Goal: Information Seeking & Learning: Learn about a topic

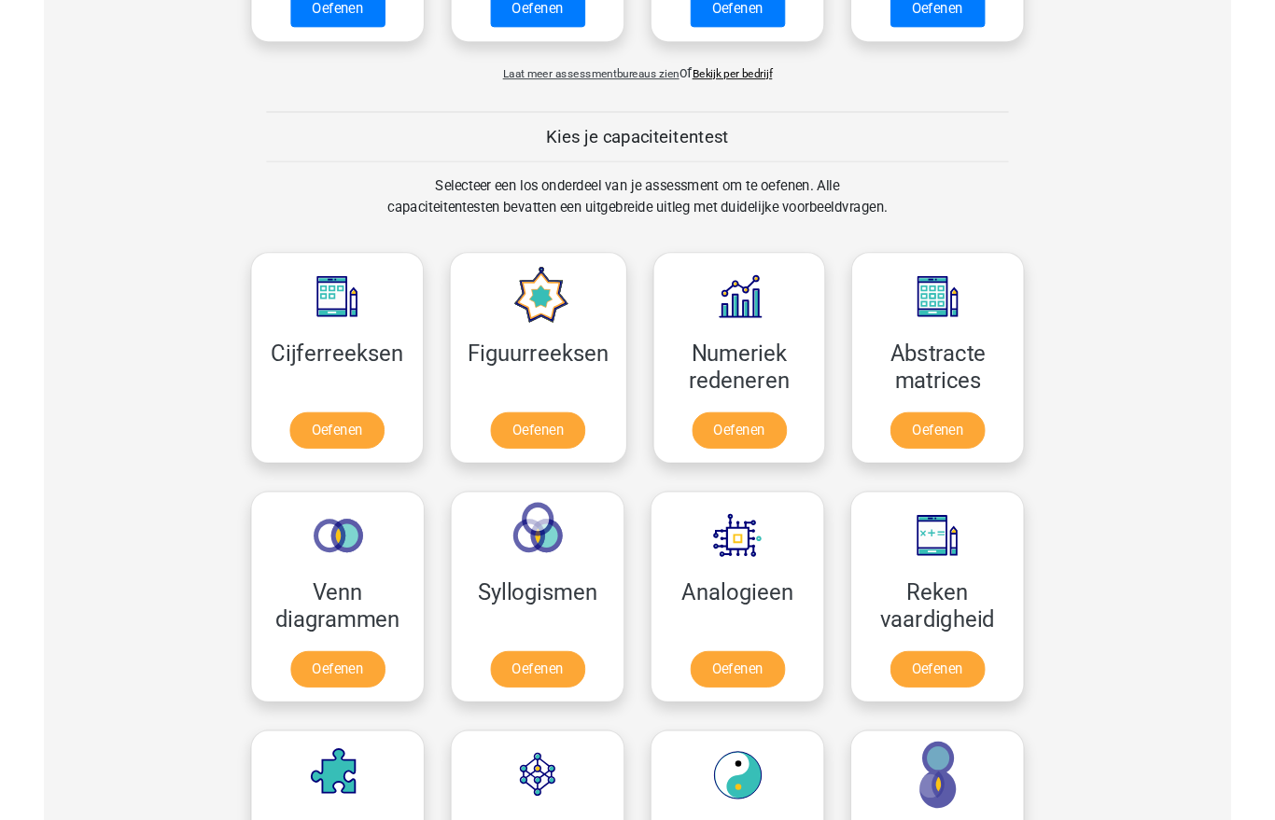
scroll to position [664, 0]
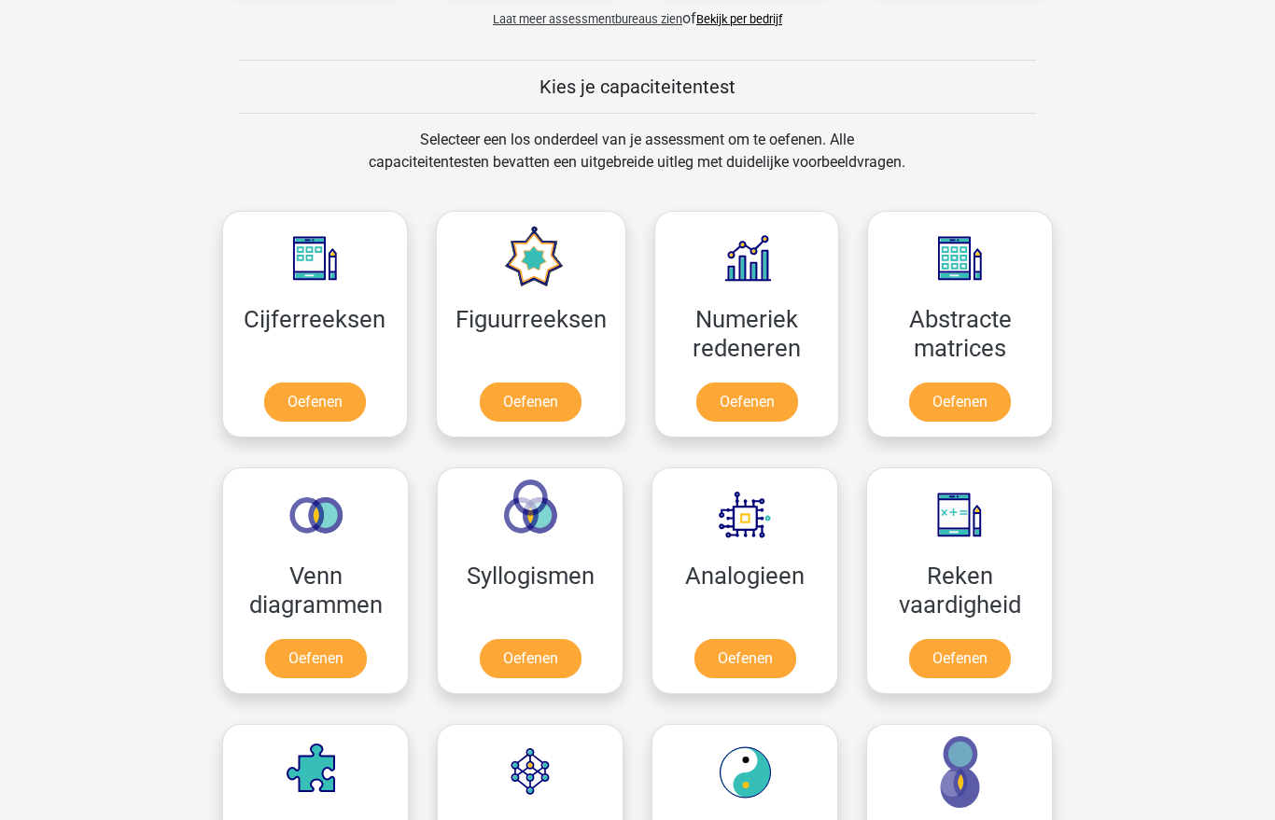
click at [284, 383] on link "Oefenen" at bounding box center [315, 402] width 102 height 39
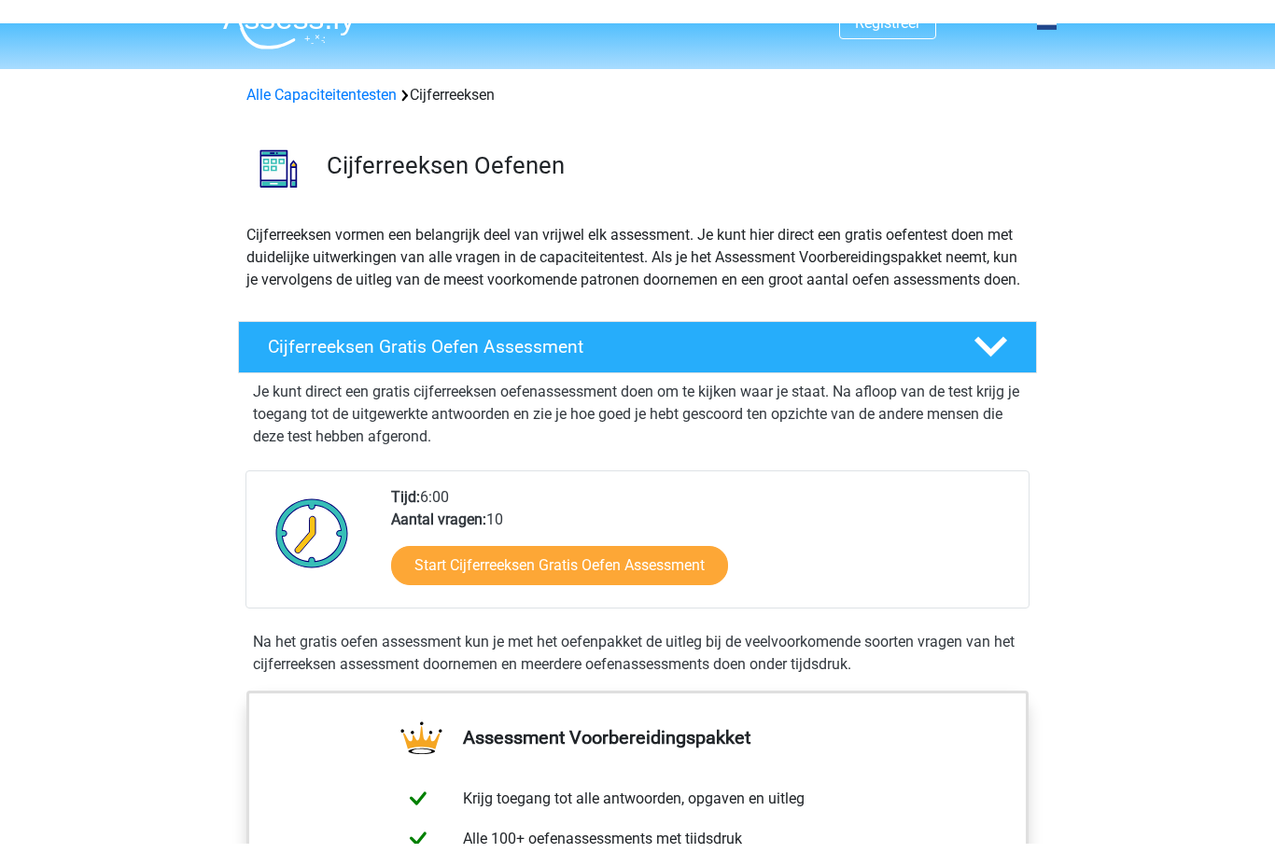
scroll to position [32, 0]
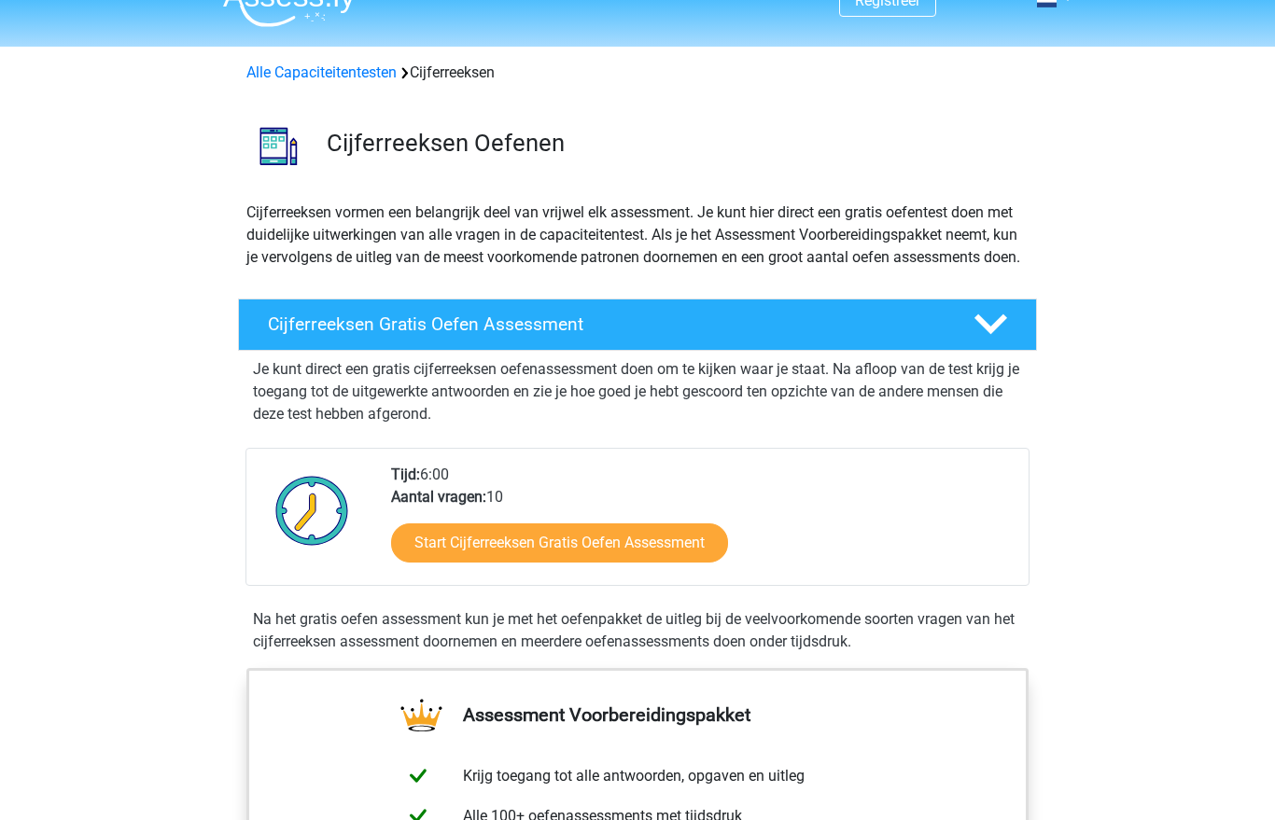
click at [291, 335] on h4 "Cijferreeksen Gratis Oefen Assessment" at bounding box center [606, 324] width 676 height 21
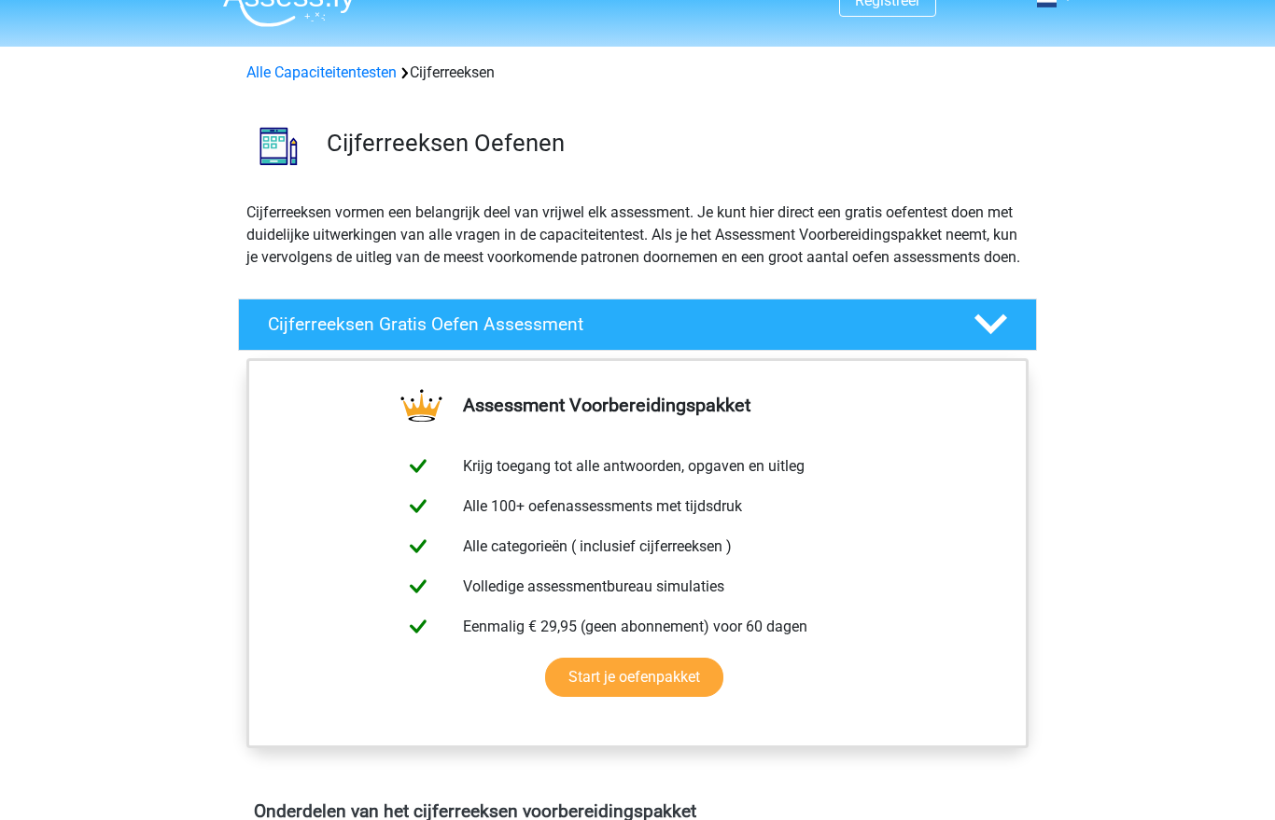
click at [311, 335] on h4 "Cijferreeksen Gratis Oefen Assessment" at bounding box center [606, 324] width 676 height 21
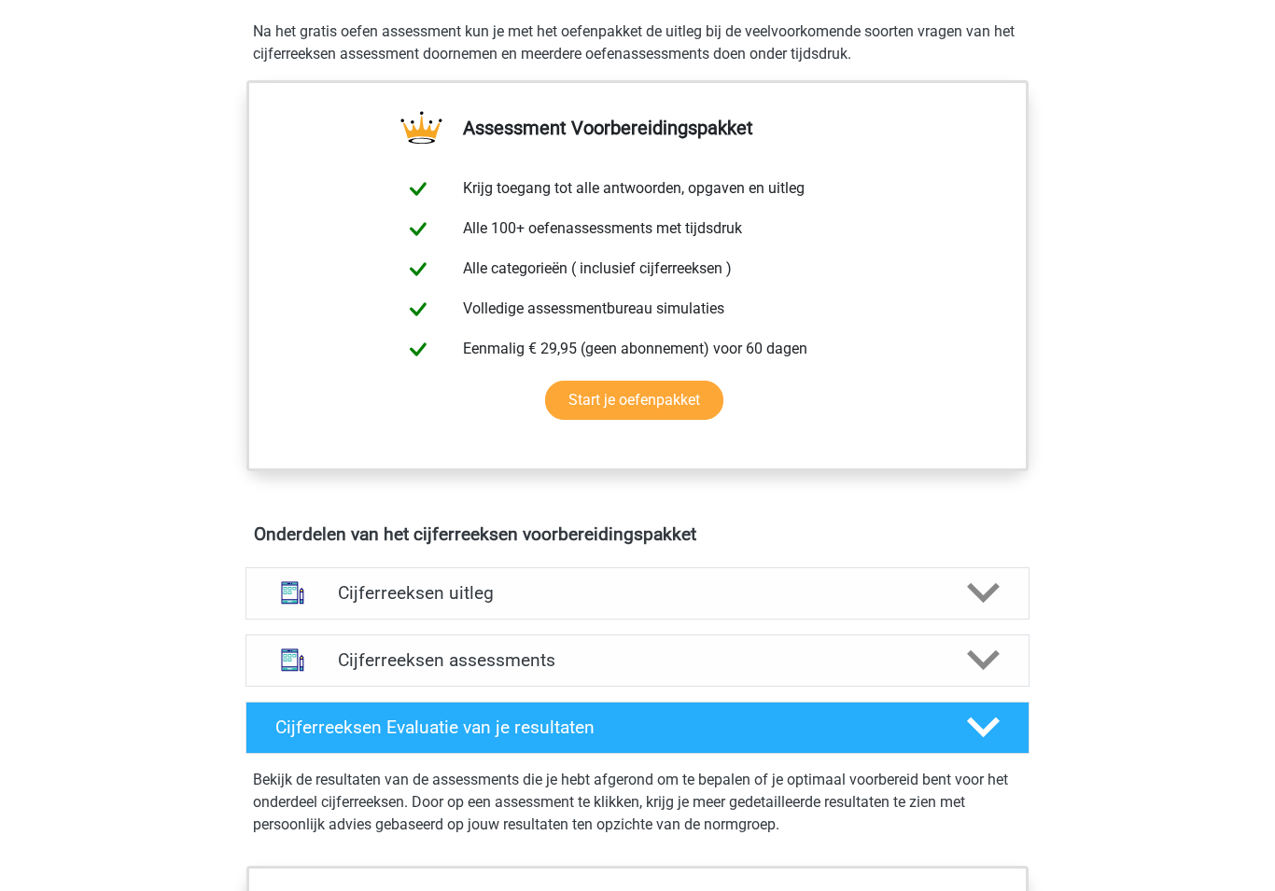
click at [983, 607] on icon at bounding box center [983, 594] width 33 height 33
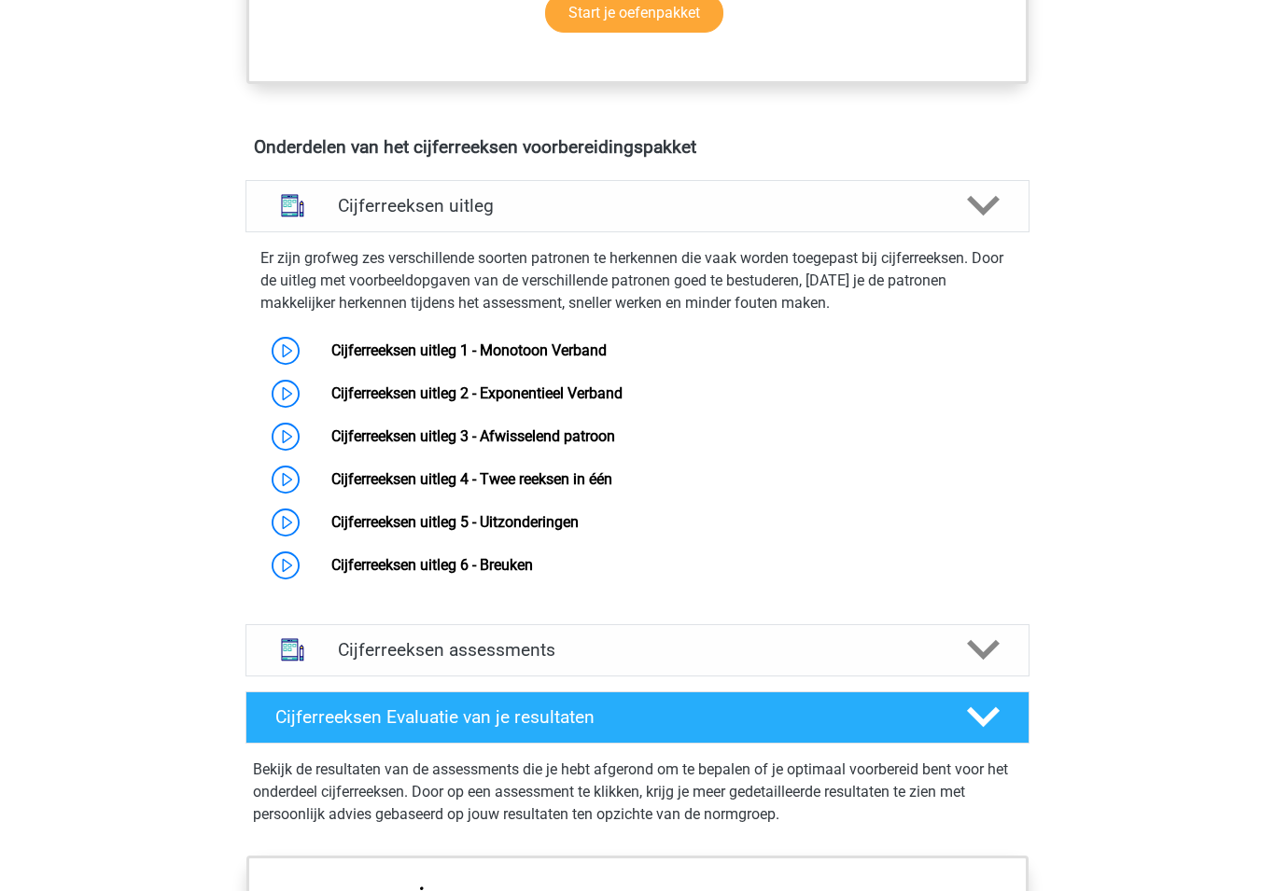
scroll to position [1007, 0]
click at [331, 359] on link "Cijferreeksen uitleg 1 - Monotoon Verband" at bounding box center [468, 351] width 275 height 18
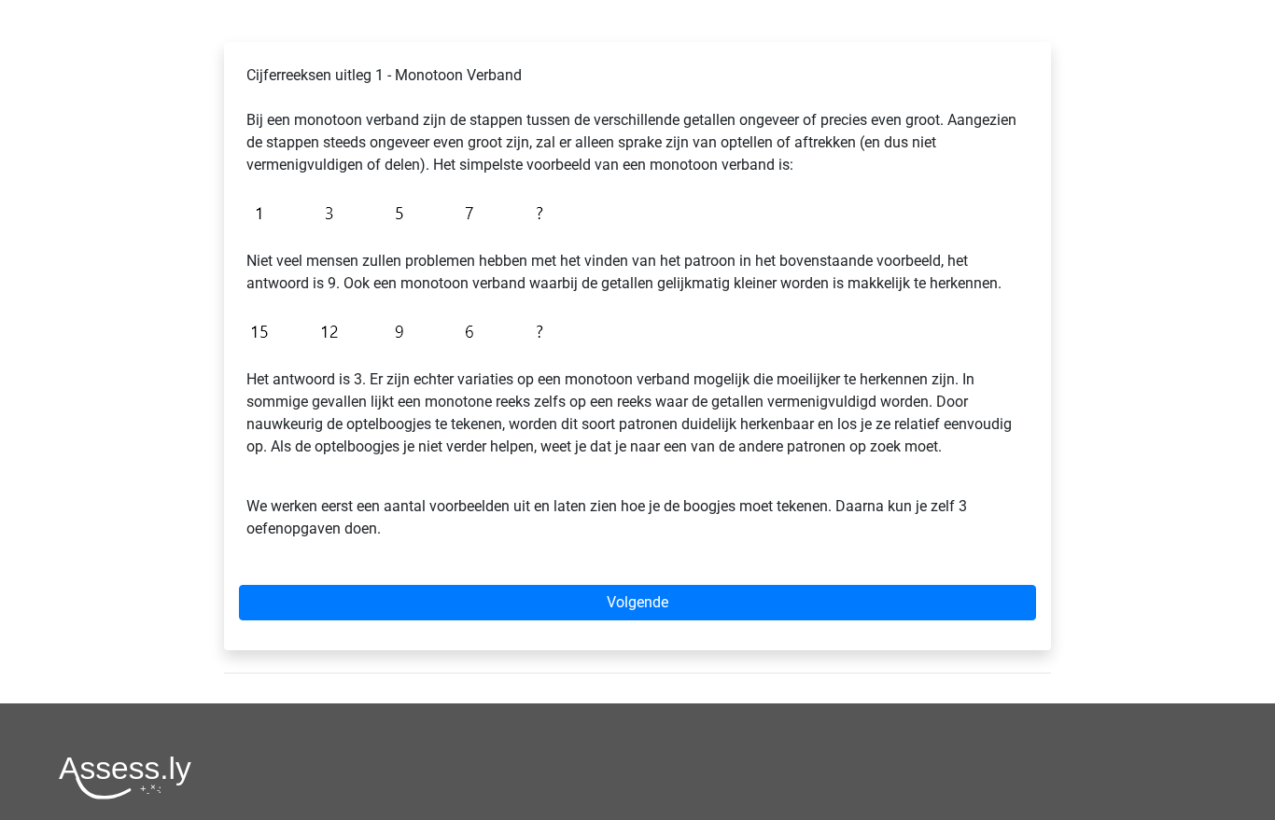
scroll to position [278, 0]
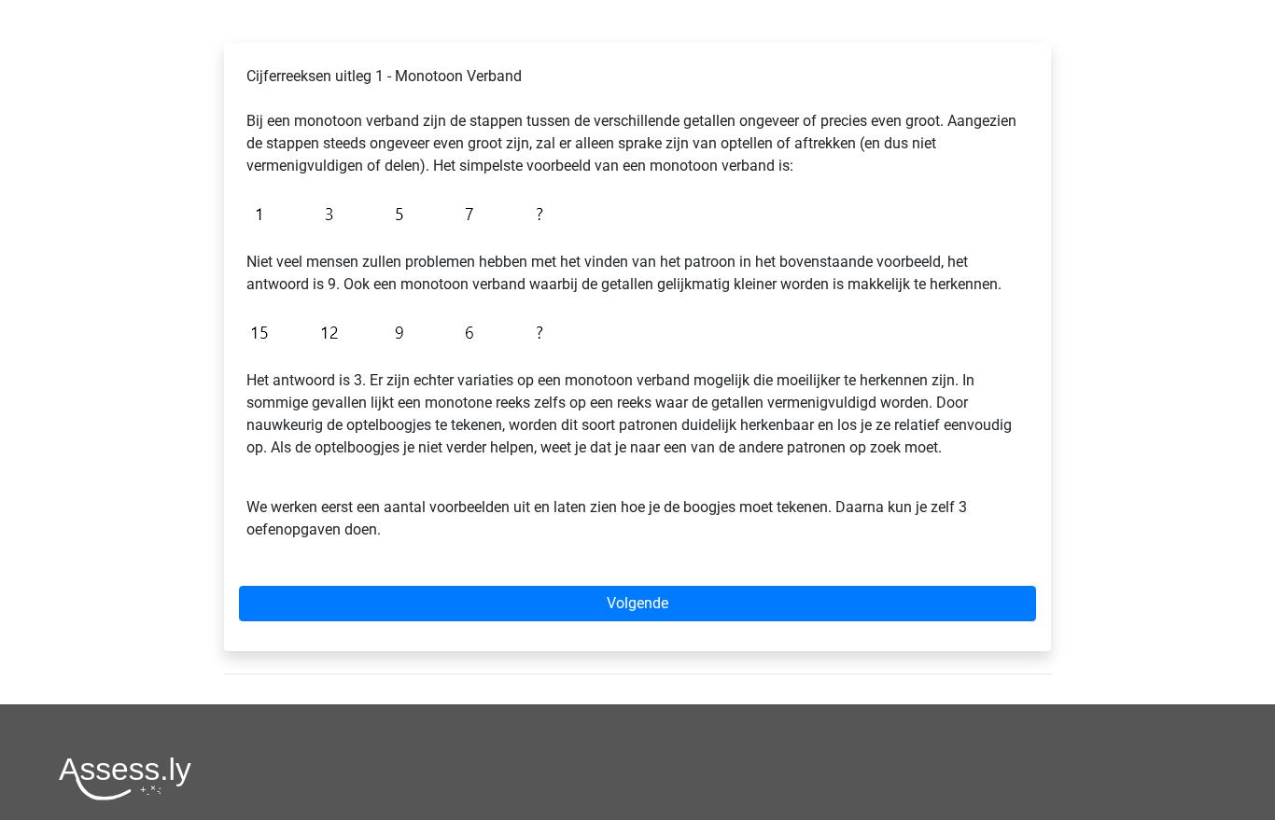
click at [317, 595] on link "Volgende" at bounding box center [637, 603] width 797 height 35
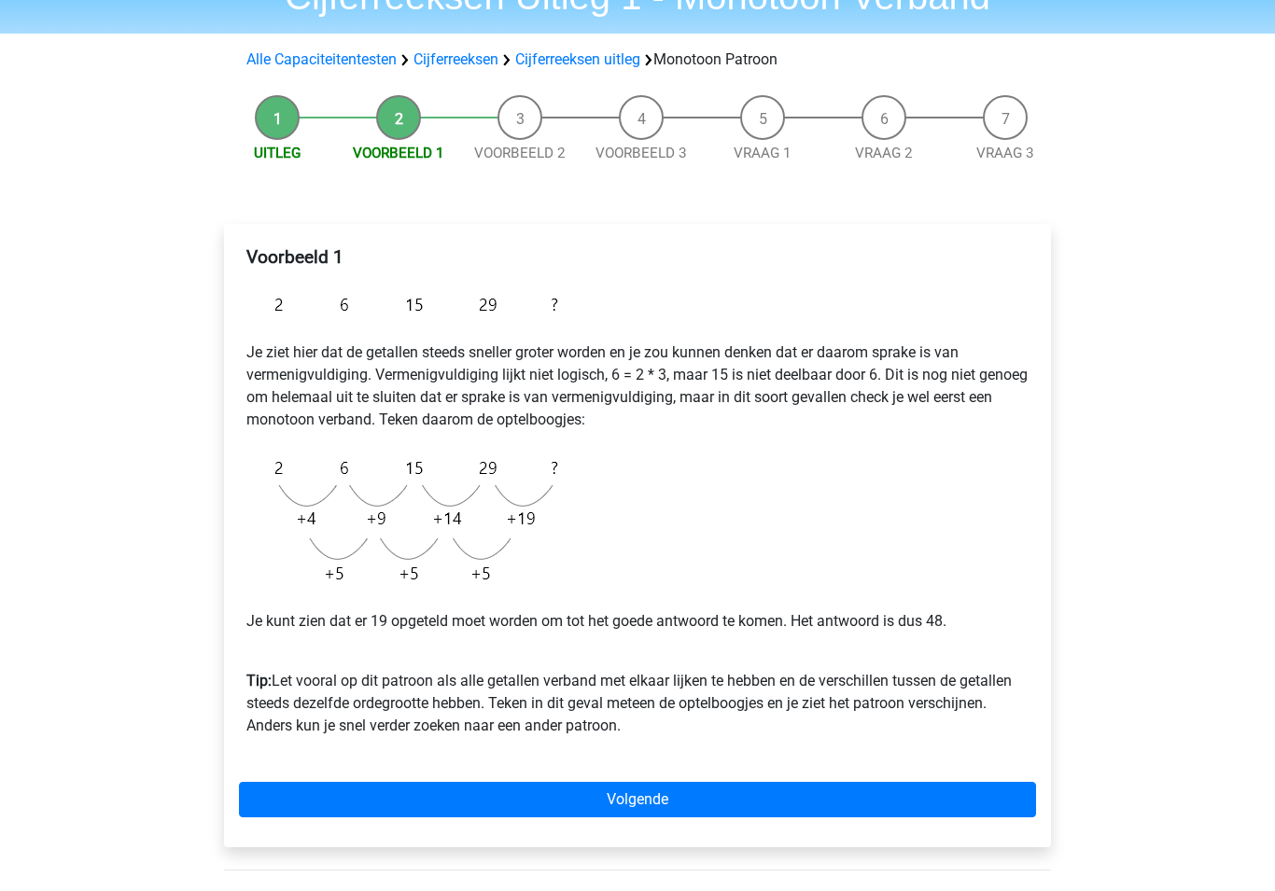
scroll to position [97, 0]
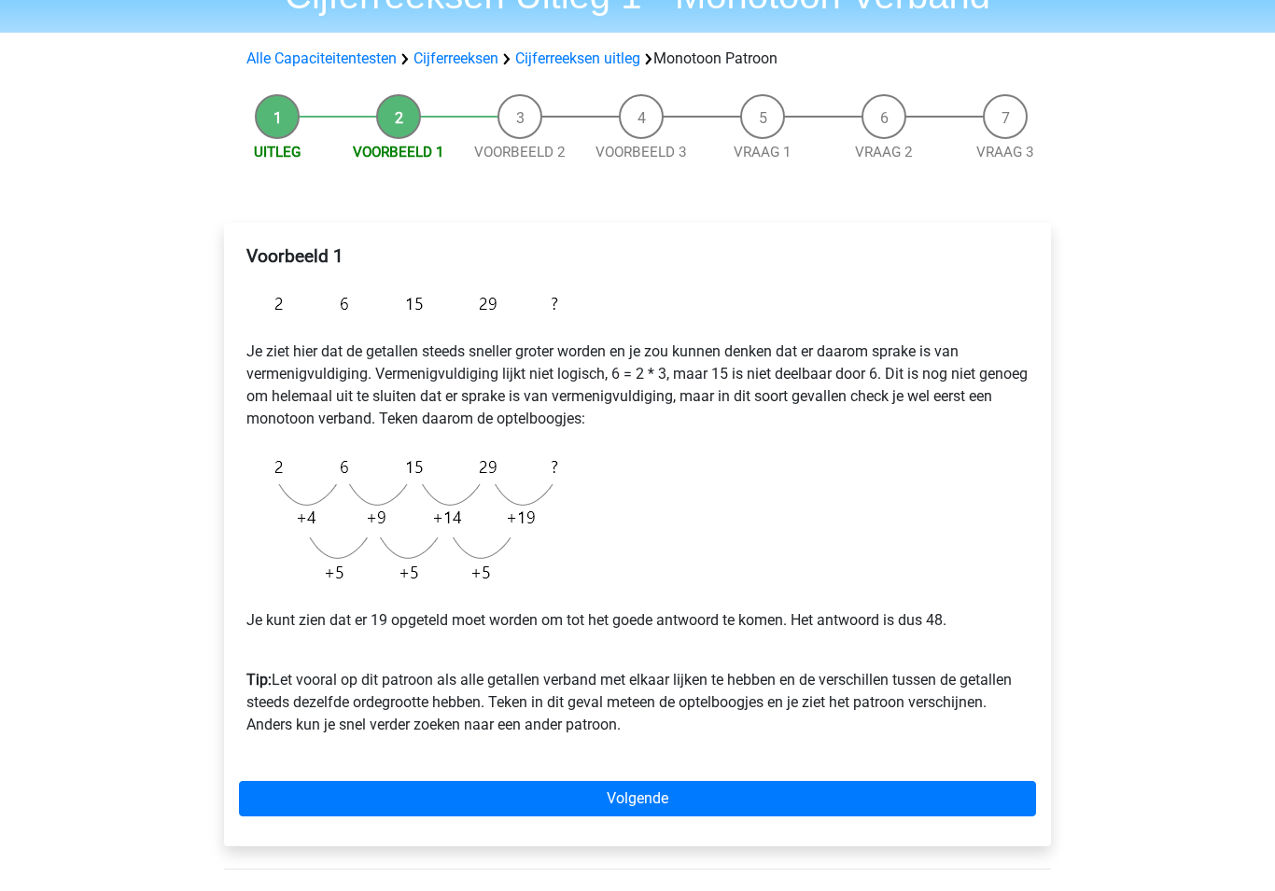
click at [367, 785] on link "Volgende" at bounding box center [637, 799] width 797 height 35
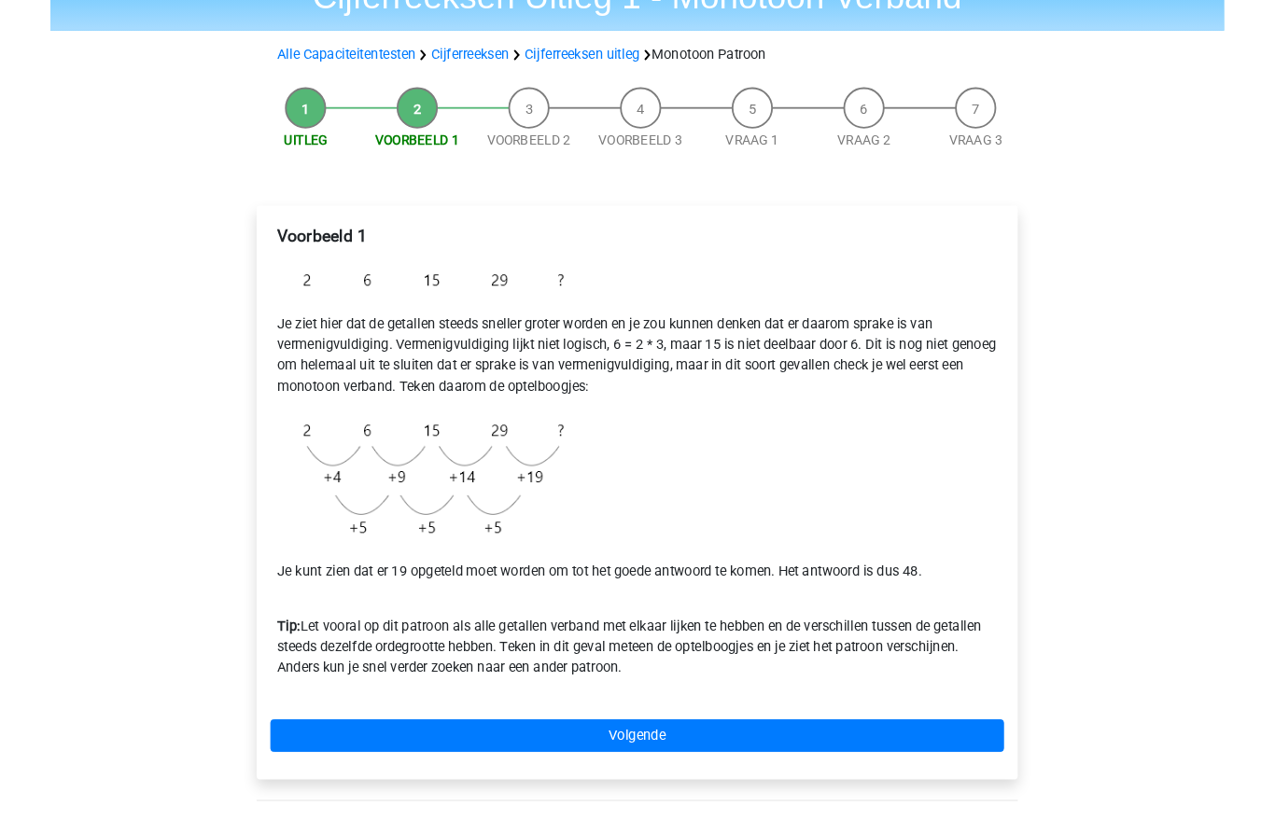
scroll to position [169, 0]
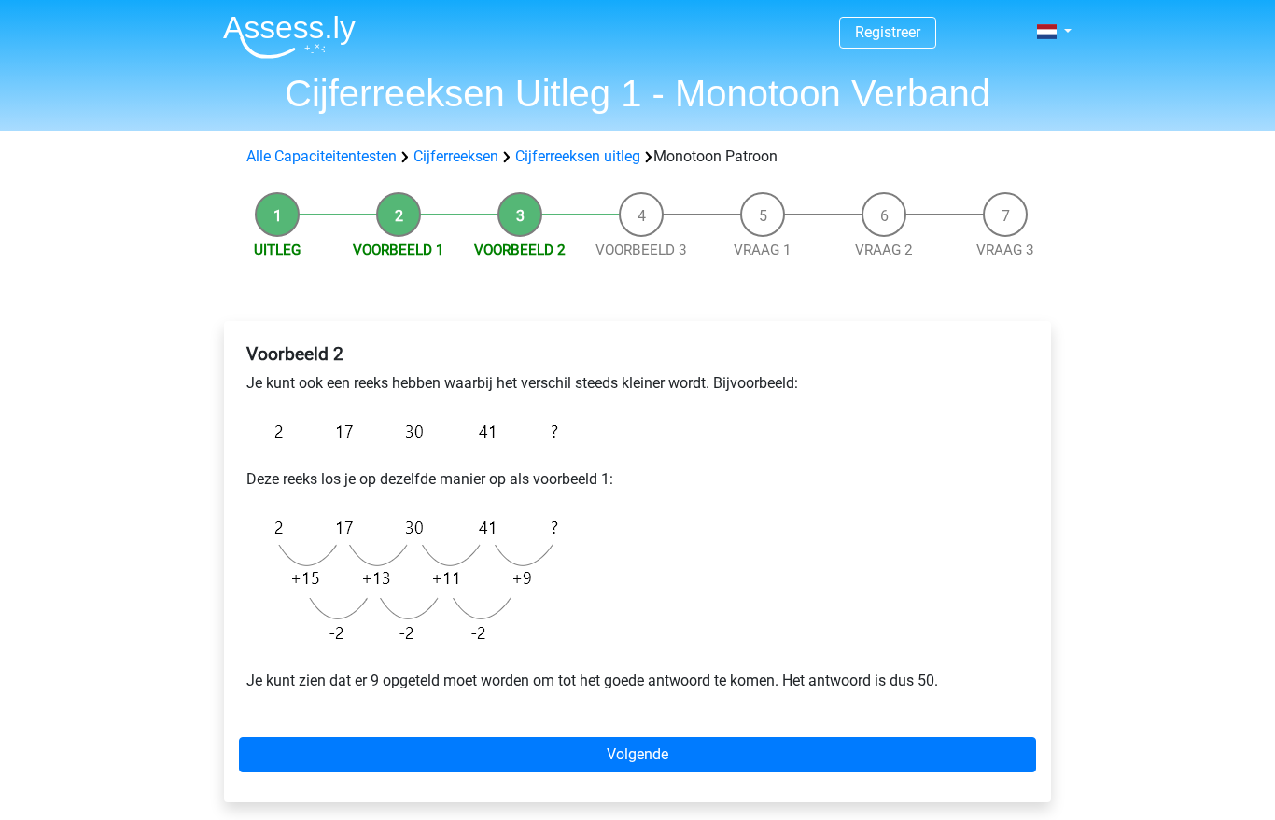
click at [418, 753] on link "Volgende" at bounding box center [637, 754] width 797 height 35
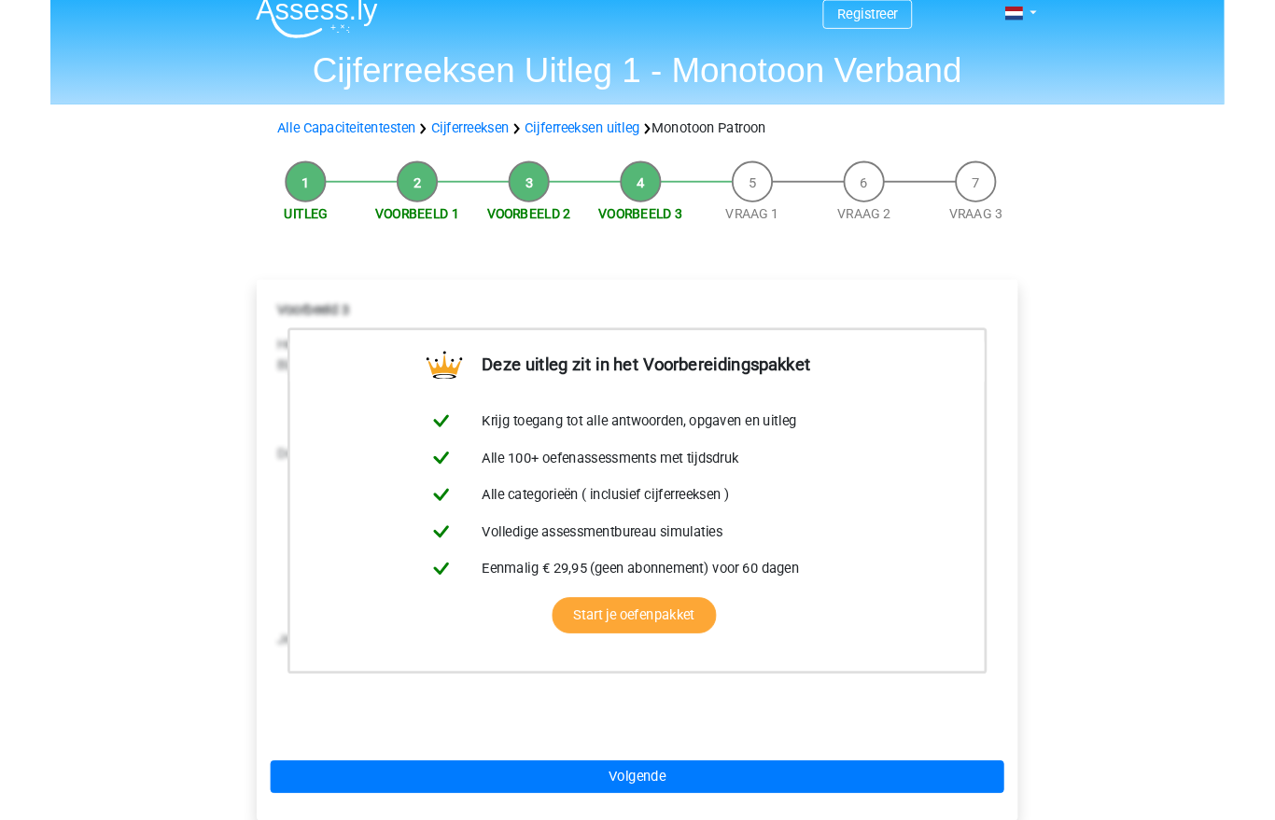
scroll to position [18, 0]
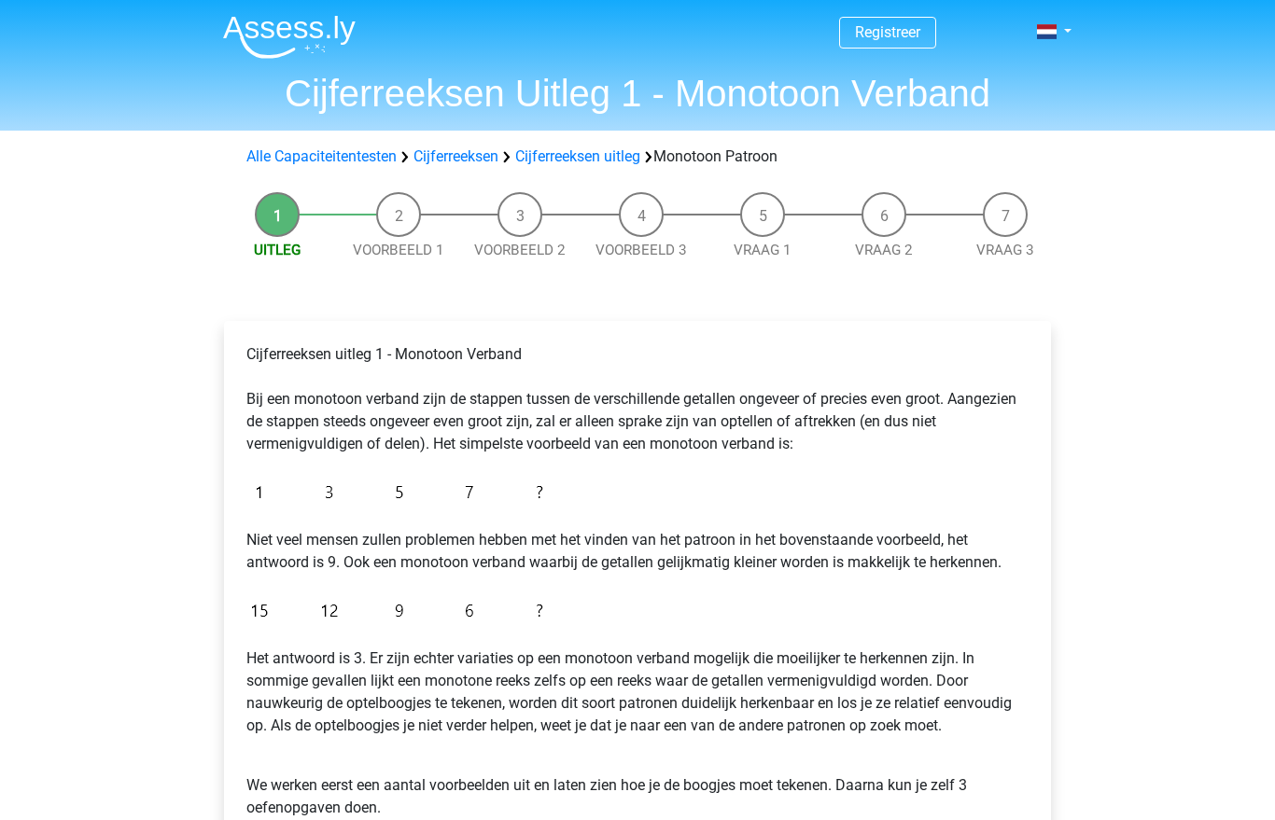
scroll to position [278, 0]
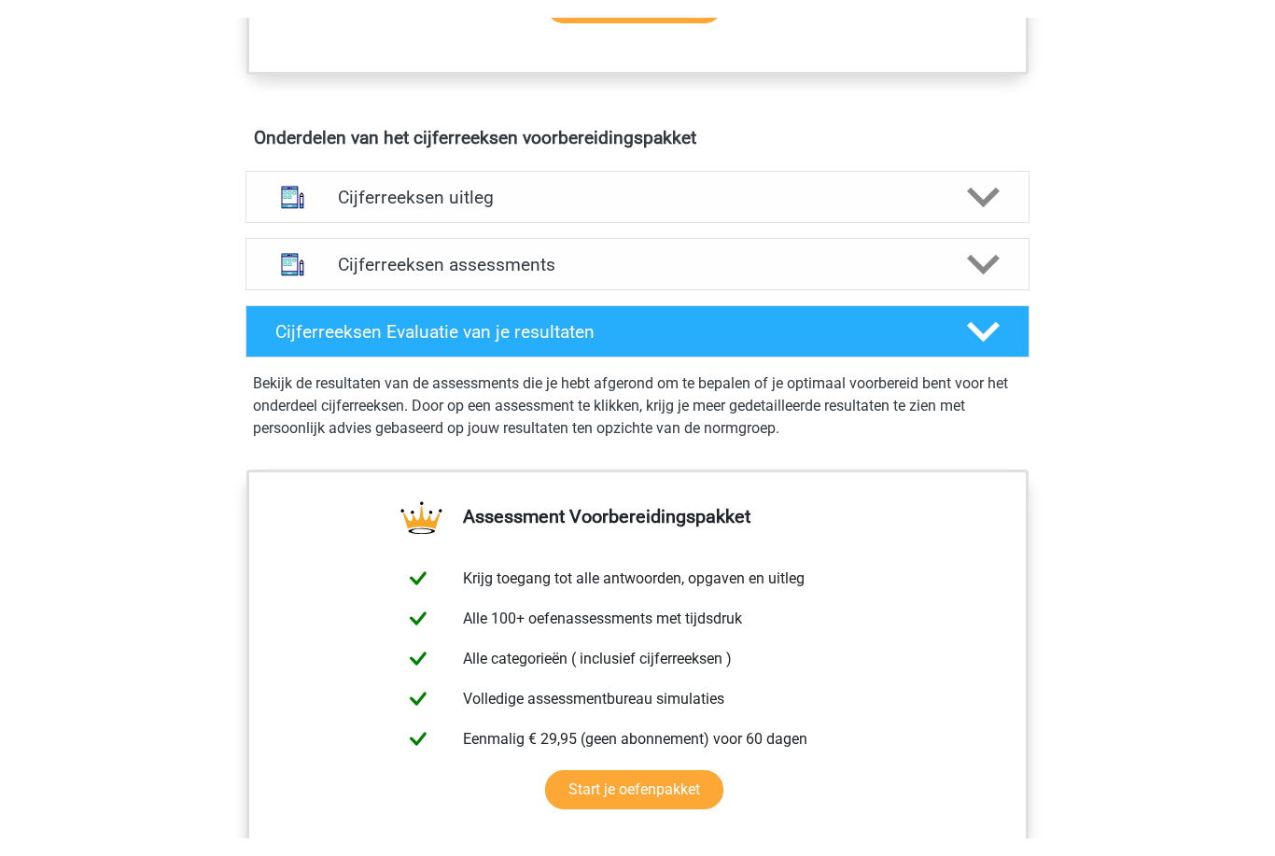
scroll to position [1032, 0]
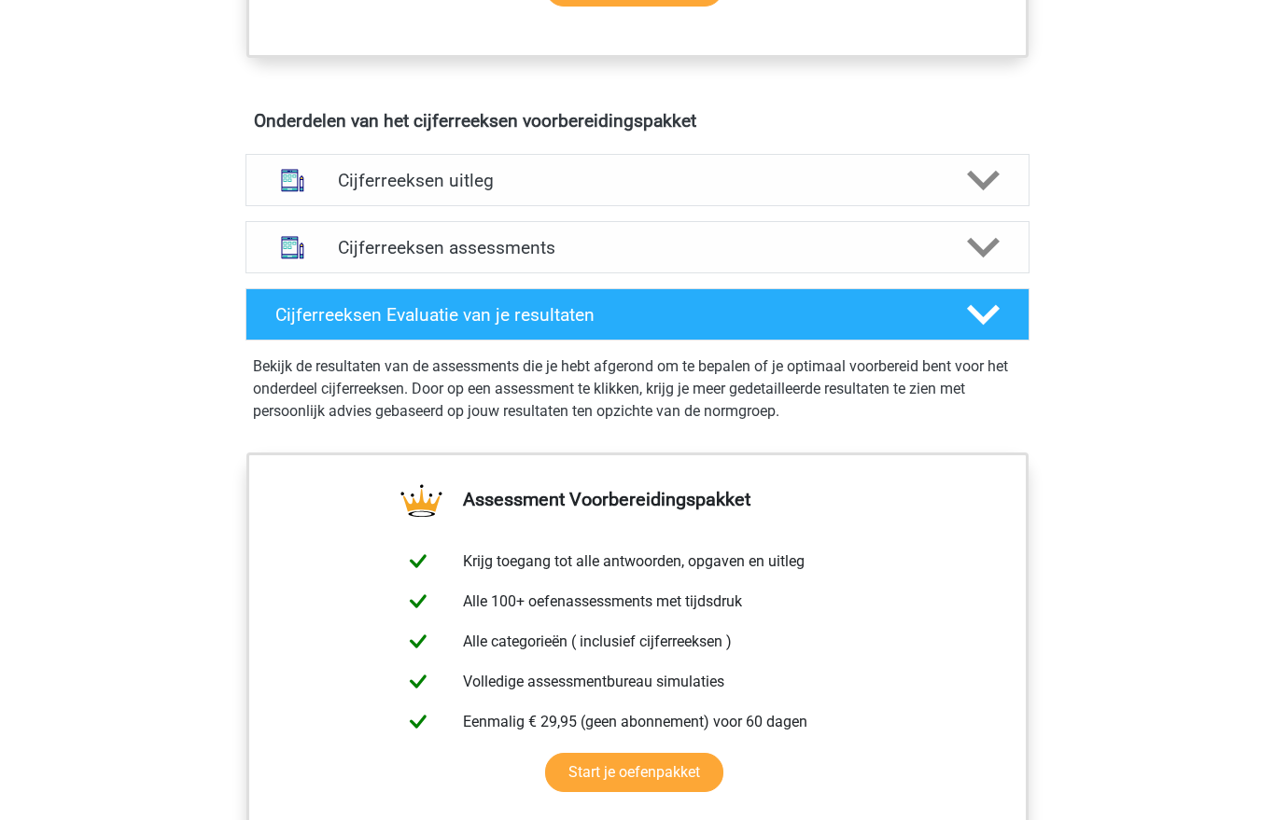
click at [556, 258] on h4 "Cijferreeksen assessments" at bounding box center [637, 247] width 599 height 21
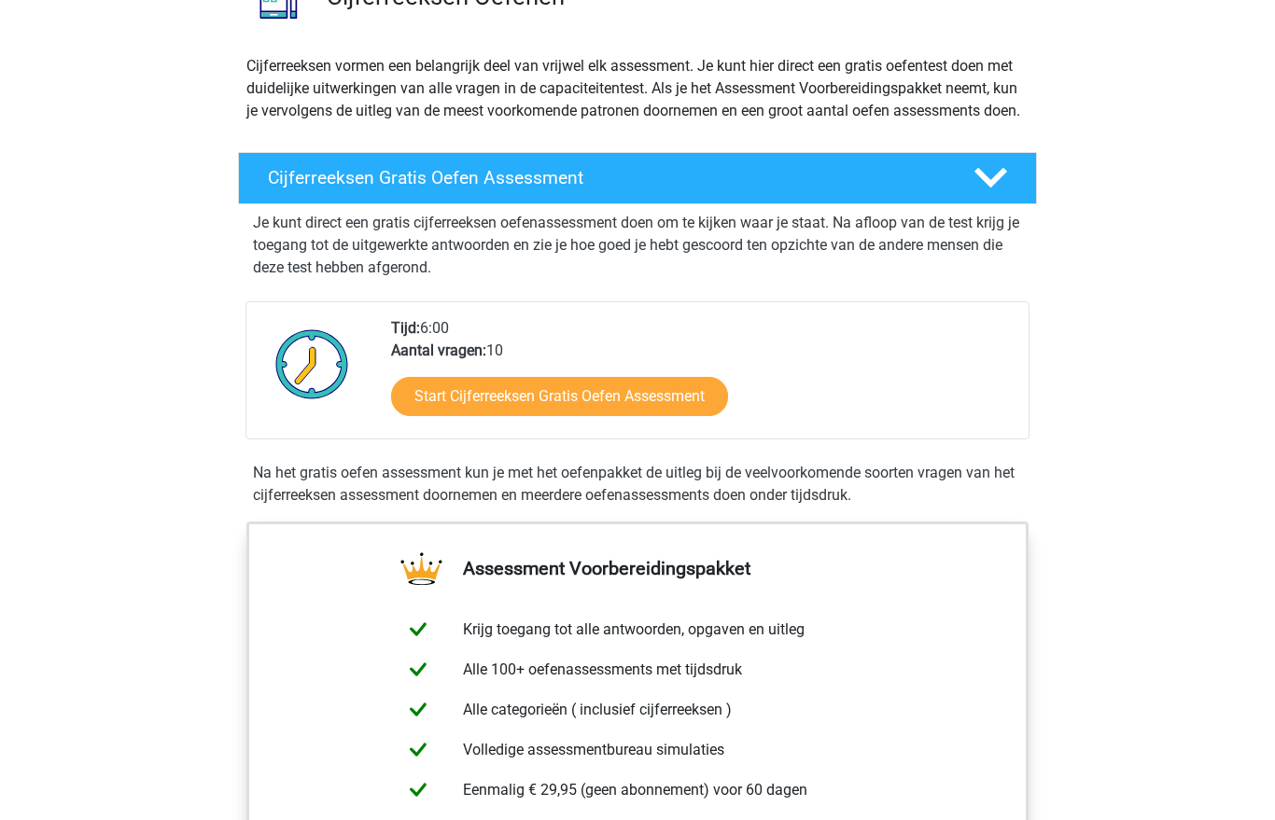
scroll to position [0, 0]
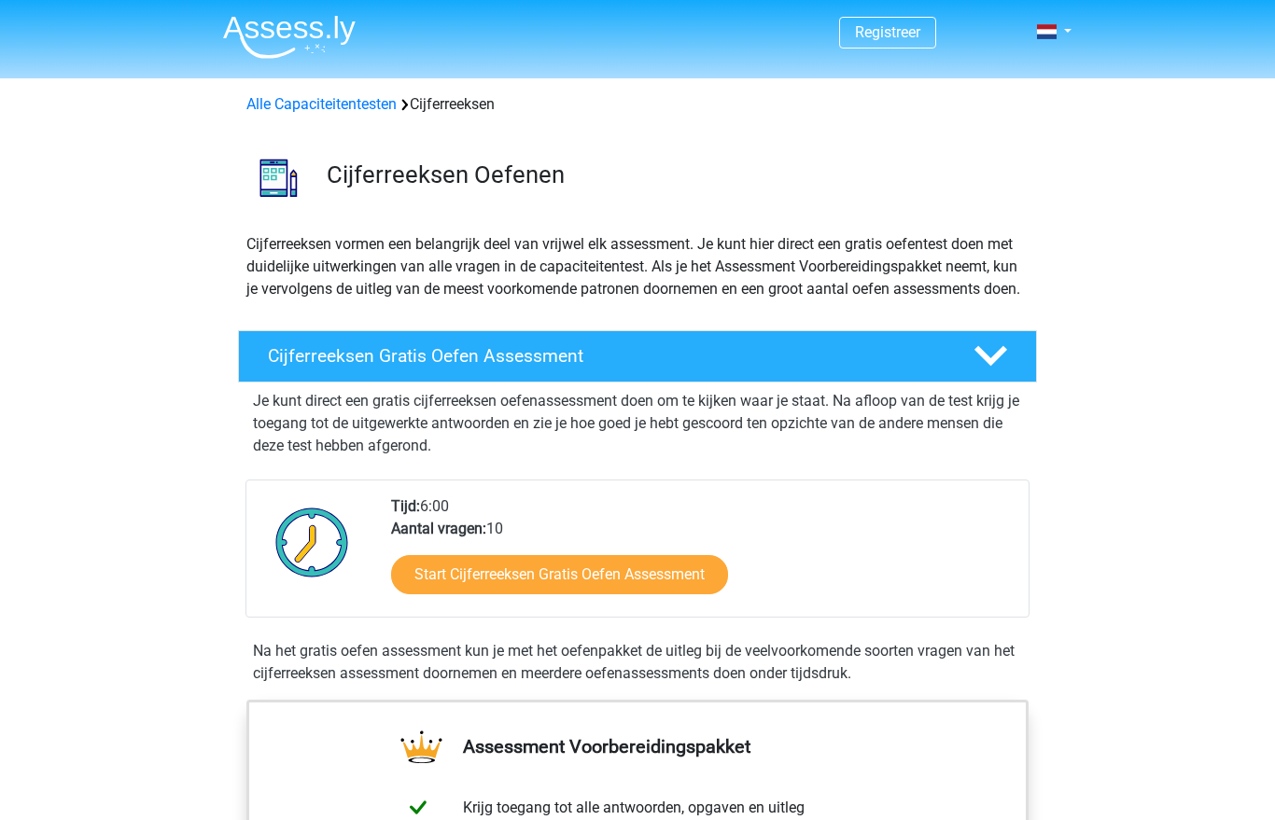
click at [306, 106] on link "Alle Capaciteitentesten" at bounding box center [321, 104] width 150 height 18
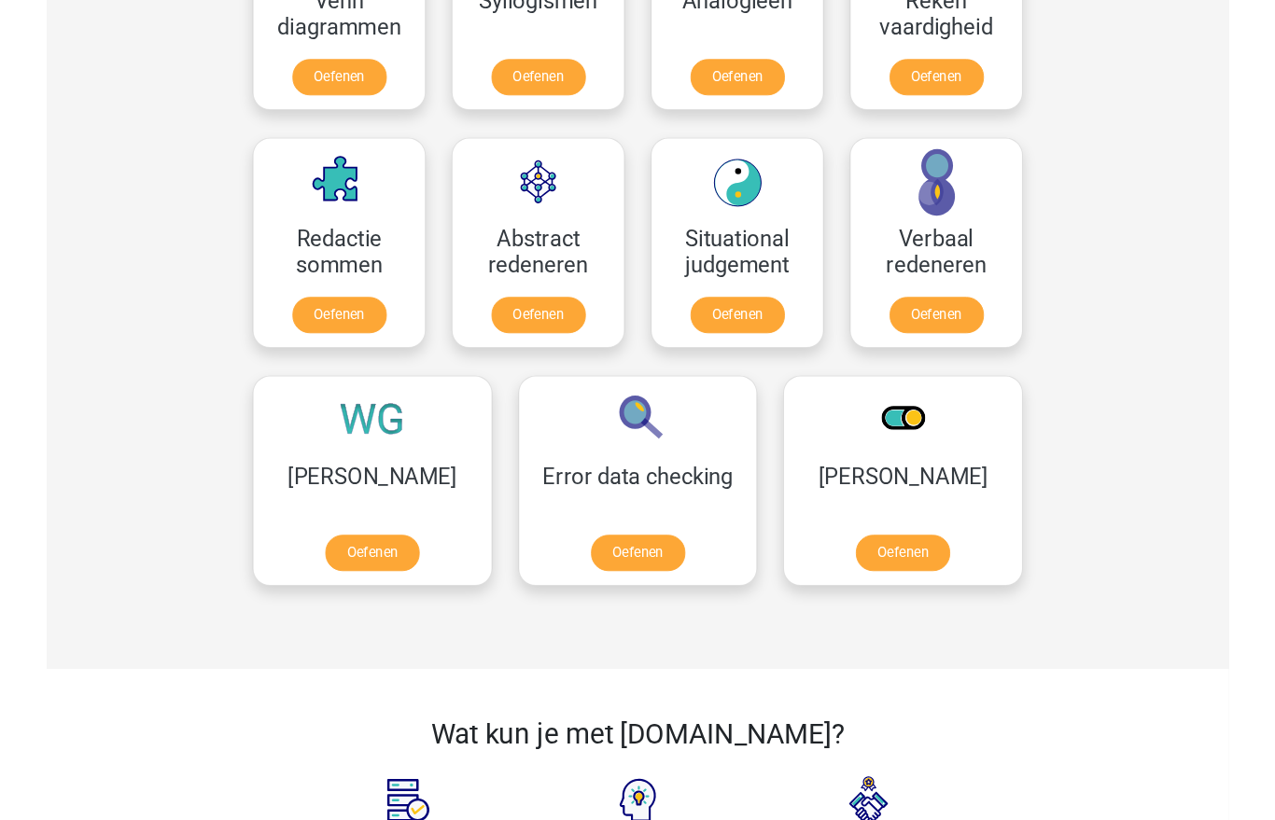
scroll to position [1304, 0]
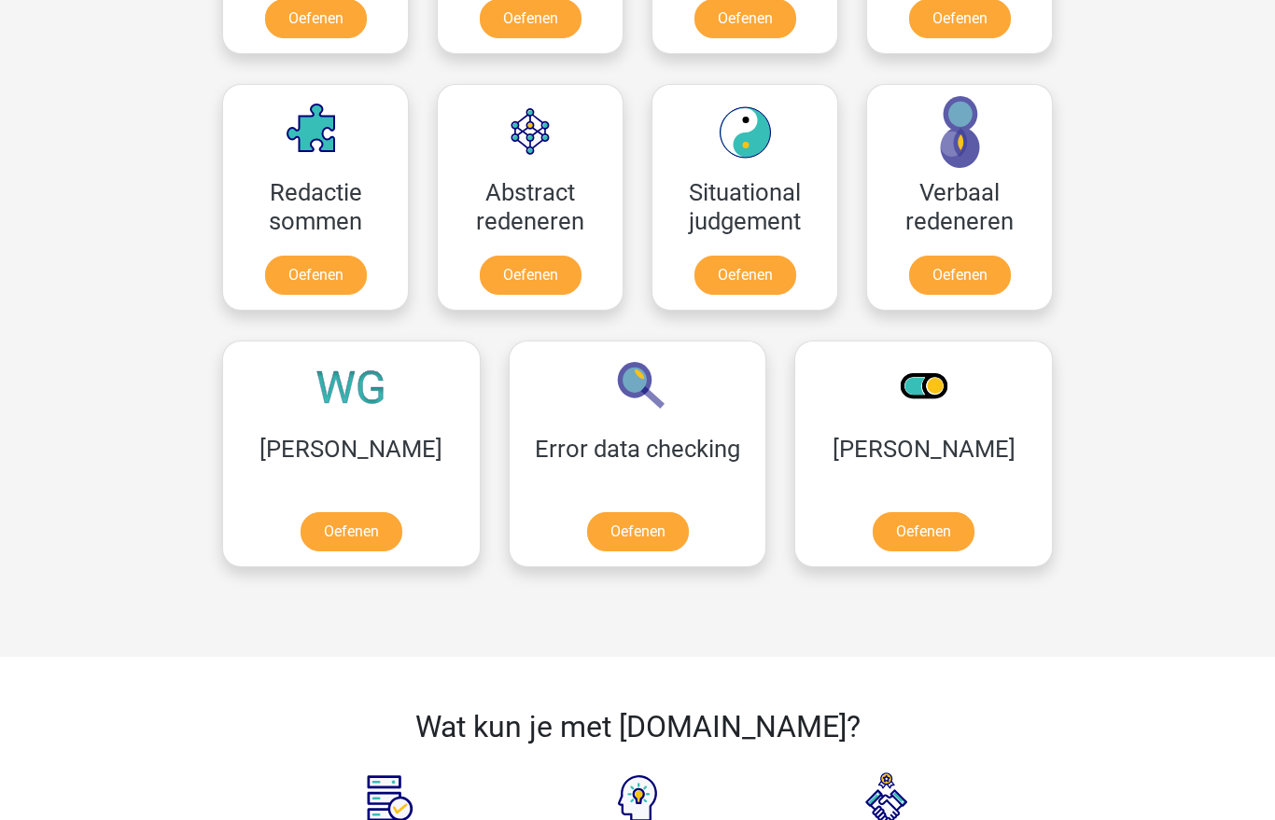
click at [872, 513] on link "Oefenen" at bounding box center [923, 532] width 102 height 39
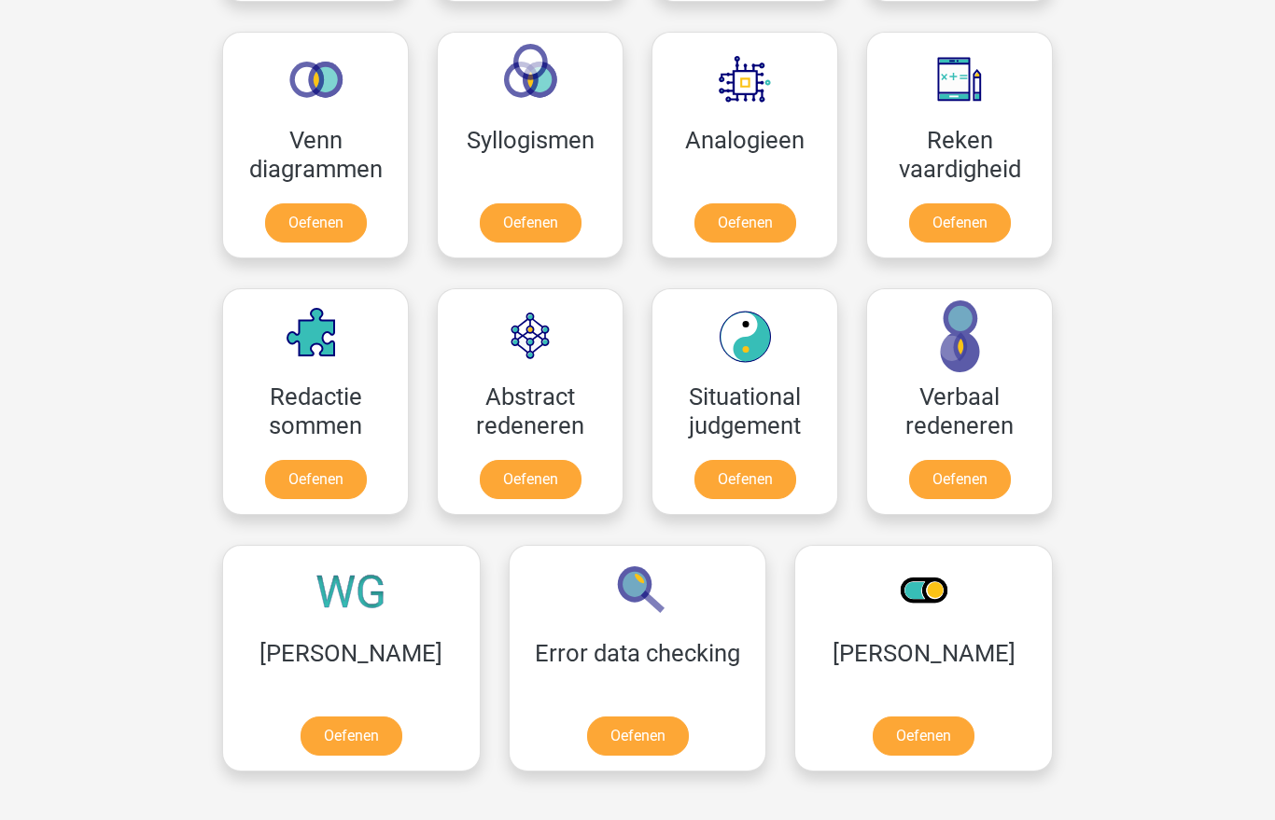
scroll to position [1091, 0]
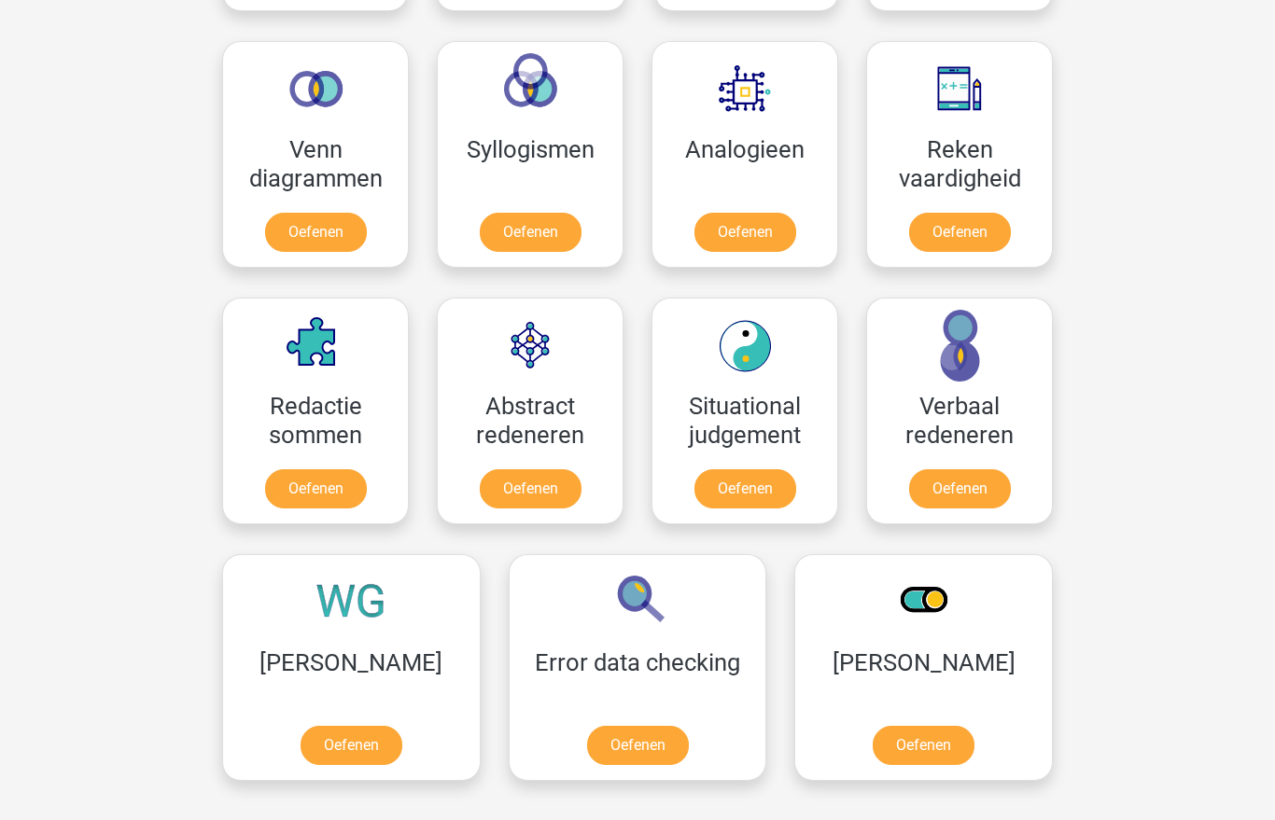
click at [748, 491] on link "Oefenen" at bounding box center [745, 488] width 102 height 39
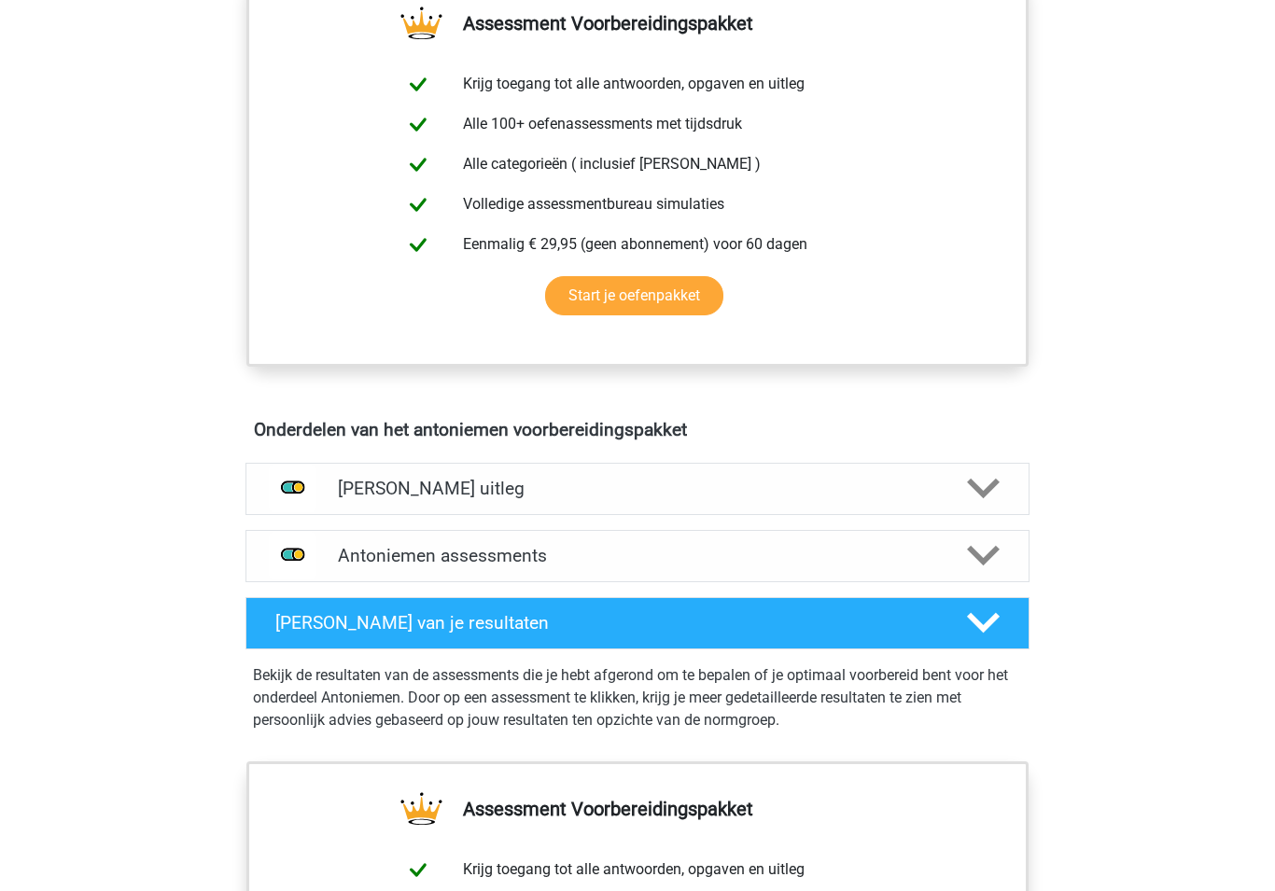
scroll to position [724, 0]
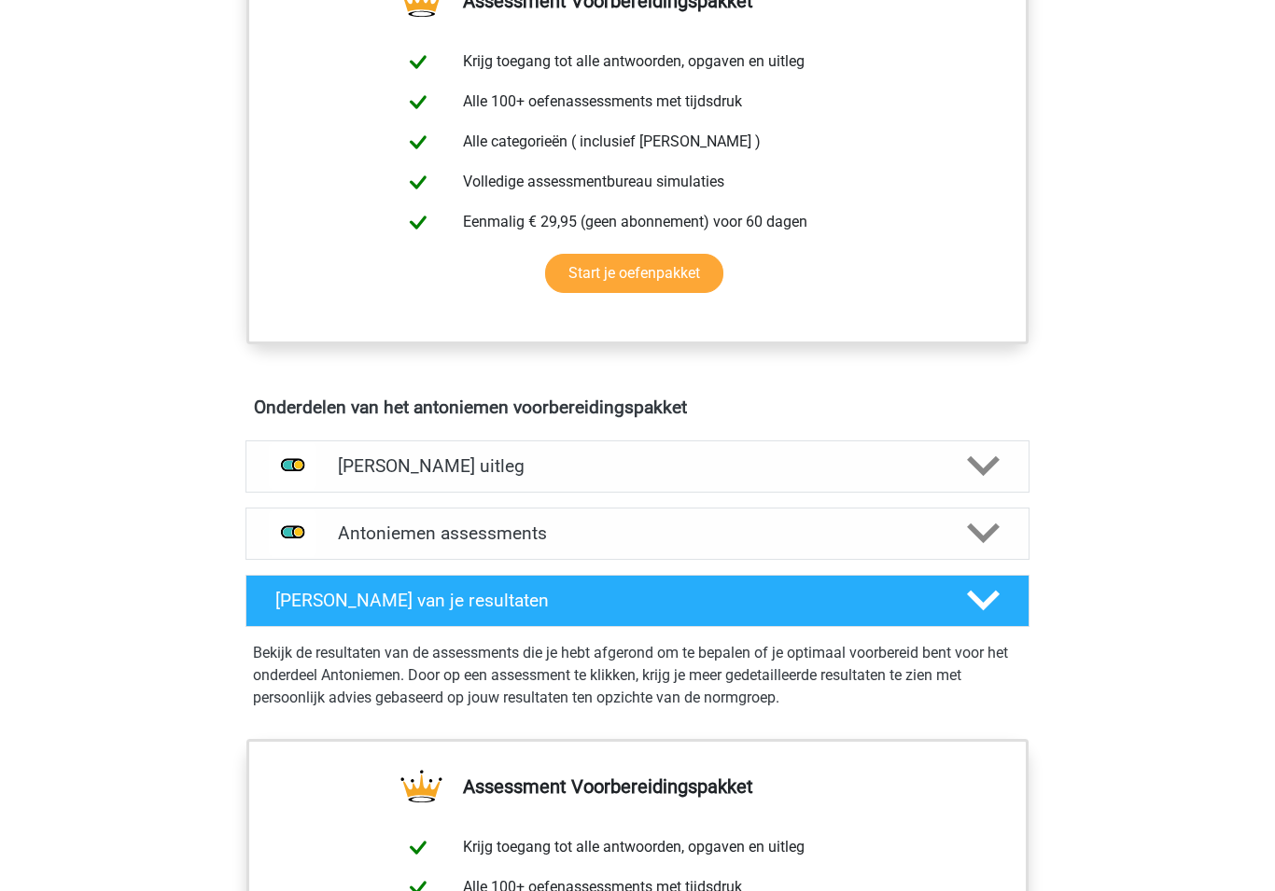
click at [883, 436] on div "[PERSON_NAME] uitleg Een antoniem is het tegenovergestelde van een synoniem. Bi…" at bounding box center [637, 466] width 857 height 67
click at [927, 449] on div "Antoniemen uitleg" at bounding box center [637, 466] width 784 height 52
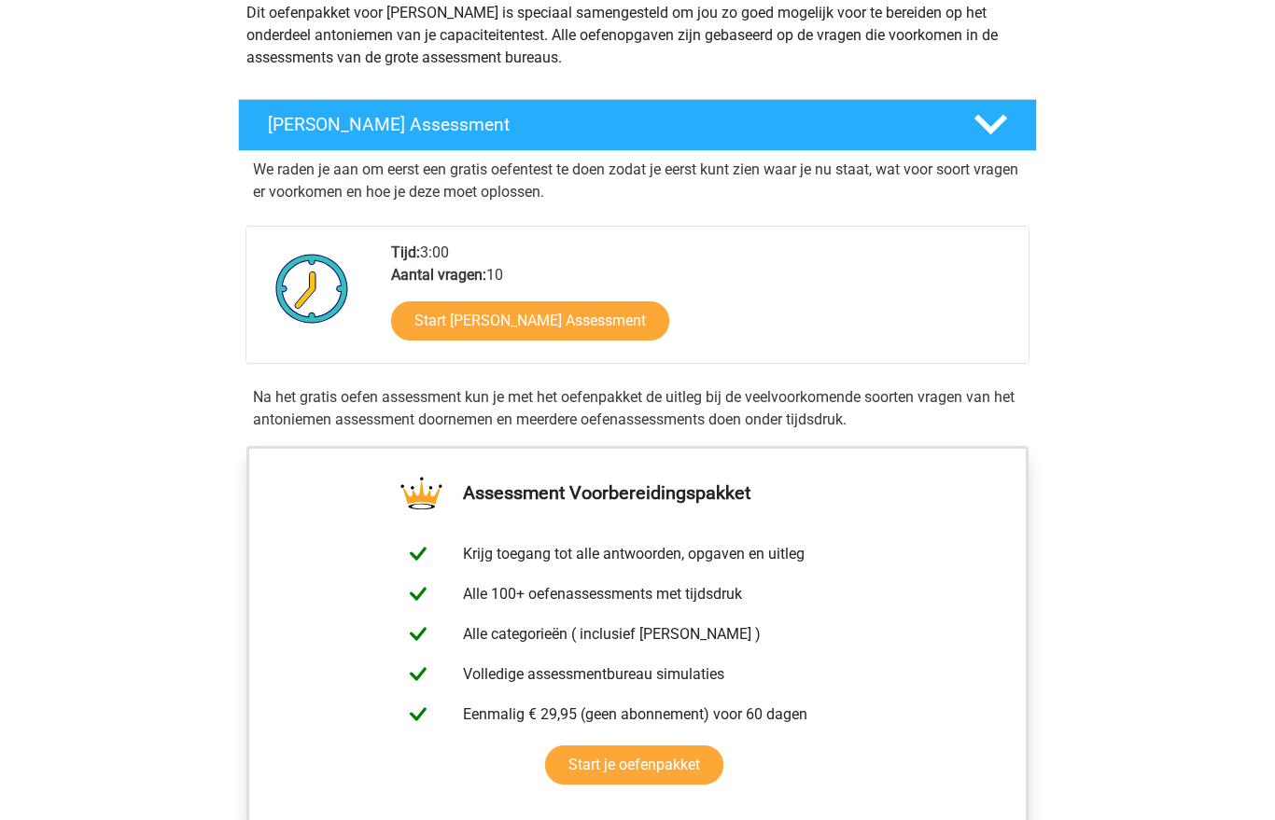
scroll to position [221, 0]
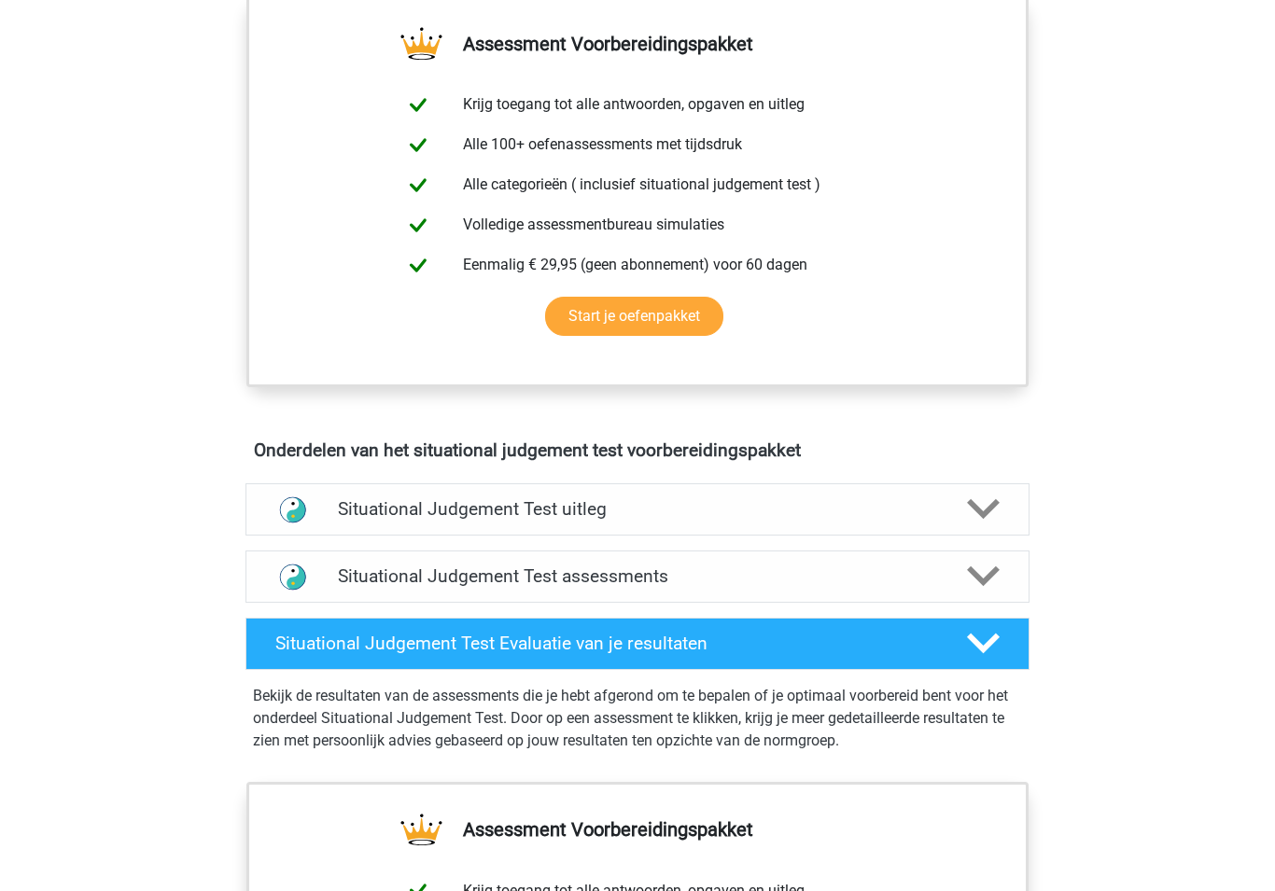
click at [356, 490] on div "Situational Judgement Test uitleg" at bounding box center [637, 510] width 784 height 52
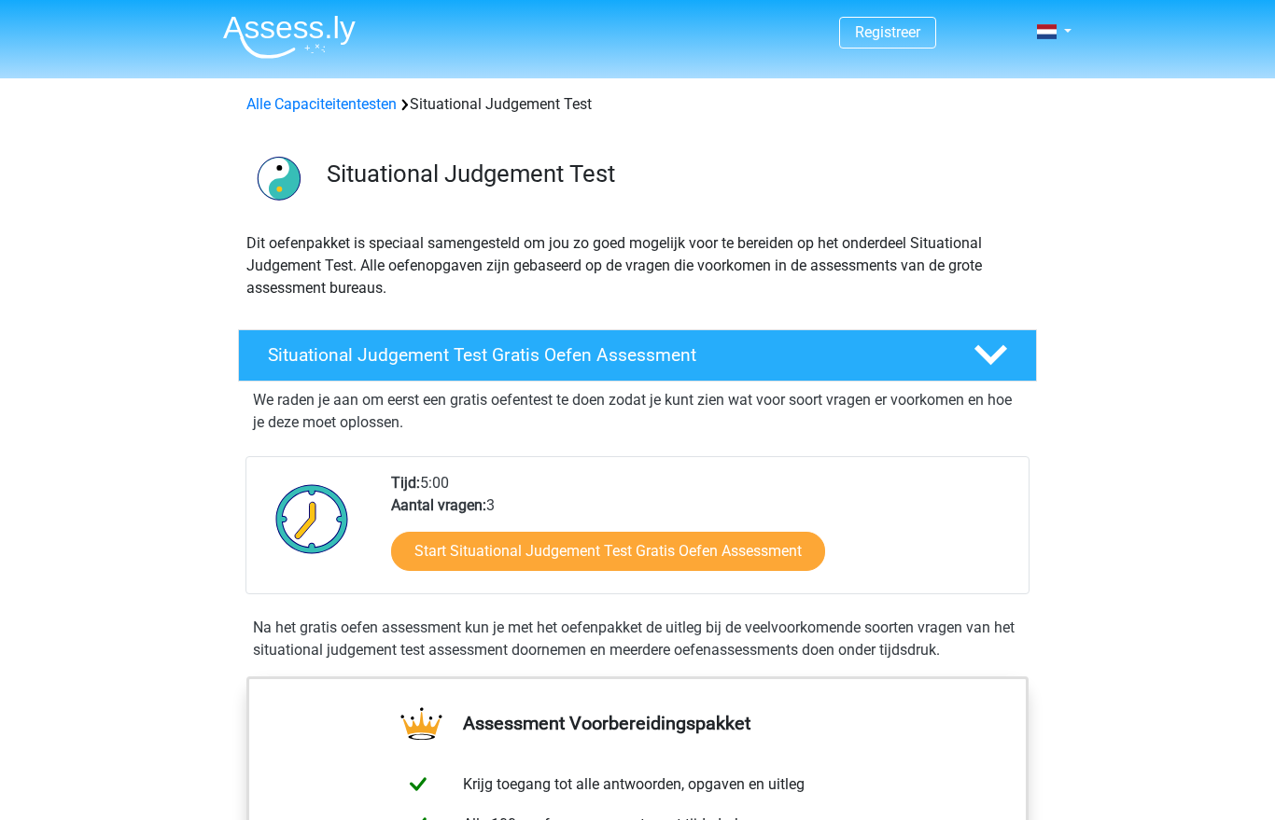
click at [300, 103] on link "Alle Capaciteitentesten" at bounding box center [321, 104] width 150 height 18
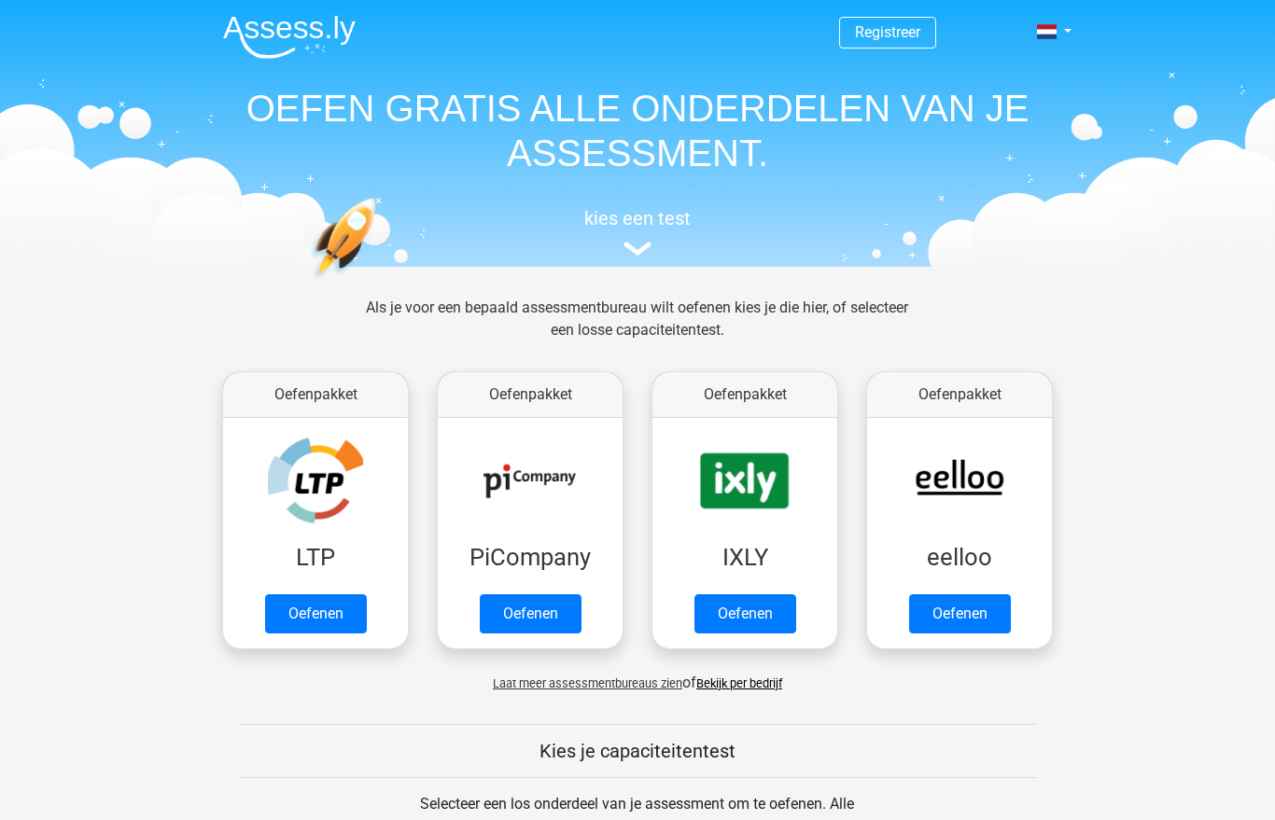
click at [325, 594] on link "Oefenen" at bounding box center [316, 613] width 102 height 39
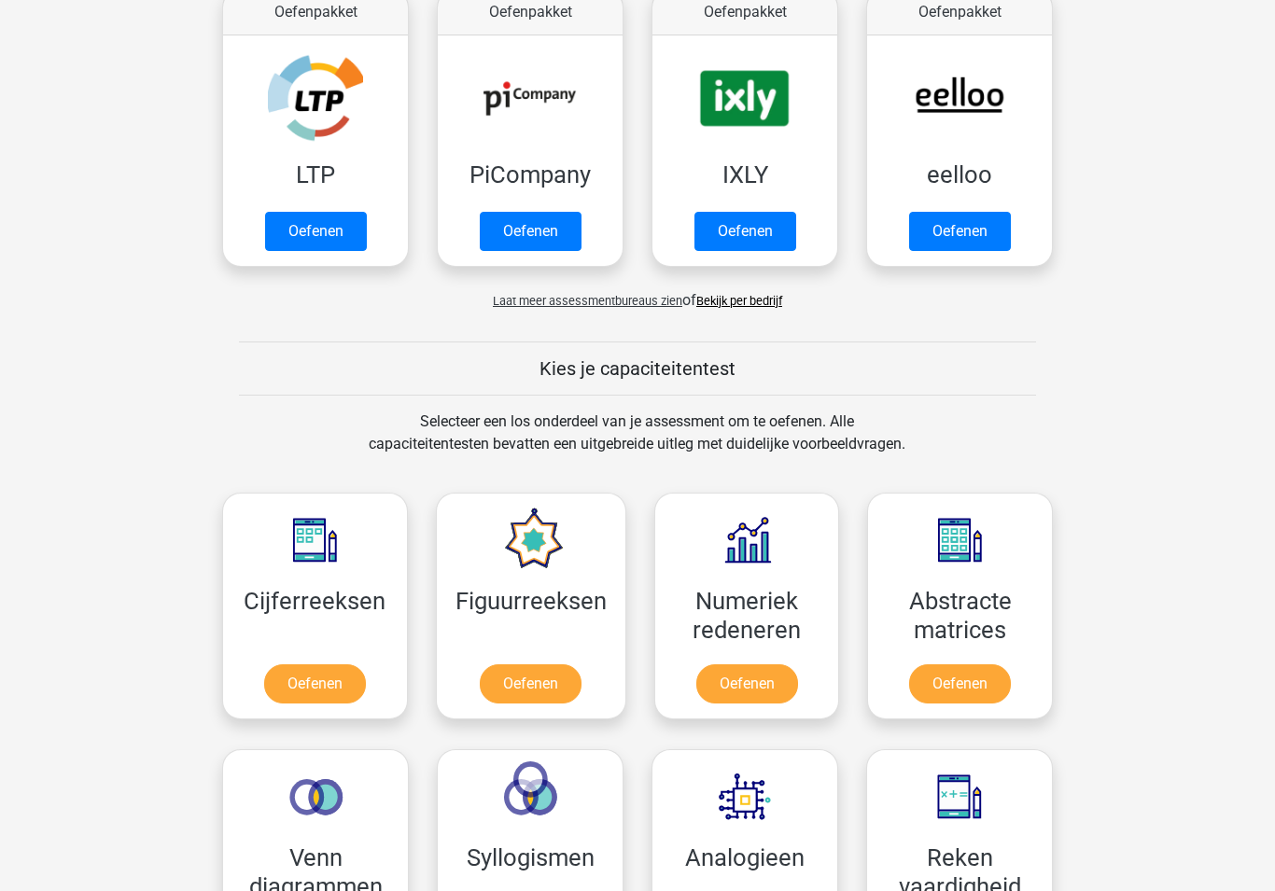
scroll to position [383, 0]
click at [284, 664] on link "Oefenen" at bounding box center [315, 683] width 102 height 39
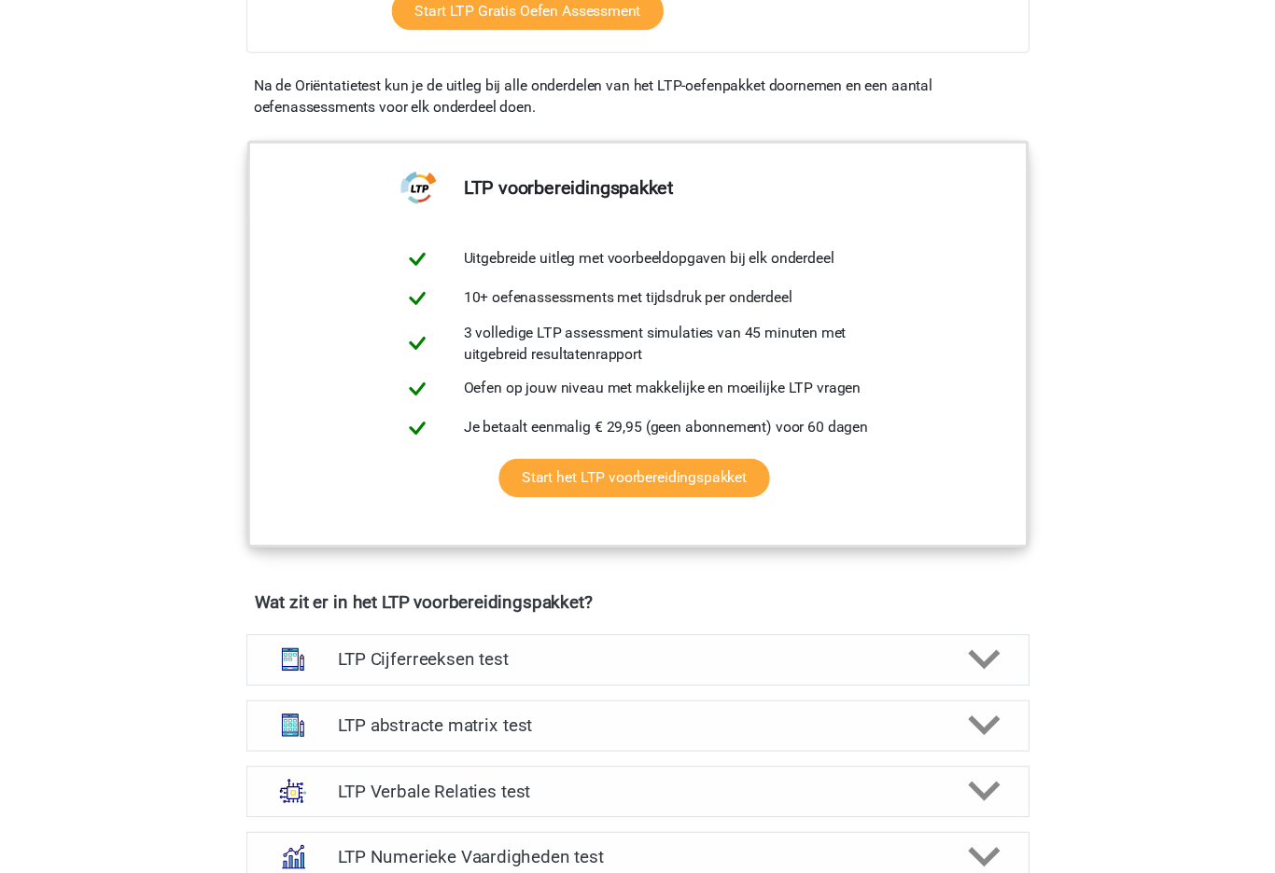
scroll to position [756, 0]
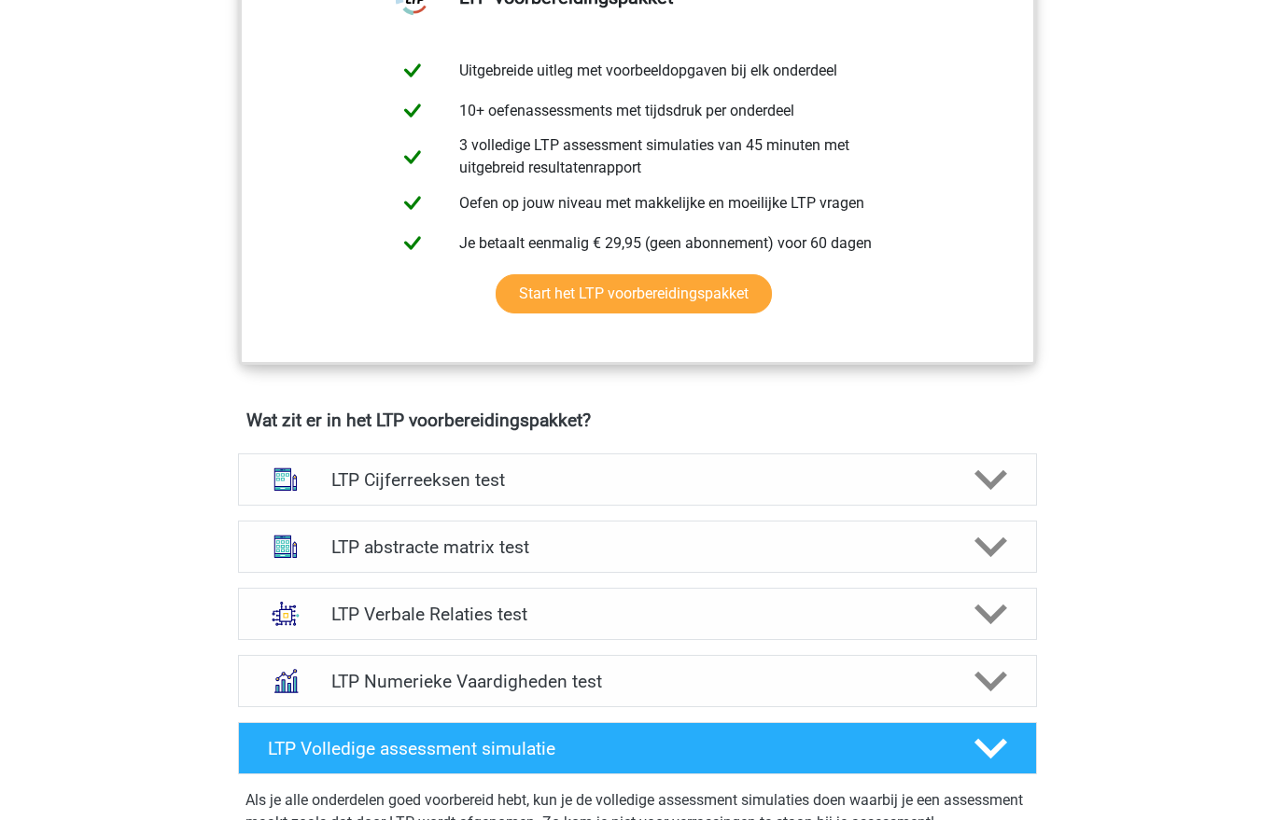
click at [597, 470] on h4 "LTP Cijferreeksen test" at bounding box center [636, 480] width 611 height 21
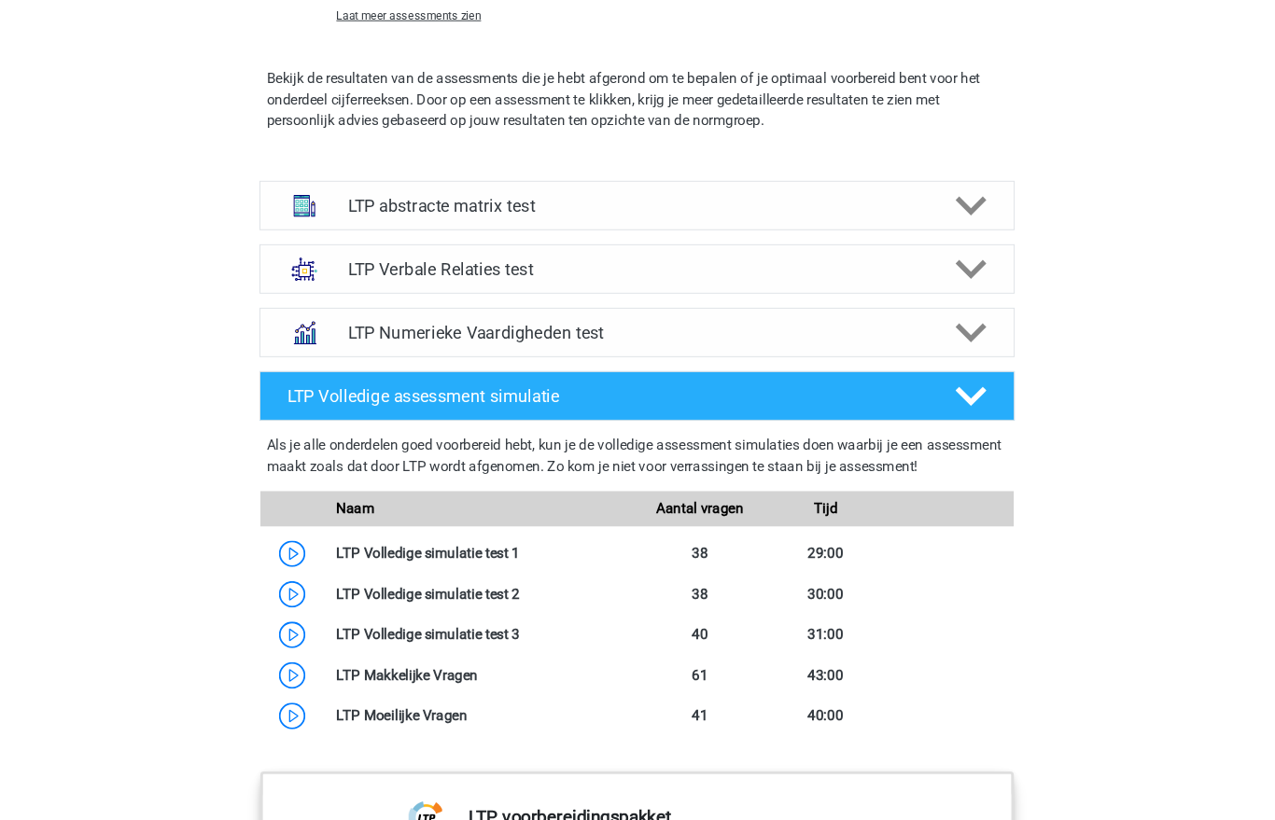
scroll to position [2242, 0]
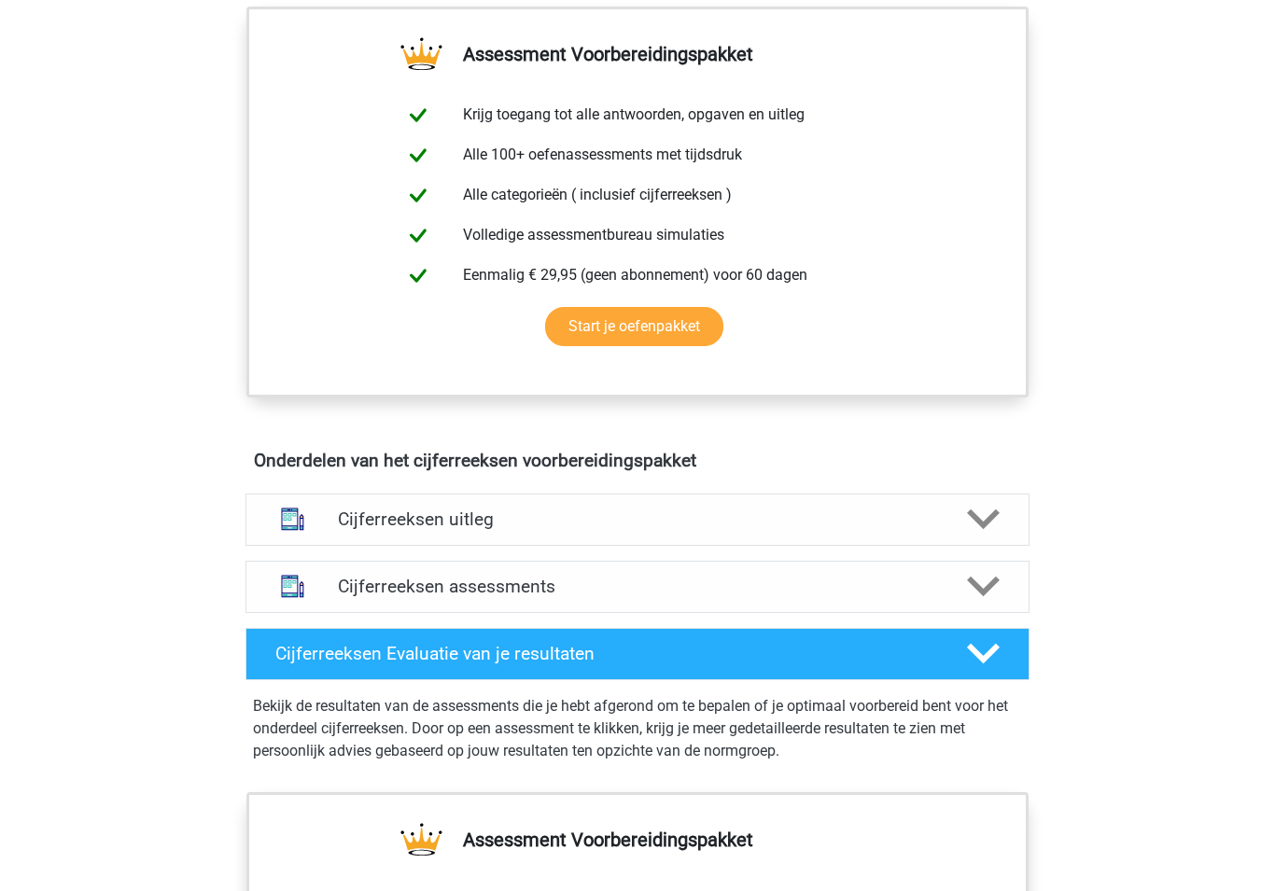
scroll to position [694, 0]
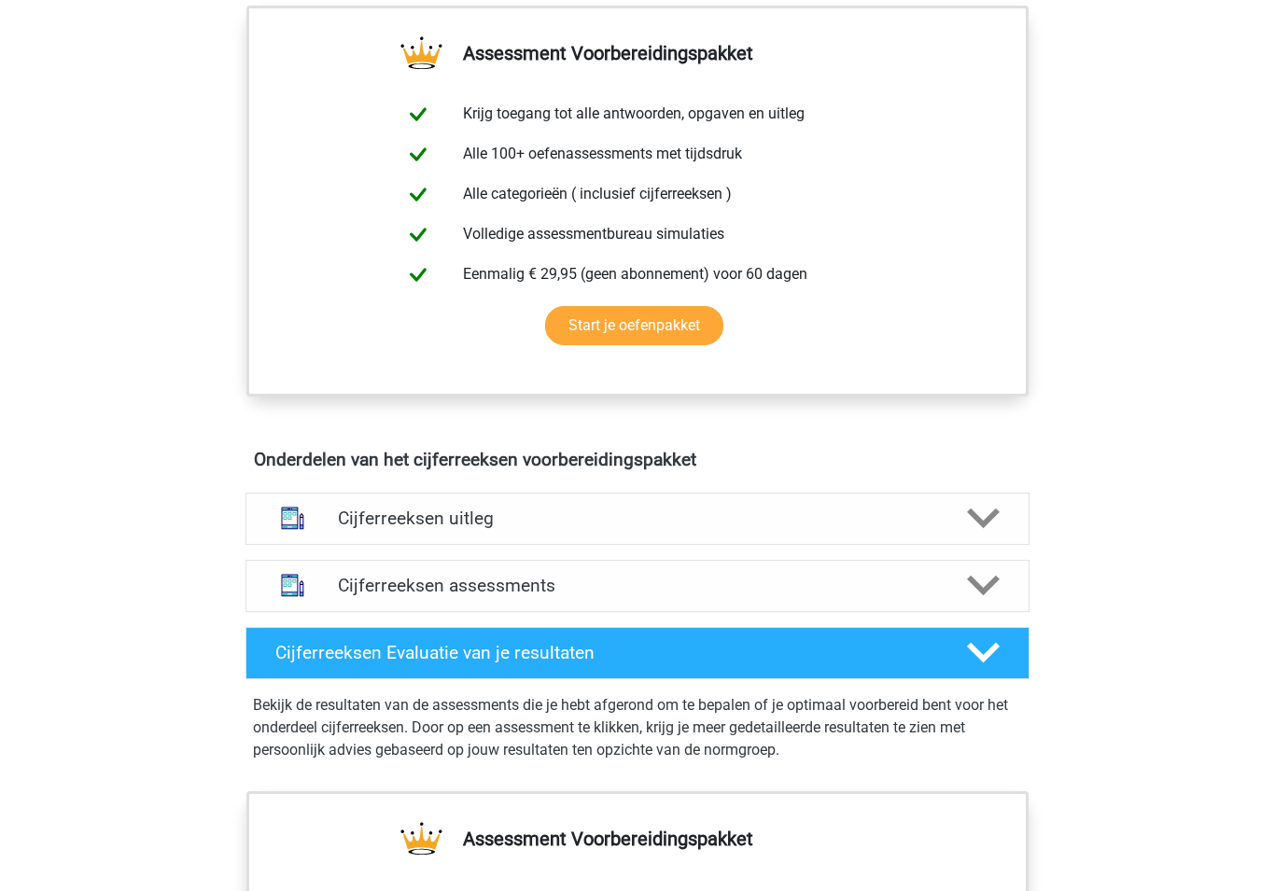
click at [366, 526] on div "Cijferreeksen uitleg" at bounding box center [637, 519] width 784 height 52
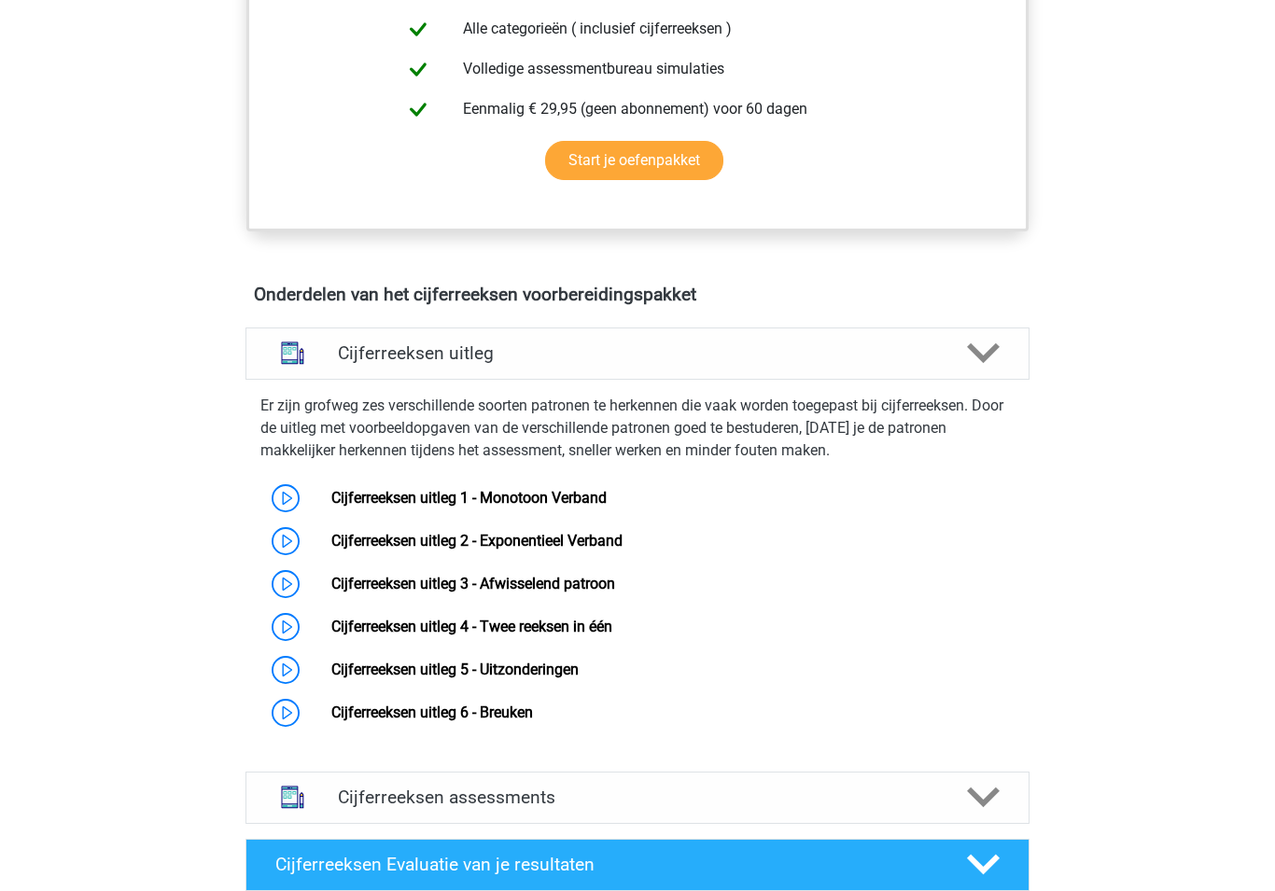
scroll to position [859, 0]
click at [331, 507] on link "Cijferreeksen uitleg 1 - Monotoon Verband" at bounding box center [468, 498] width 275 height 18
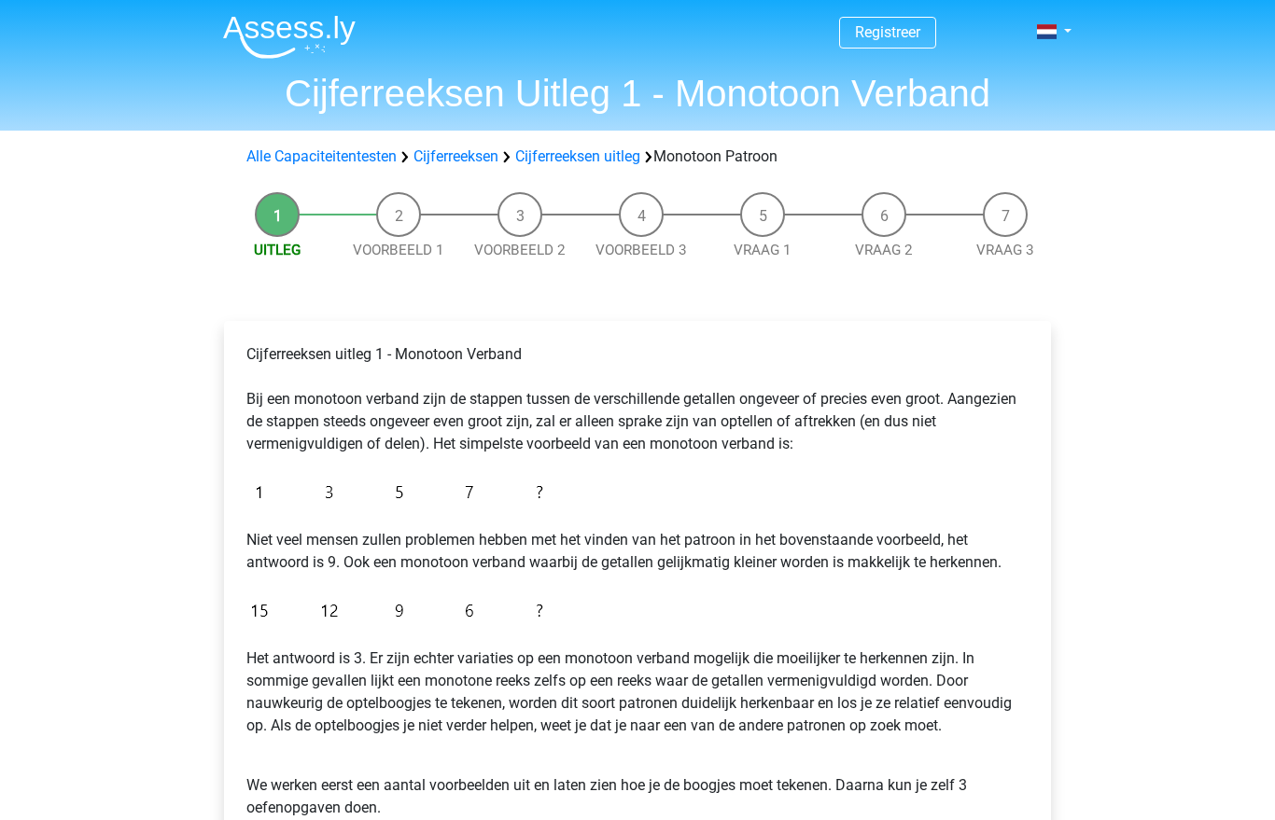
click at [368, 208] on li "Voorbeeld 1" at bounding box center [398, 226] width 121 height 69
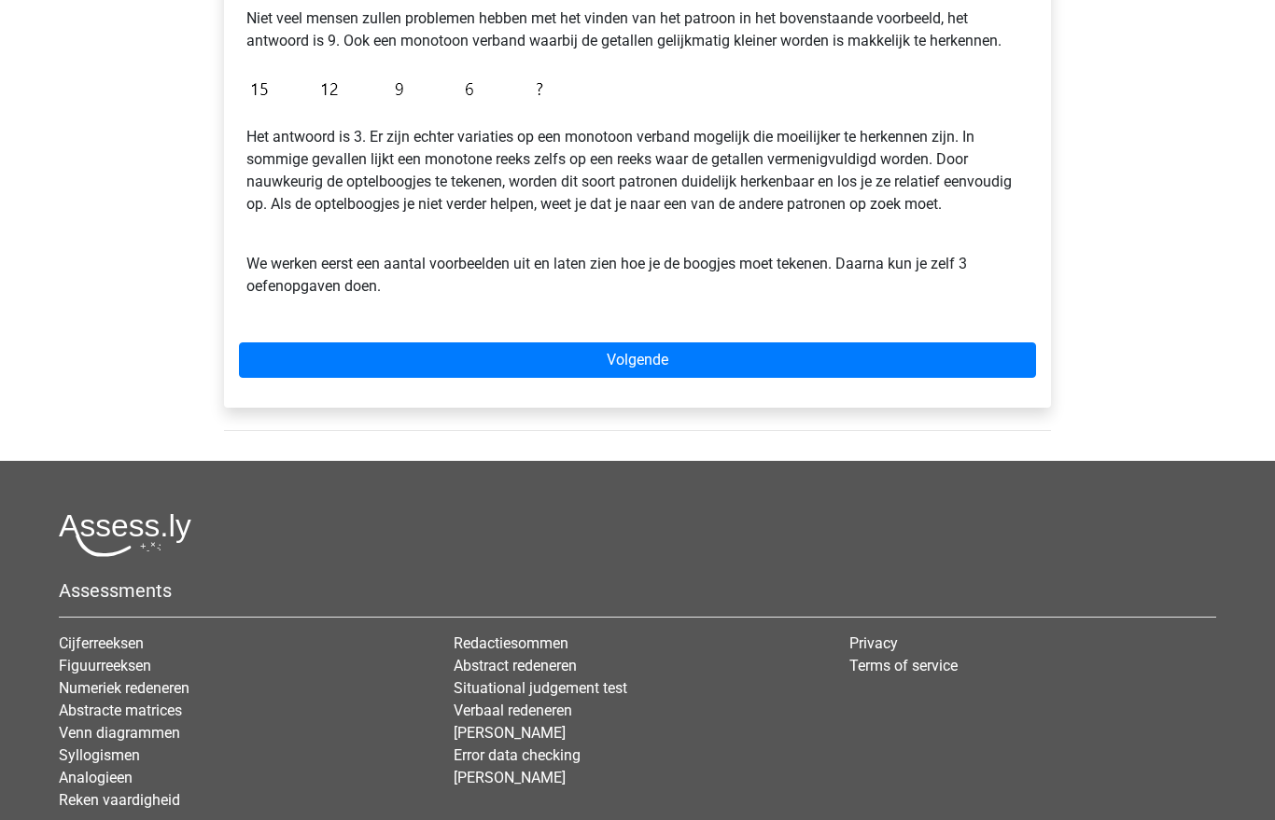
scroll to position [483, 0]
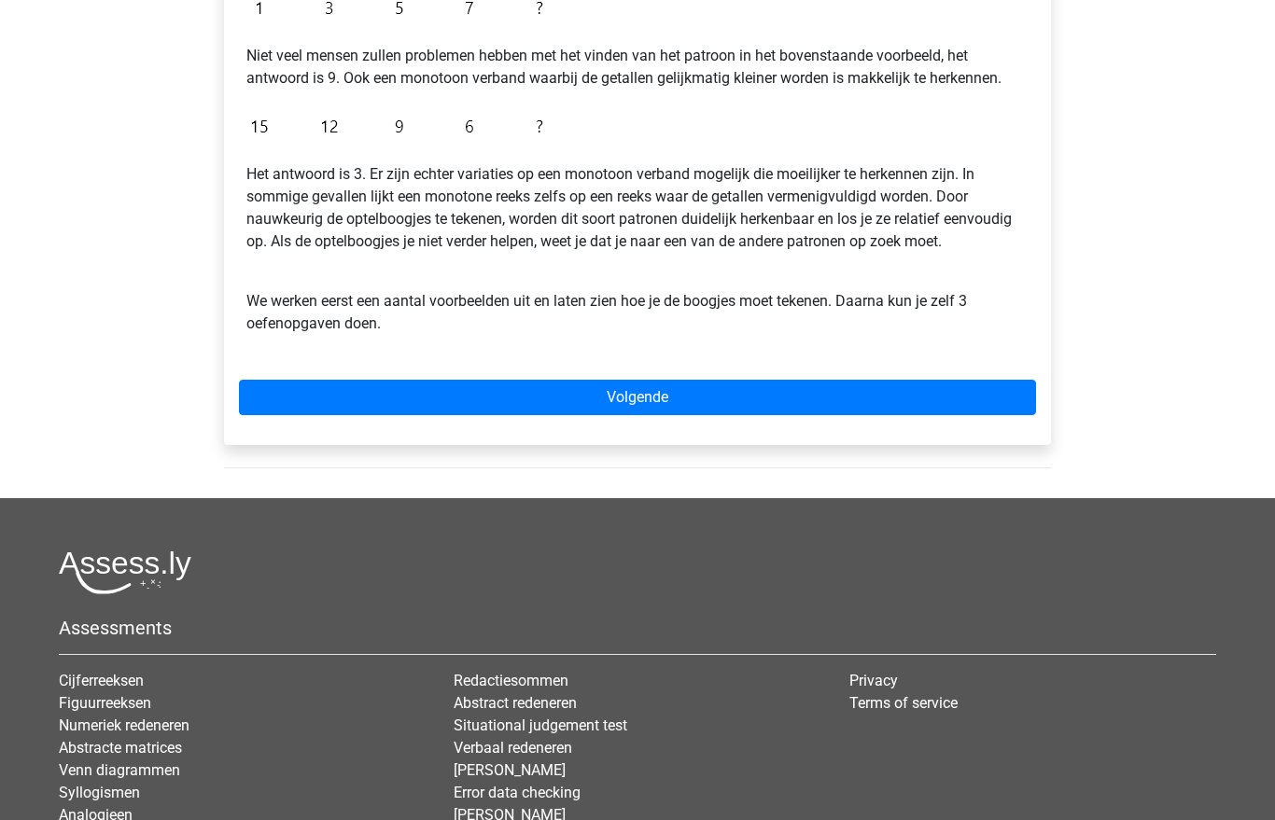
click at [698, 402] on link "Volgende" at bounding box center [637, 398] width 797 height 35
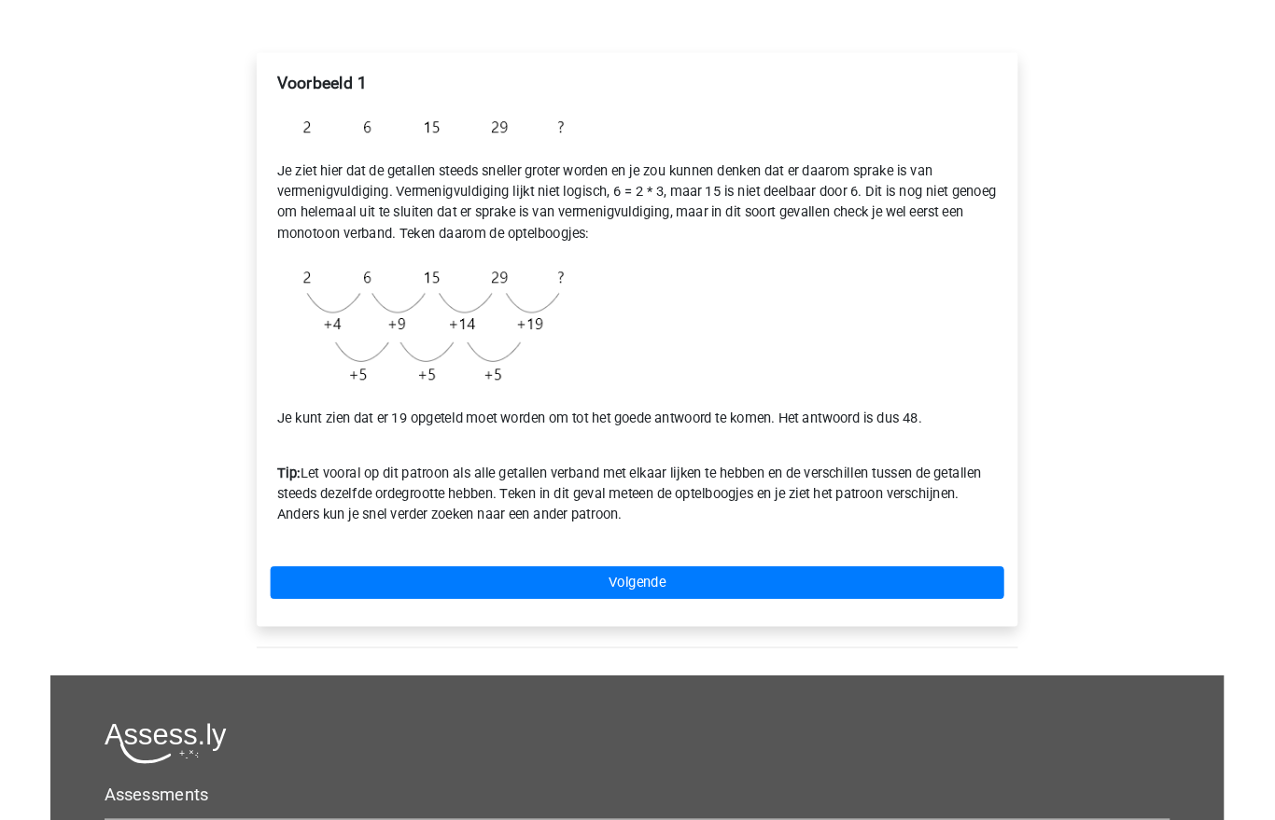
scroll to position [271, 0]
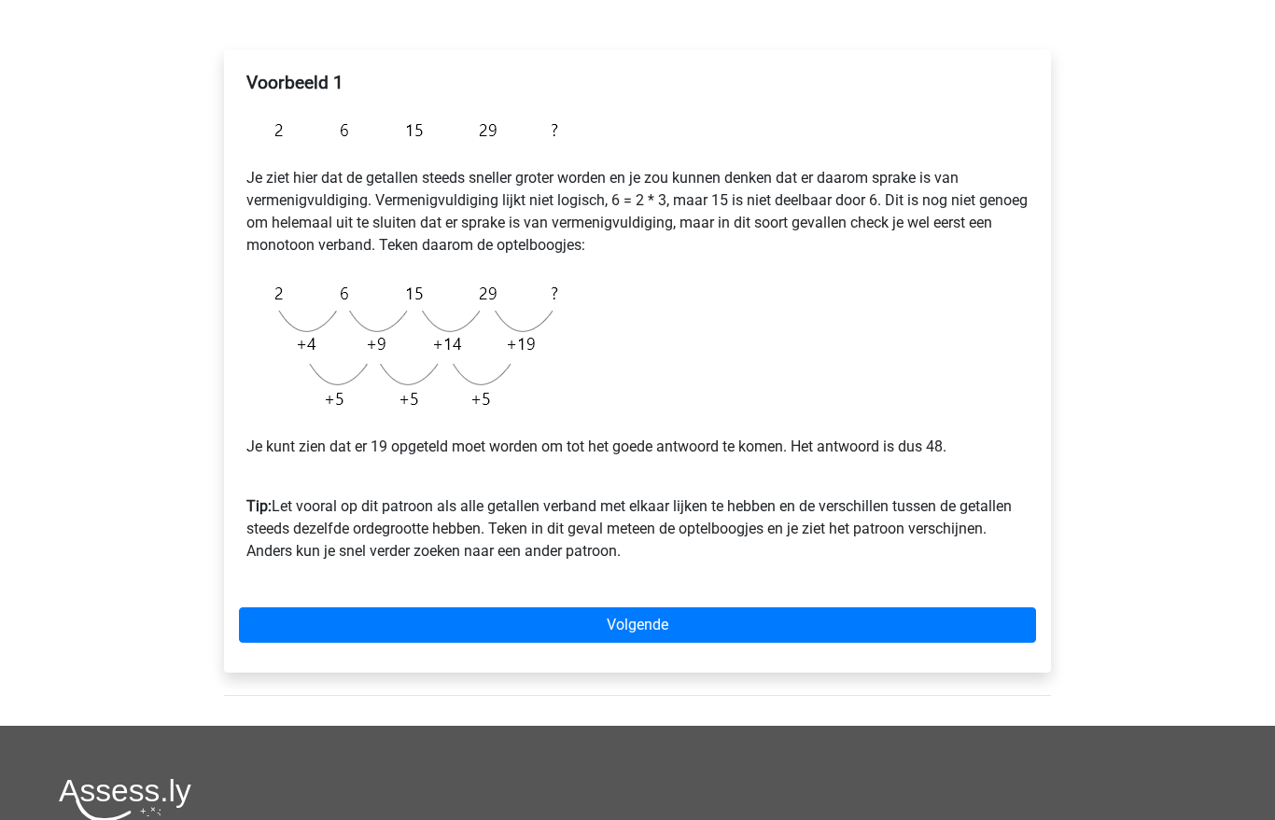
click at [631, 627] on link "Volgende" at bounding box center [637, 625] width 797 height 35
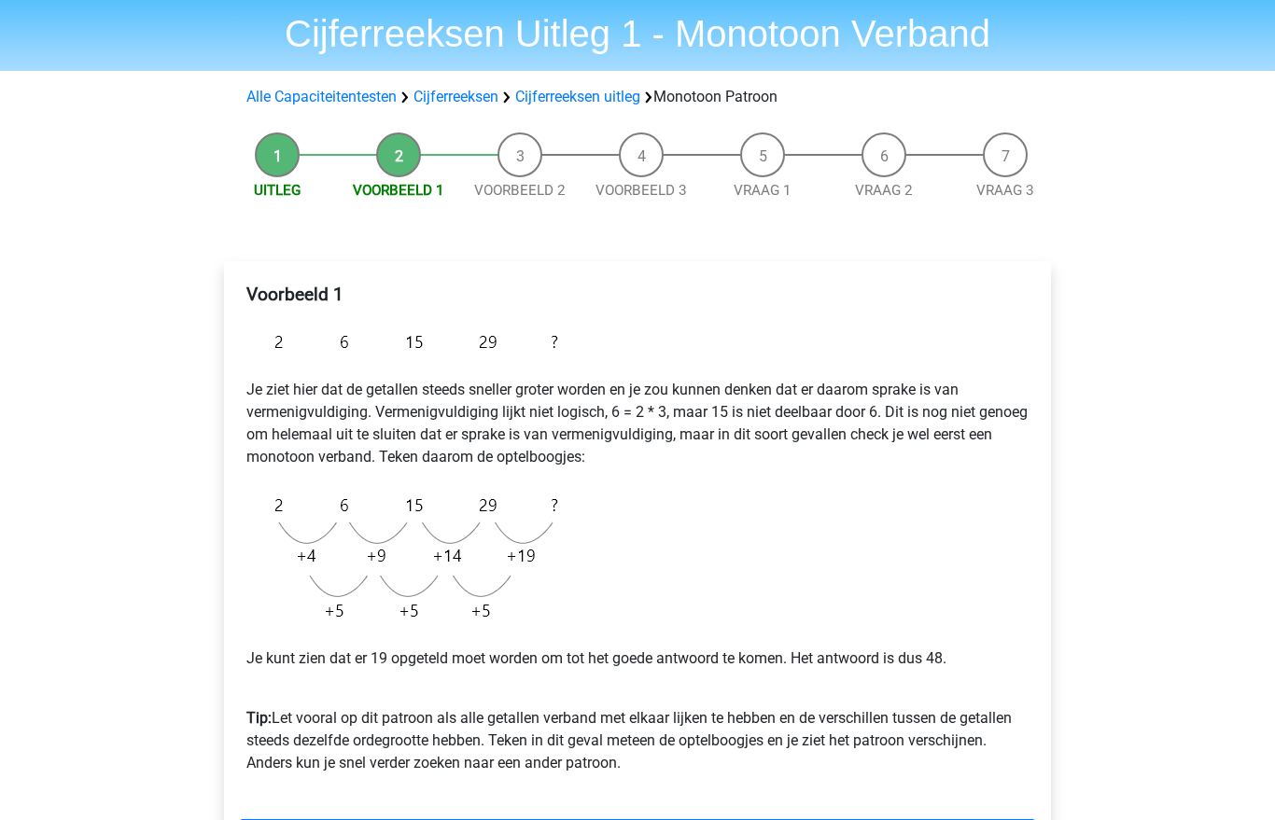
scroll to position [0, 0]
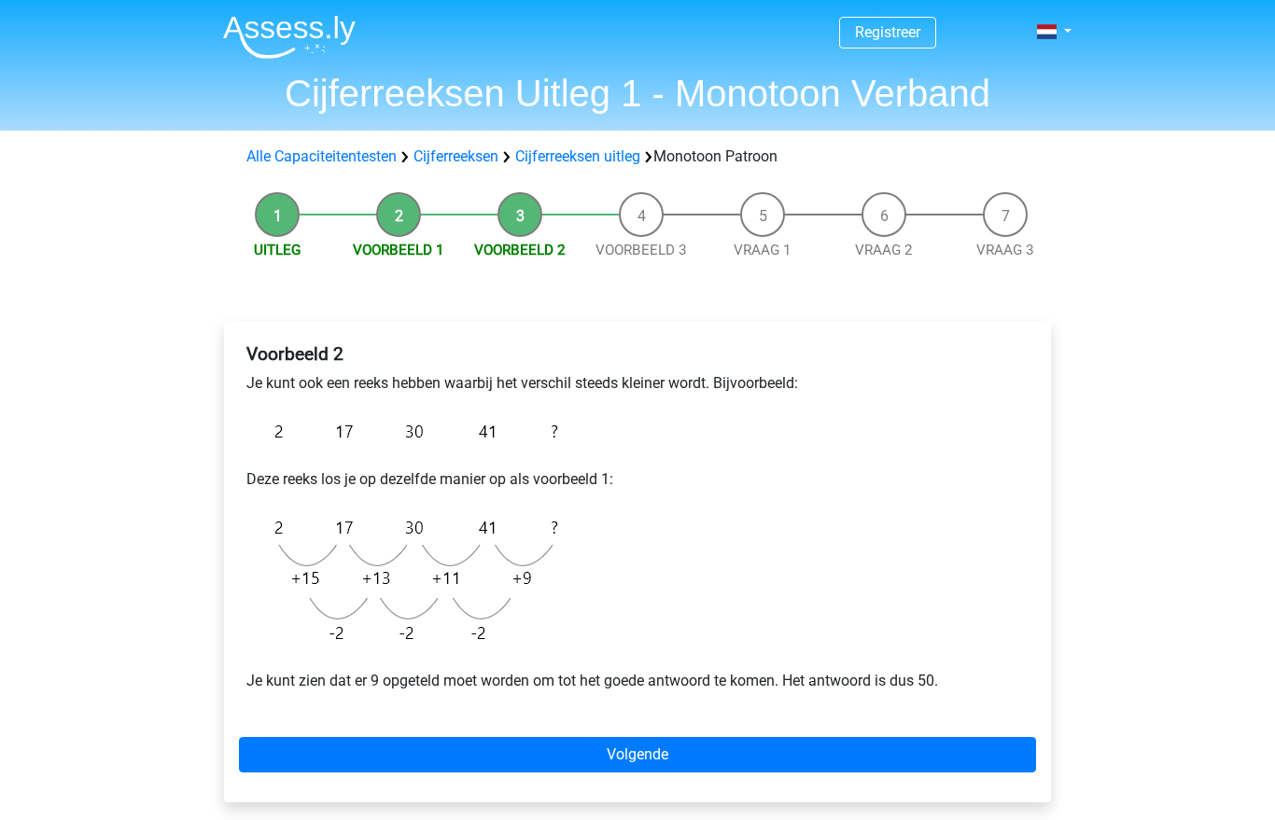
click at [593, 753] on link "Volgende" at bounding box center [637, 754] width 797 height 35
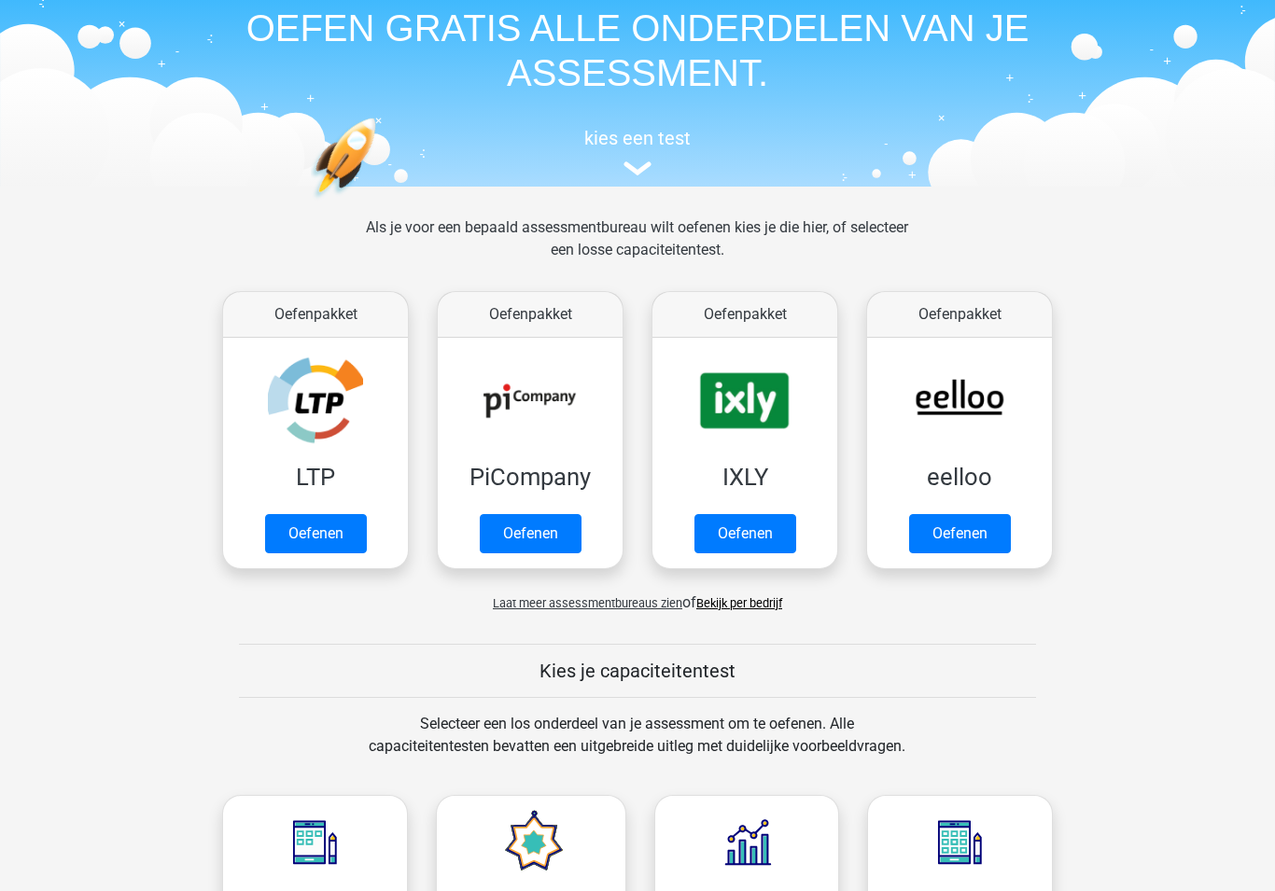
scroll to position [81, 0]
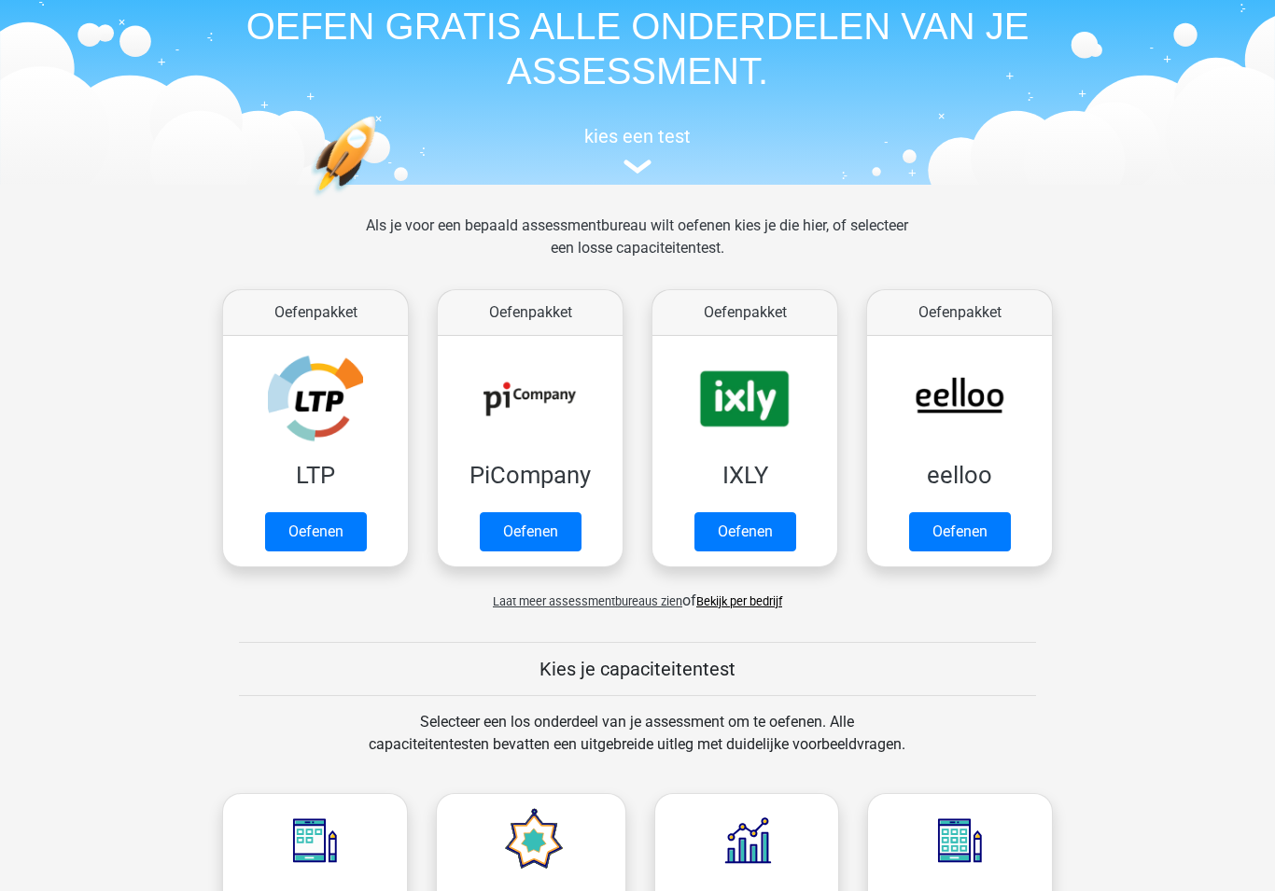
click at [325, 513] on link "Oefenen" at bounding box center [316, 532] width 102 height 39
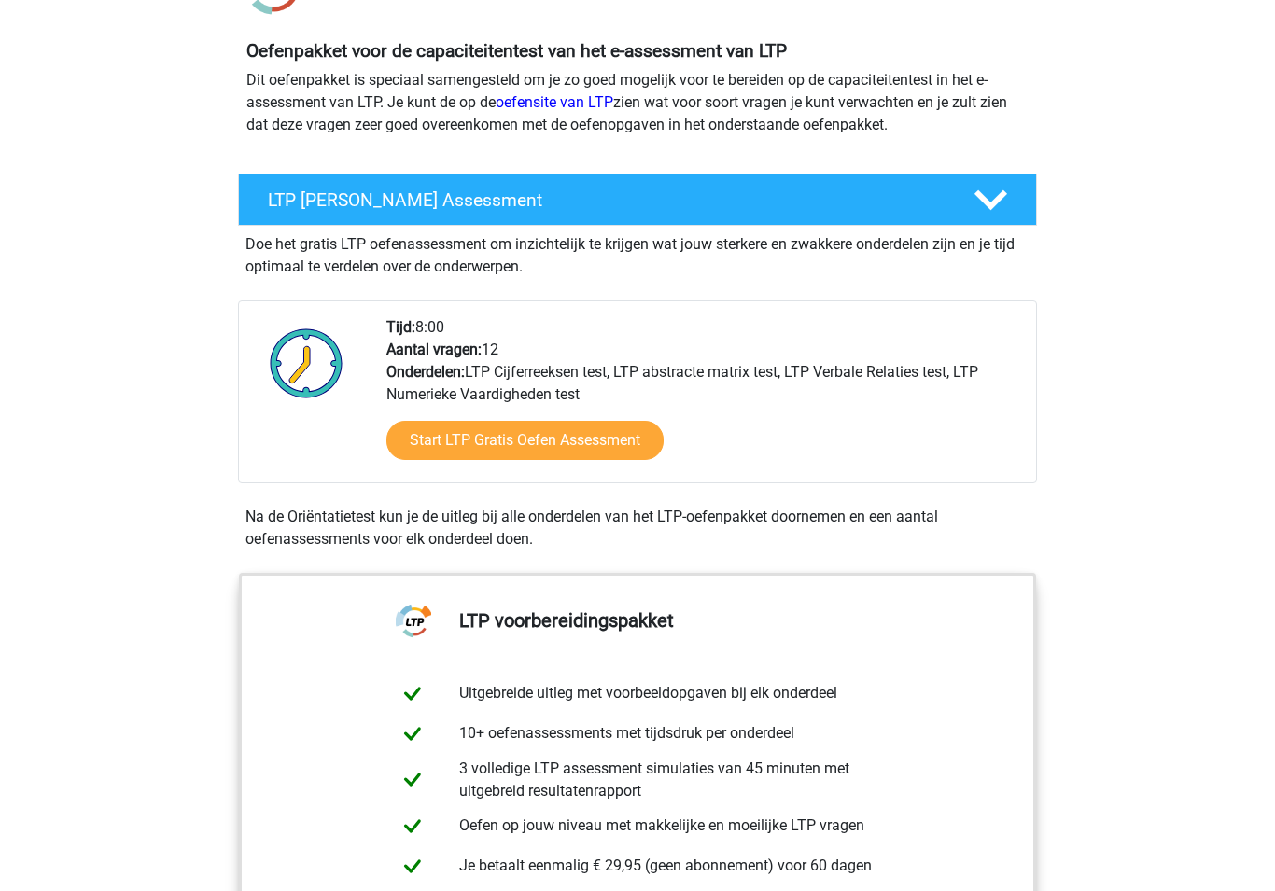
scroll to position [187, 0]
click at [433, 438] on link "Start LTP Gratis Oefen Assessment" at bounding box center [524, 440] width 277 height 39
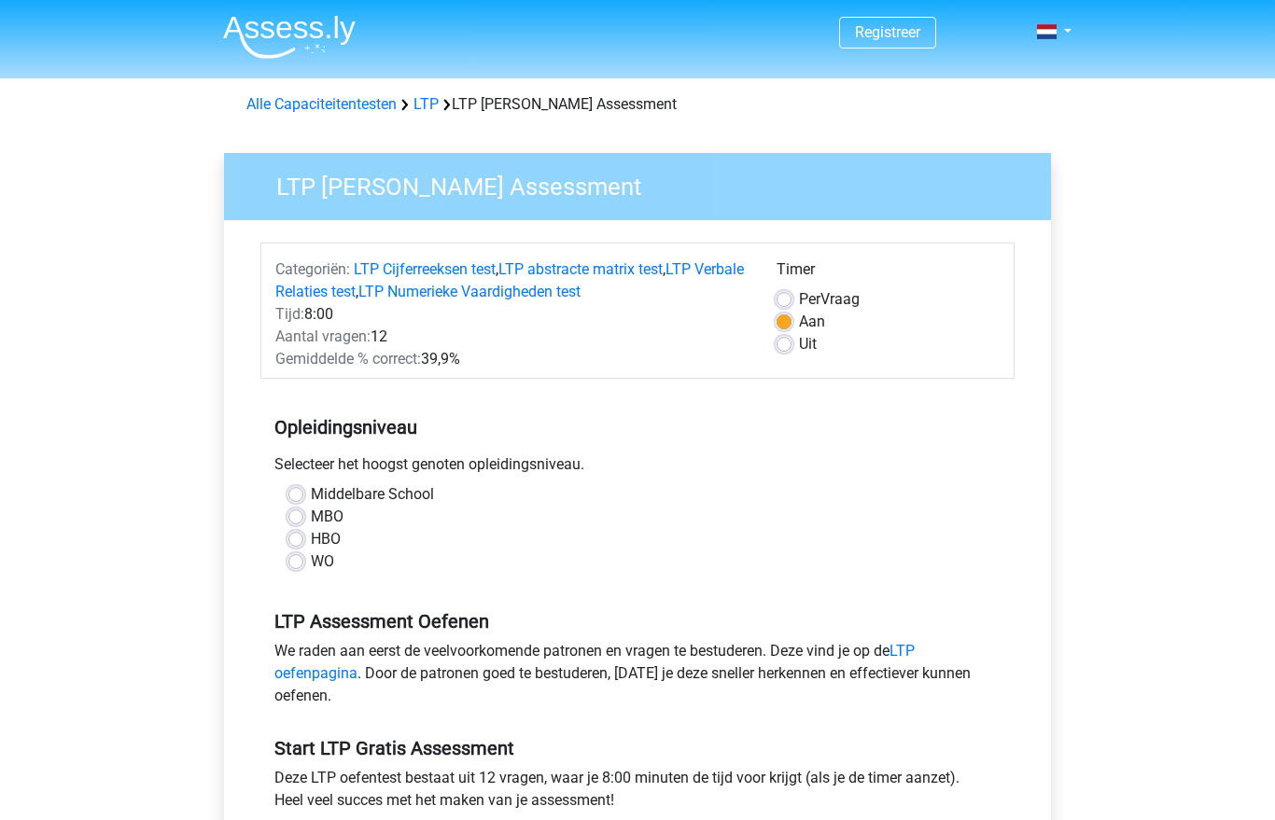
click at [297, 479] on div "Selecteer het hoogst genoten opleidingsniveau." at bounding box center [637, 468] width 754 height 30
click at [311, 490] on label "Middelbare School" at bounding box center [372, 494] width 123 height 22
click at [303, 490] on input "Middelbare School" at bounding box center [295, 492] width 15 height 19
radio input "true"
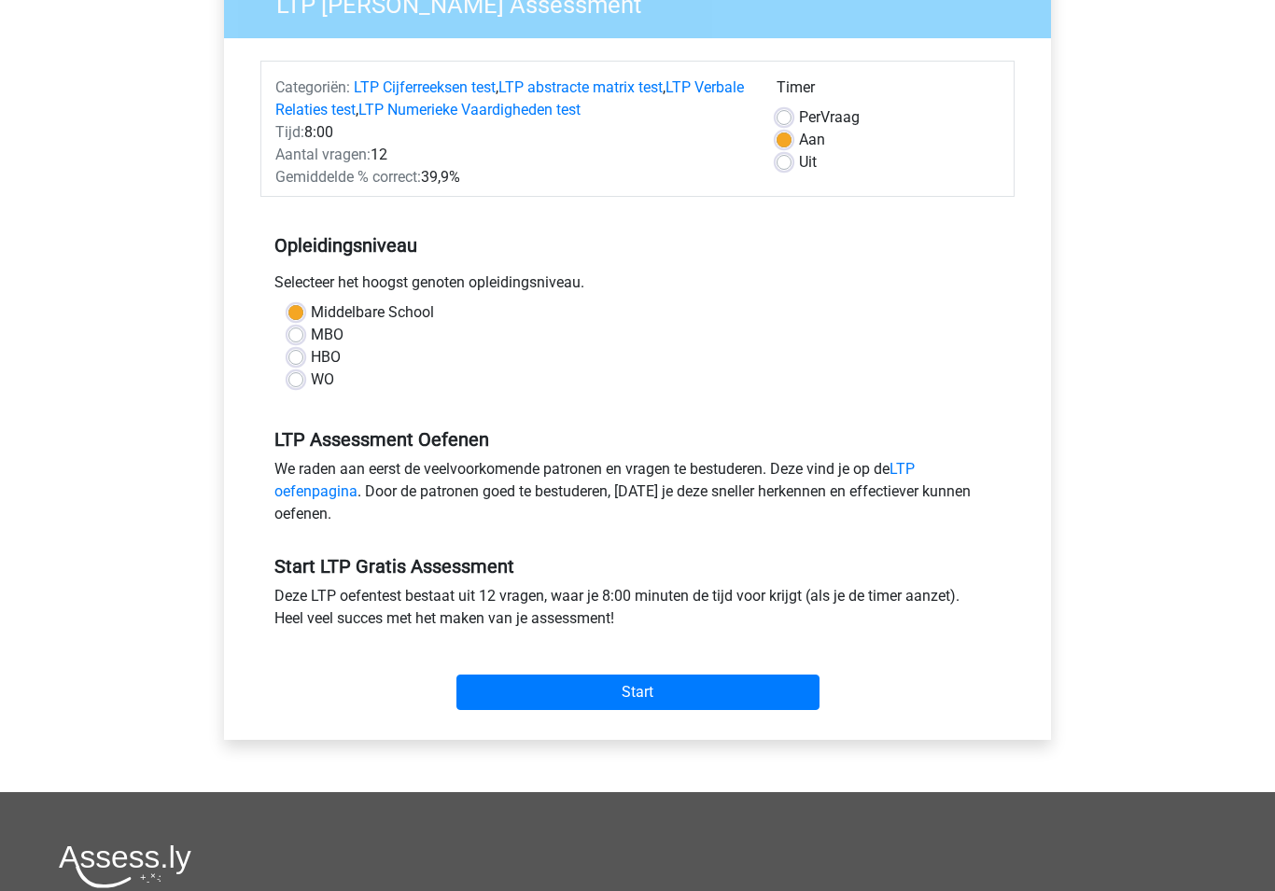
scroll to position [182, 0]
click at [496, 686] on input "Start" at bounding box center [637, 692] width 363 height 35
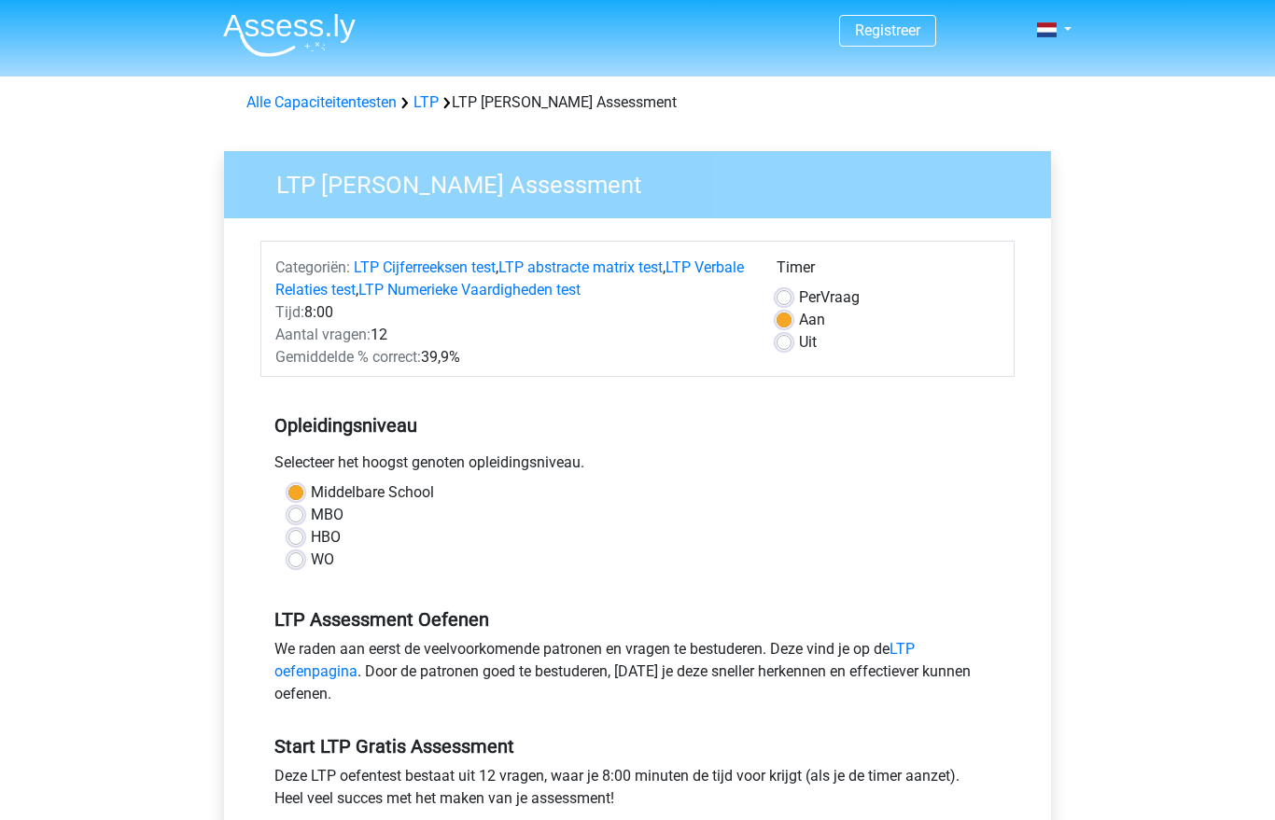
scroll to position [0, 0]
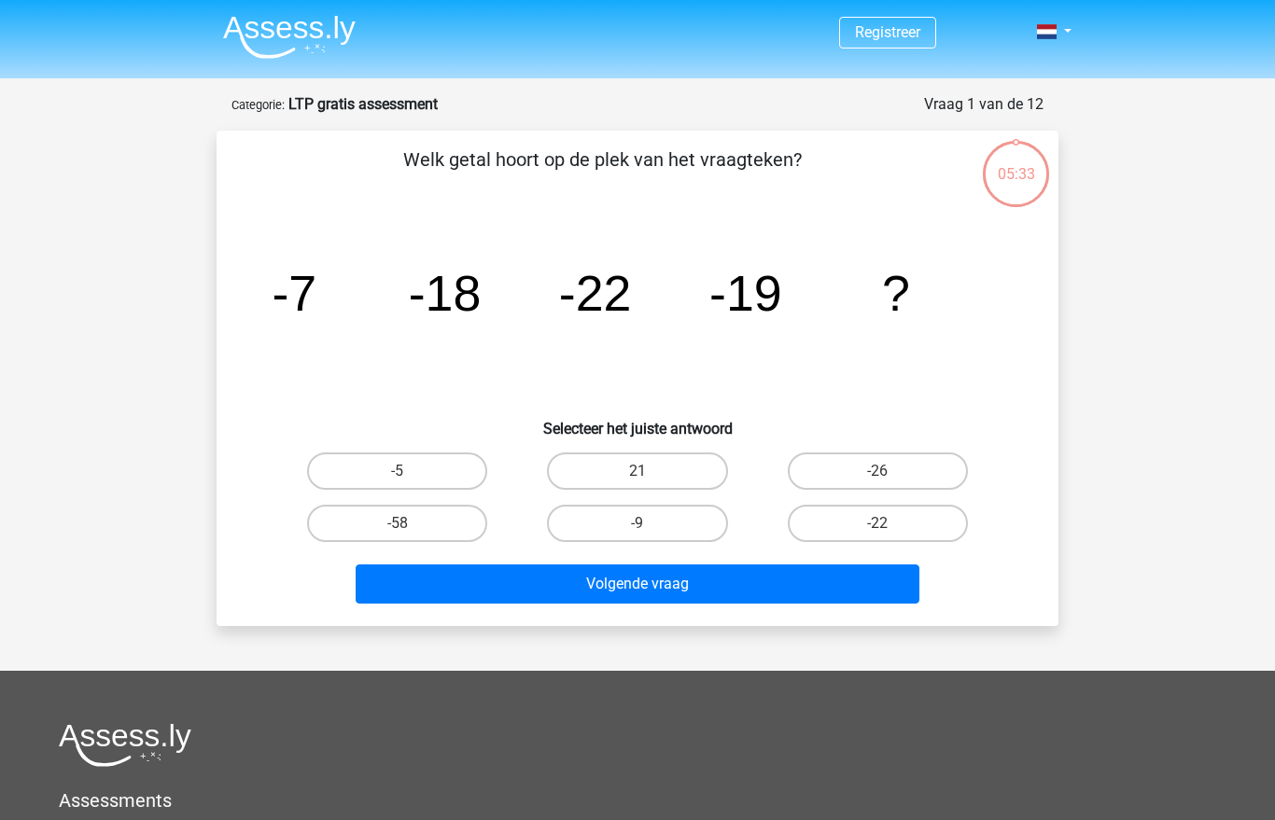
click at [885, 472] on input "-26" at bounding box center [883, 477] width 12 height 12
radio input "true"
click at [767, 581] on button "Volgende vraag" at bounding box center [638, 584] width 565 height 39
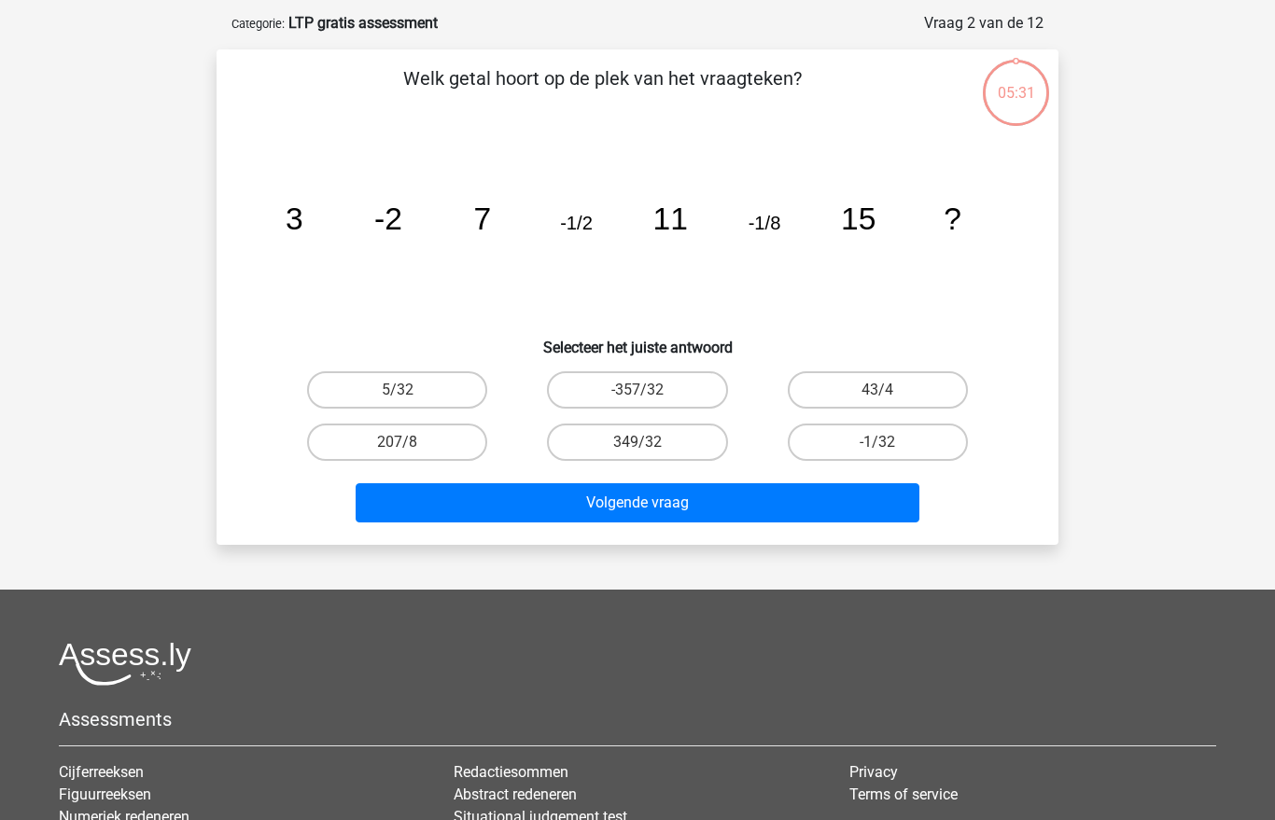
scroll to position [93, 0]
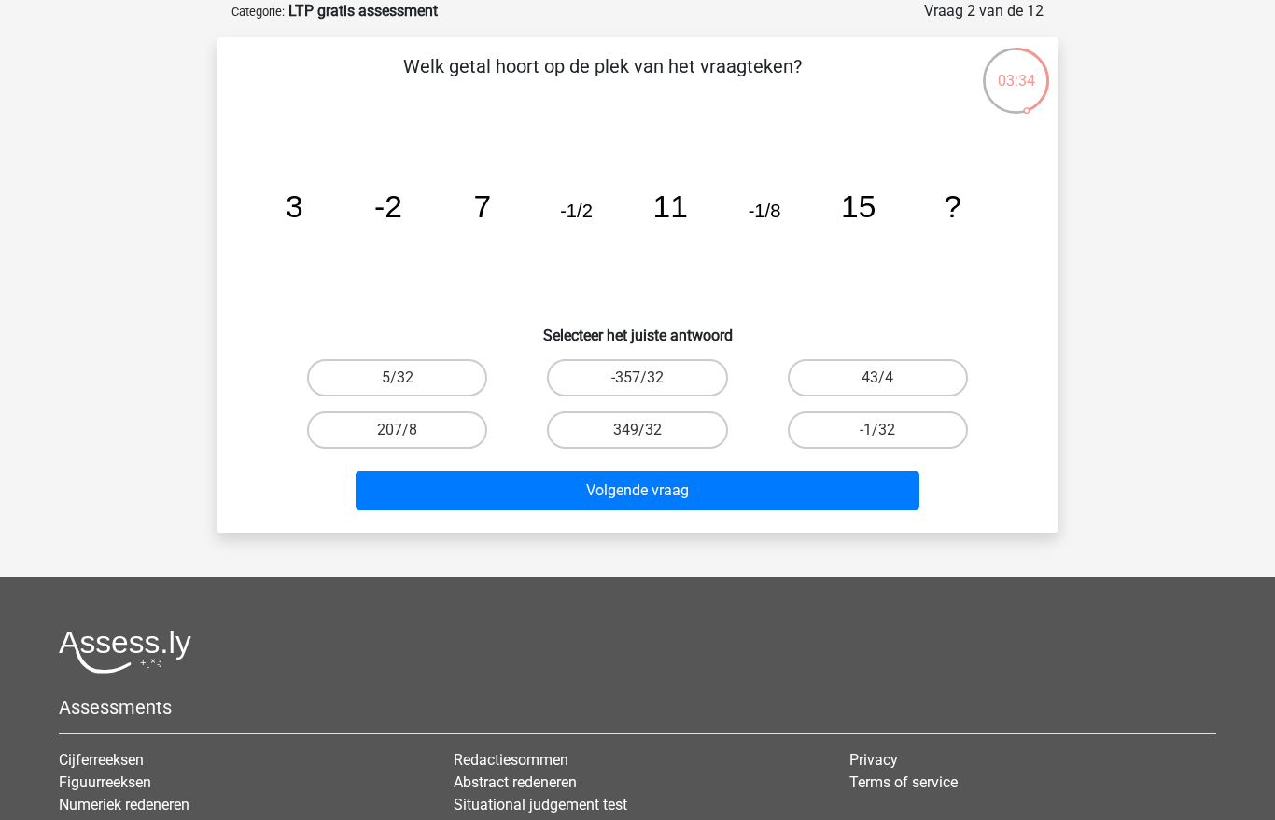
click at [893, 425] on label "-1/32" at bounding box center [878, 429] width 180 height 37
click at [889, 430] on input "-1/32" at bounding box center [883, 436] width 12 height 12
radio input "true"
click at [741, 488] on button "Volgende vraag" at bounding box center [638, 490] width 565 height 39
click at [854, 432] on label "2804" at bounding box center [878, 429] width 180 height 37
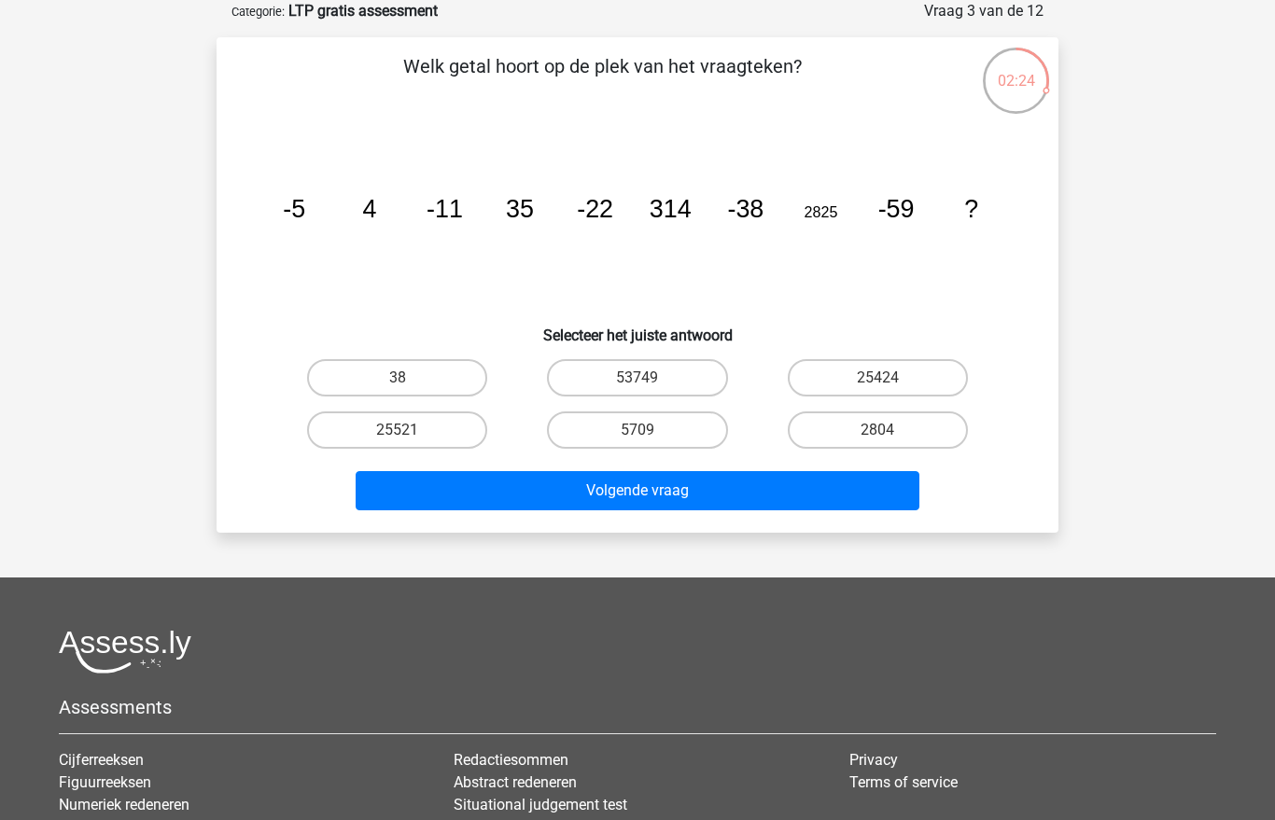
click at [877, 432] on input "2804" at bounding box center [883, 436] width 12 height 12
radio input "true"
click at [693, 490] on button "Volgende vraag" at bounding box center [638, 490] width 565 height 39
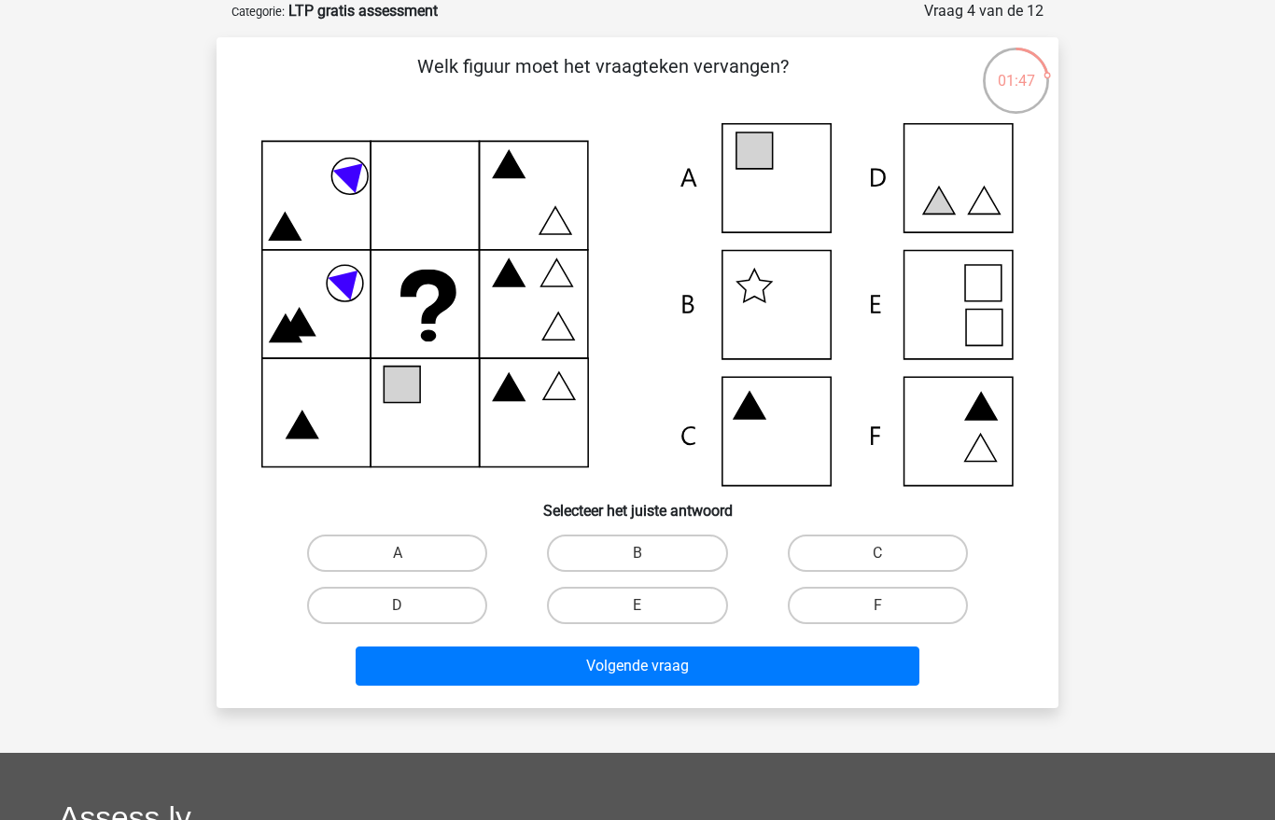
click at [671, 611] on label "E" at bounding box center [637, 605] width 180 height 37
click at [649, 611] on input "E" at bounding box center [643, 612] width 12 height 12
radio input "true"
click at [675, 655] on button "Volgende vraag" at bounding box center [638, 666] width 565 height 39
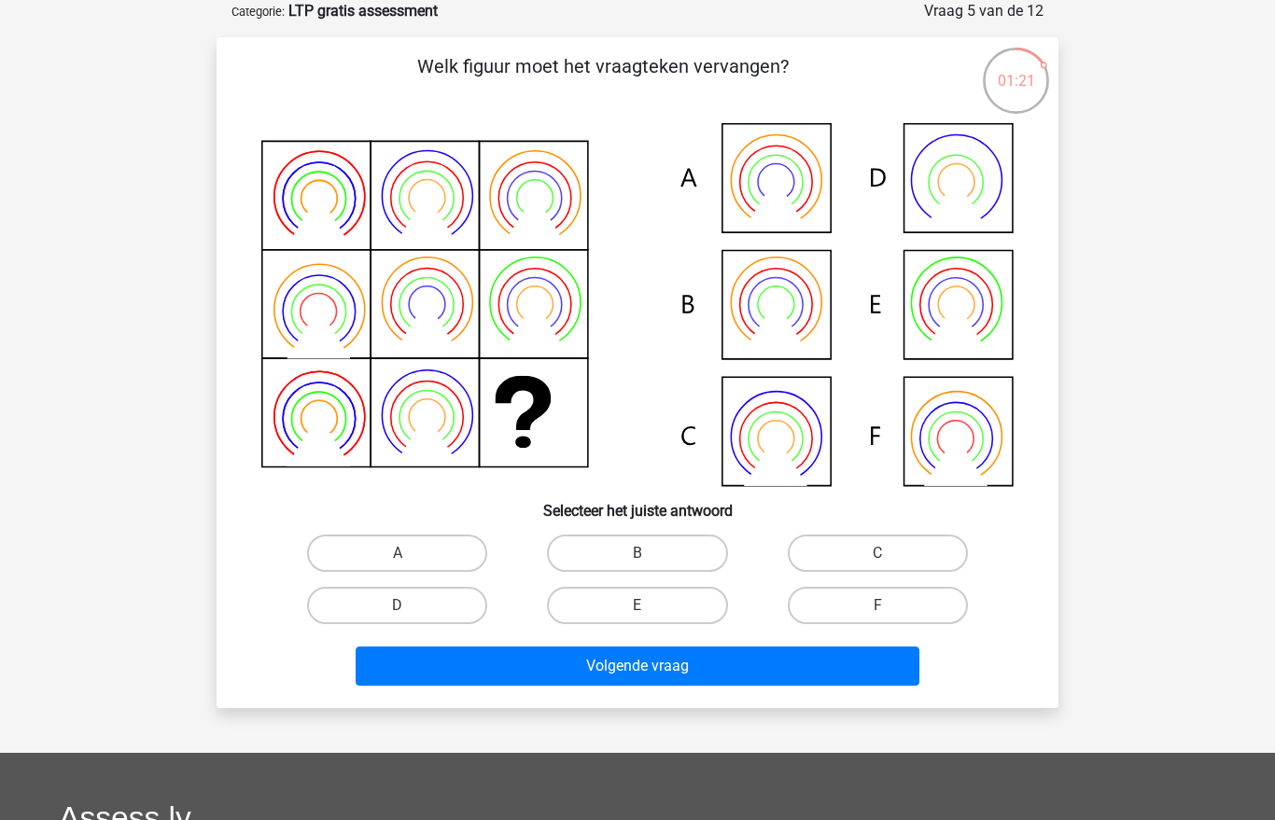
click at [637, 542] on label "B" at bounding box center [637, 553] width 180 height 37
click at [637, 553] on input "B" at bounding box center [643, 559] width 12 height 12
radio input "true"
click at [637, 666] on button "Volgende vraag" at bounding box center [638, 666] width 565 height 39
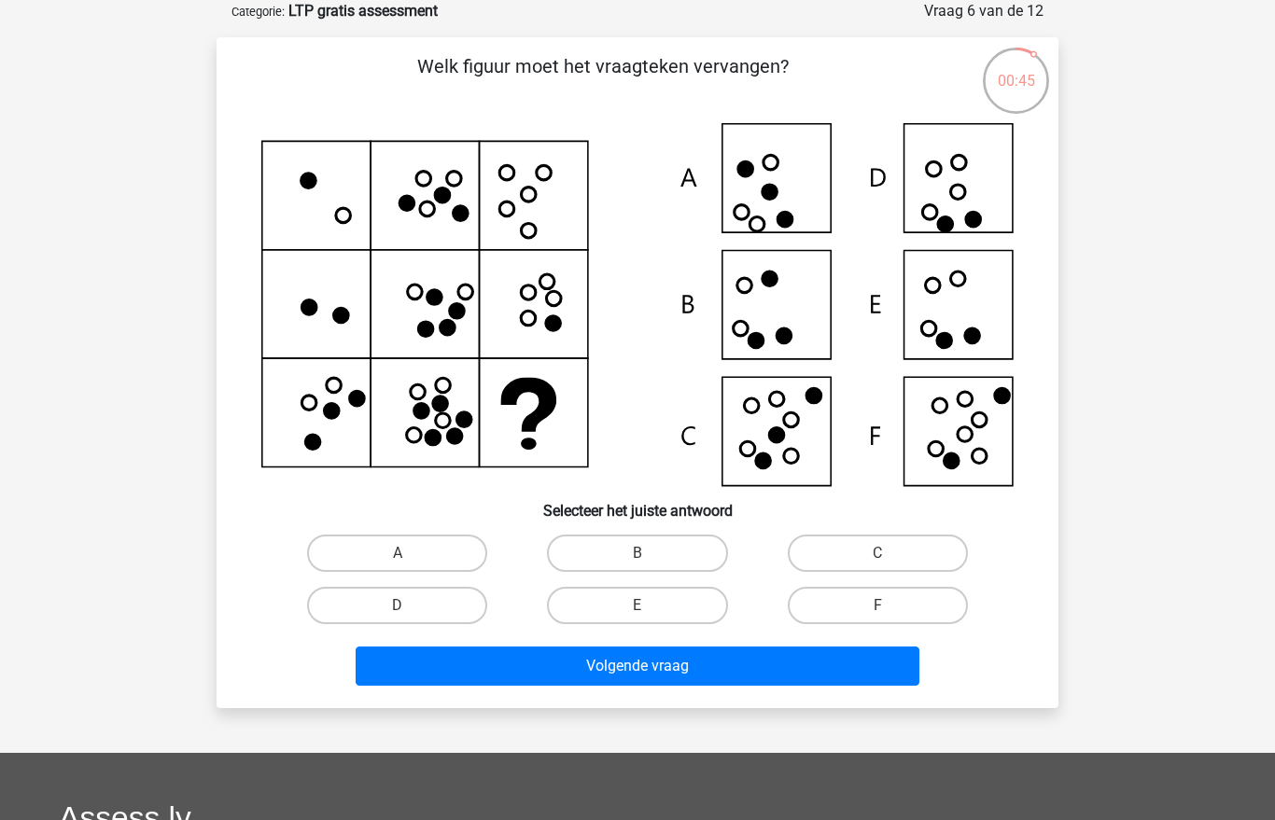
click at [417, 606] on label "D" at bounding box center [397, 605] width 180 height 37
click at [410, 606] on input "D" at bounding box center [403, 612] width 12 height 12
radio input "true"
click at [555, 664] on button "Volgende vraag" at bounding box center [638, 666] width 565 height 39
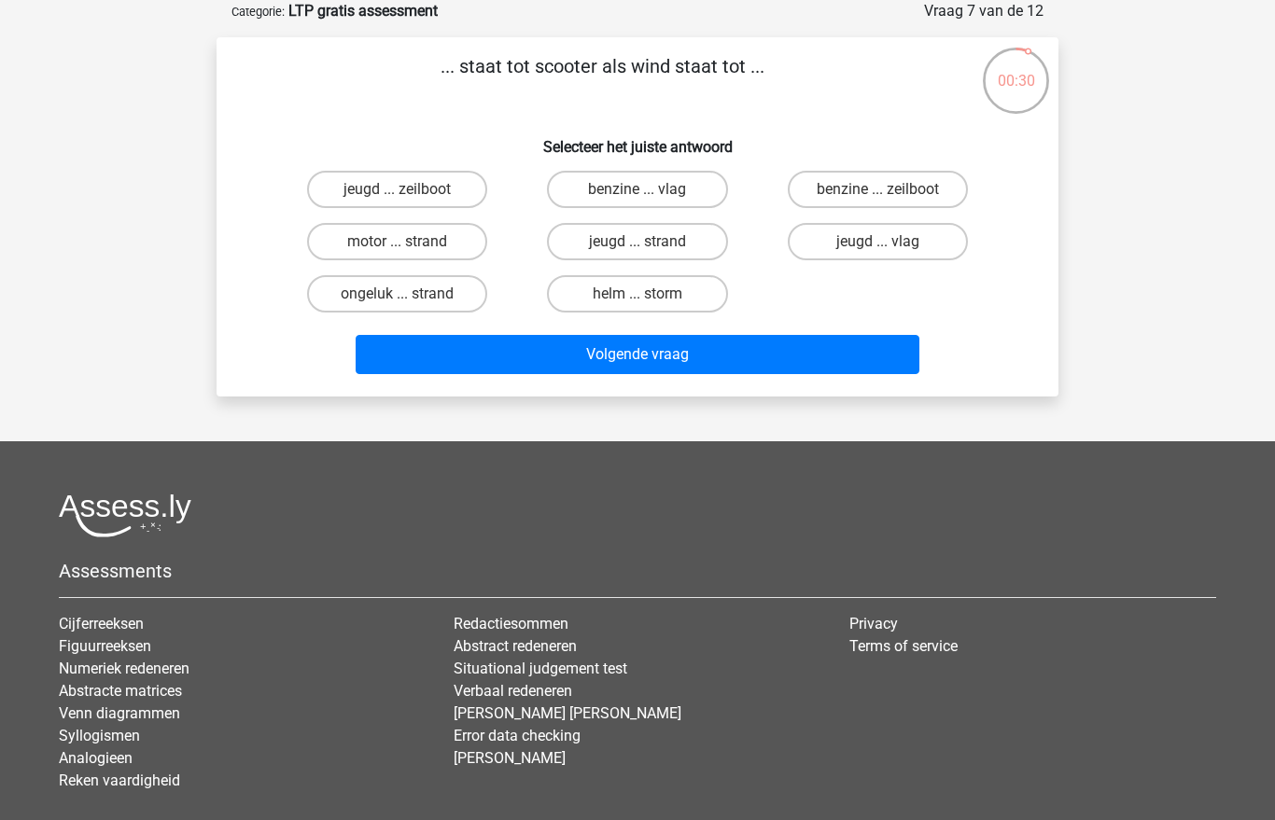
click at [634, 292] on label "helm ... storm" at bounding box center [637, 293] width 180 height 37
click at [637, 294] on input "helm ... storm" at bounding box center [643, 300] width 12 height 12
radio input "true"
click at [667, 356] on button "Volgende vraag" at bounding box center [638, 354] width 565 height 39
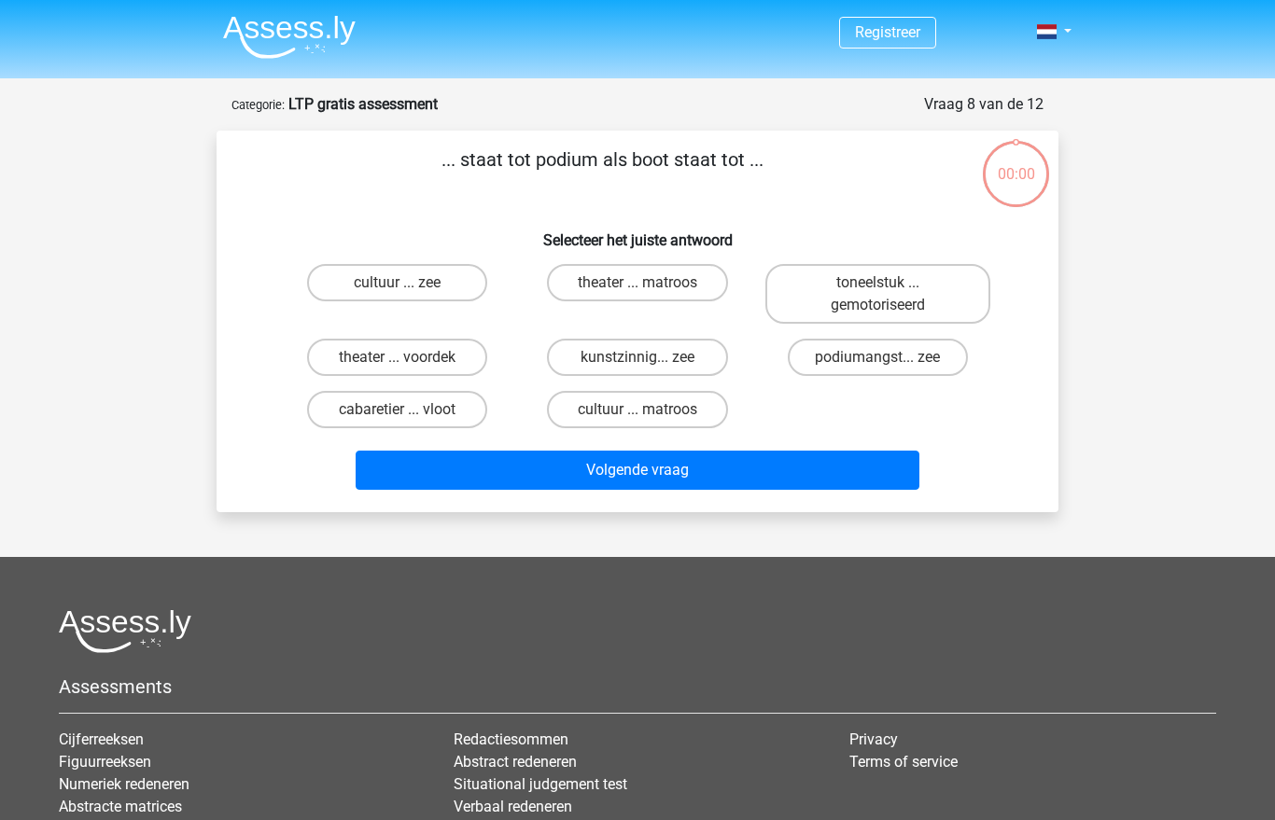
scroll to position [93, 0]
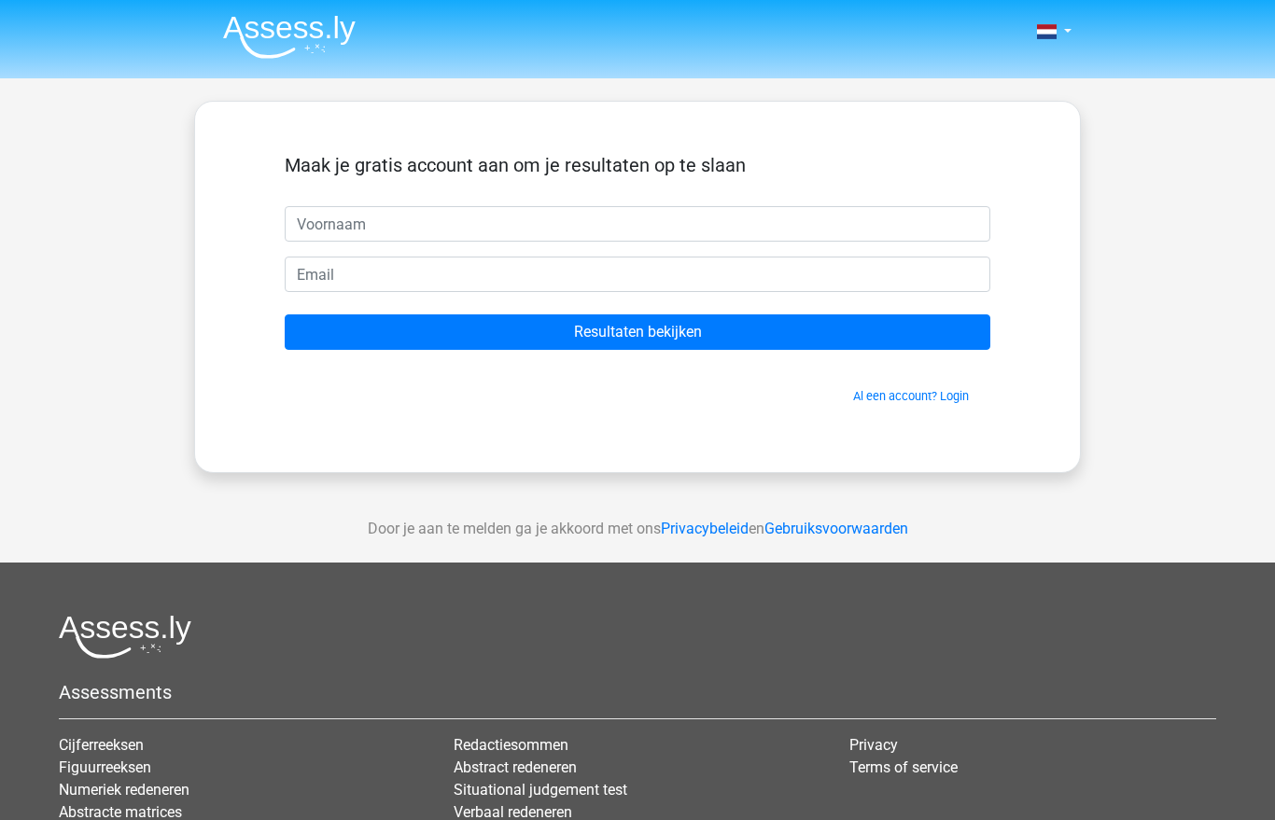
click at [407, 228] on input "text" at bounding box center [637, 223] width 705 height 35
type input "[PERSON_NAME]"
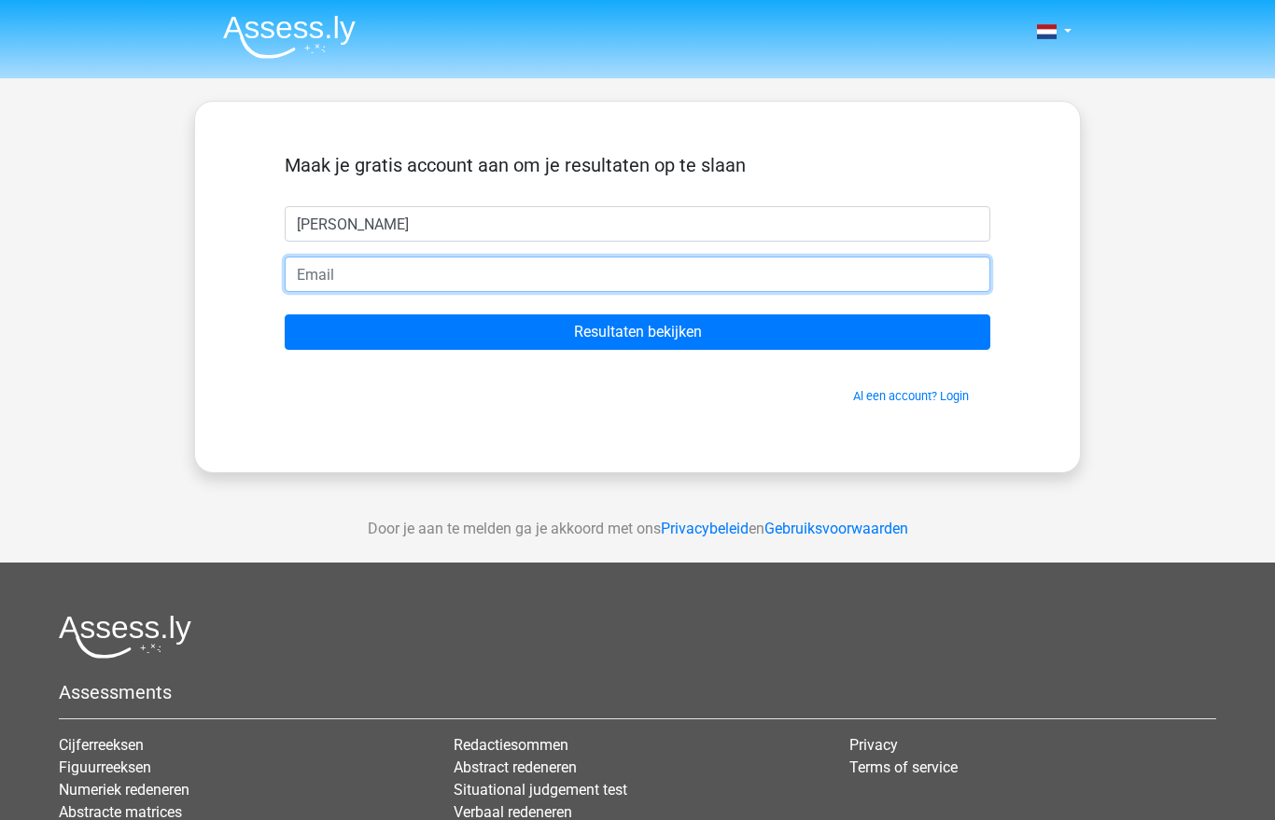
click at [414, 268] on input "email" at bounding box center [637, 274] width 705 height 35
type input "s"
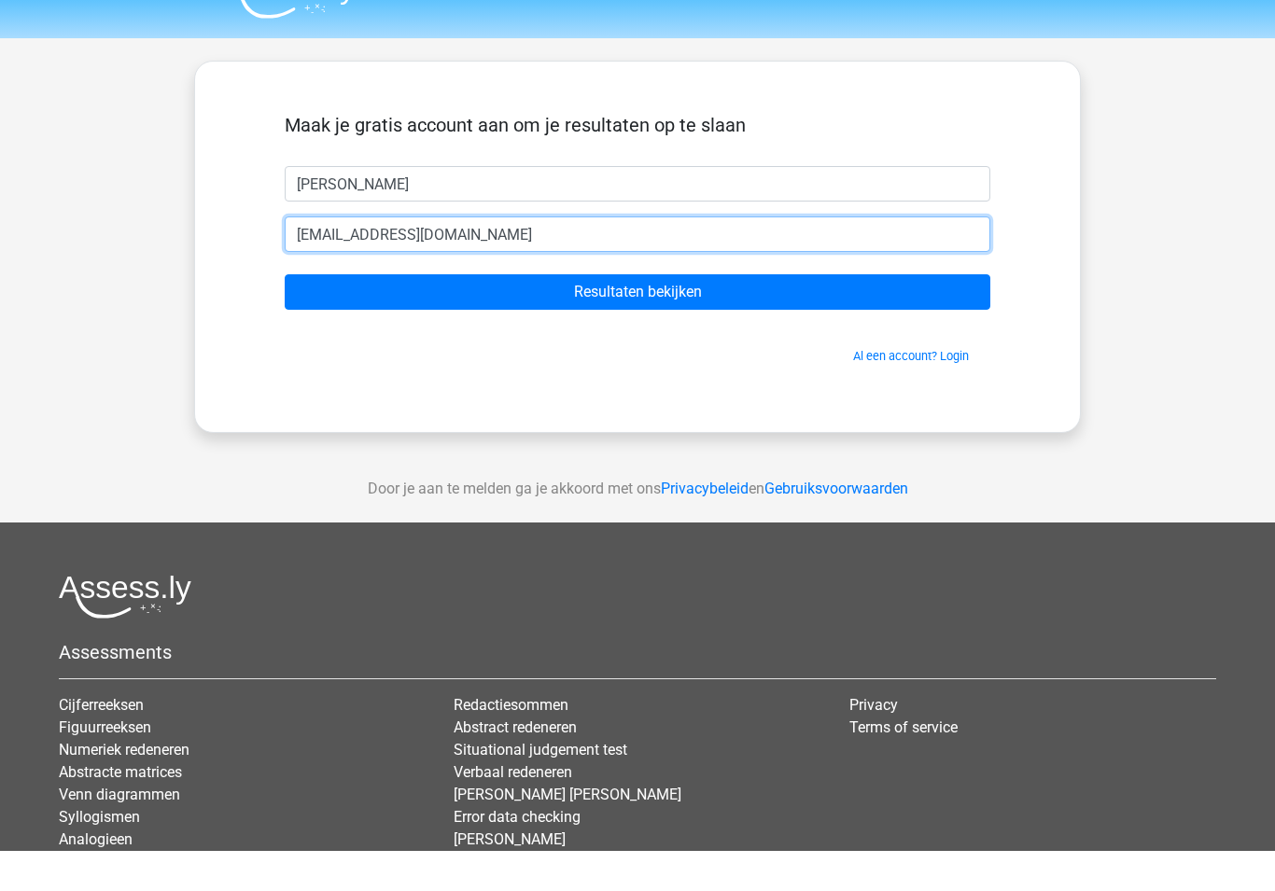
type input "[EMAIL_ADDRESS][DOMAIN_NAME]"
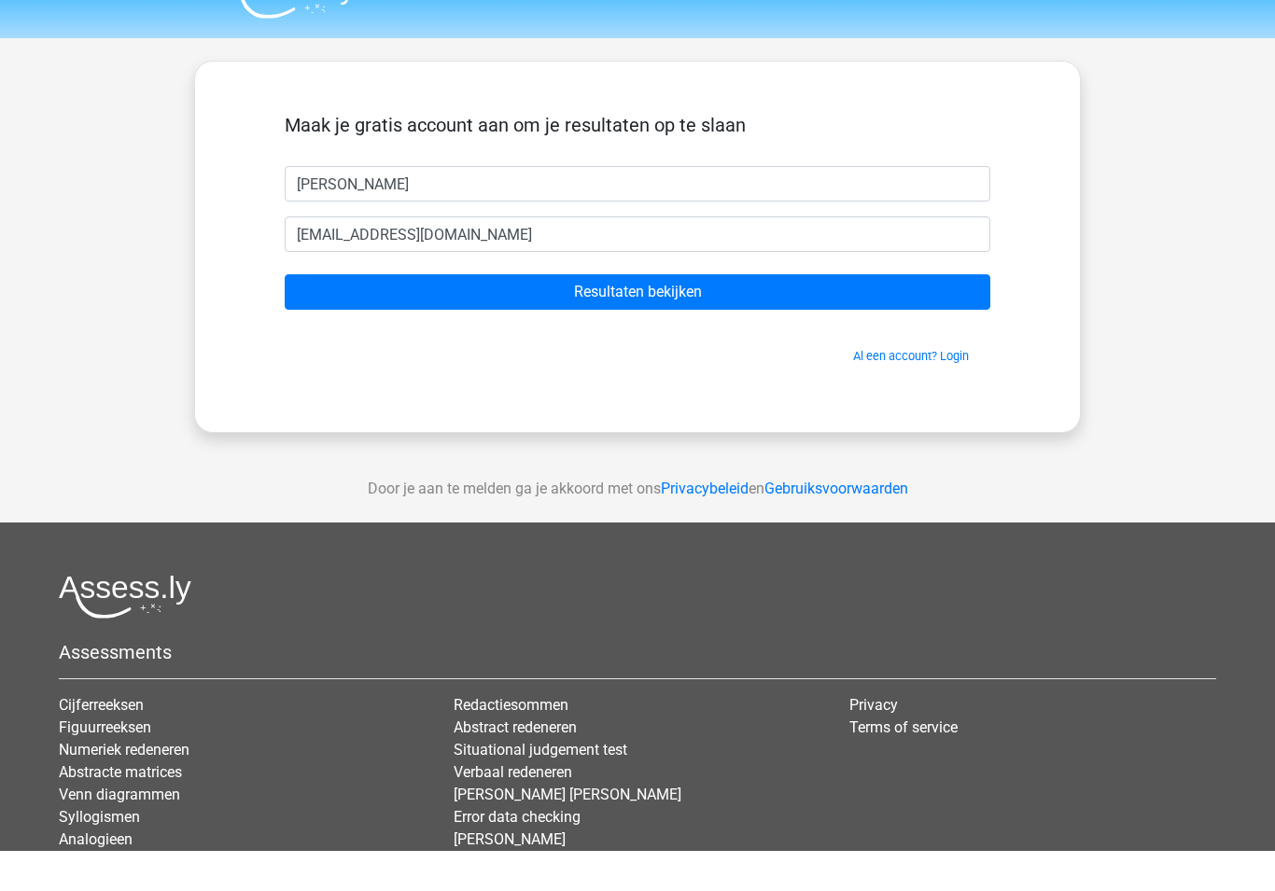
click at [700, 314] on input "Resultaten bekijken" at bounding box center [637, 331] width 705 height 35
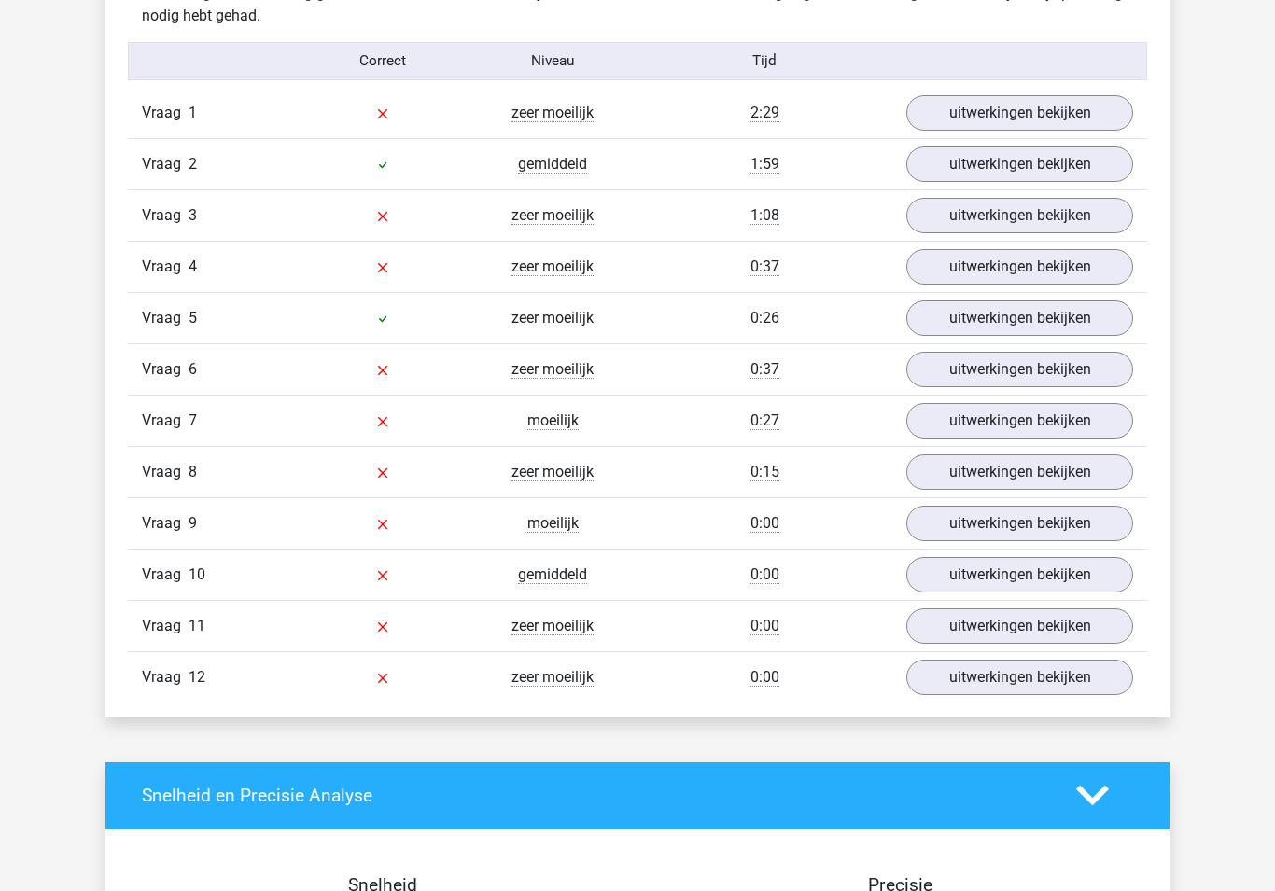
scroll to position [2049, 0]
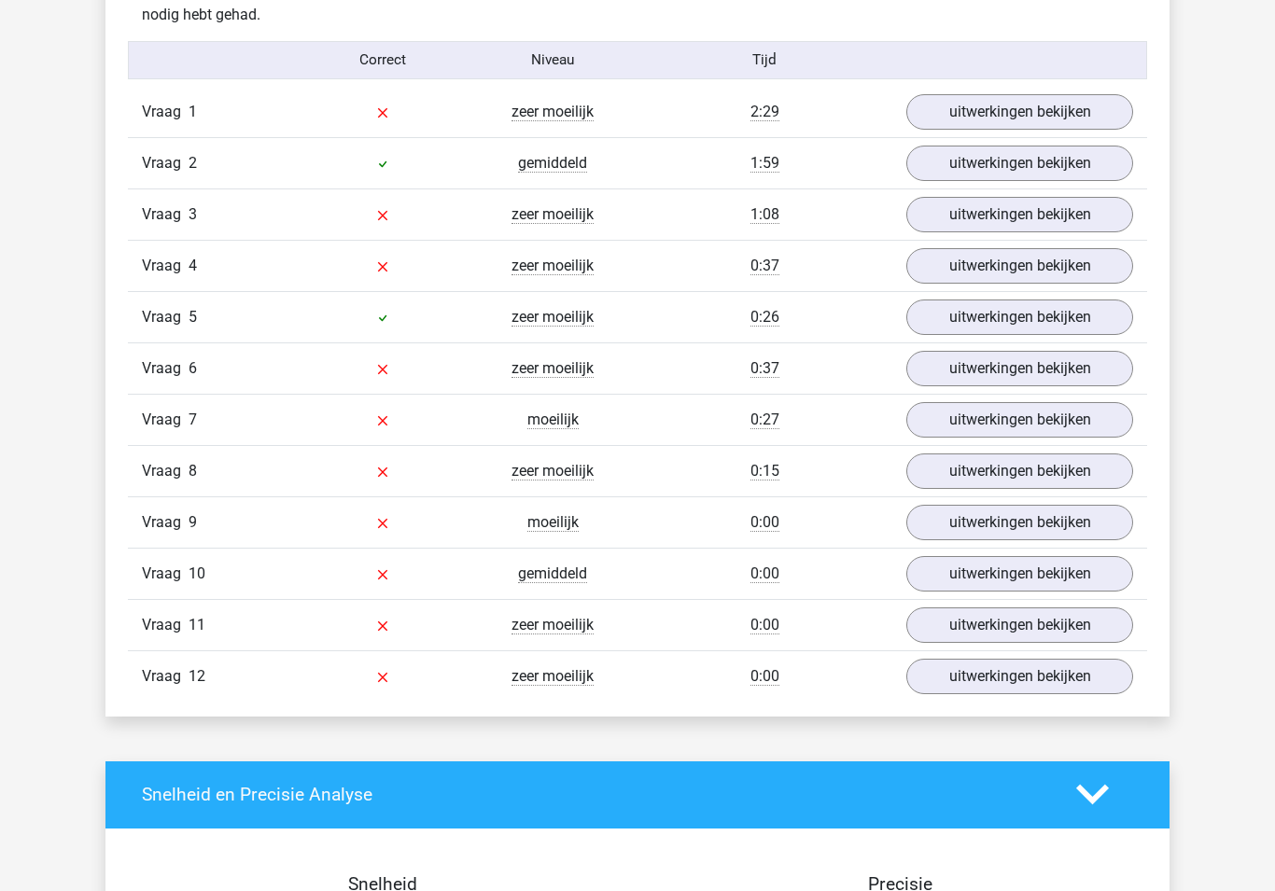
click at [956, 327] on link "uitwerkingen bekijken" at bounding box center [1019, 317] width 227 height 35
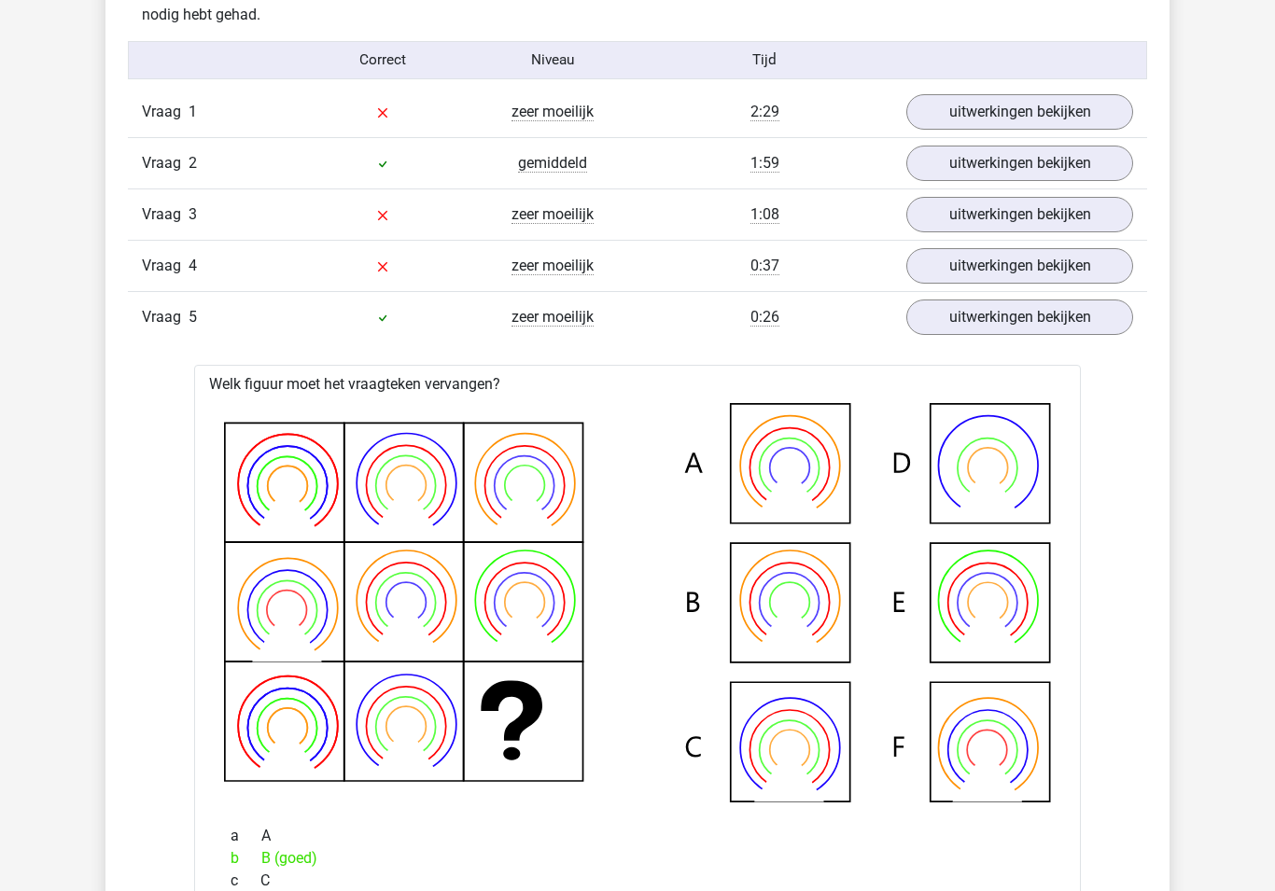
click at [1008, 106] on link "uitwerkingen bekijken" at bounding box center [1019, 111] width 227 height 35
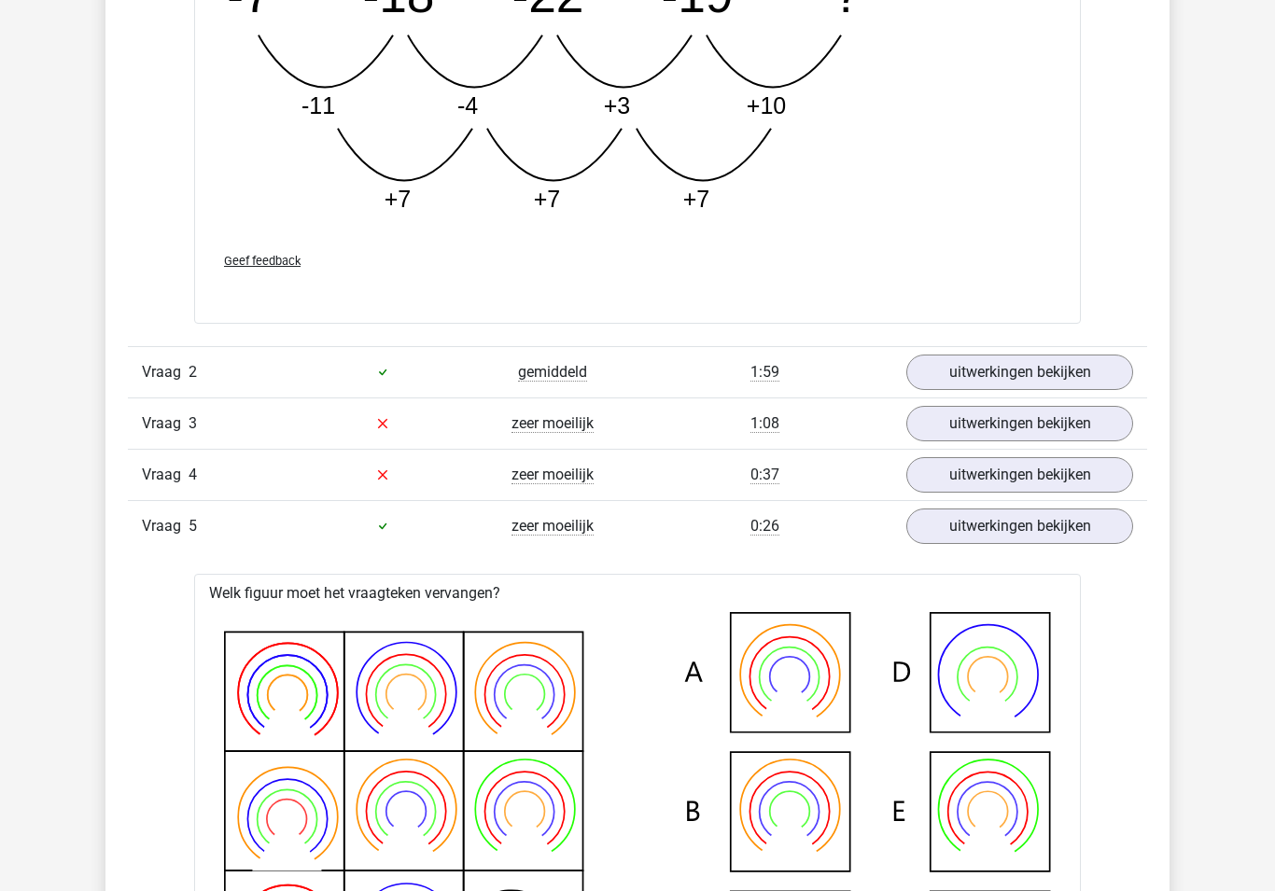
scroll to position [2795, 0]
click at [997, 362] on link "uitwerkingen bekijken" at bounding box center [1019, 372] width 227 height 35
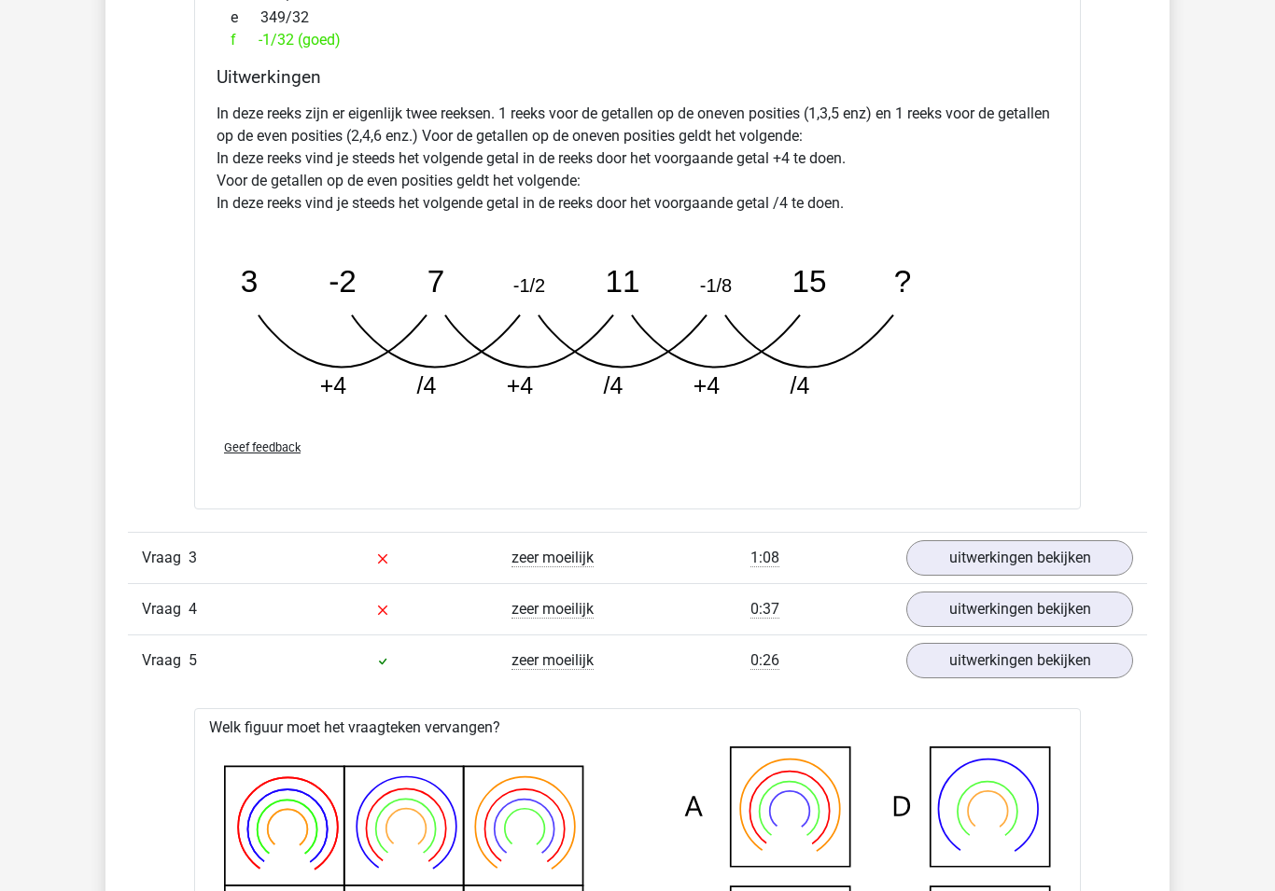
scroll to position [3564, 0]
click at [997, 559] on link "uitwerkingen bekijken" at bounding box center [1019, 557] width 227 height 35
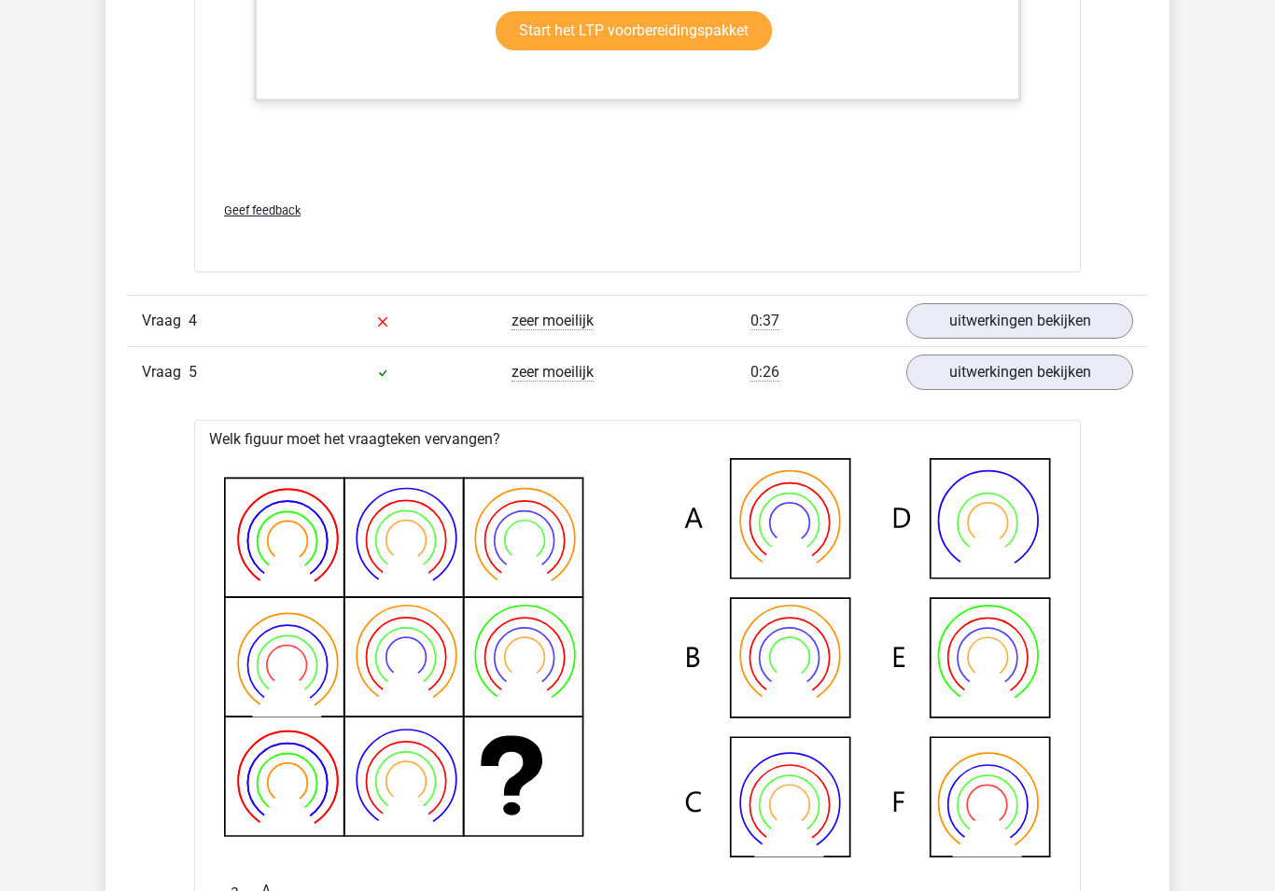
scroll to position [4989, 0]
click at [980, 315] on link "uitwerkingen bekijken" at bounding box center [1019, 320] width 227 height 35
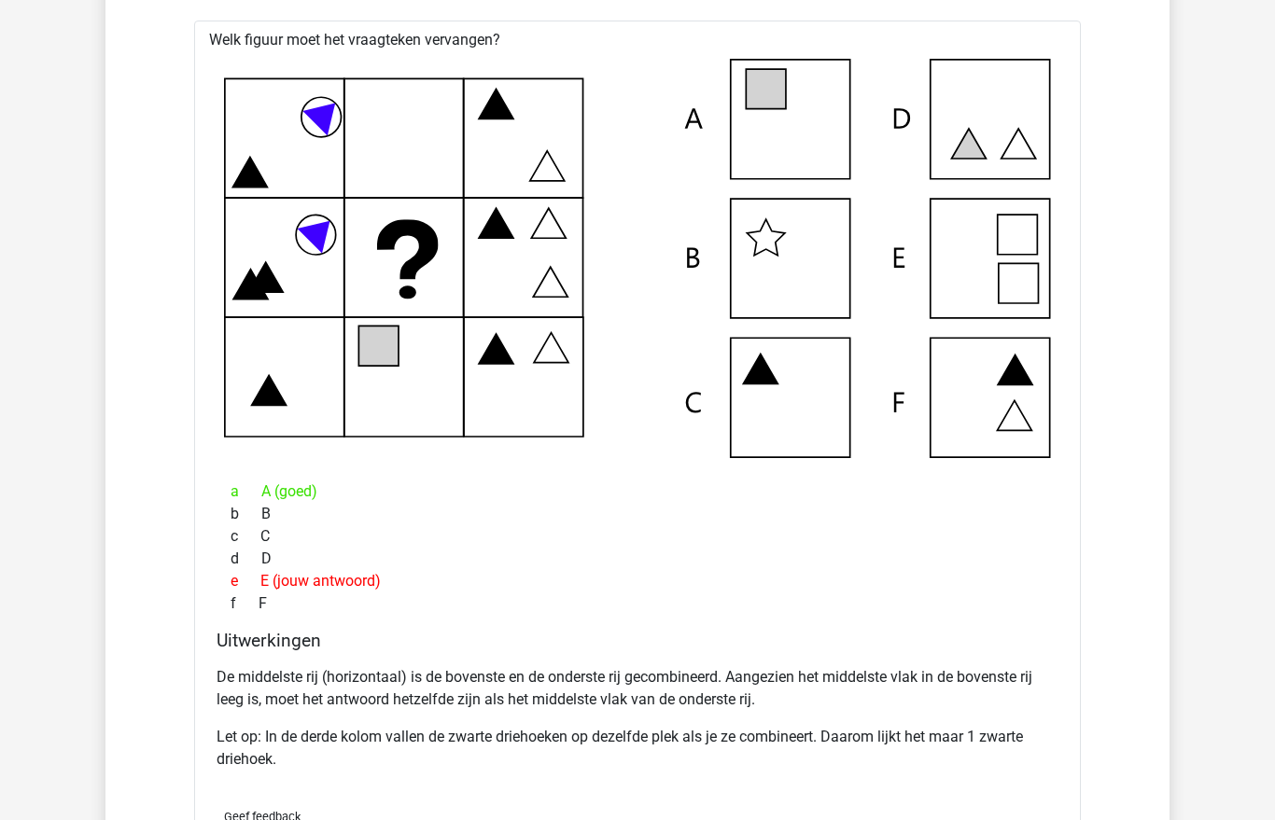
scroll to position [5336, 0]
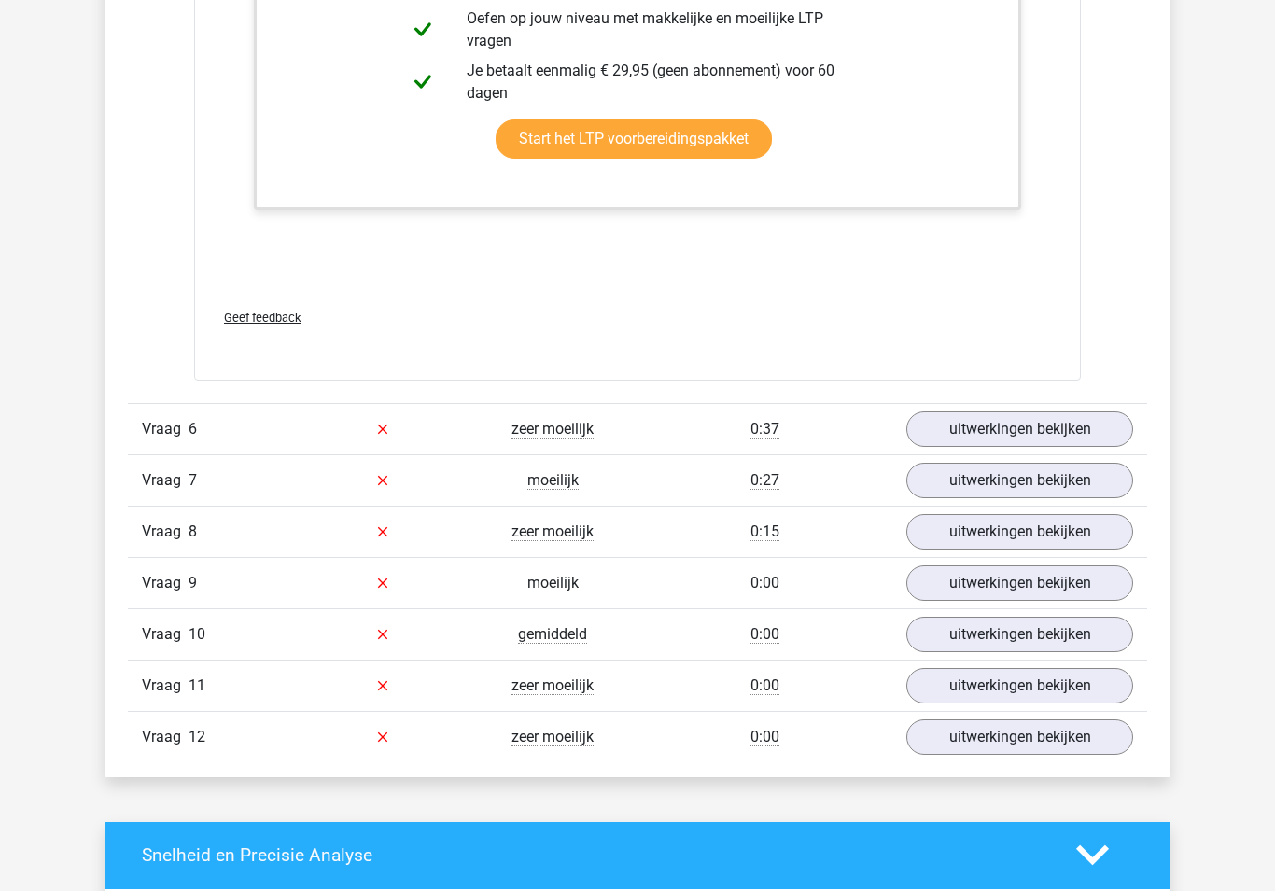
click at [969, 417] on link "uitwerkingen bekijken" at bounding box center [1019, 428] width 227 height 35
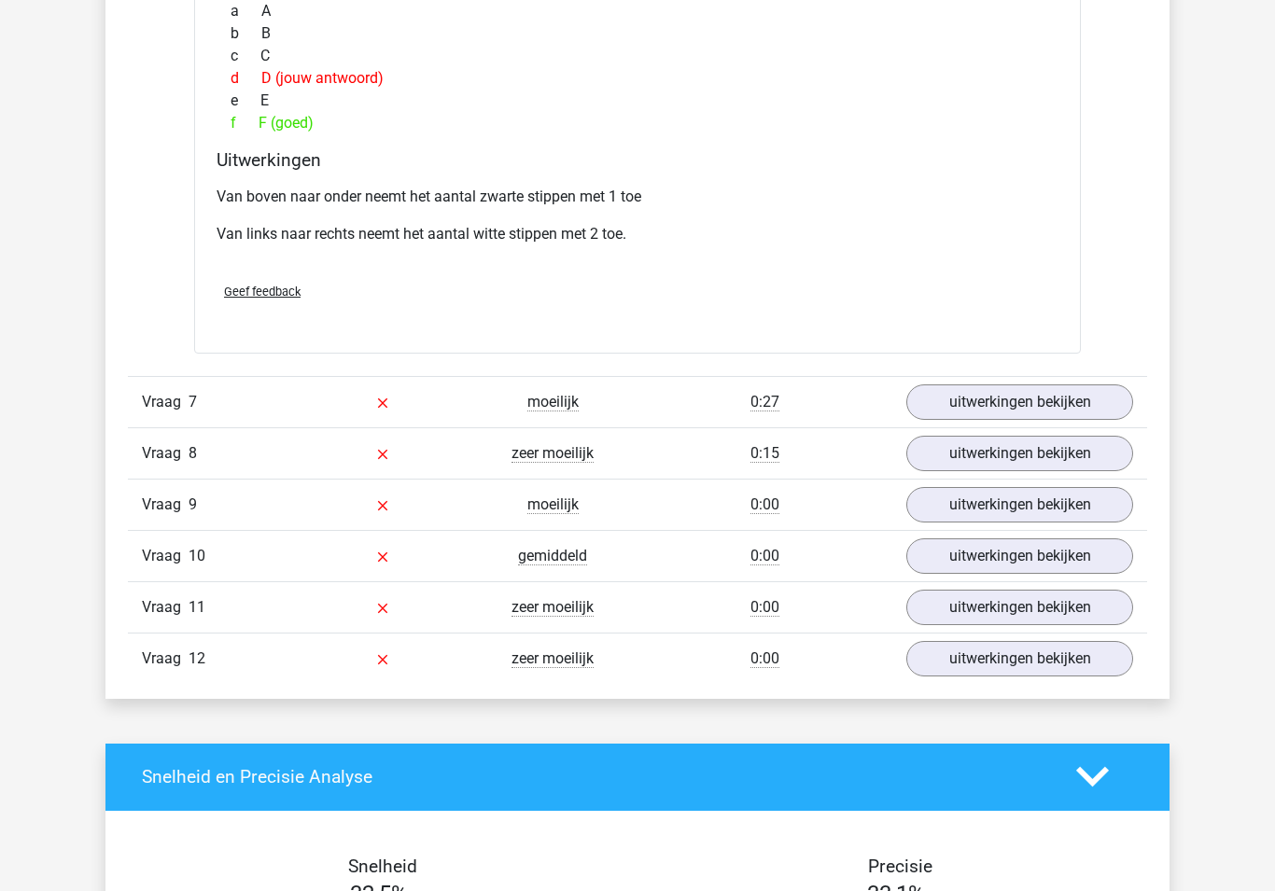
scroll to position [8153, 0]
click at [956, 402] on link "uitwerkingen bekijken" at bounding box center [1019, 401] width 227 height 35
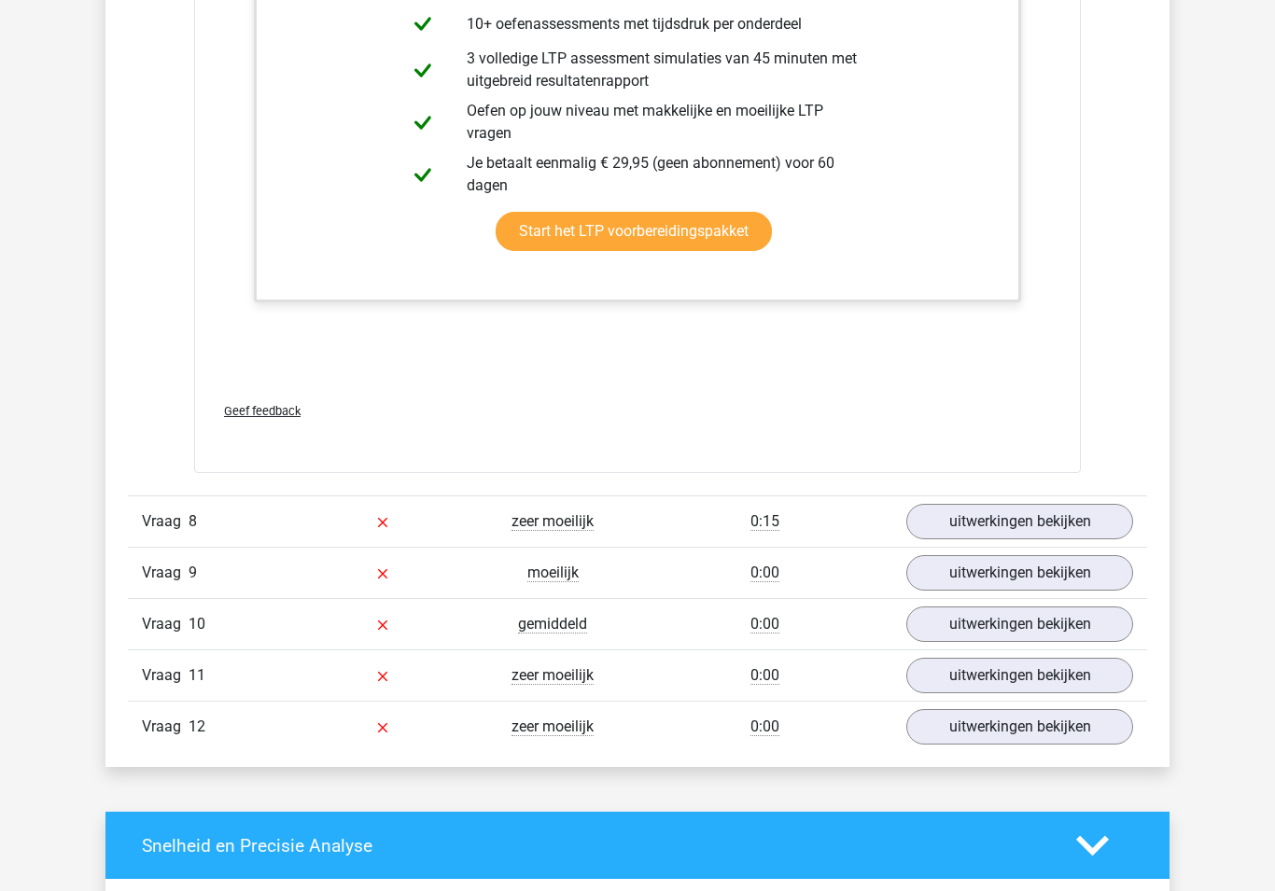
scroll to position [9061, 0]
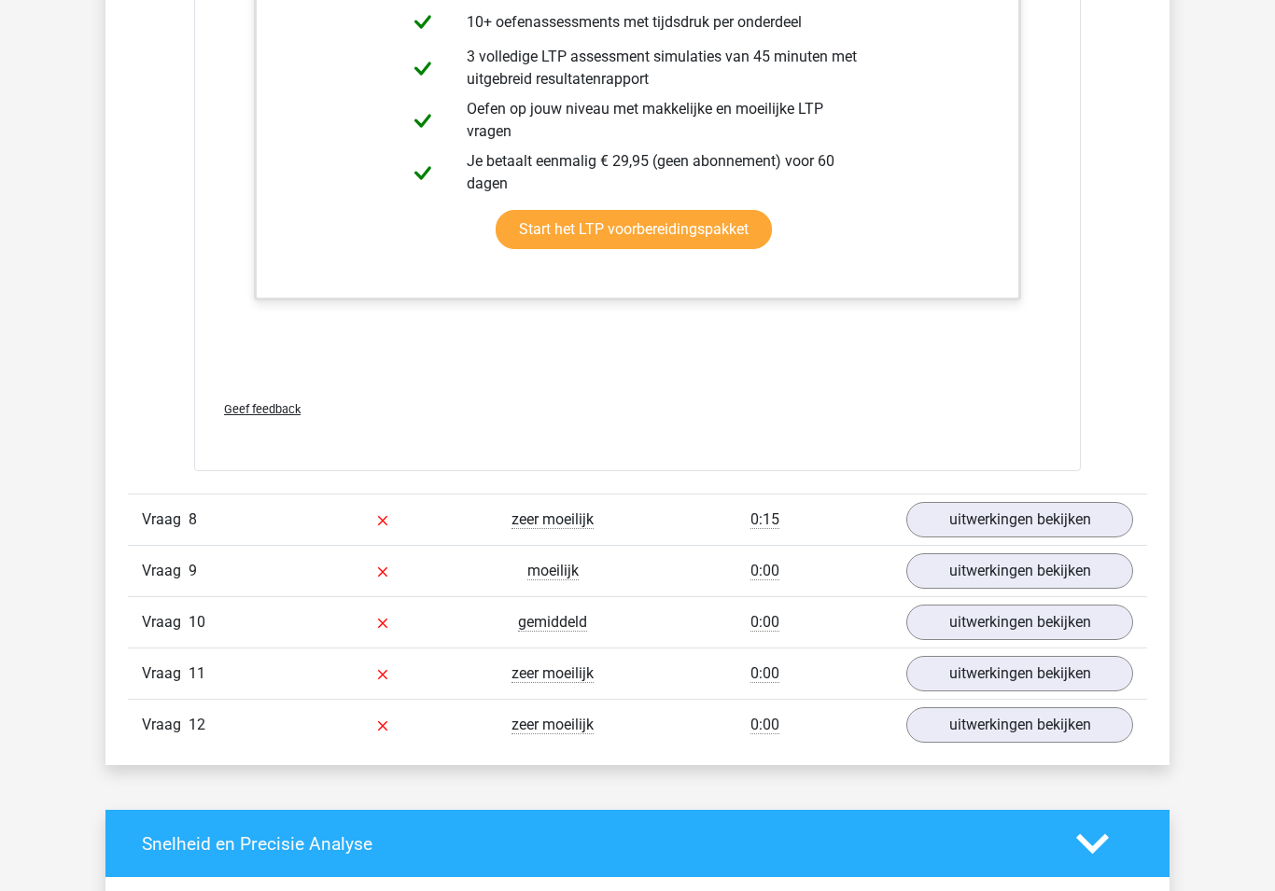
click at [963, 511] on link "uitwerkingen bekijken" at bounding box center [1019, 519] width 227 height 35
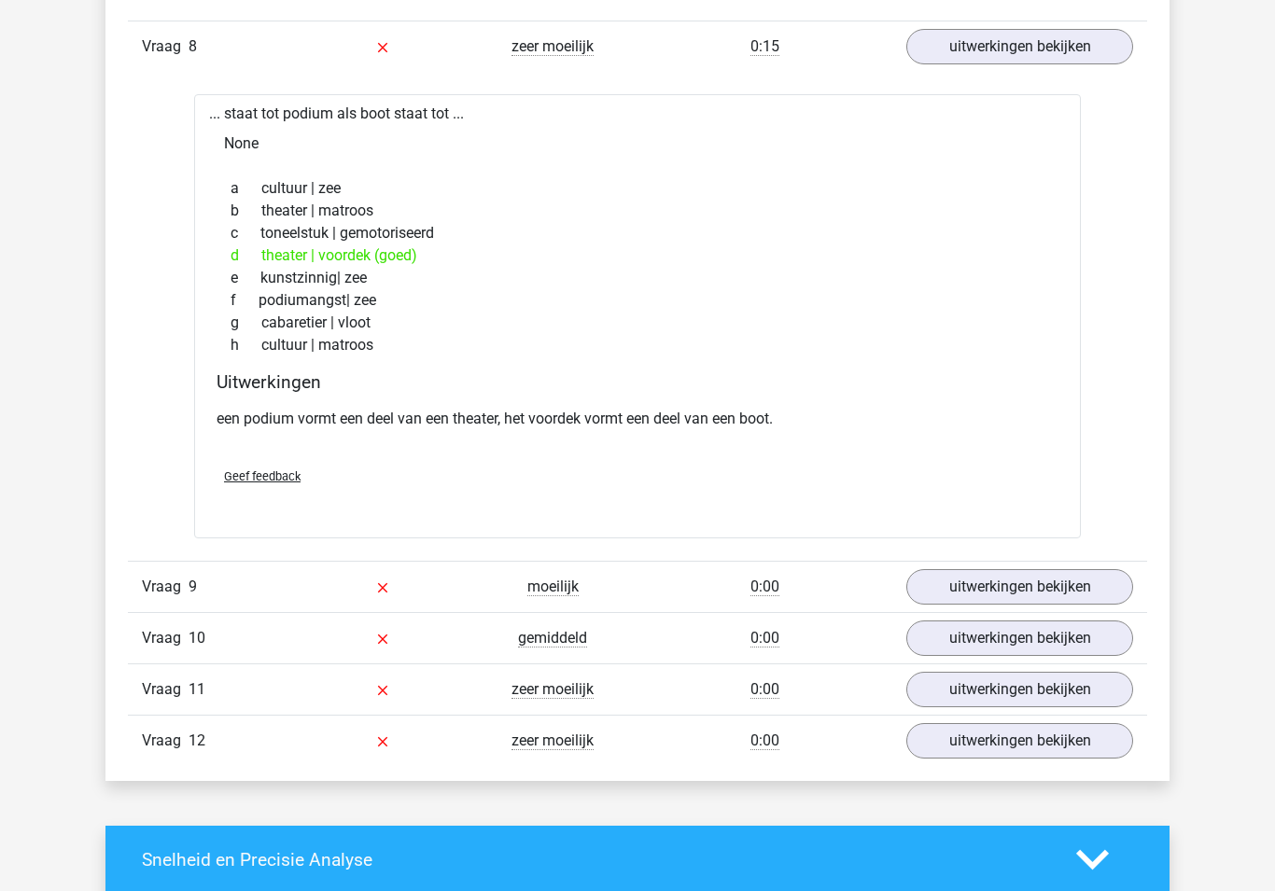
scroll to position [9534, 0]
click at [1020, 569] on link "uitwerkingen bekijken" at bounding box center [1019, 586] width 227 height 35
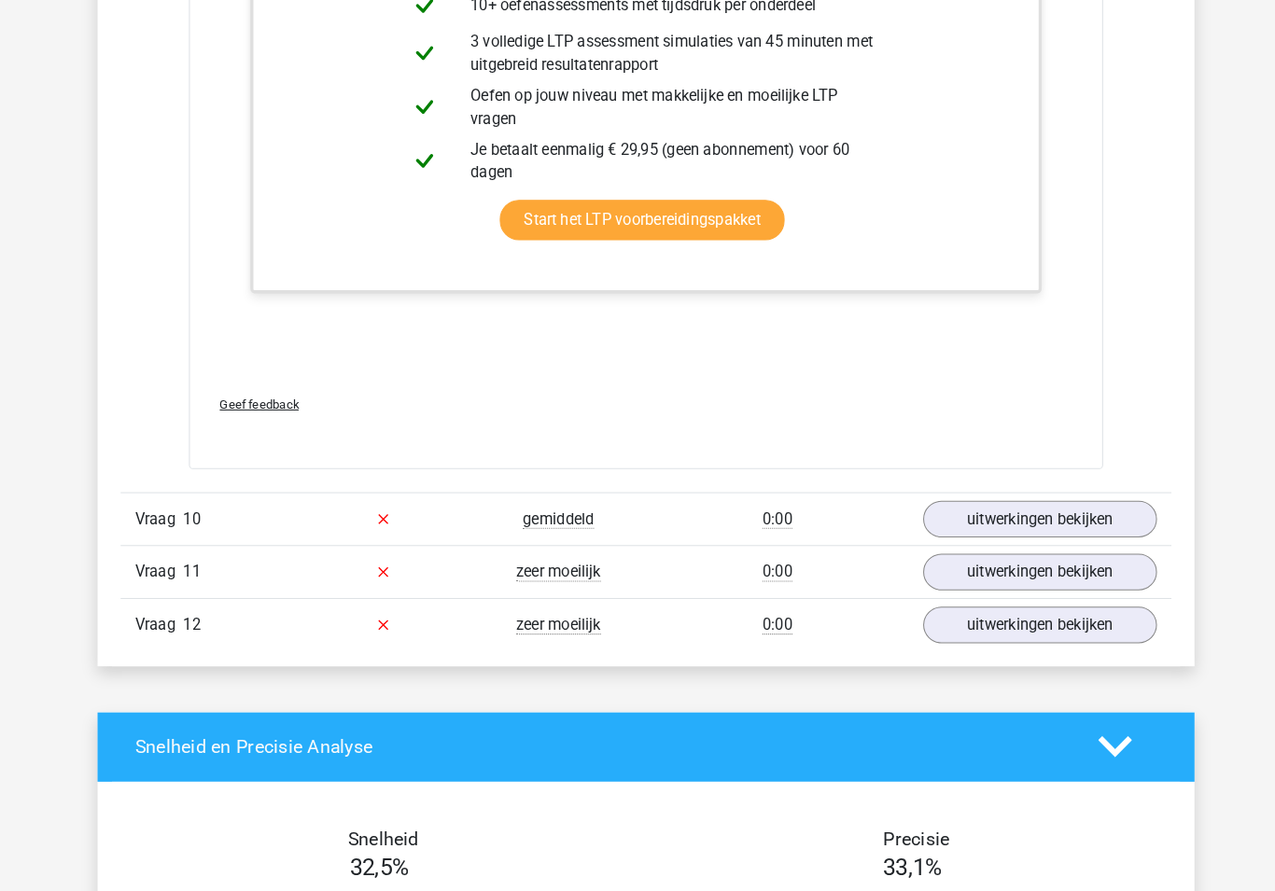
scroll to position [10663, 0]
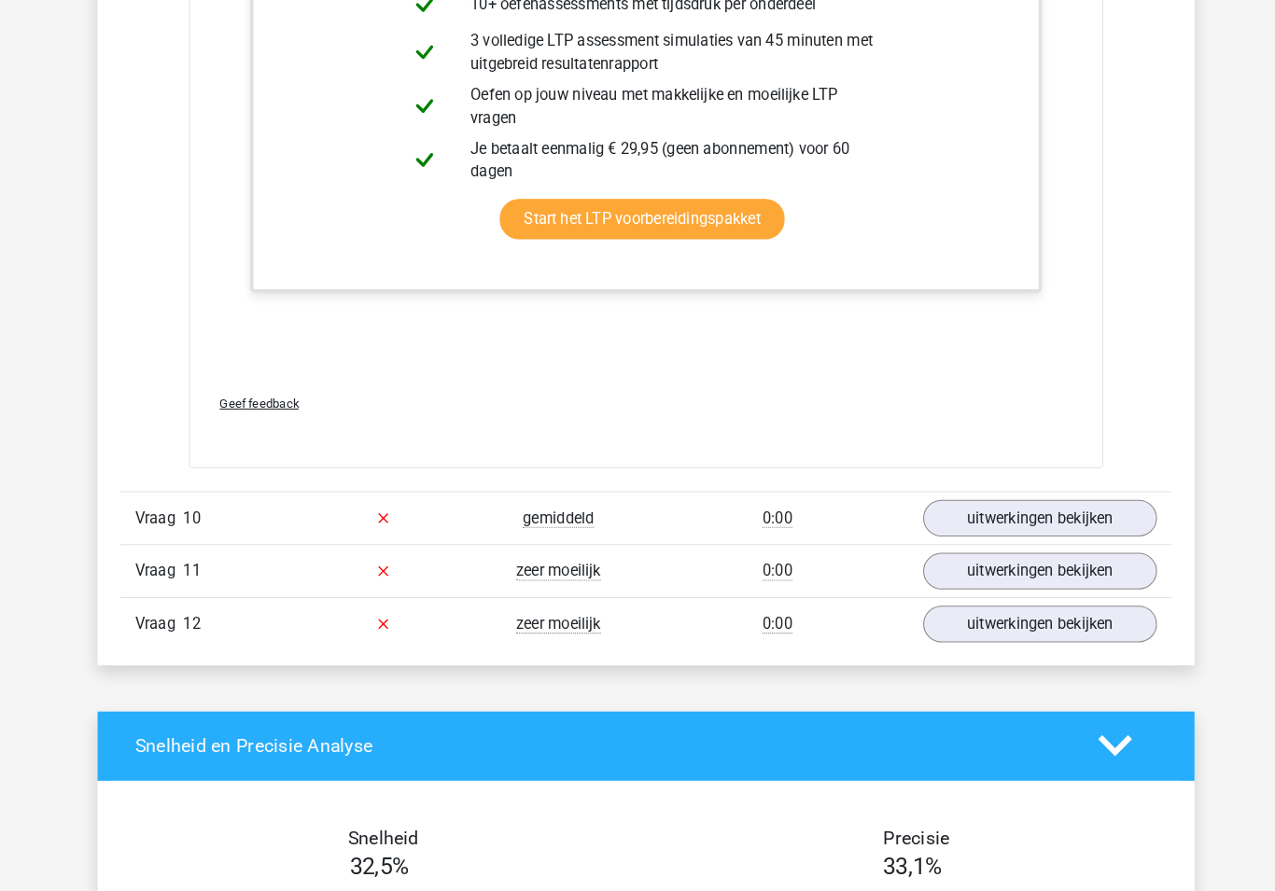
click at [1045, 496] on link "uitwerkingen bekijken" at bounding box center [1019, 506] width 227 height 35
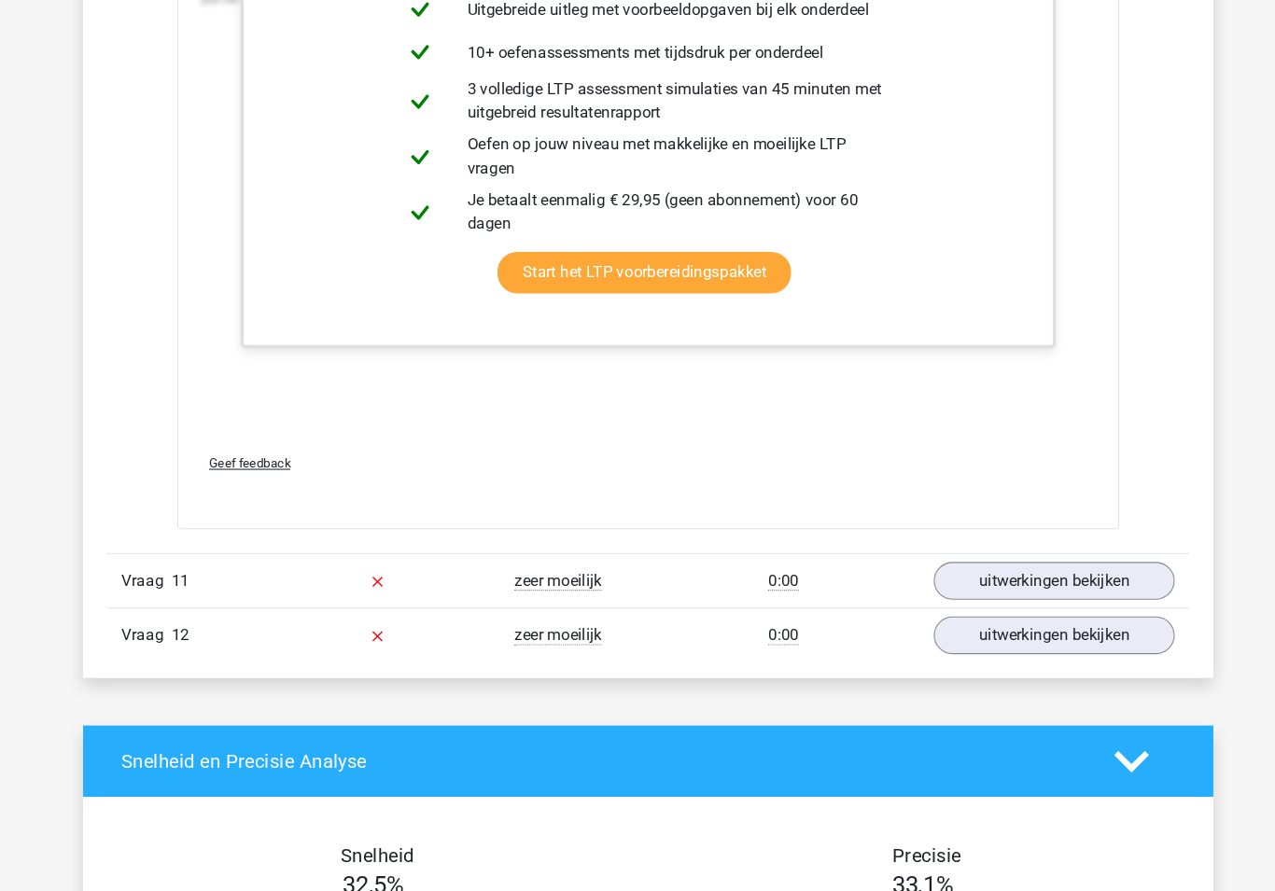
scroll to position [12511, 0]
click at [1053, 559] on link "uitwerkingen bekijken" at bounding box center [1019, 576] width 227 height 35
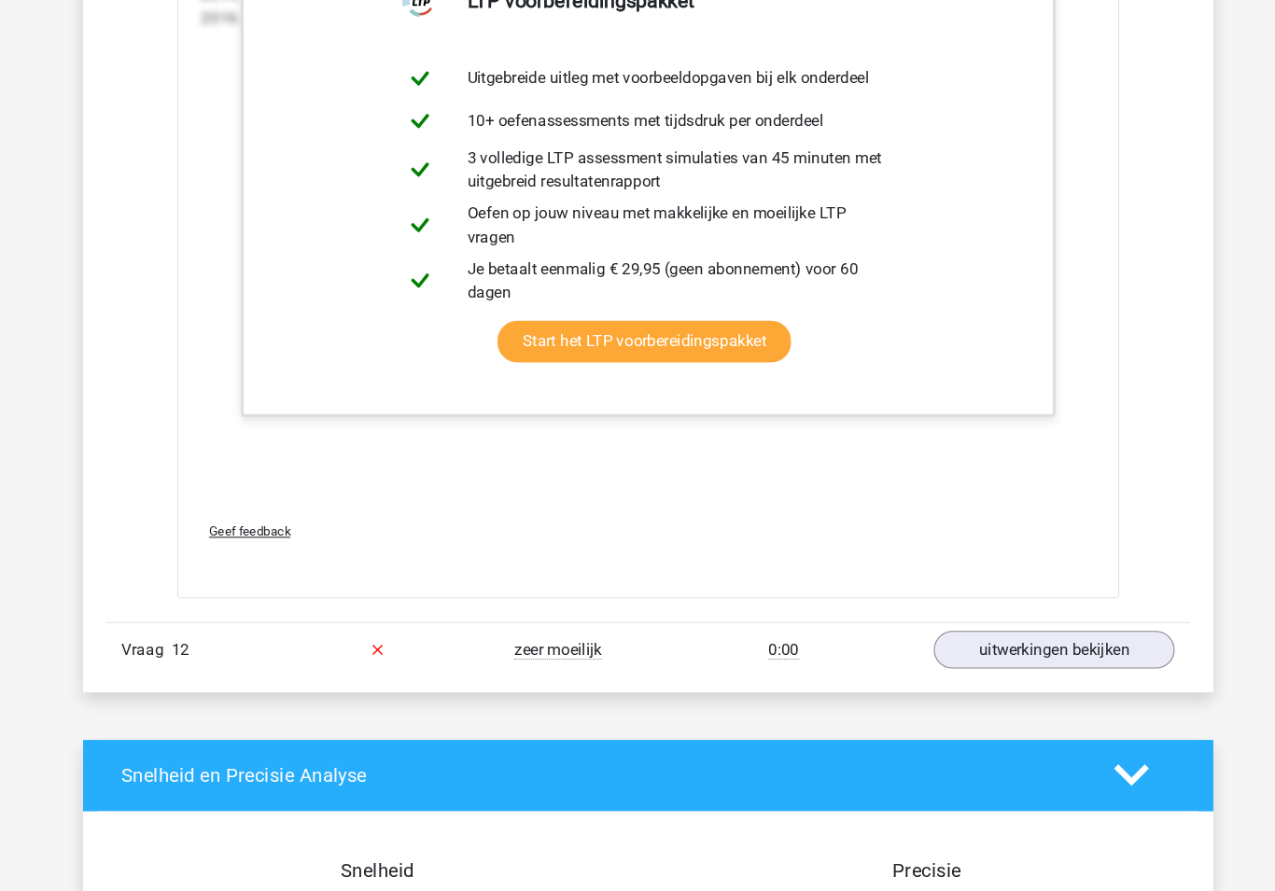
scroll to position [14365, 0]
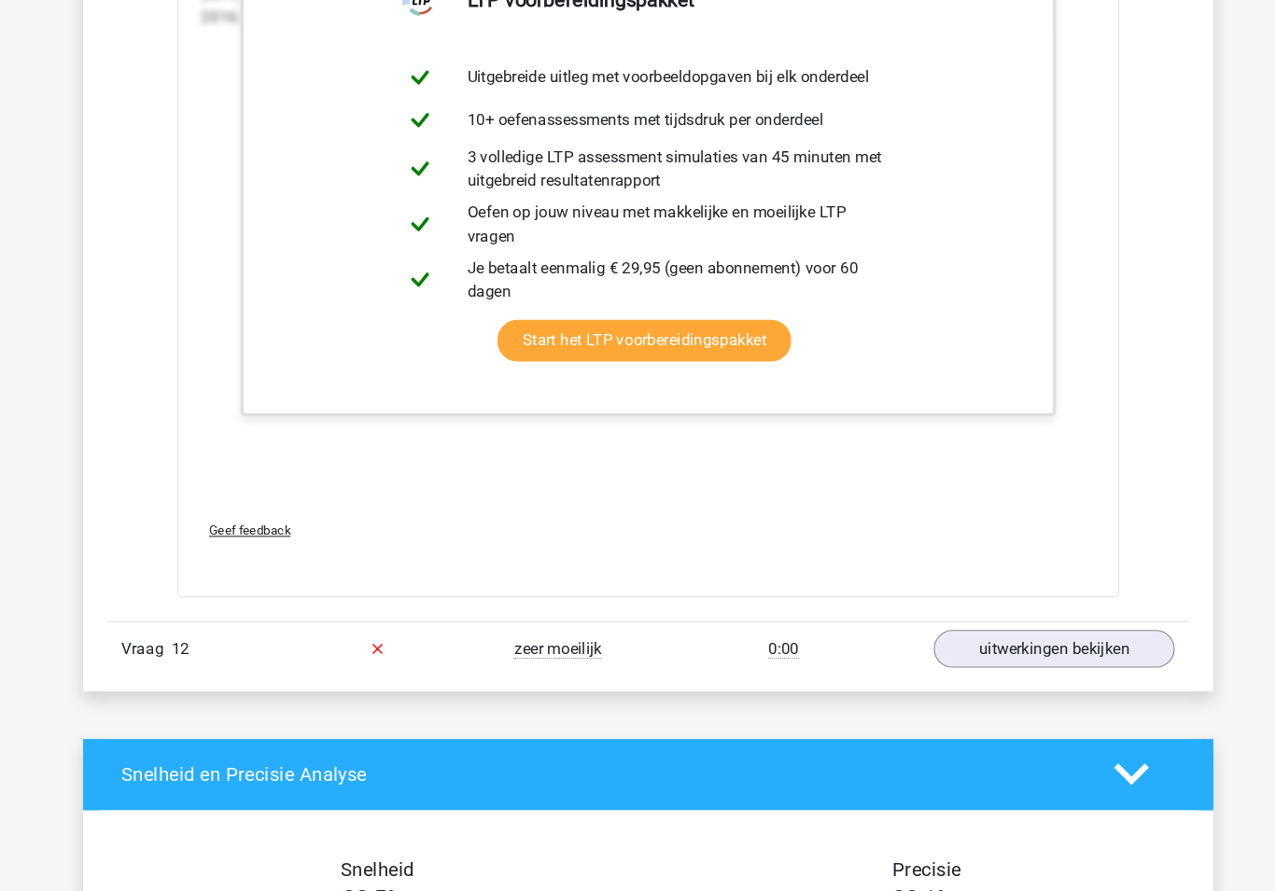
click at [1029, 623] on link "uitwerkingen bekijken" at bounding box center [1019, 640] width 227 height 35
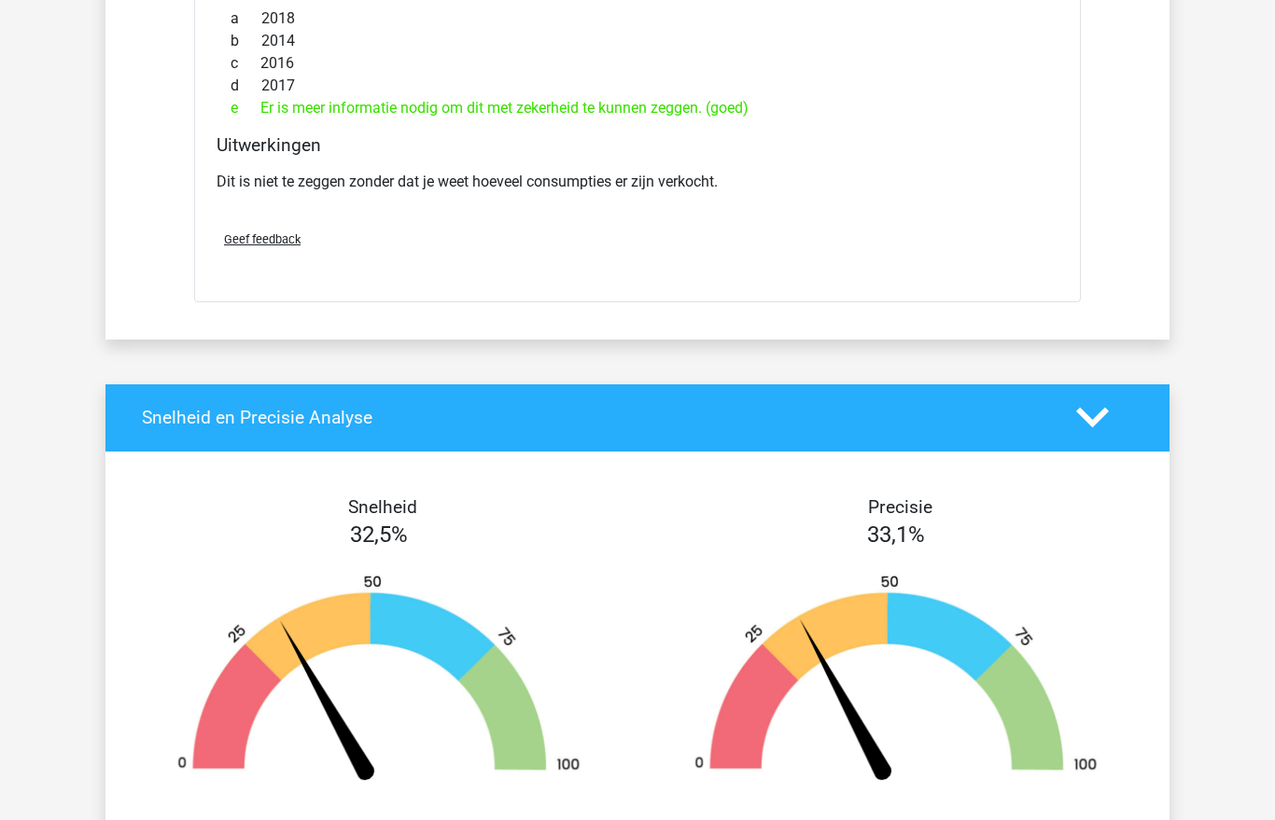
scroll to position [16038, 0]
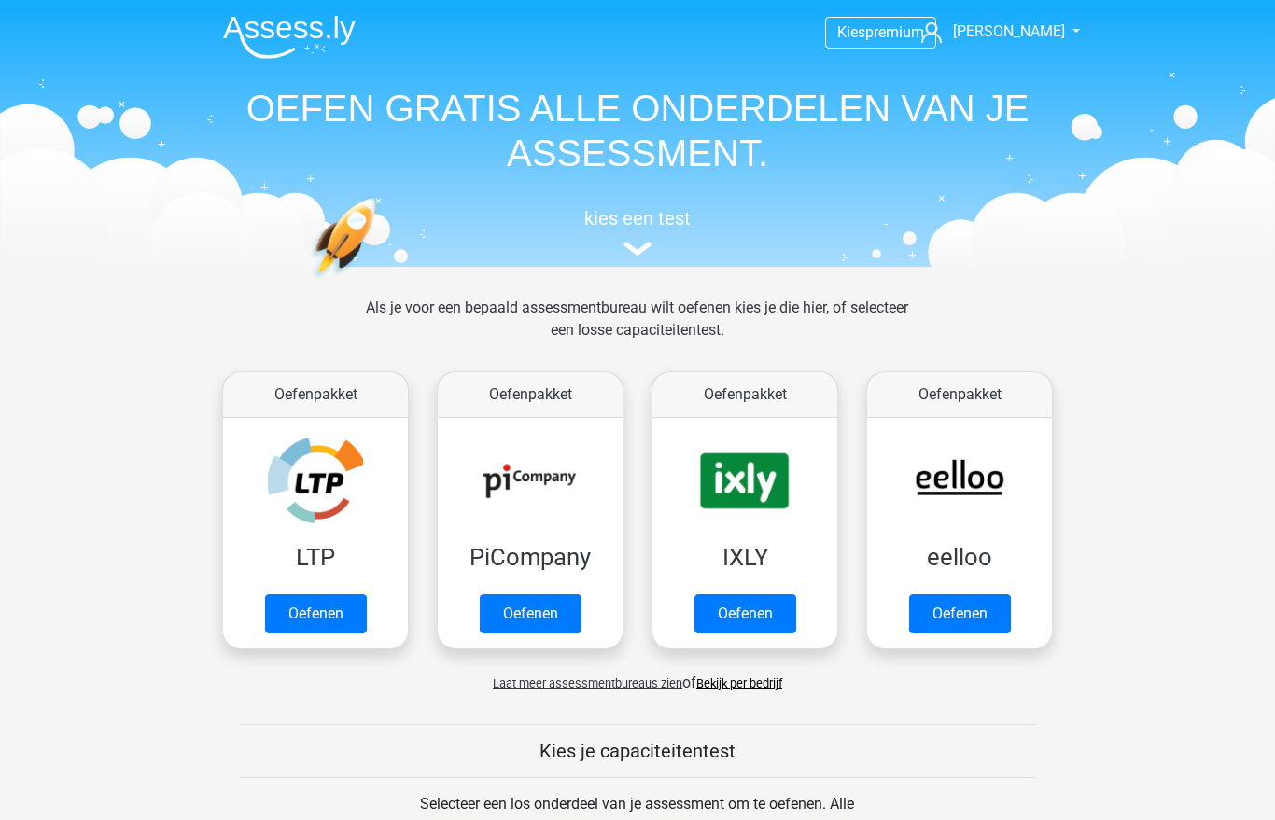
scroll to position [153, 0]
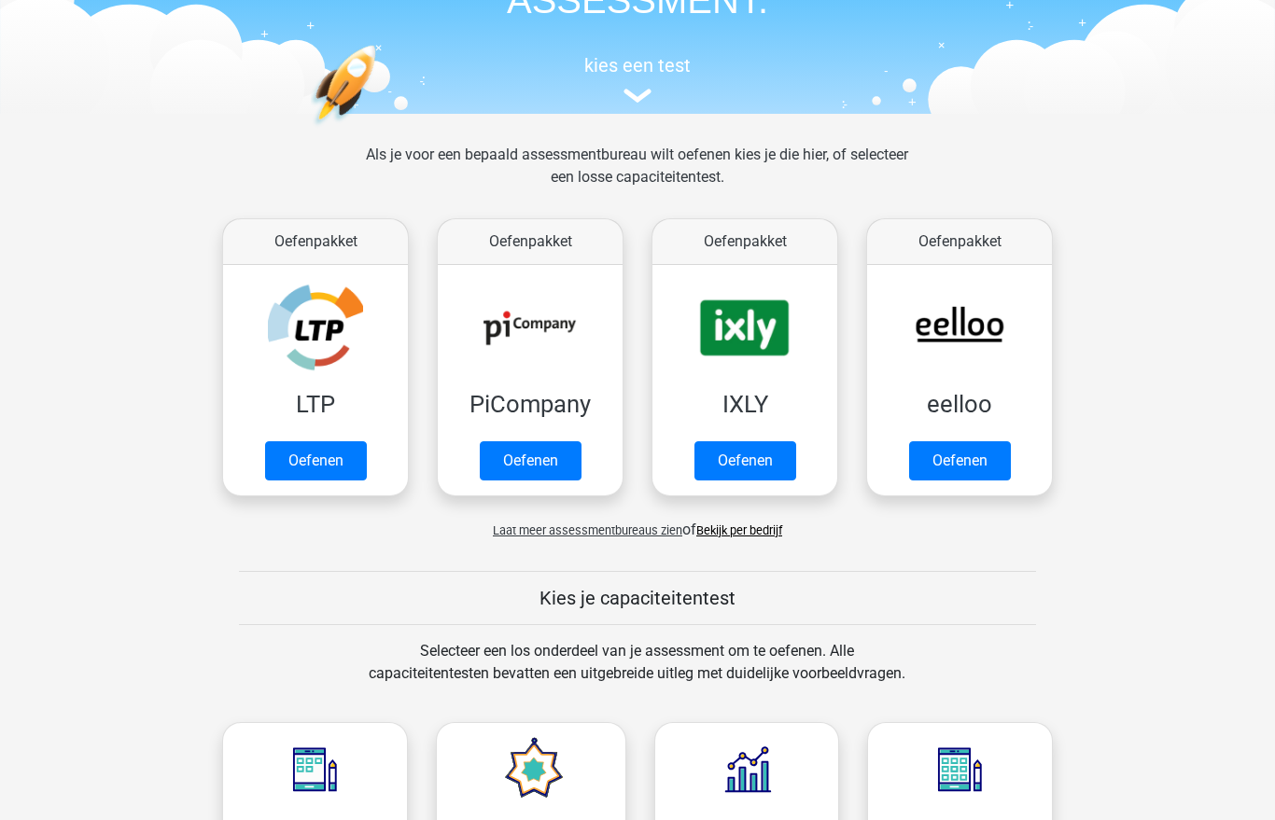
click at [565, 441] on link "Oefenen" at bounding box center [531, 460] width 102 height 39
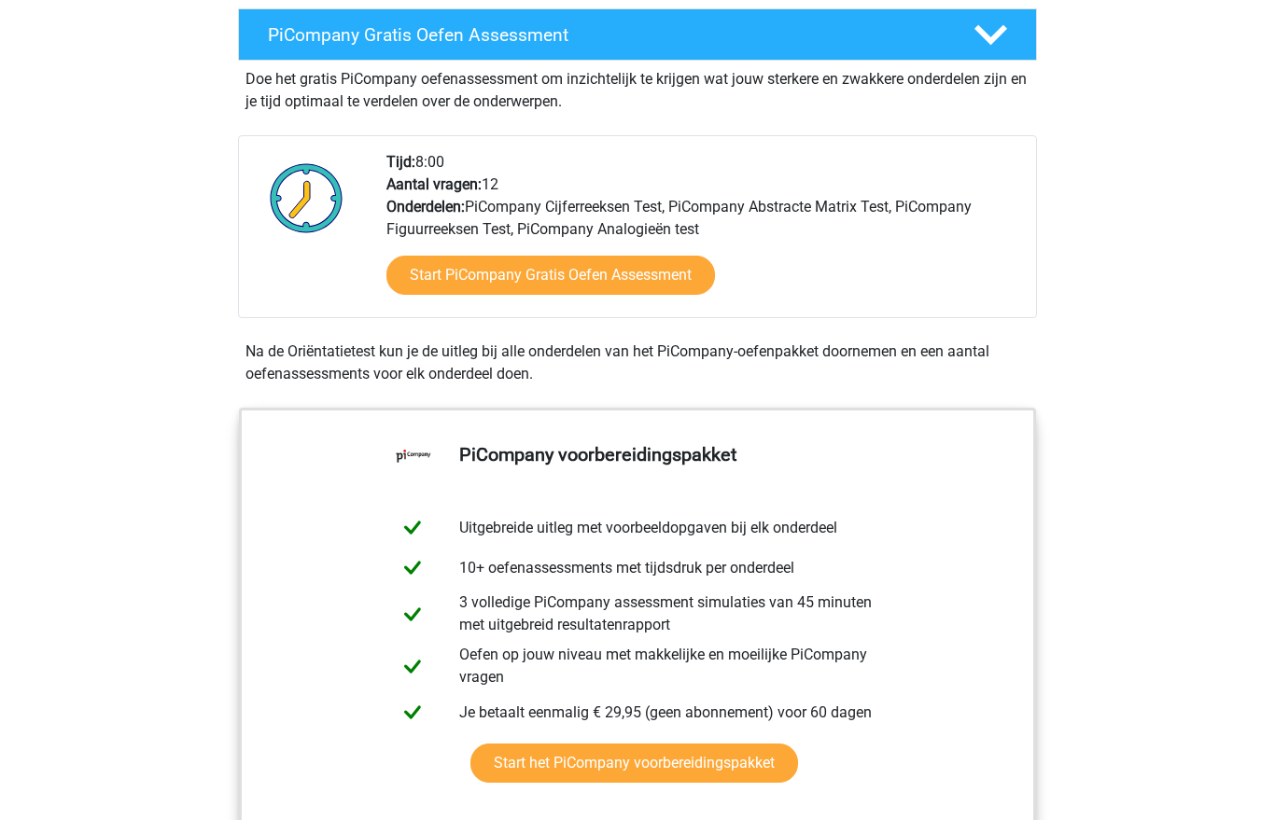
scroll to position [327, 0]
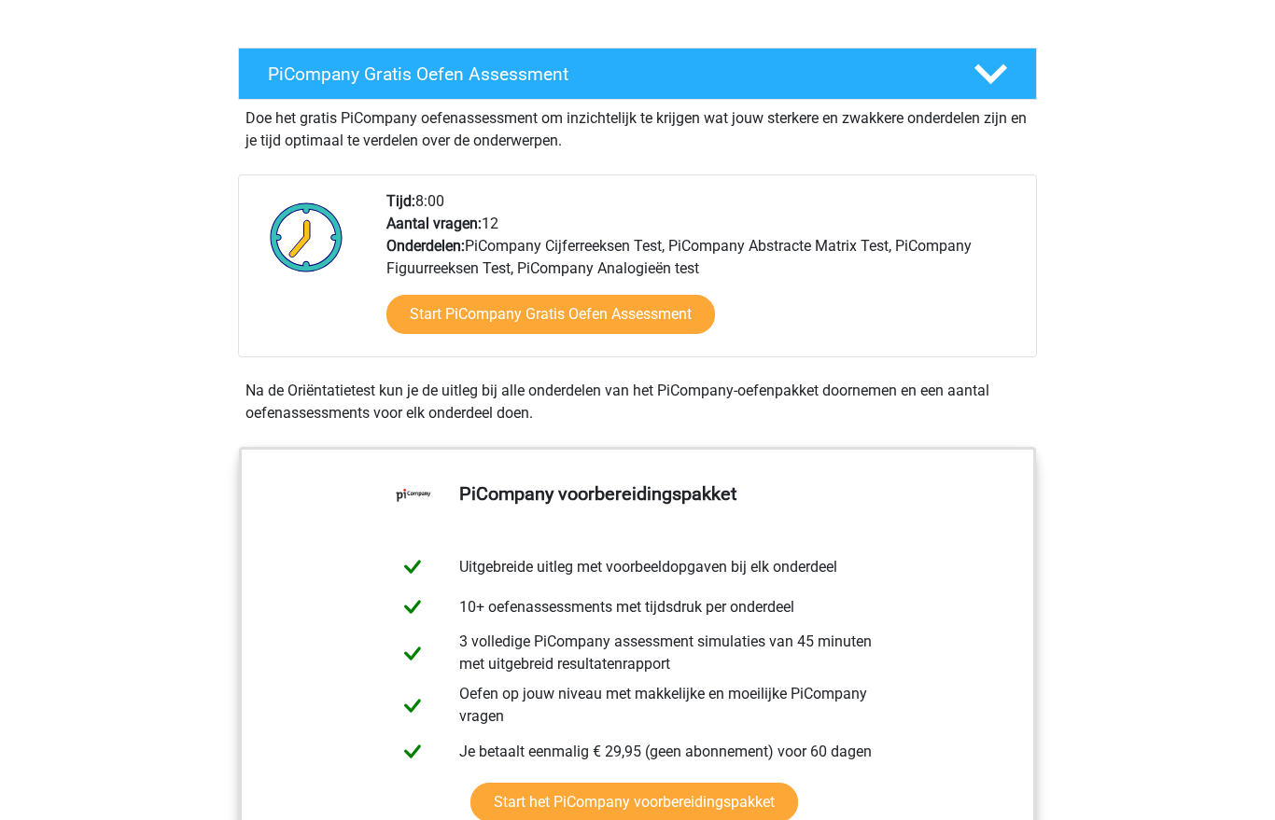
click at [448, 333] on link "Start PiCompany Gratis Oefen Assessment" at bounding box center [550, 315] width 328 height 39
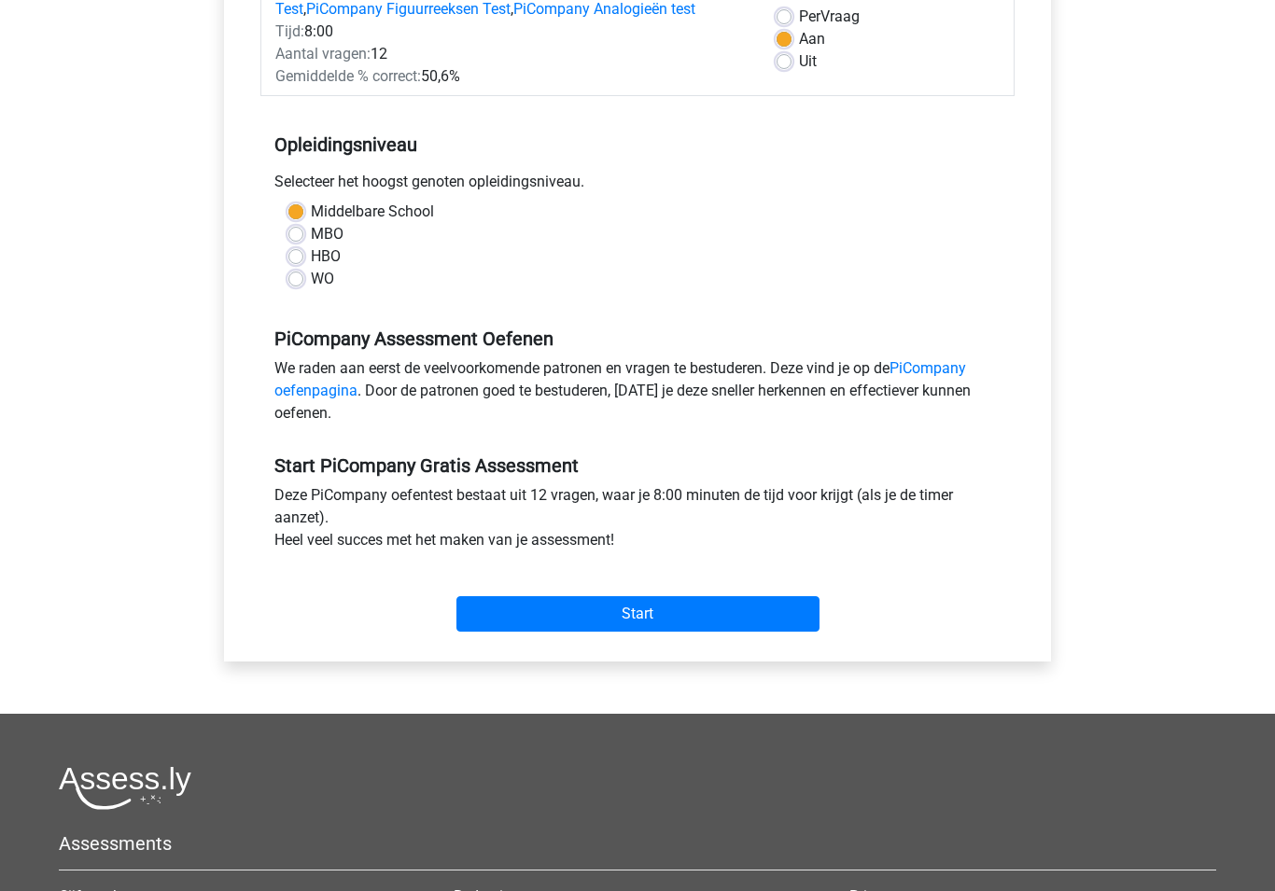
scroll to position [283, 0]
click at [519, 627] on input "Start" at bounding box center [637, 613] width 363 height 35
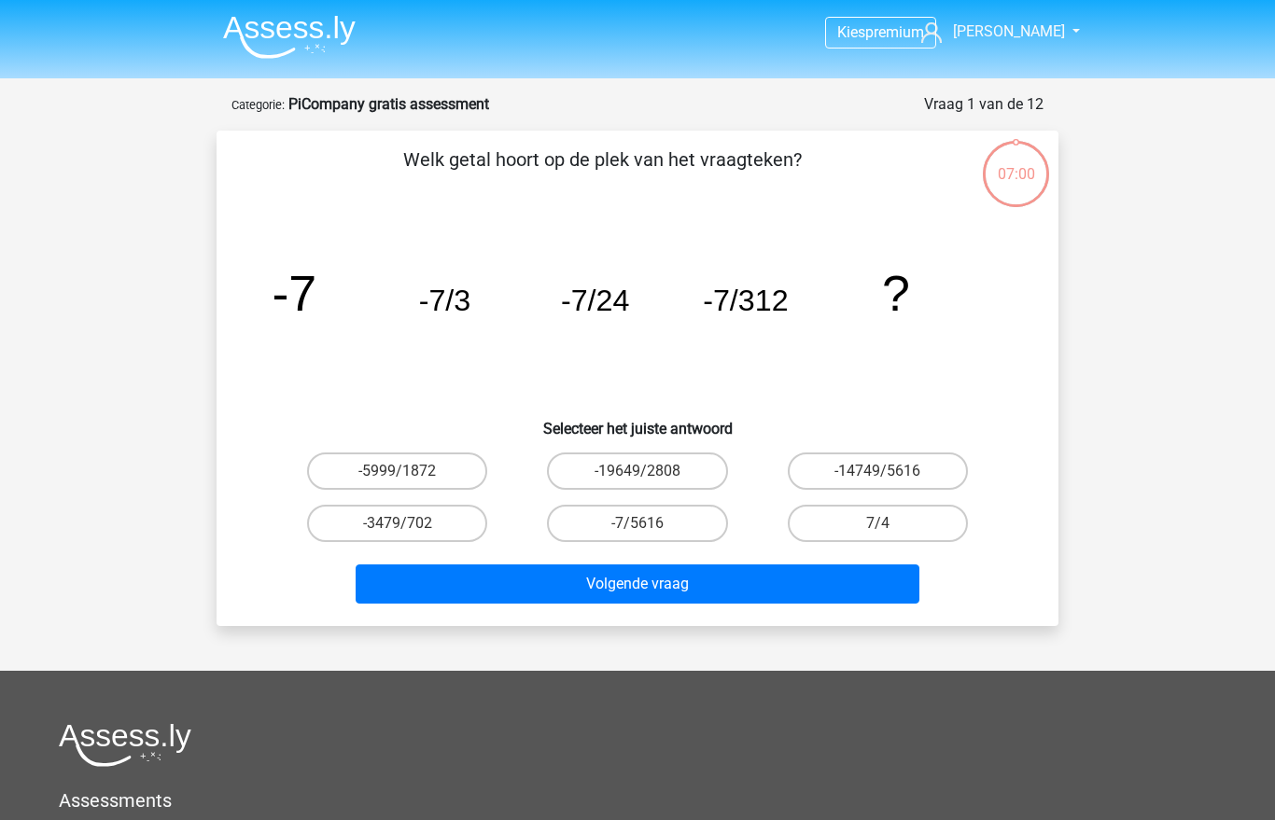
click at [667, 514] on label "-7/5616" at bounding box center [637, 523] width 180 height 37
click at [649, 523] on input "-7/5616" at bounding box center [643, 529] width 12 height 12
radio input "true"
click at [678, 579] on button "Volgende vraag" at bounding box center [638, 584] width 565 height 39
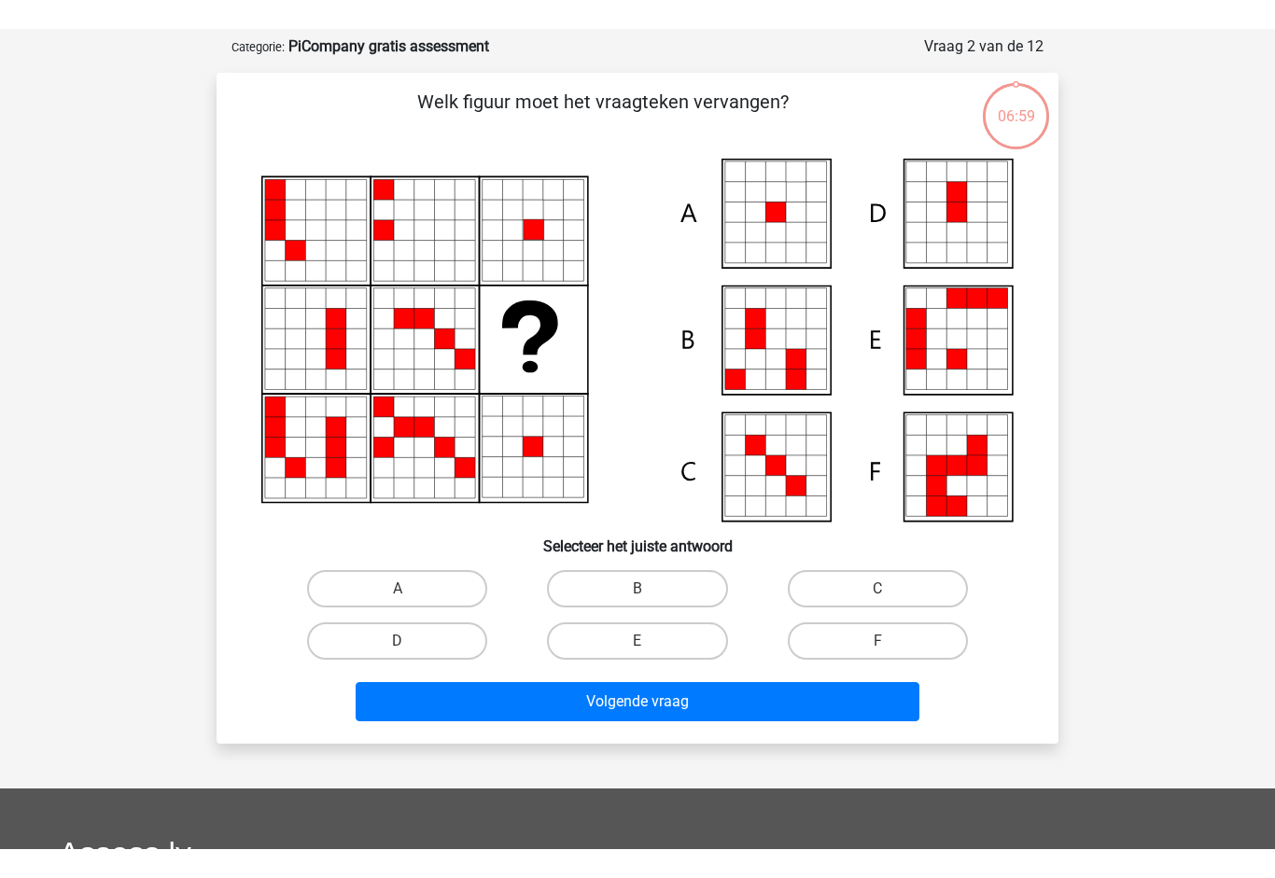
scroll to position [93, 0]
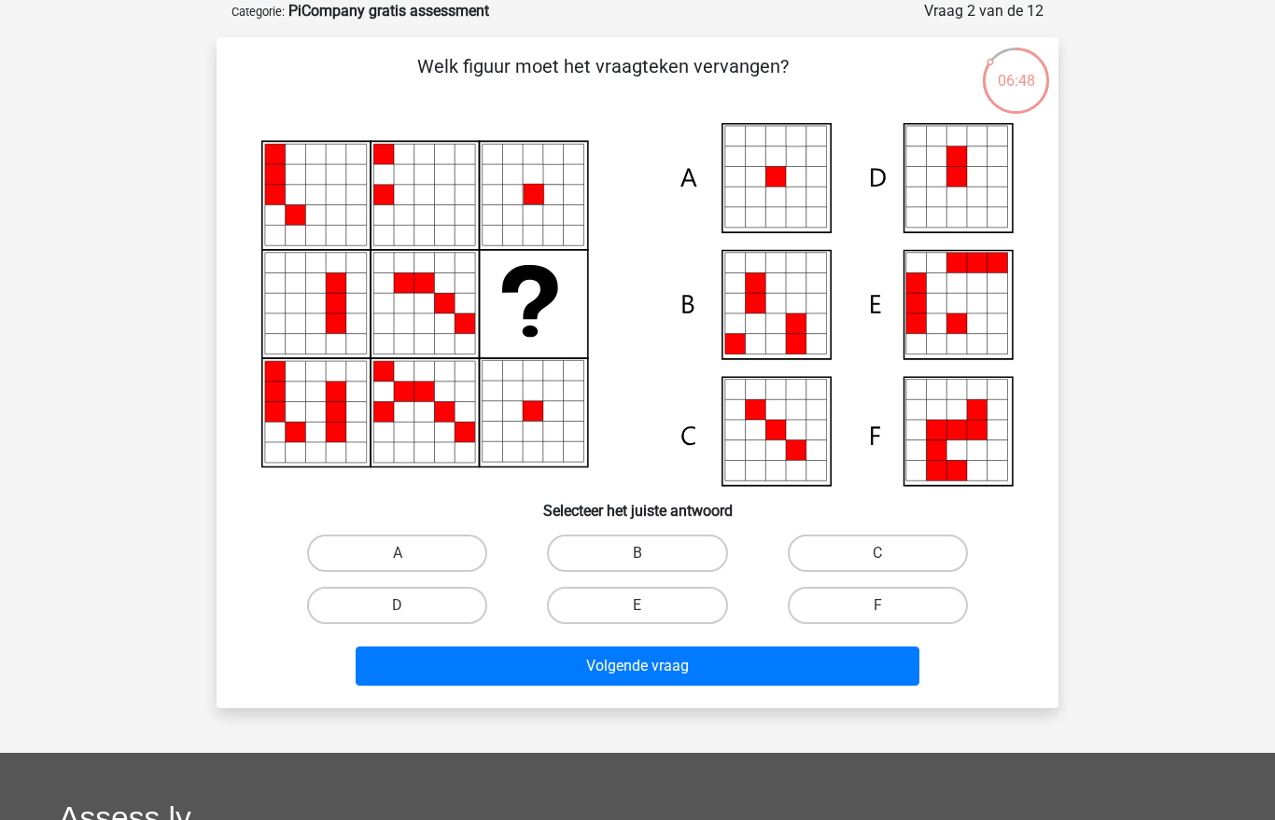
click at [427, 540] on label "A" at bounding box center [397, 553] width 180 height 37
click at [410, 553] on input "A" at bounding box center [403, 559] width 12 height 12
radio input "true"
click at [648, 664] on button "Volgende vraag" at bounding box center [638, 666] width 565 height 39
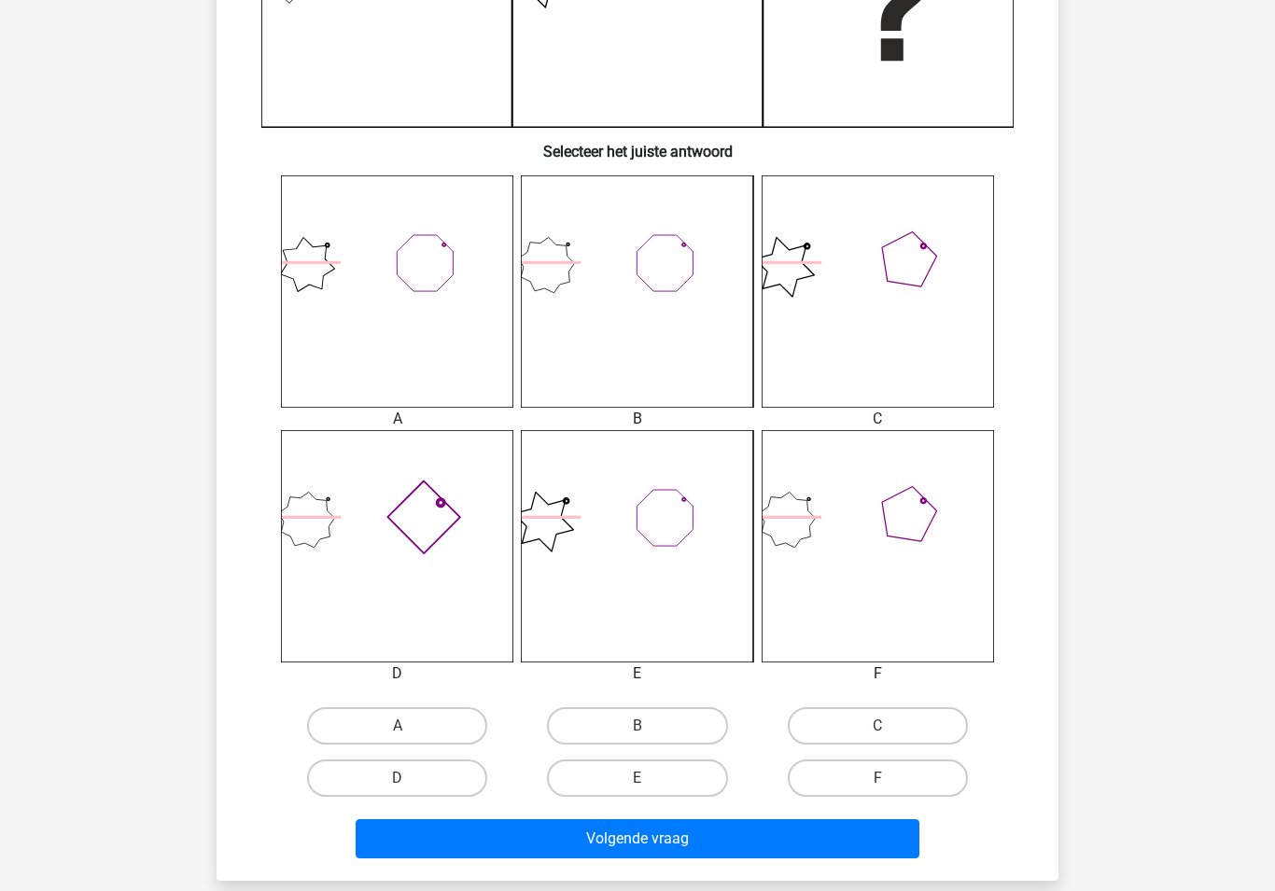
scroll to position [599, 0]
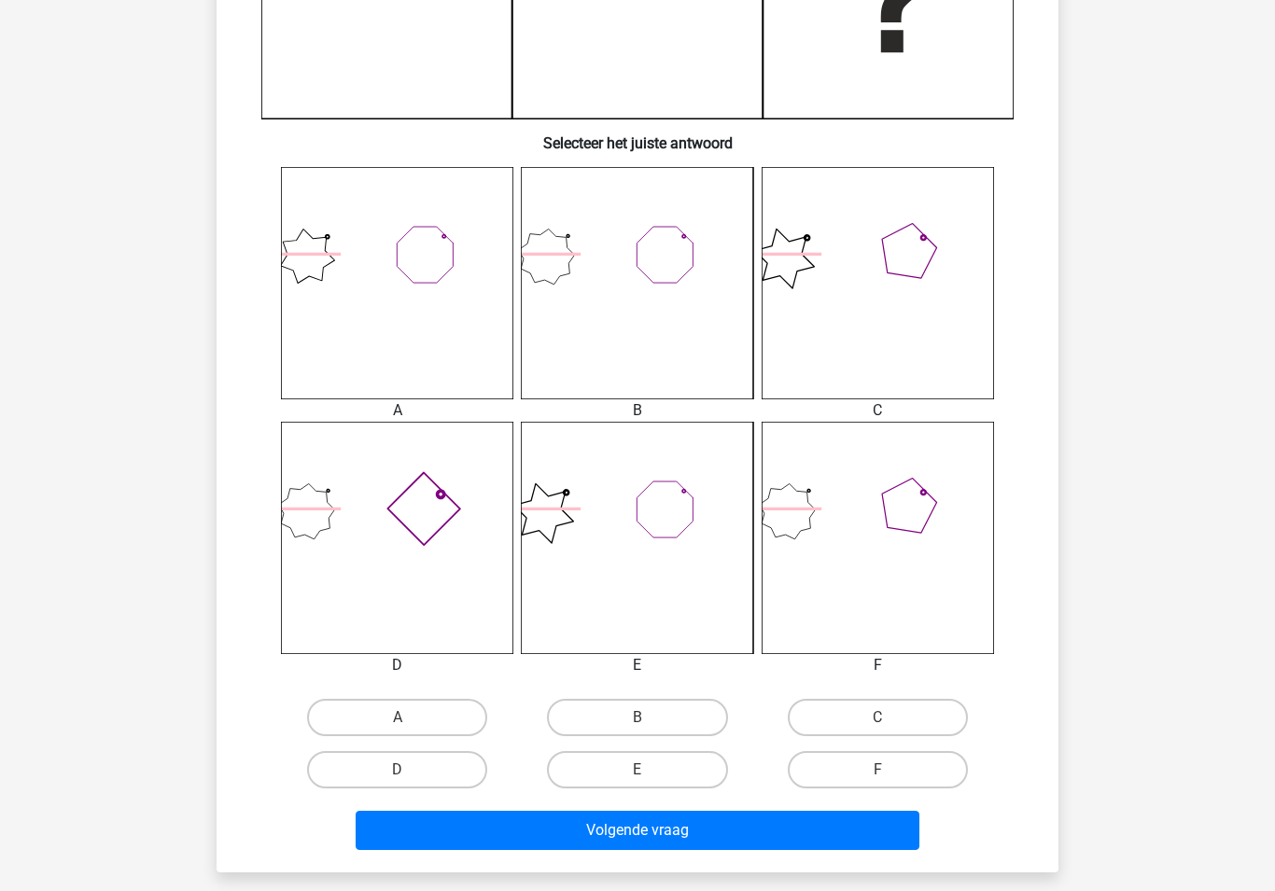
click at [426, 770] on label "D" at bounding box center [397, 769] width 180 height 37
click at [410, 770] on input "D" at bounding box center [403, 776] width 12 height 12
radio input "true"
click at [603, 819] on button "Volgende vraag" at bounding box center [638, 830] width 565 height 39
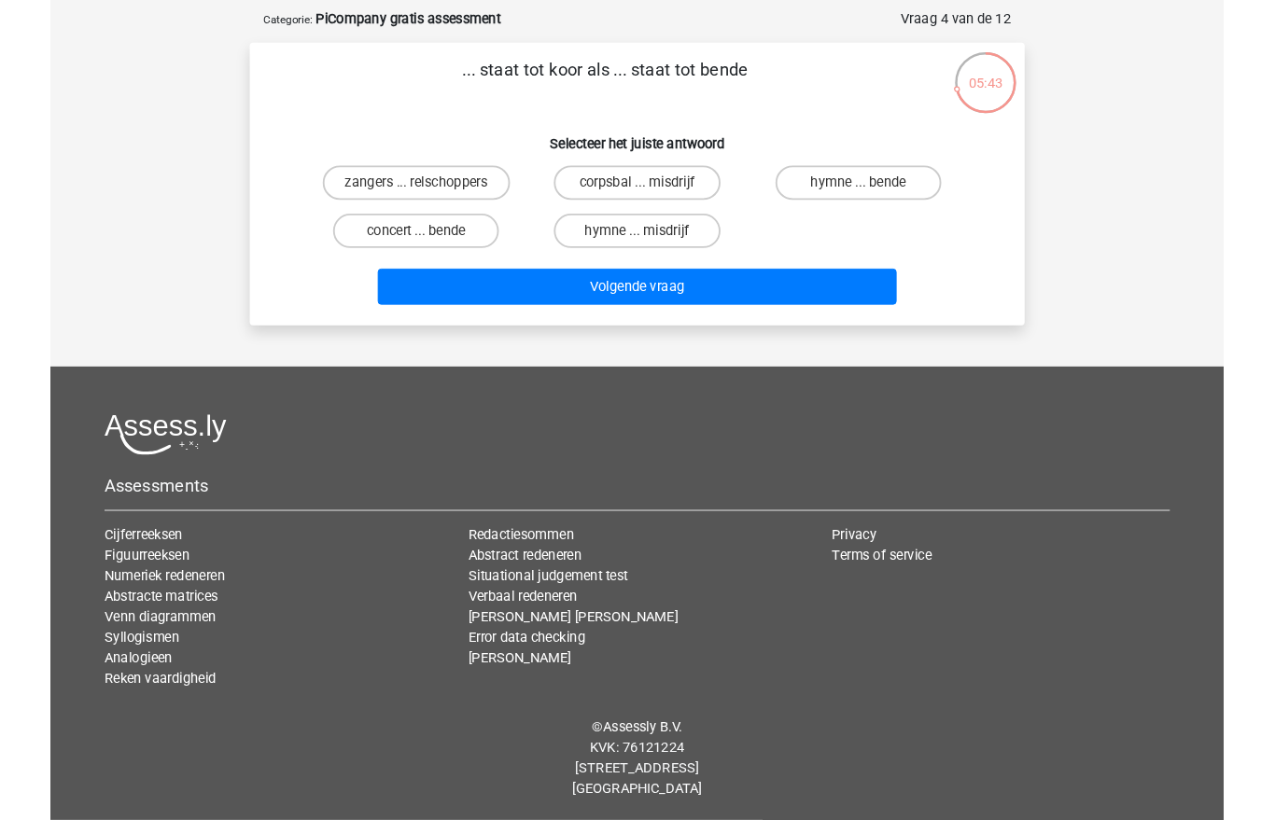
scroll to position [61, 0]
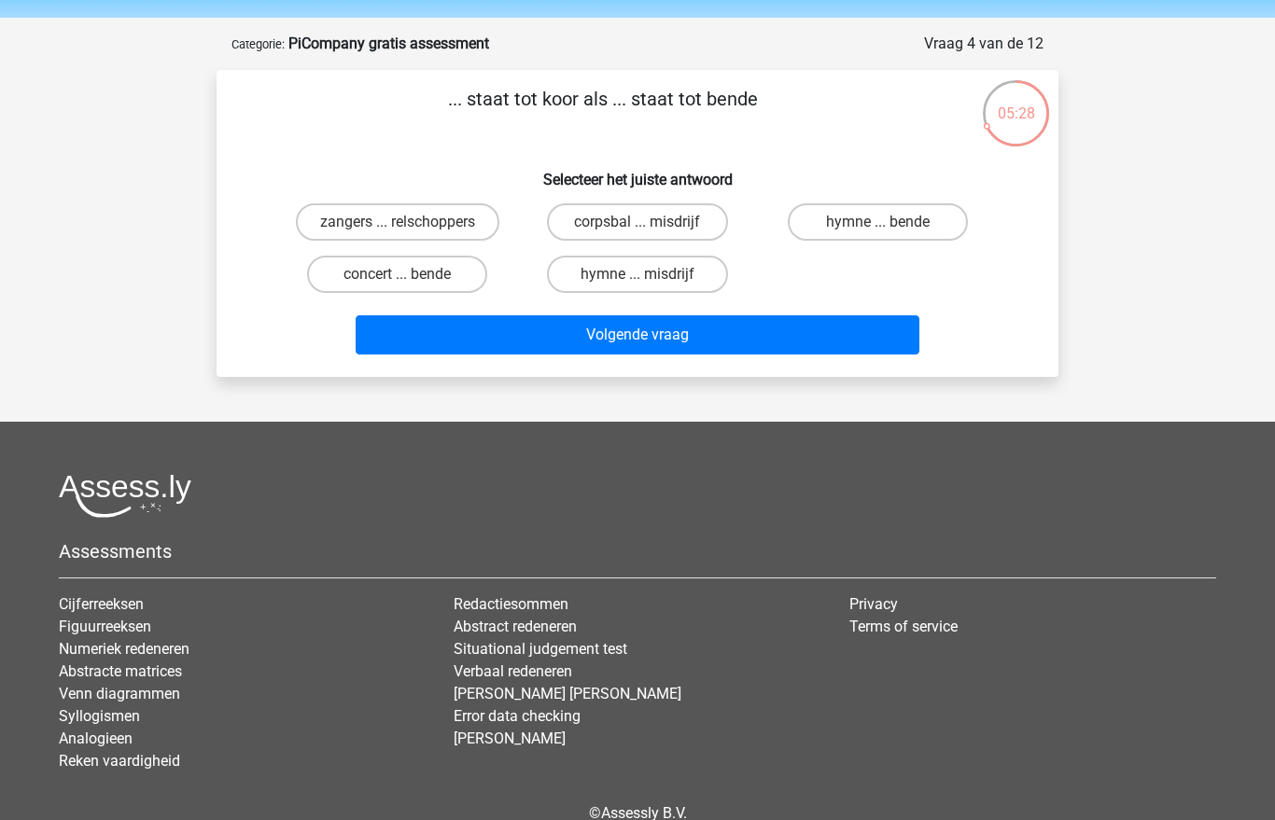
click at [375, 210] on label "zangers ... relschoppers" at bounding box center [397, 221] width 203 height 37
click at [397, 222] on input "zangers ... relschoppers" at bounding box center [403, 228] width 12 height 12
radio input "true"
click at [460, 348] on button "Volgende vraag" at bounding box center [638, 334] width 565 height 39
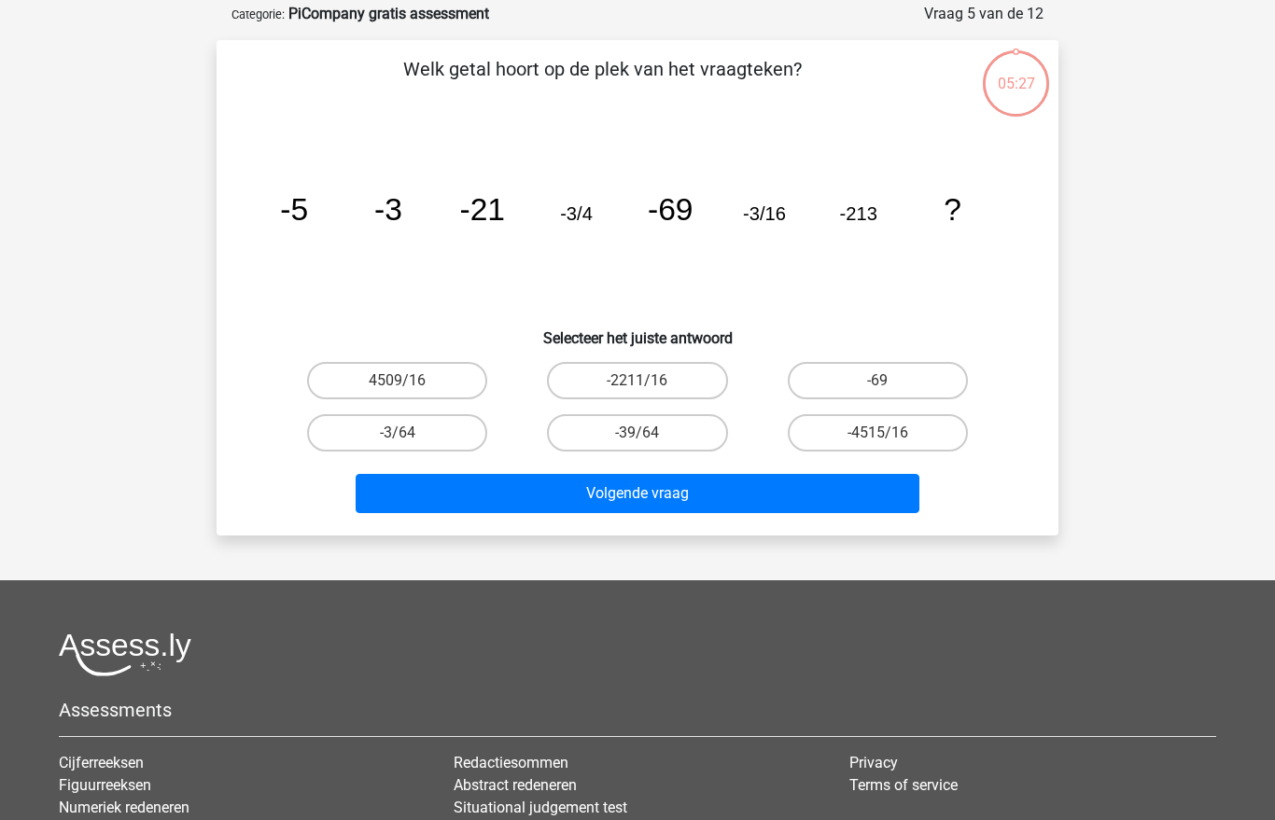
scroll to position [93, 0]
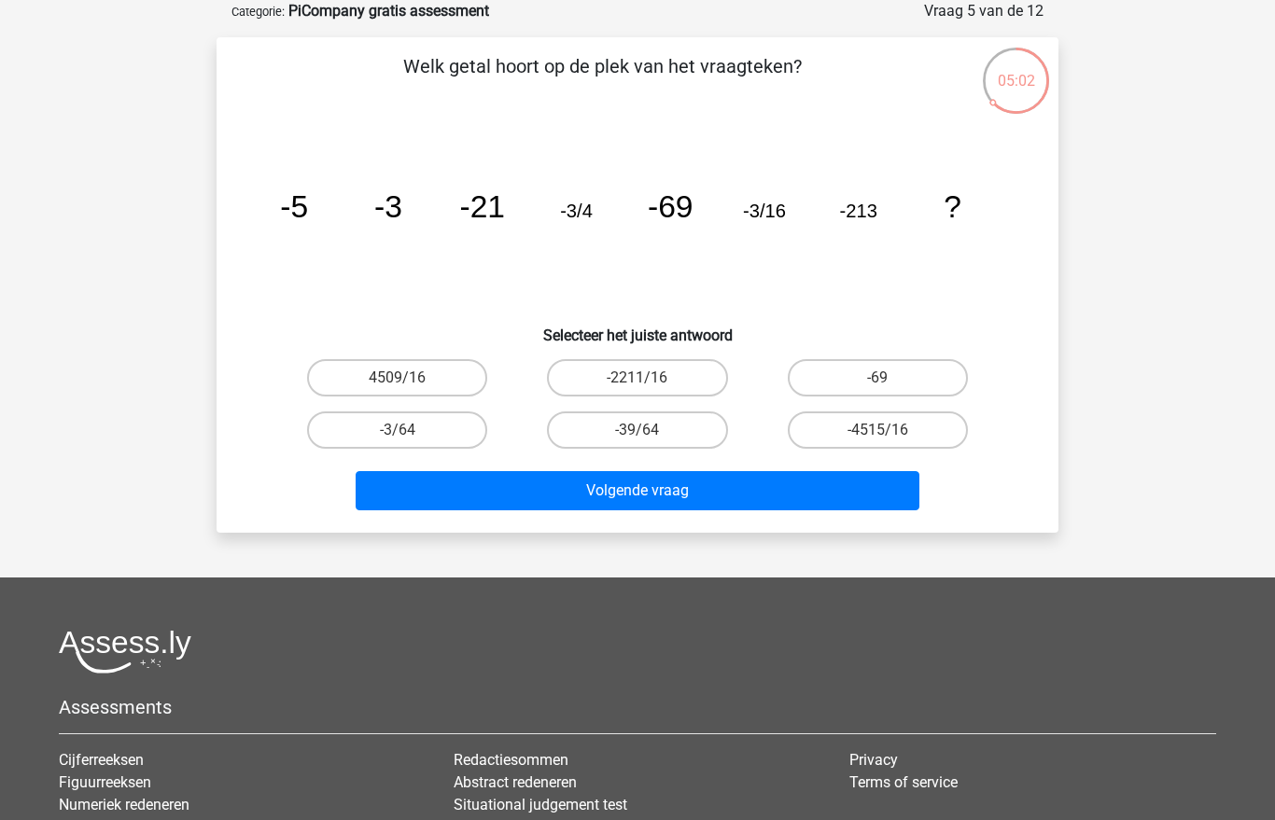
click at [367, 439] on label "-3/64" at bounding box center [397, 429] width 180 height 37
click at [397, 439] on input "-3/64" at bounding box center [403, 436] width 12 height 12
radio input "true"
click at [498, 492] on button "Volgende vraag" at bounding box center [638, 490] width 565 height 39
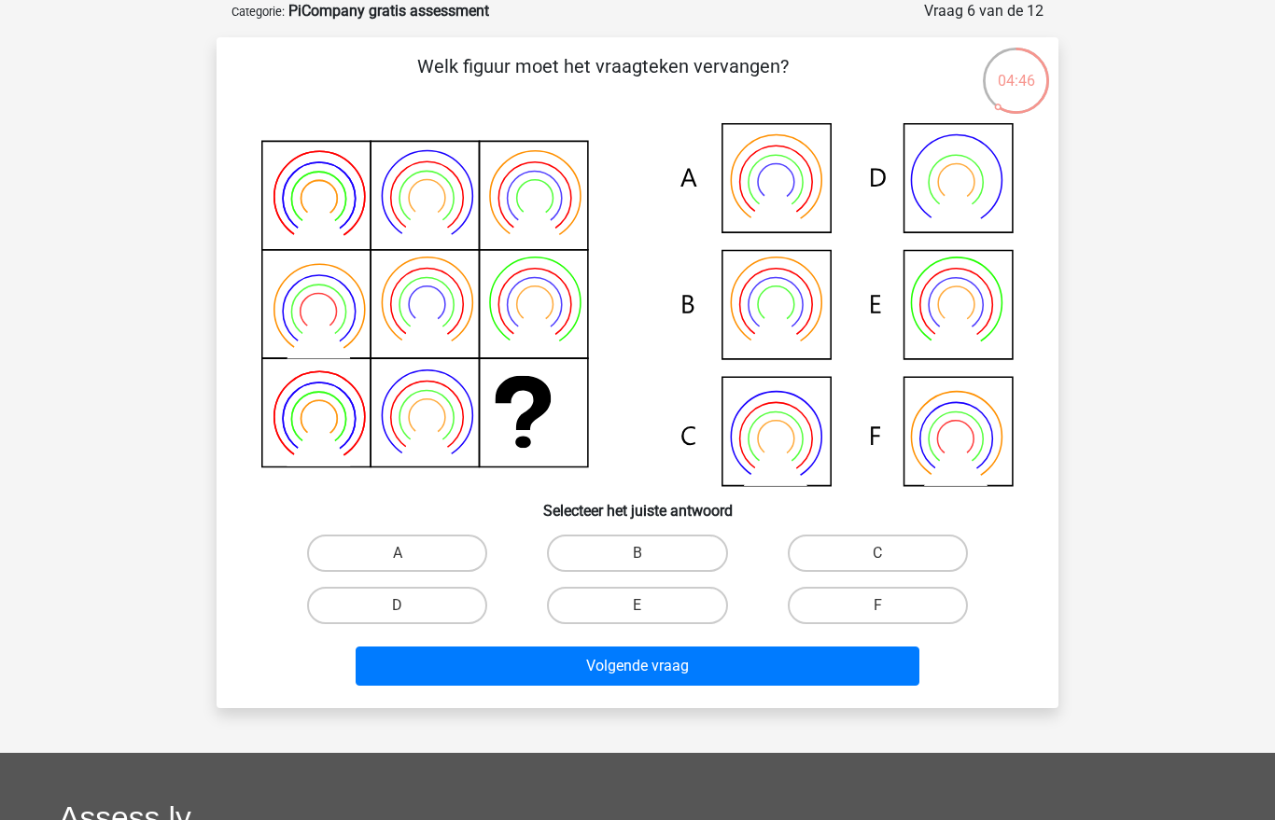
click at [668, 550] on label "B" at bounding box center [637, 553] width 180 height 37
click at [649, 553] on input "B" at bounding box center [643, 559] width 12 height 12
radio input "true"
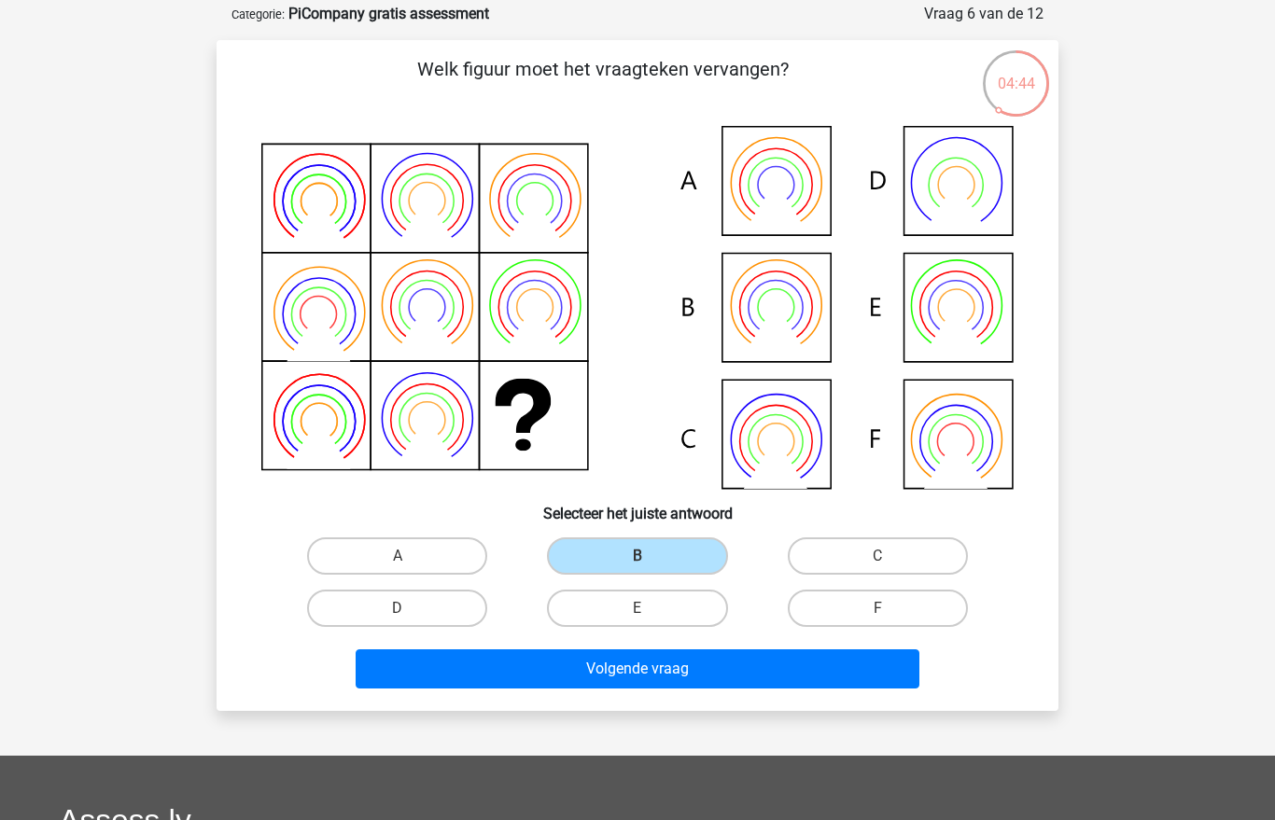
click at [674, 669] on button "Volgende vraag" at bounding box center [638, 668] width 565 height 39
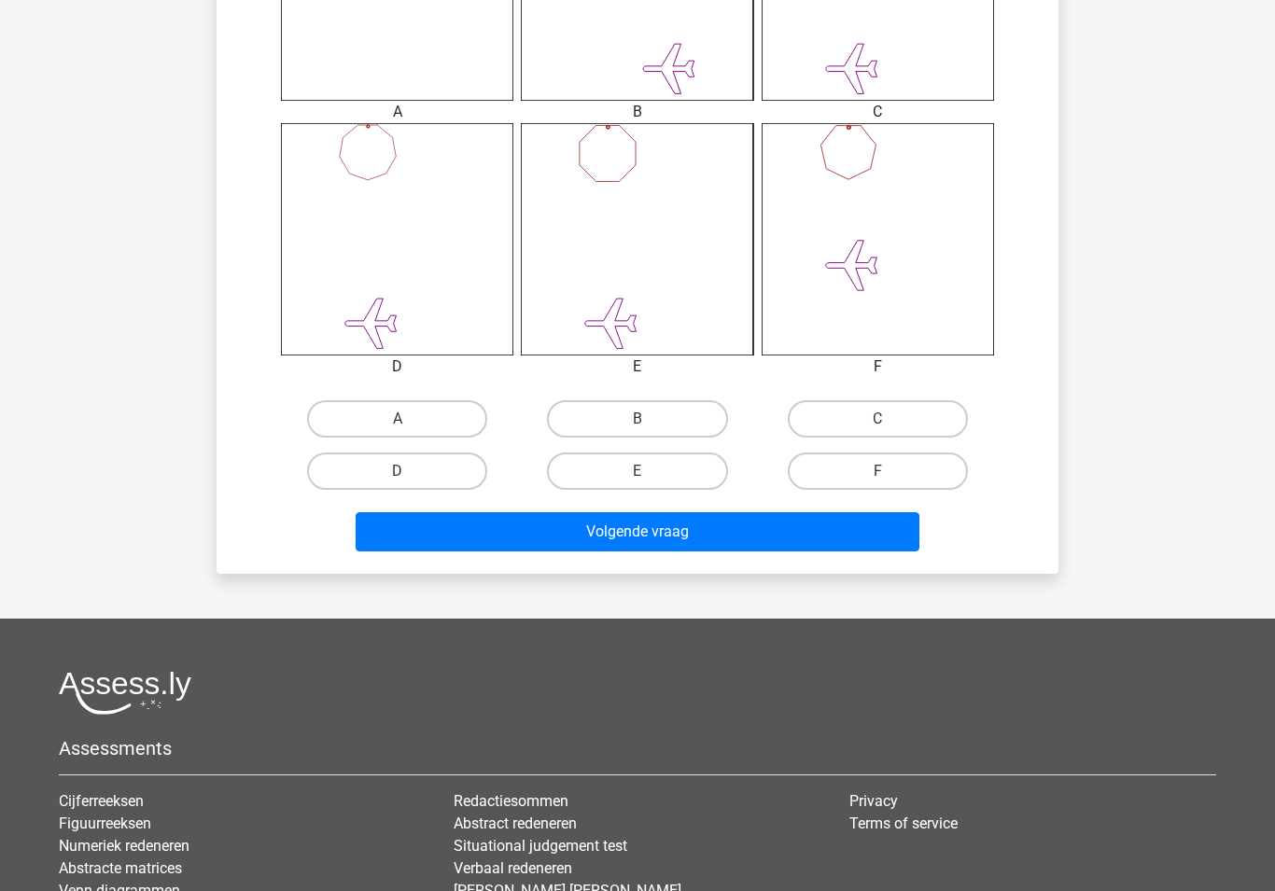
scroll to position [898, 0]
click at [669, 413] on label "B" at bounding box center [637, 418] width 180 height 37
click at [649, 419] on input "B" at bounding box center [643, 425] width 12 height 12
radio input "true"
click at [675, 531] on button "Volgende vraag" at bounding box center [638, 531] width 565 height 39
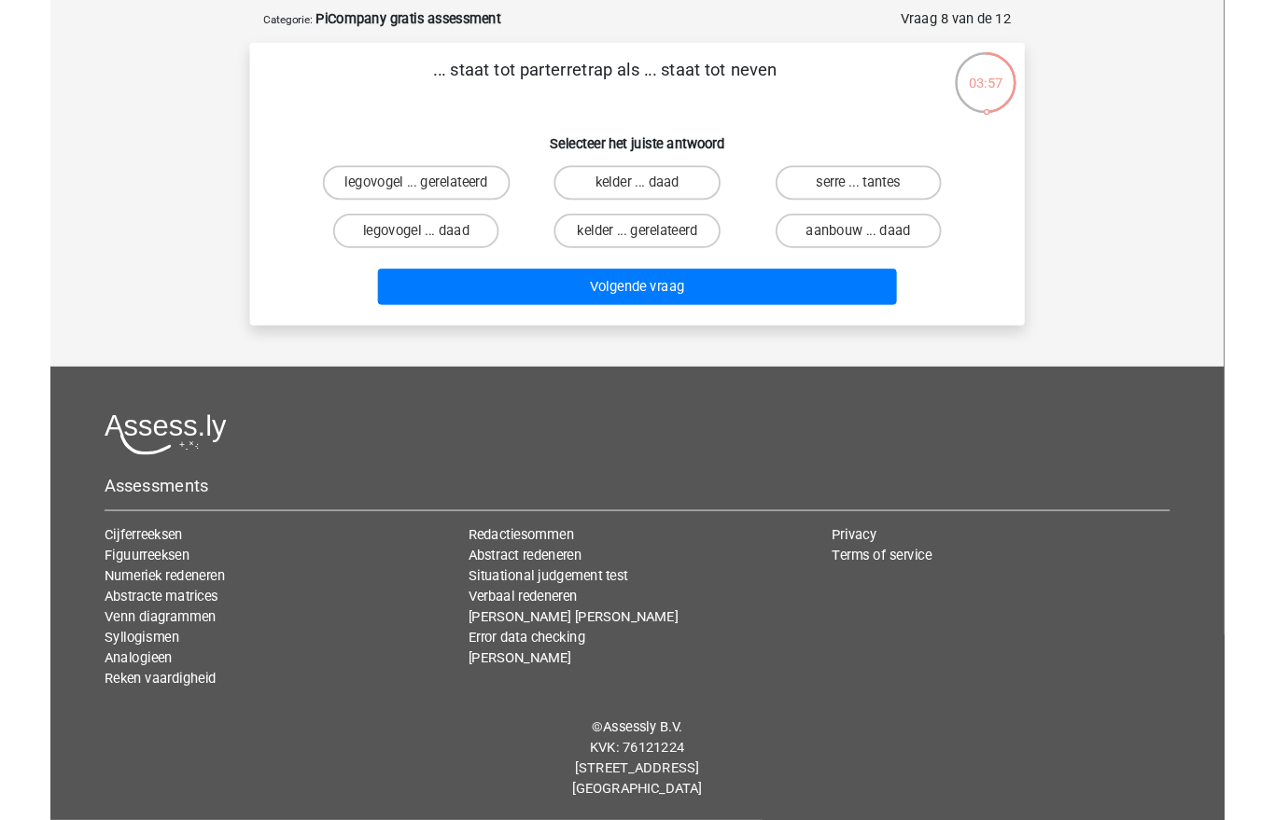
scroll to position [61, 0]
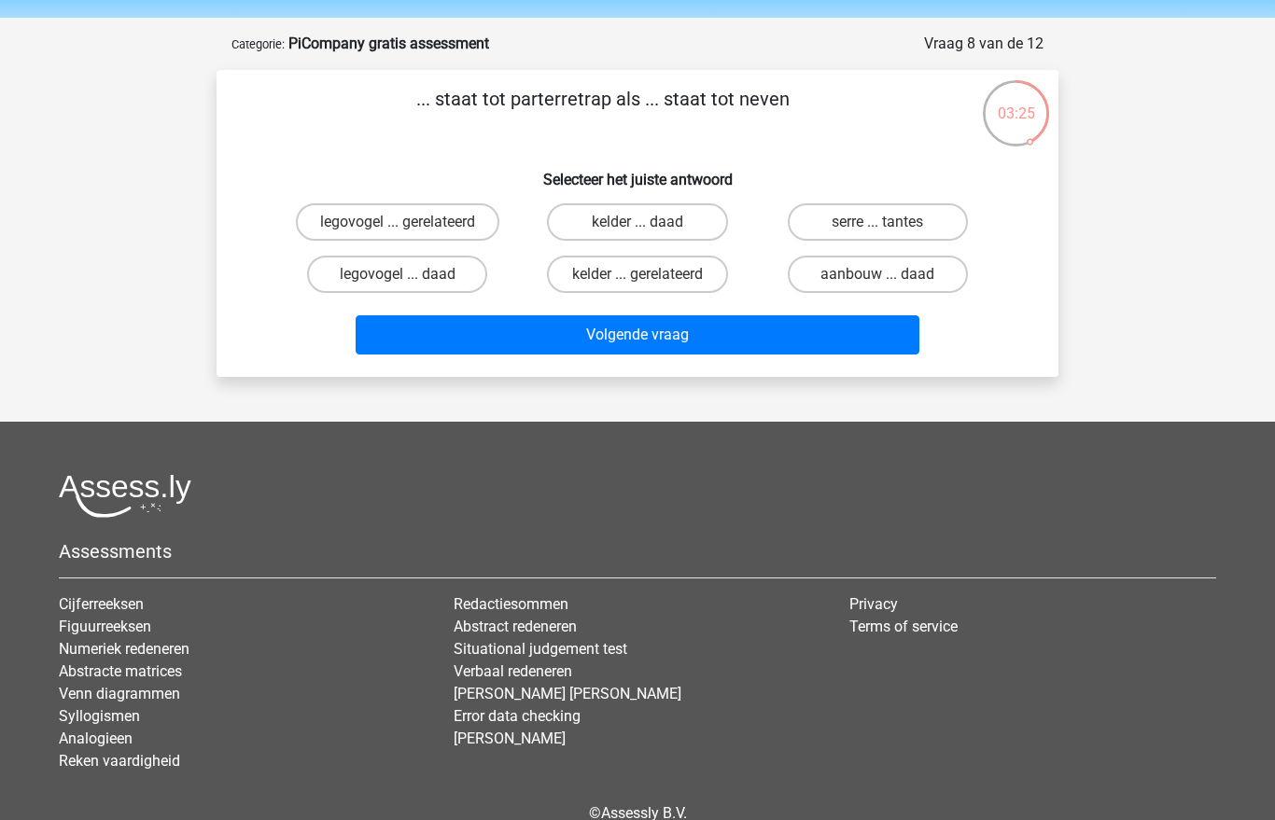
click at [906, 220] on label "serre ... tantes" at bounding box center [878, 221] width 180 height 37
click at [889, 222] on input "serre ... tantes" at bounding box center [883, 228] width 12 height 12
radio input "true"
click at [741, 336] on button "Volgende vraag" at bounding box center [638, 334] width 565 height 39
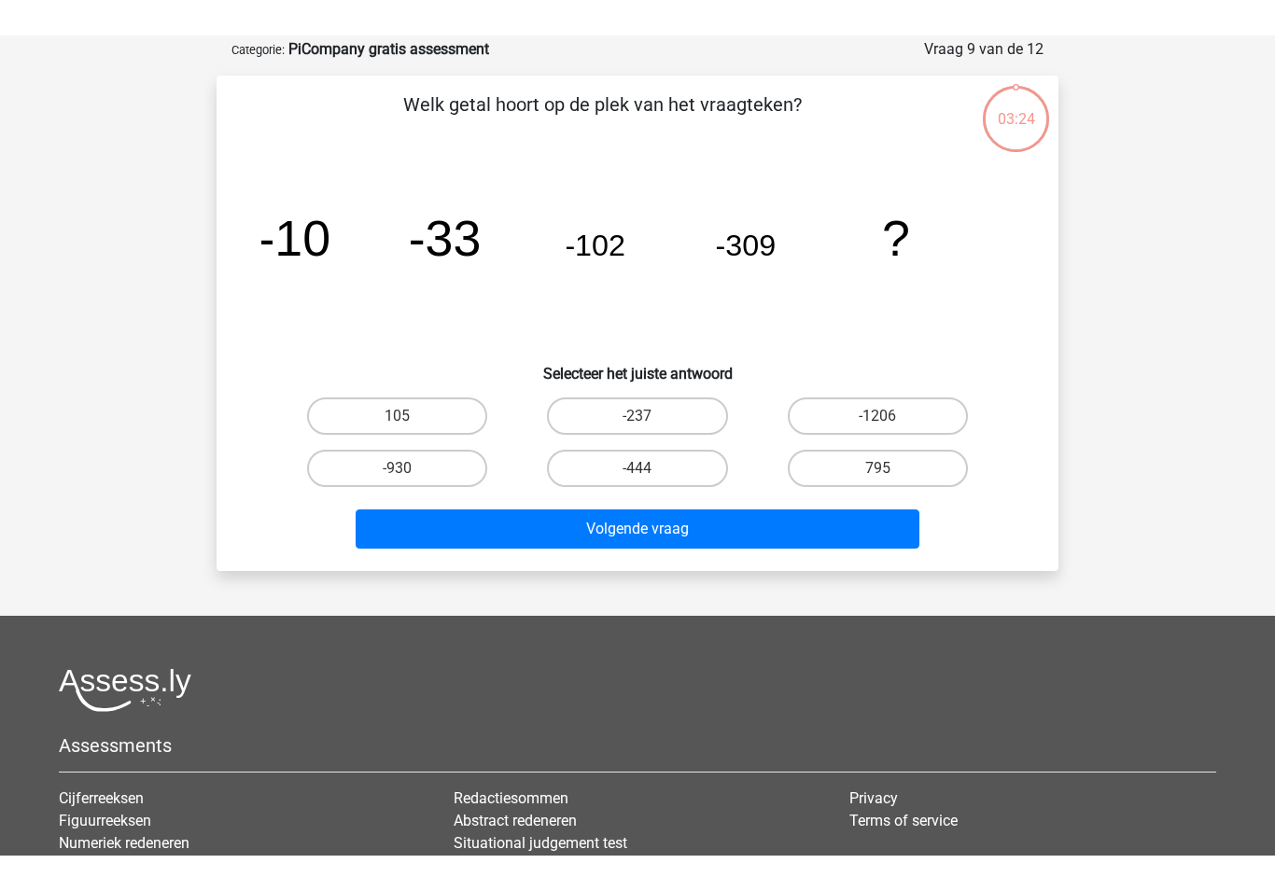
scroll to position [93, 0]
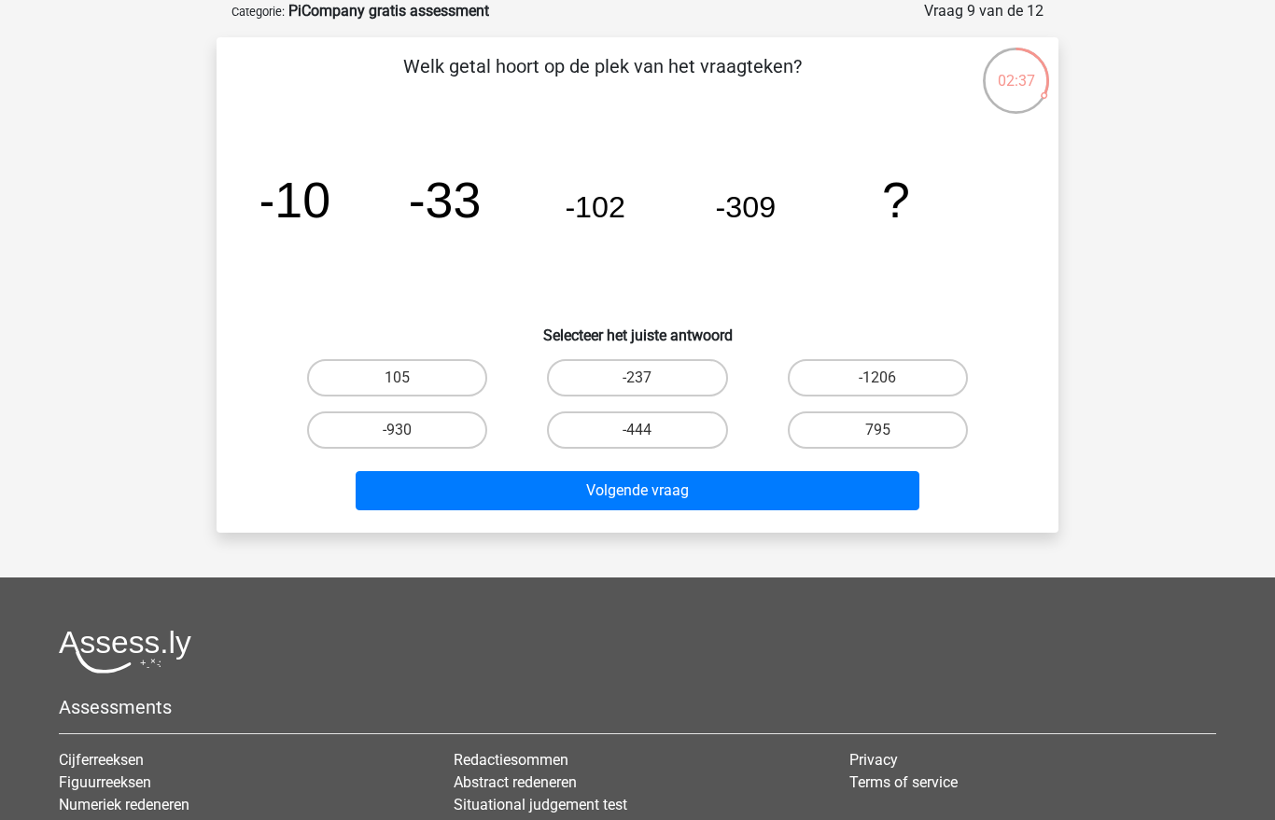
click at [435, 415] on label "-930" at bounding box center [397, 429] width 180 height 37
click at [410, 430] on input "-930" at bounding box center [403, 436] width 12 height 12
radio input "true"
click at [660, 481] on button "Volgende vraag" at bounding box center [638, 490] width 565 height 39
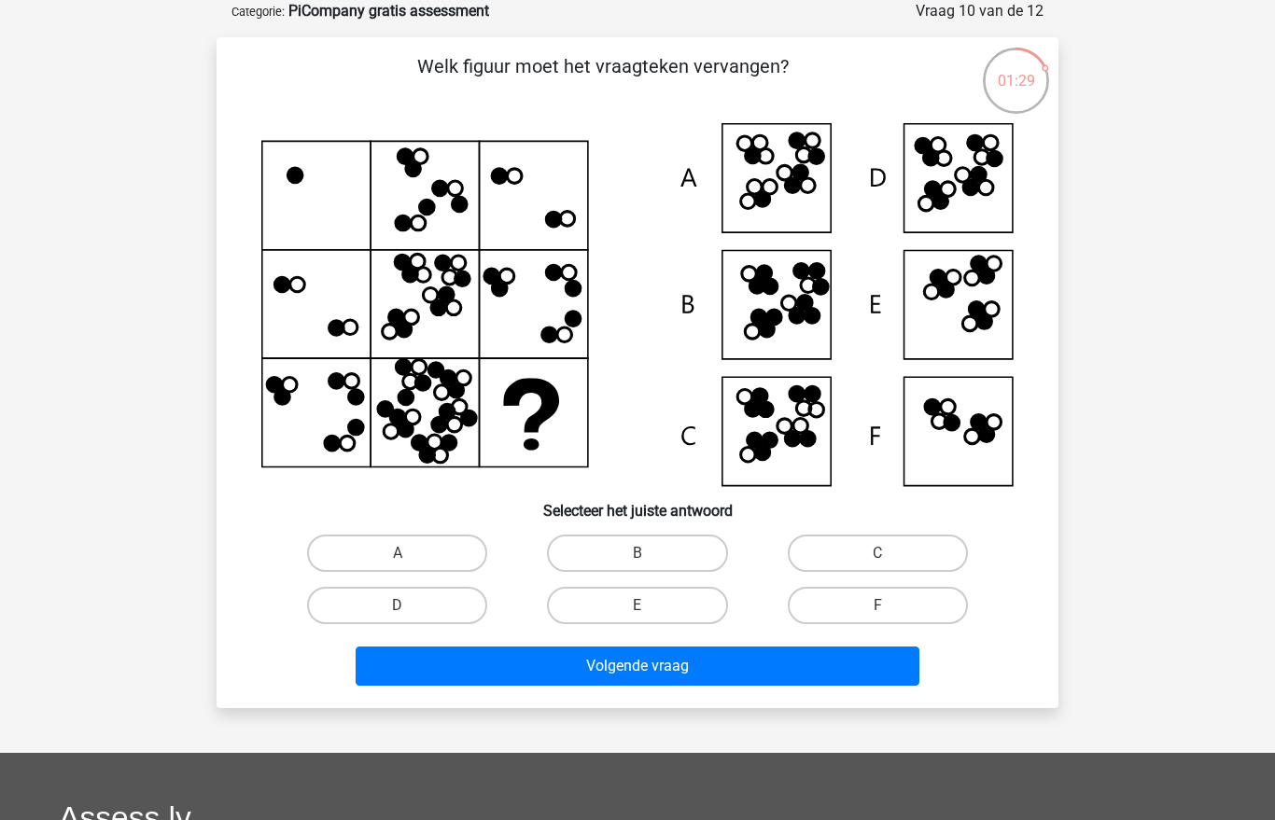
click at [370, 606] on label "D" at bounding box center [397, 605] width 180 height 37
click at [397, 606] on input "D" at bounding box center [403, 612] width 12 height 12
radio input "true"
click at [617, 590] on label "E" at bounding box center [637, 605] width 180 height 37
click at [637, 606] on input "E" at bounding box center [643, 612] width 12 height 12
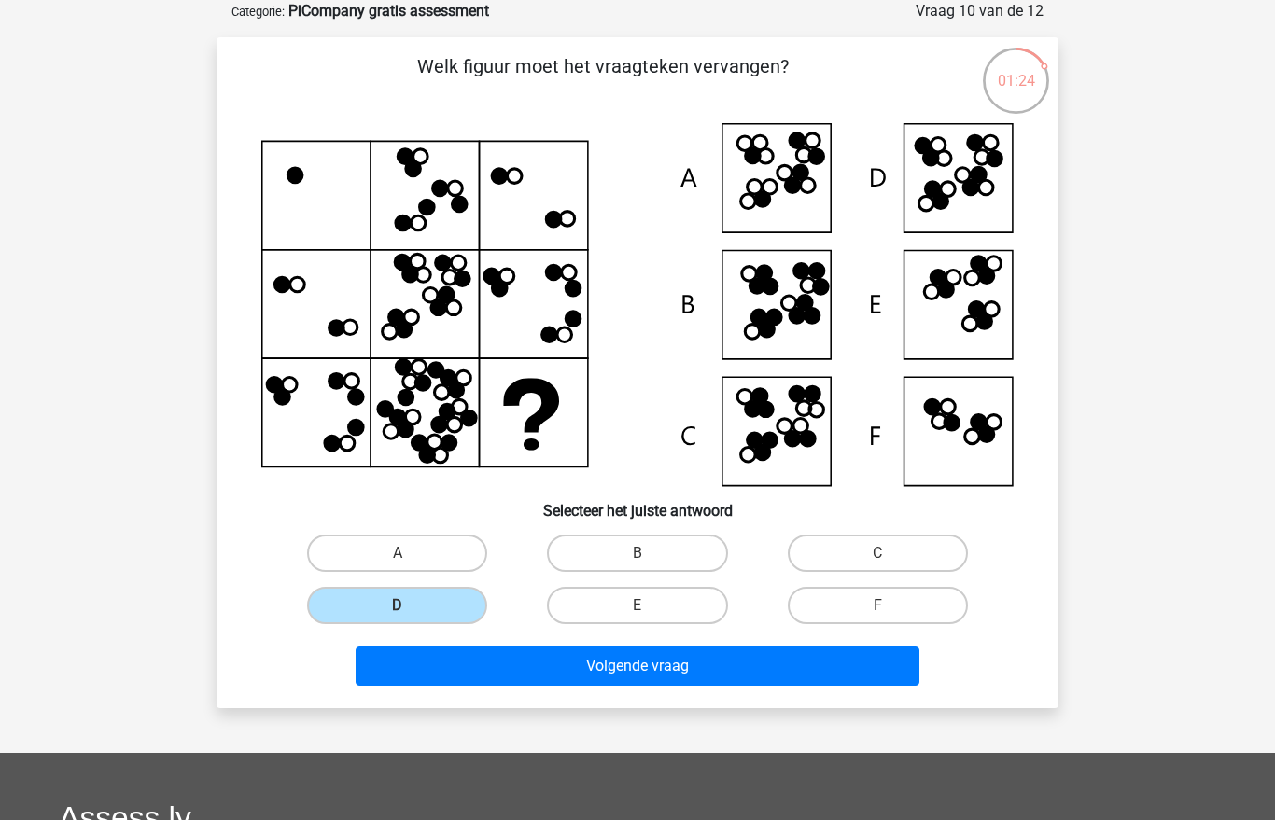
radio input "true"
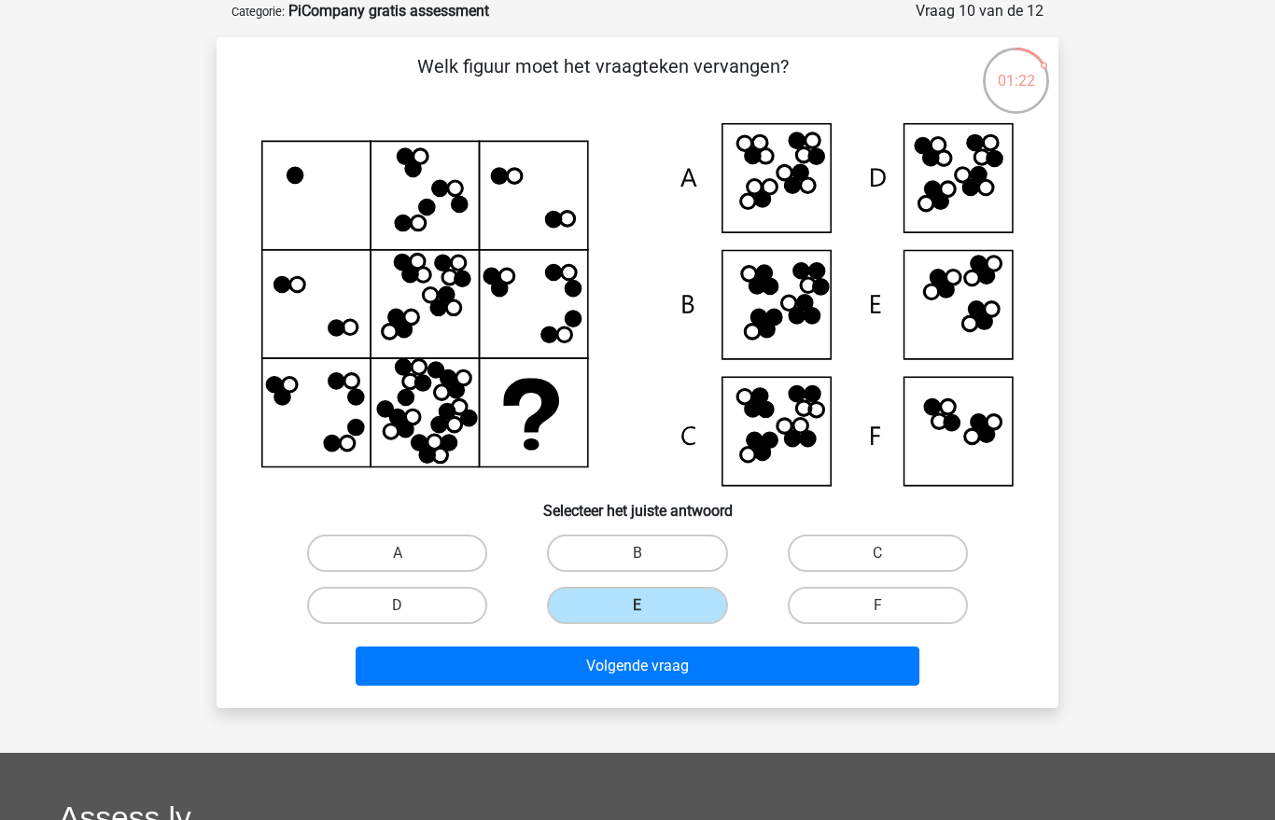
click at [530, 662] on button "Volgende vraag" at bounding box center [638, 666] width 565 height 39
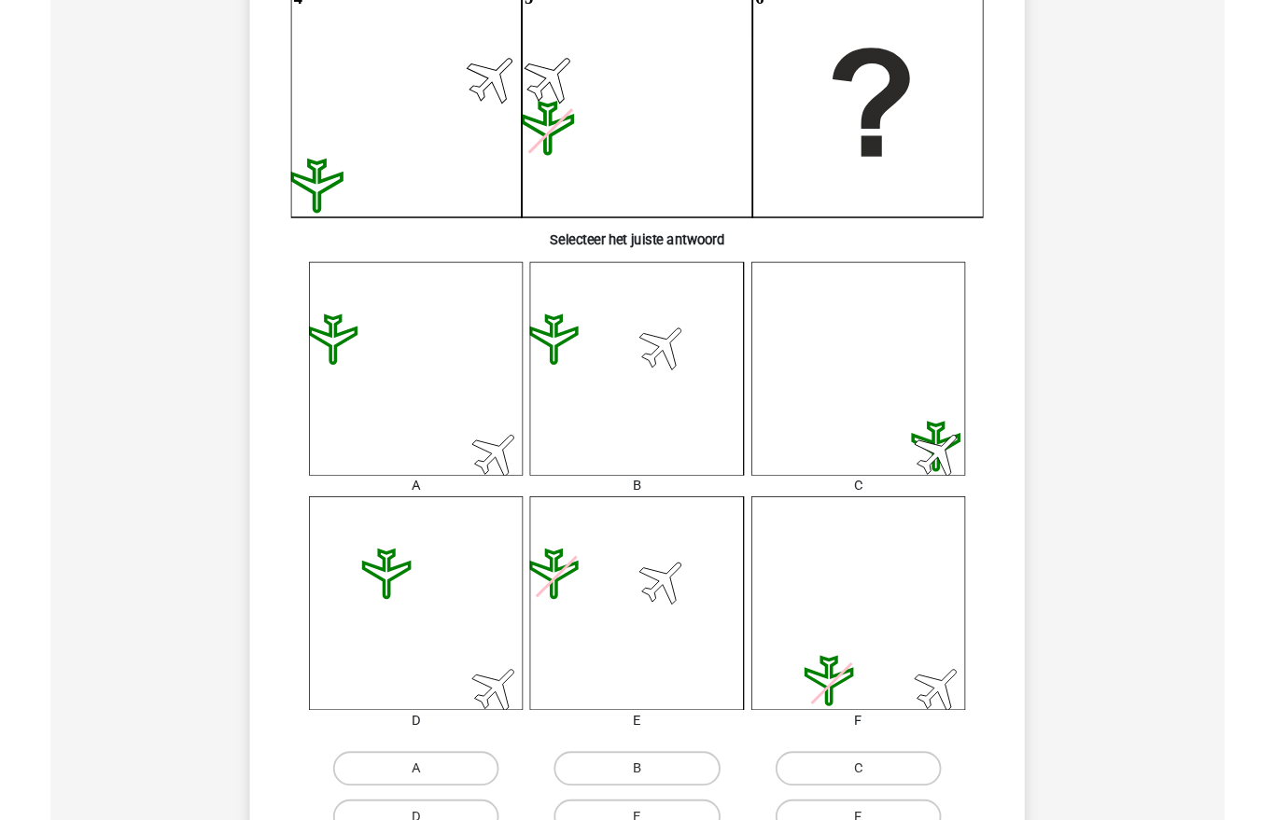
scroll to position [481, 0]
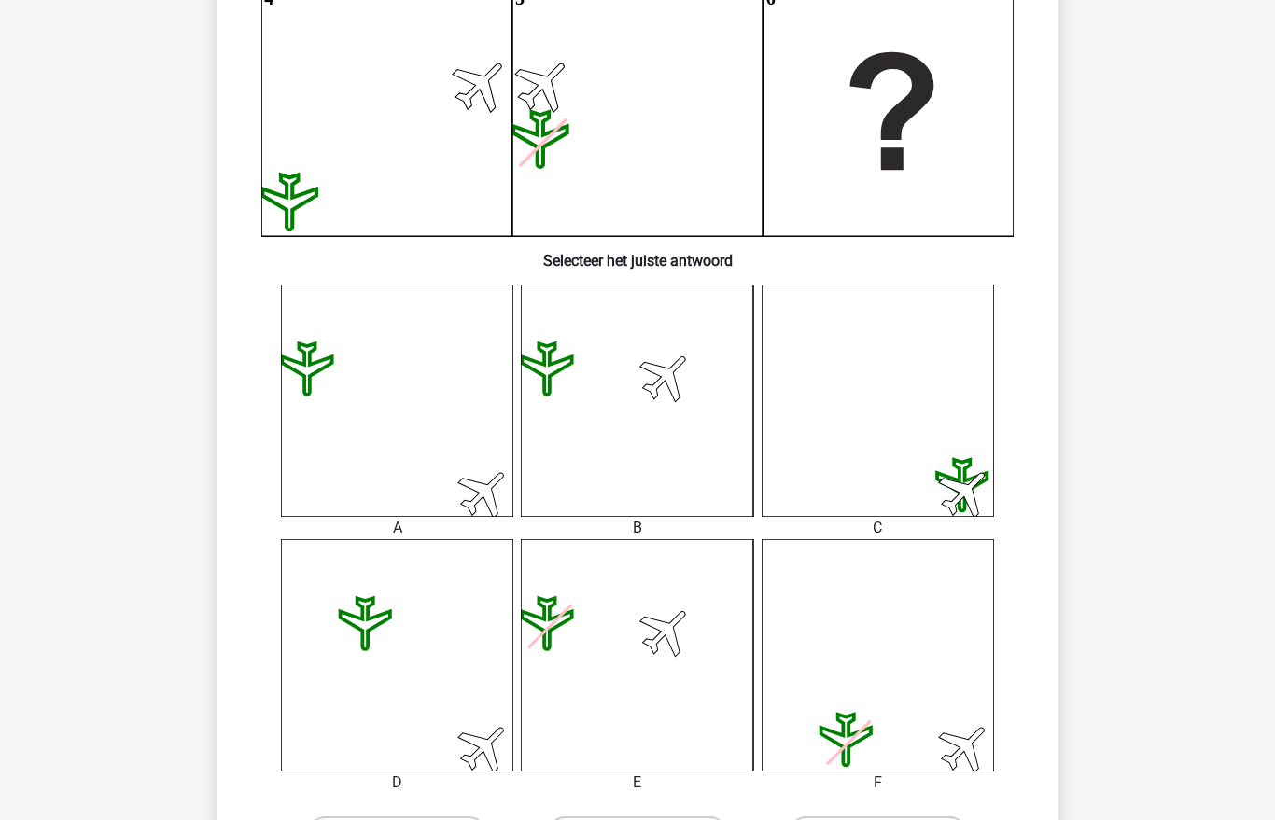
click at [648, 632] on icon at bounding box center [637, 655] width 232 height 232
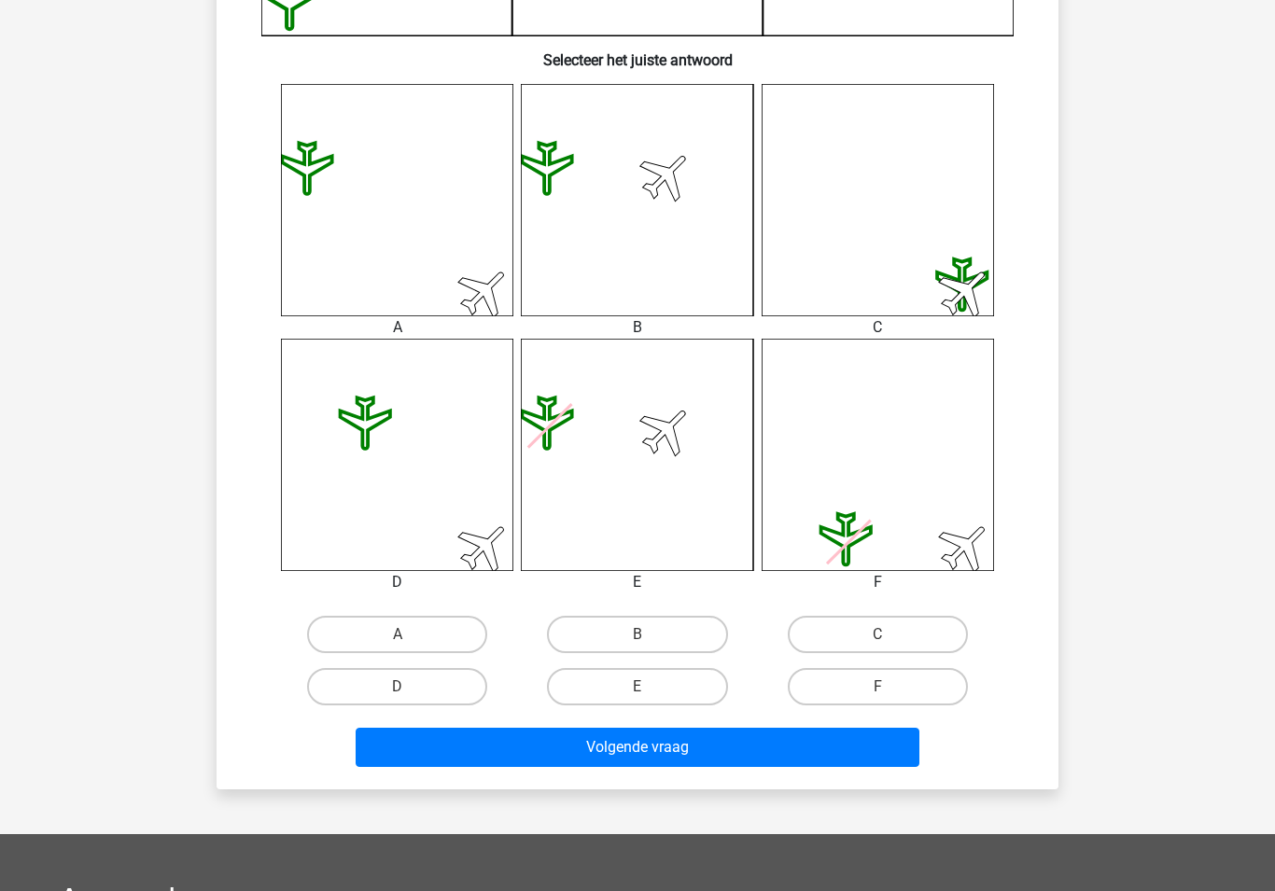
scroll to position [686, 0]
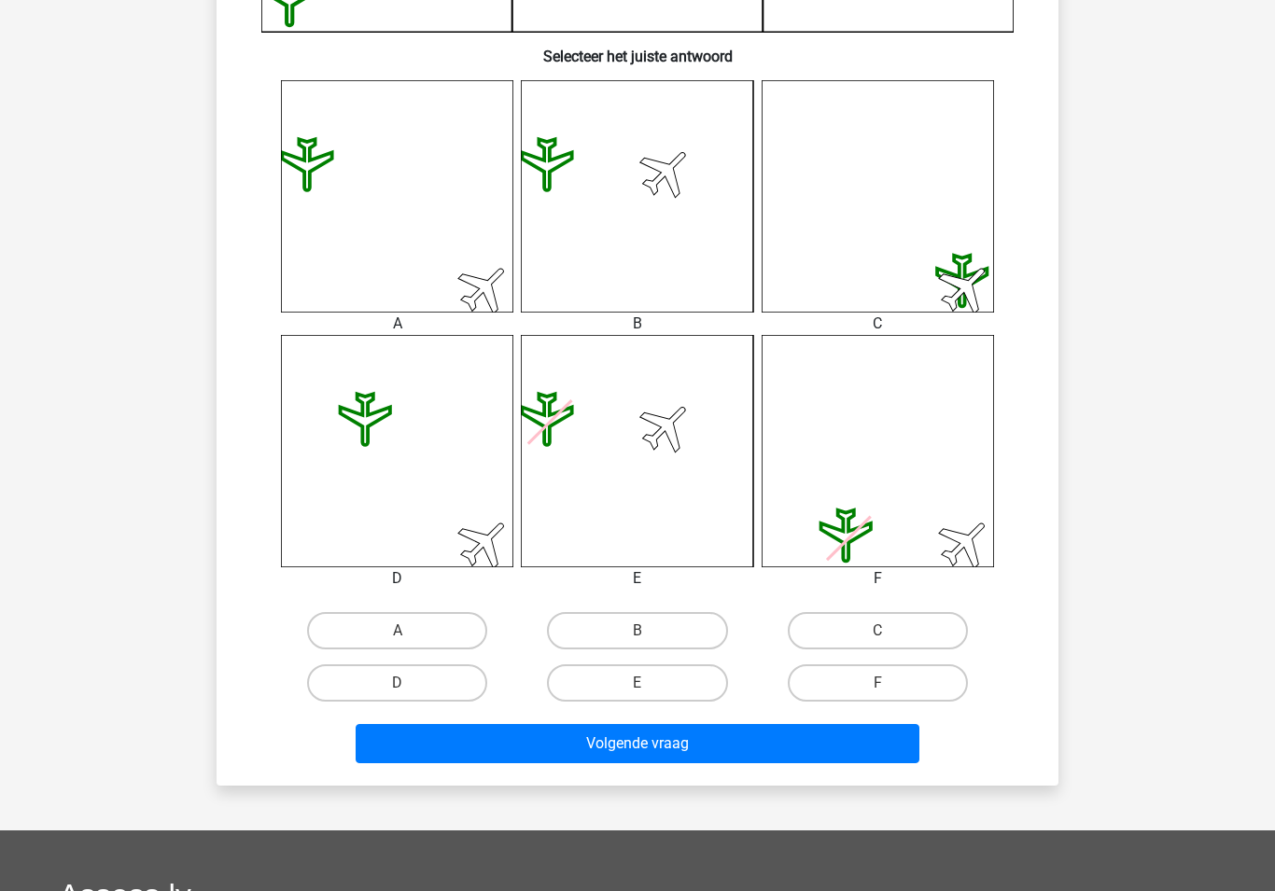
click at [674, 672] on label "E" at bounding box center [637, 682] width 180 height 37
click at [649, 683] on input "E" at bounding box center [643, 689] width 12 height 12
radio input "true"
click at [690, 730] on button "Volgende vraag" at bounding box center [638, 743] width 565 height 39
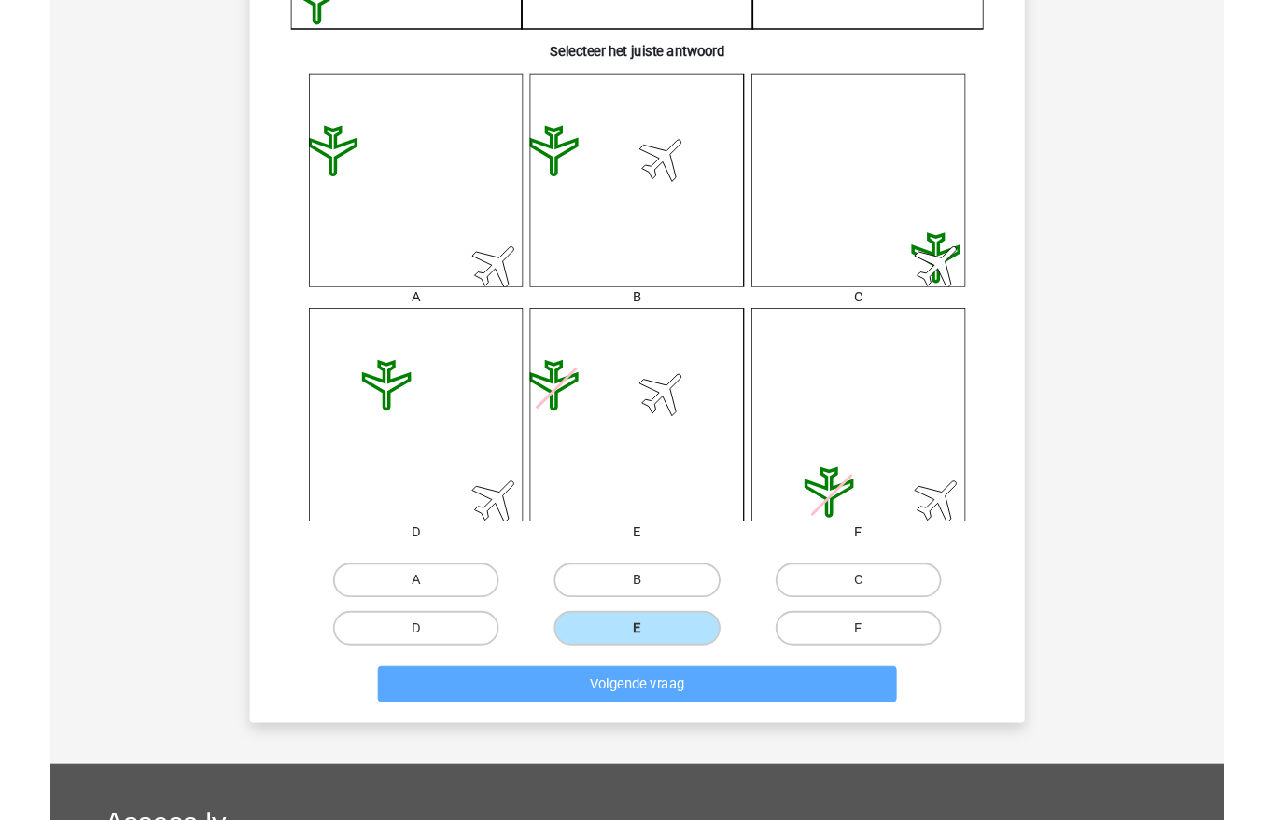
scroll to position [61, 0]
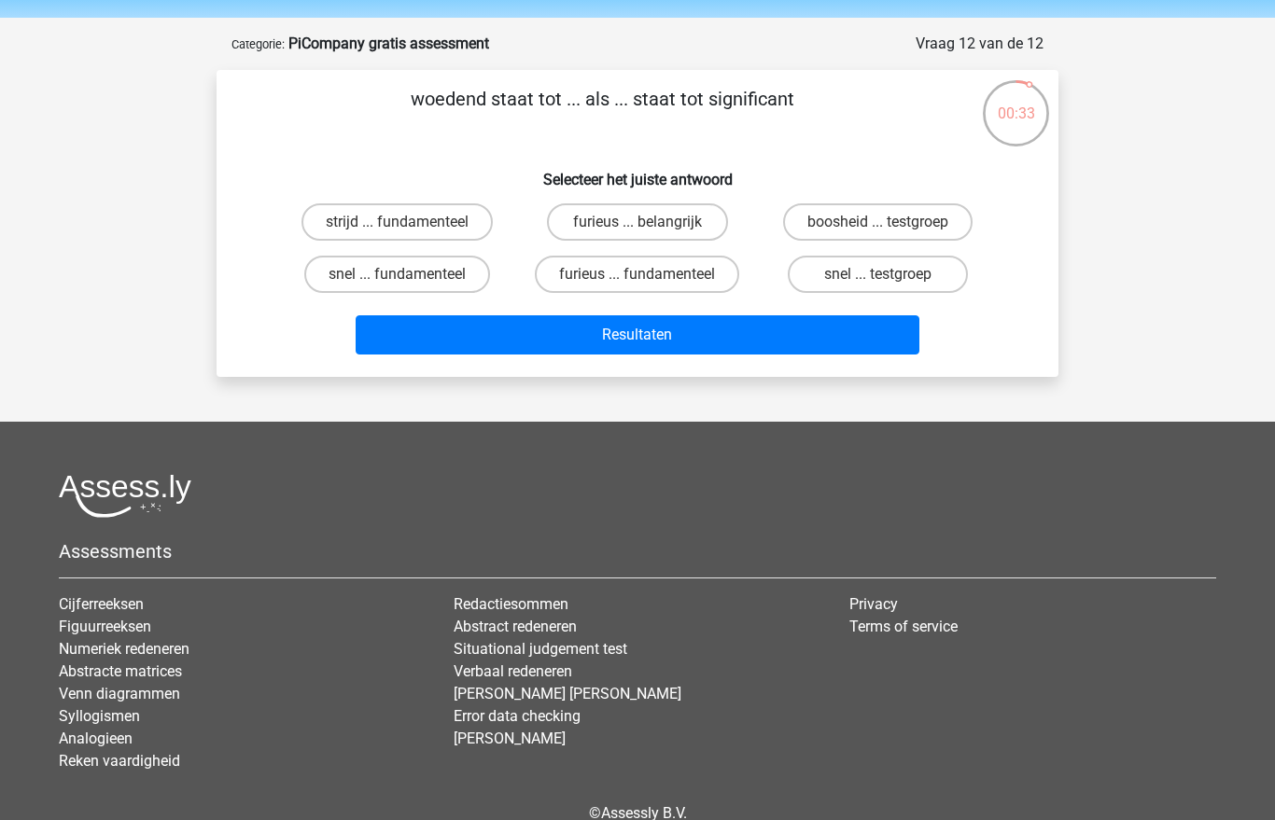
click at [686, 268] on label "furieus ... fundamenteel" at bounding box center [637, 274] width 204 height 37
click at [649, 274] on input "furieus ... fundamenteel" at bounding box center [643, 280] width 12 height 12
radio input "true"
click at [675, 217] on label "furieus ... belangrijk" at bounding box center [637, 221] width 180 height 37
click at [649, 222] on input "furieus ... belangrijk" at bounding box center [643, 228] width 12 height 12
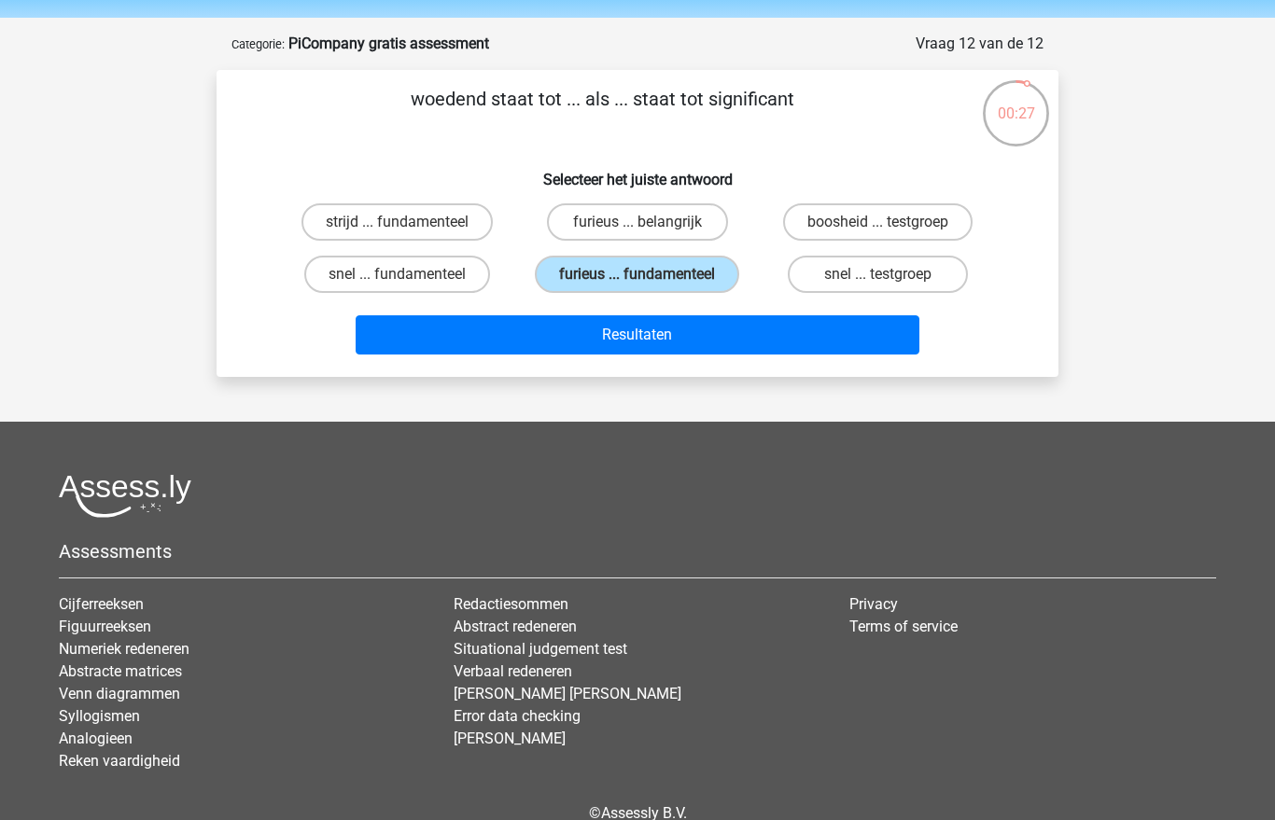
radio input "true"
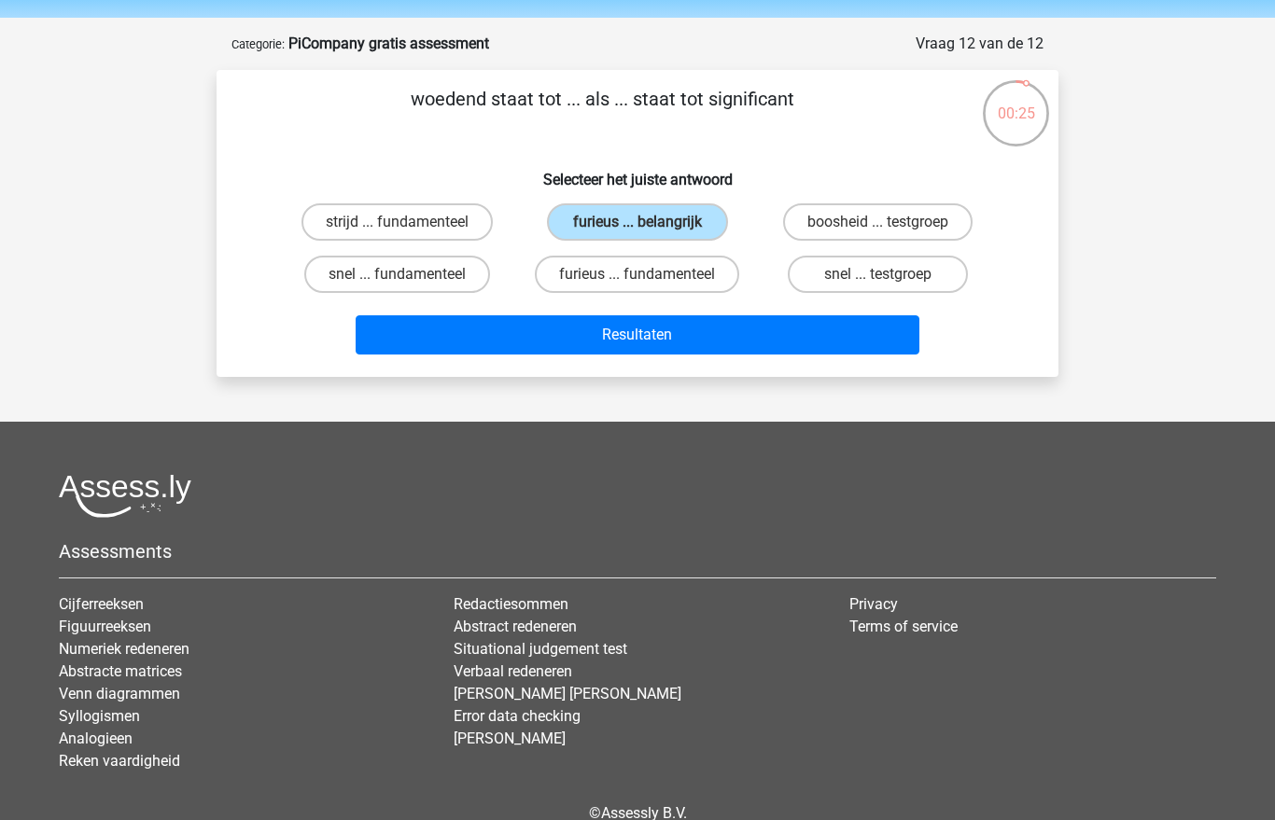
click at [668, 341] on button "Resultaten" at bounding box center [638, 334] width 565 height 39
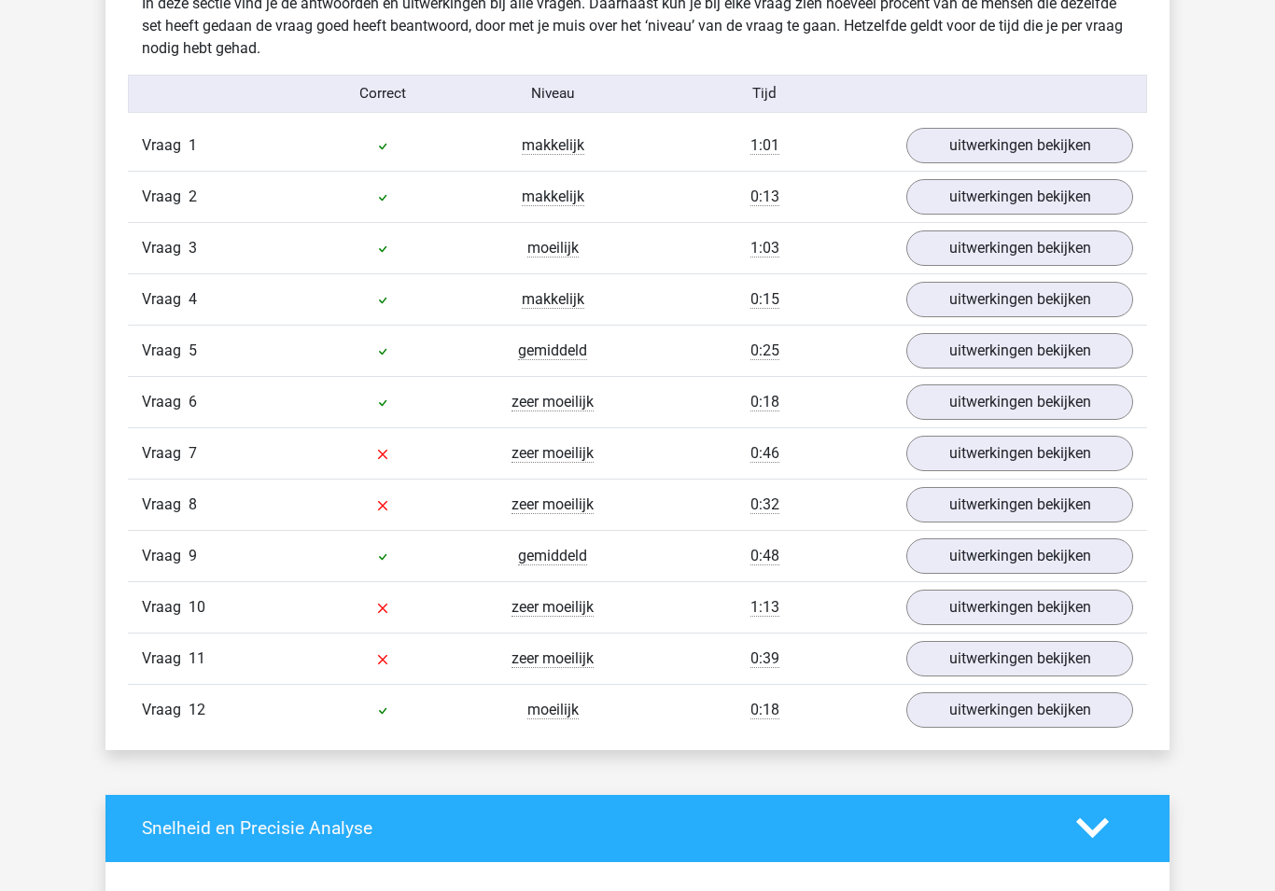
scroll to position [2039, 0]
click at [1081, 136] on link "uitwerkingen bekijken" at bounding box center [1019, 145] width 227 height 35
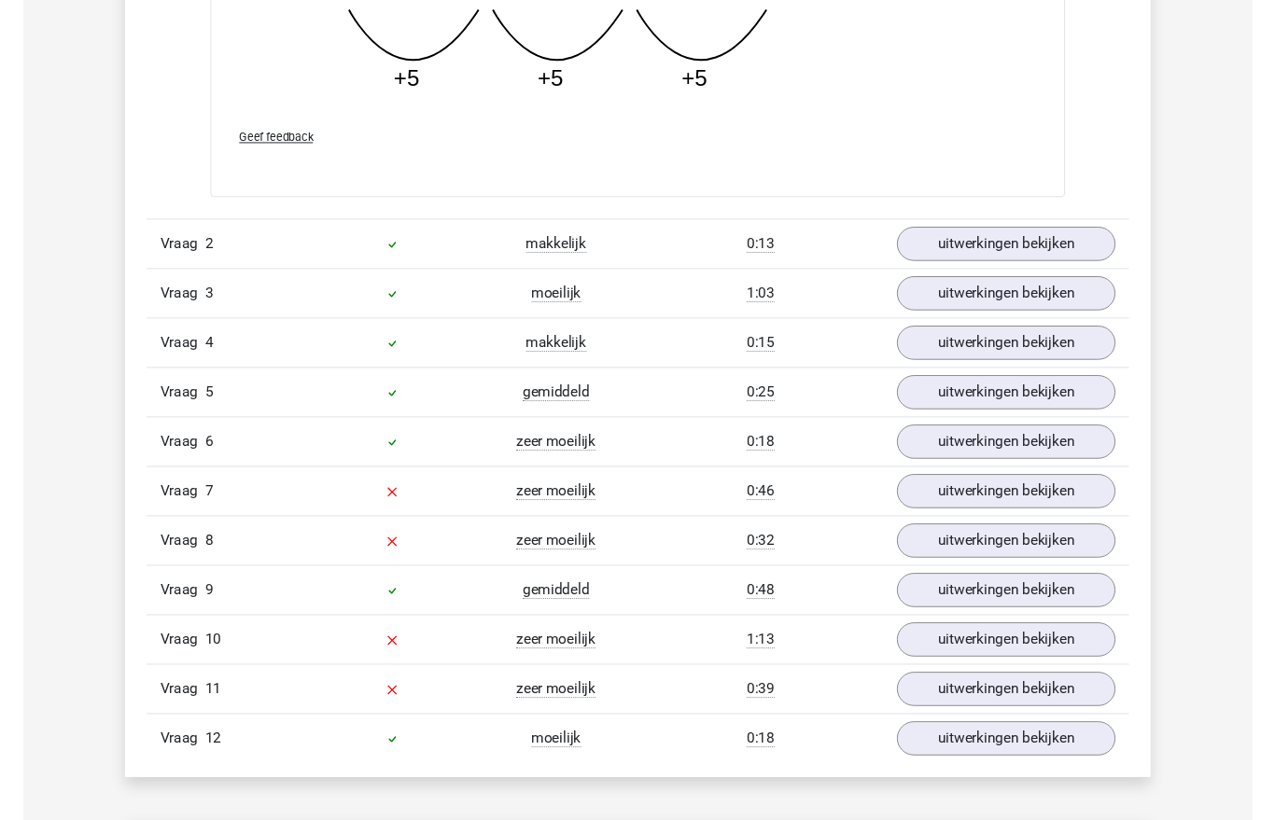
scroll to position [2961, 0]
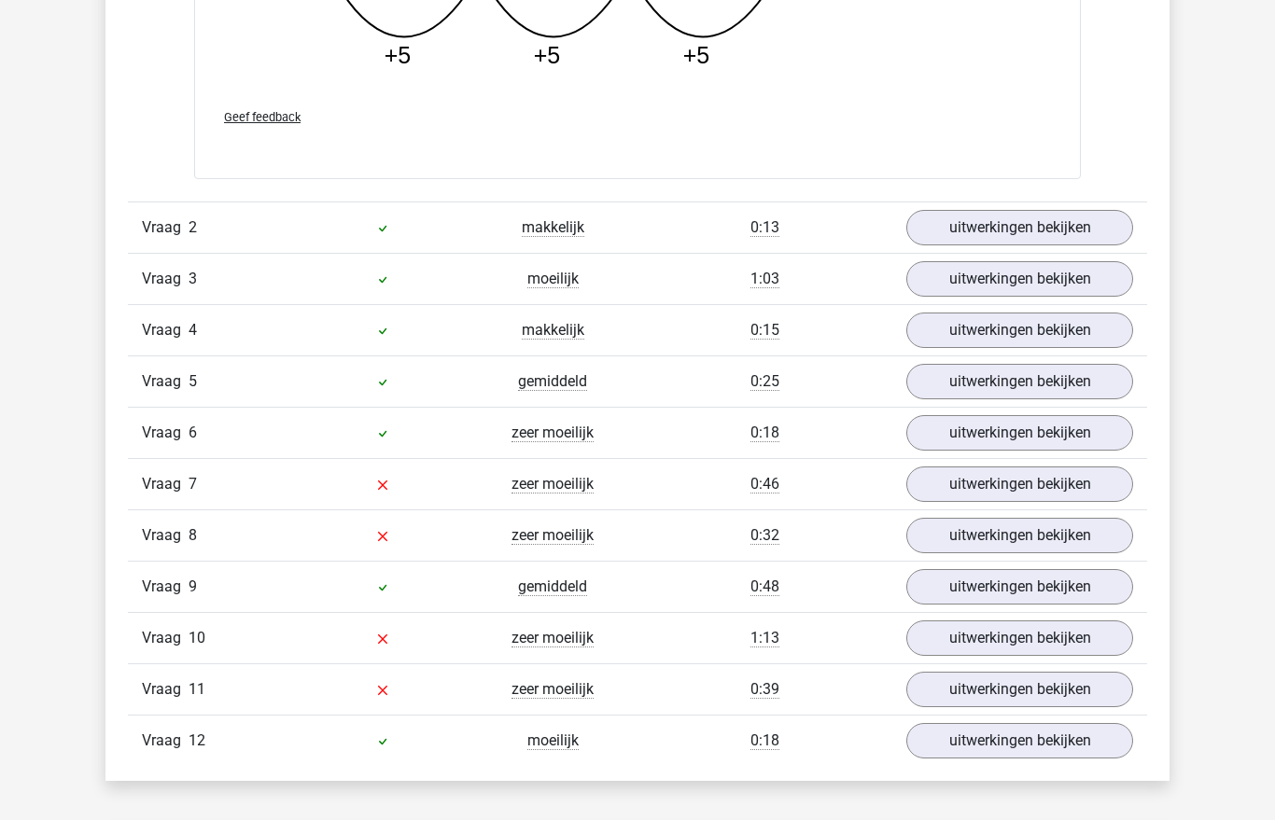
click at [1104, 225] on link "uitwerkingen bekijken" at bounding box center [1019, 227] width 227 height 35
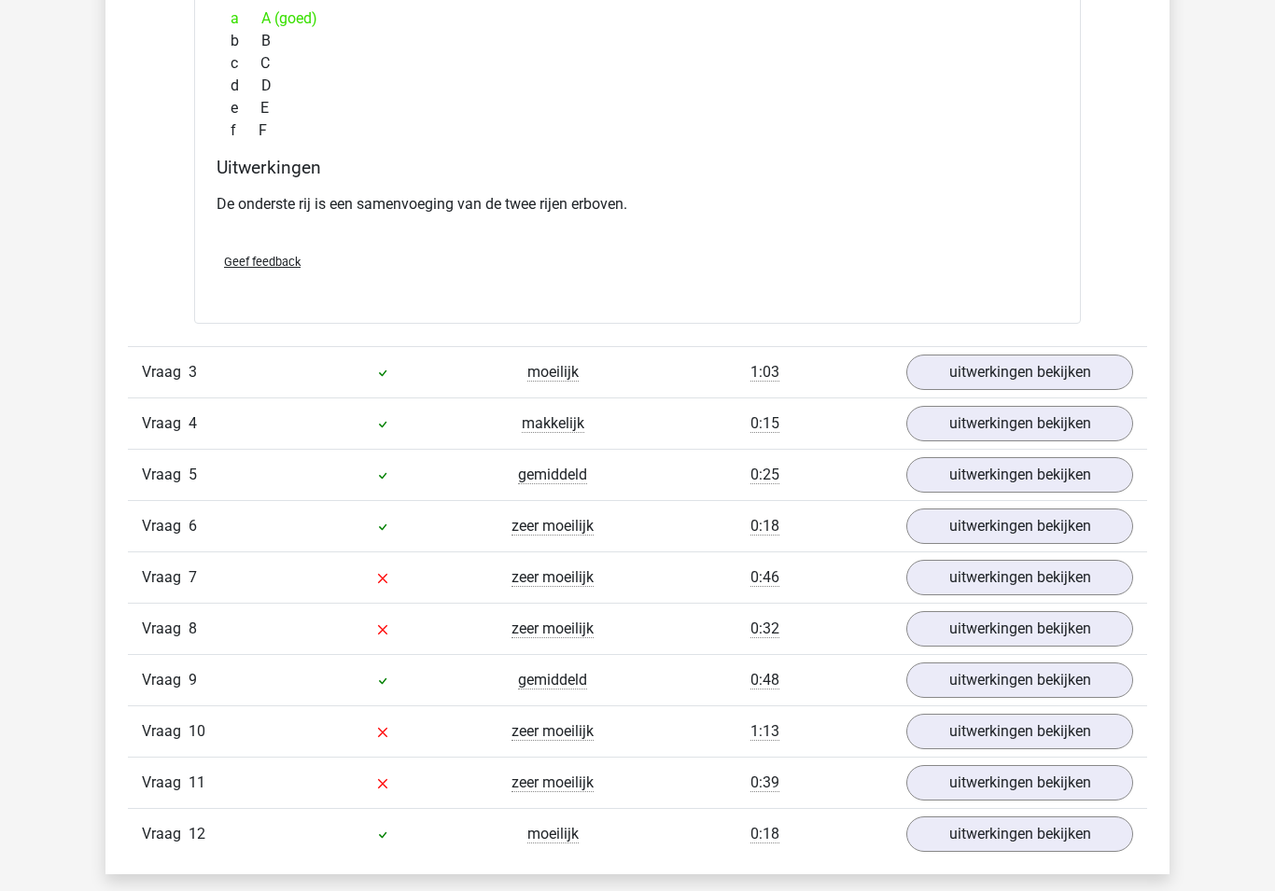
scroll to position [3693, 0]
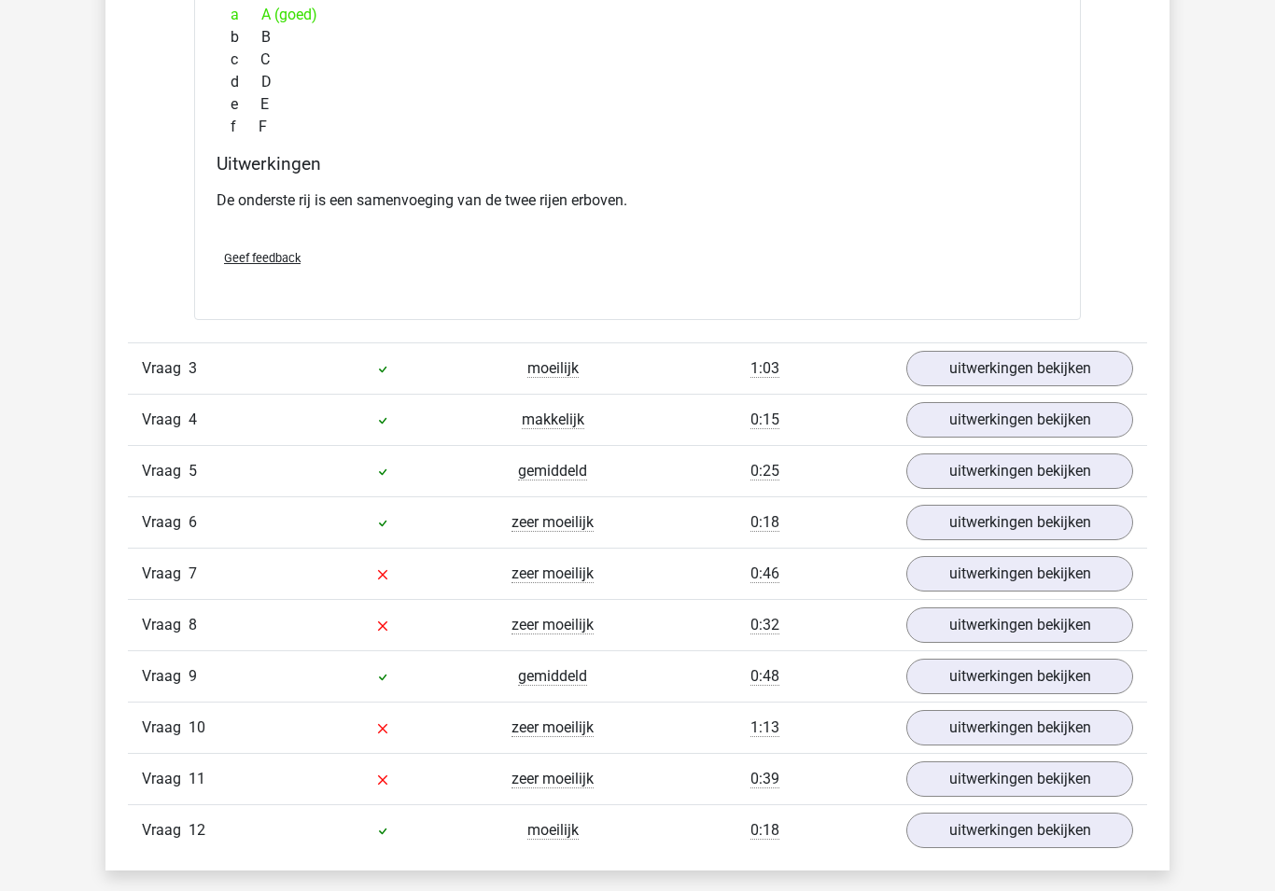
click at [1051, 355] on link "uitwerkingen bekijken" at bounding box center [1019, 368] width 227 height 35
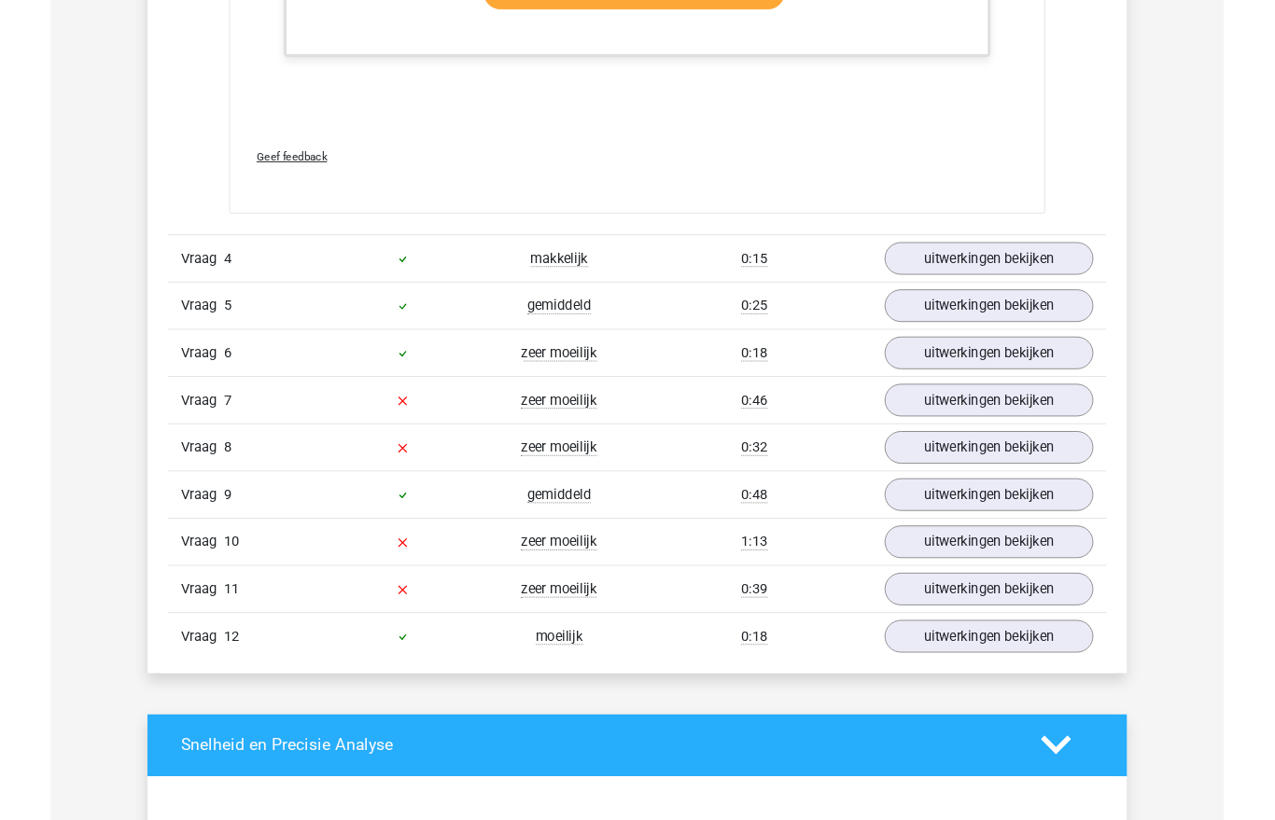
scroll to position [5803, 0]
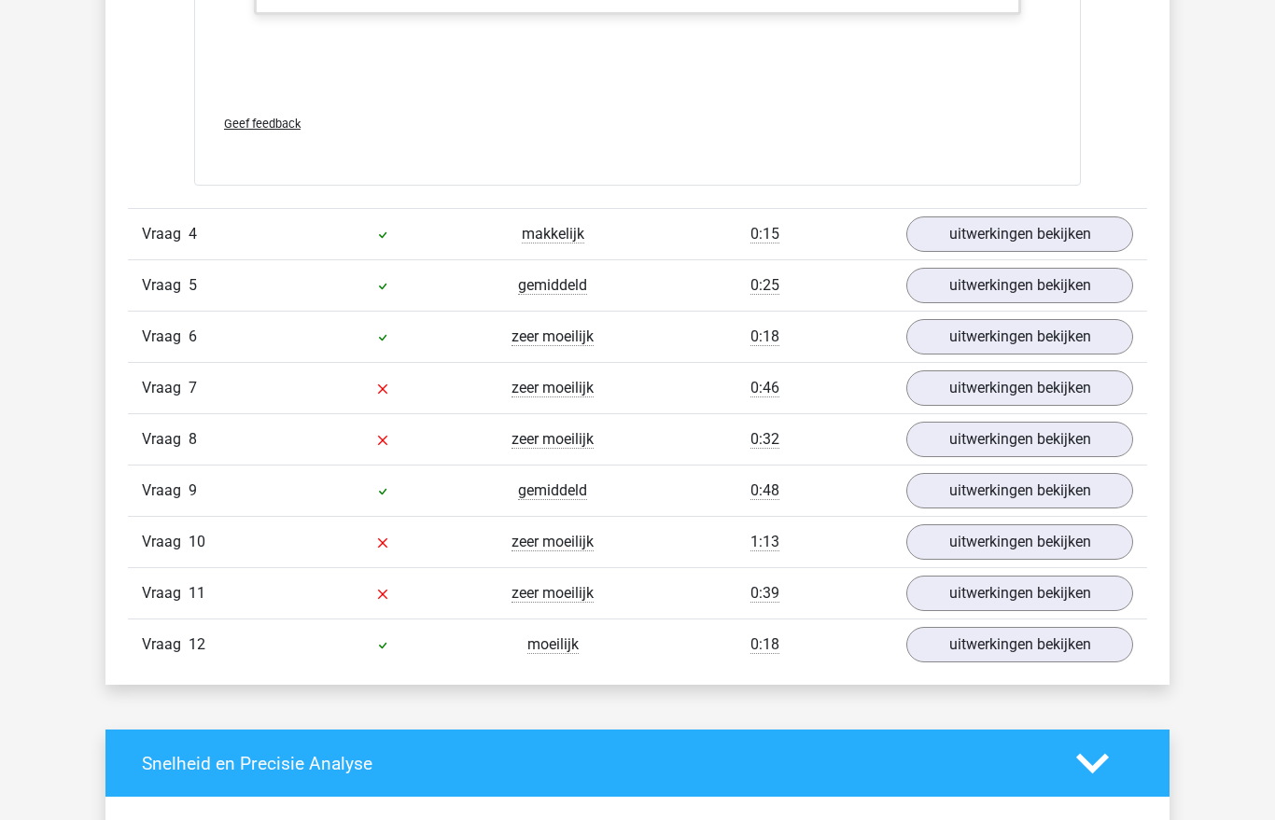
click at [1091, 247] on link "uitwerkingen bekijken" at bounding box center [1019, 233] width 227 height 35
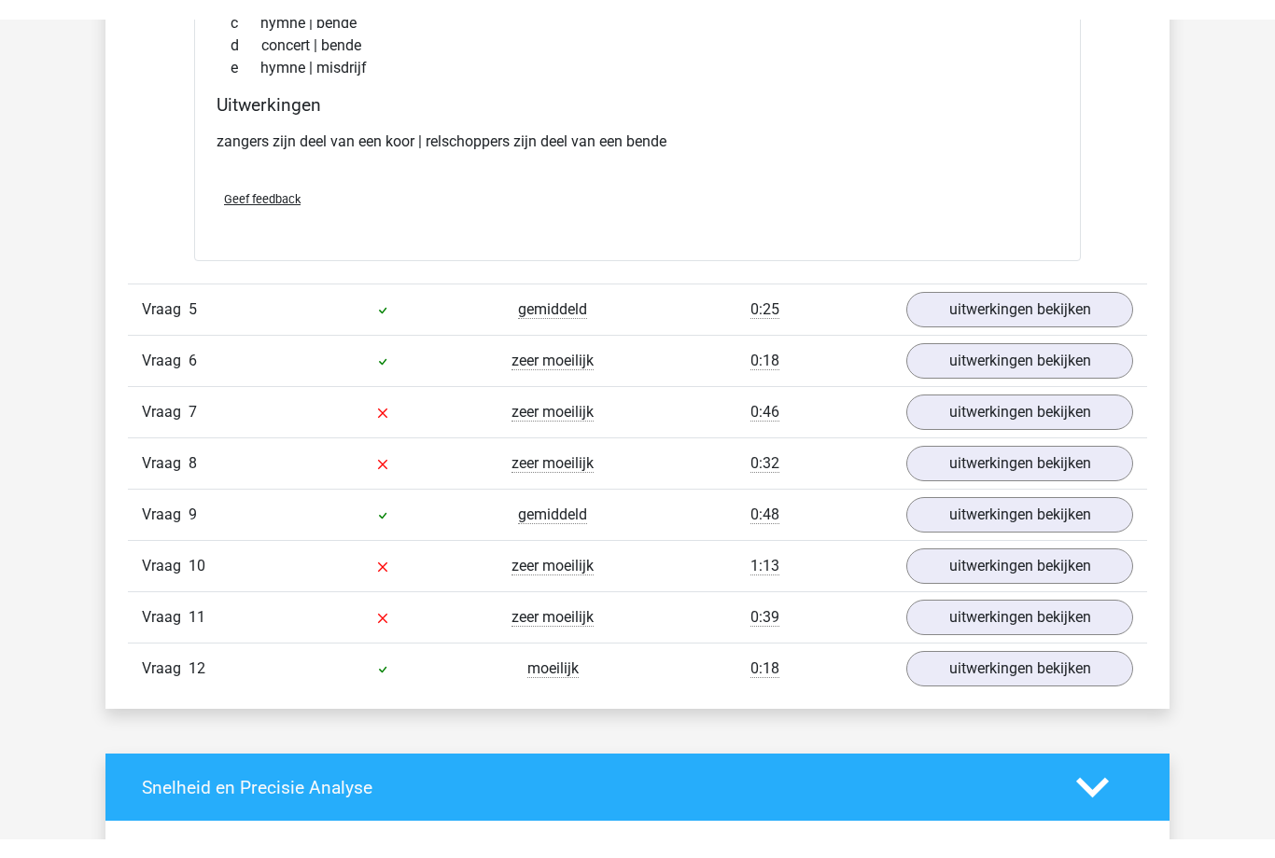
scroll to position [6183, 0]
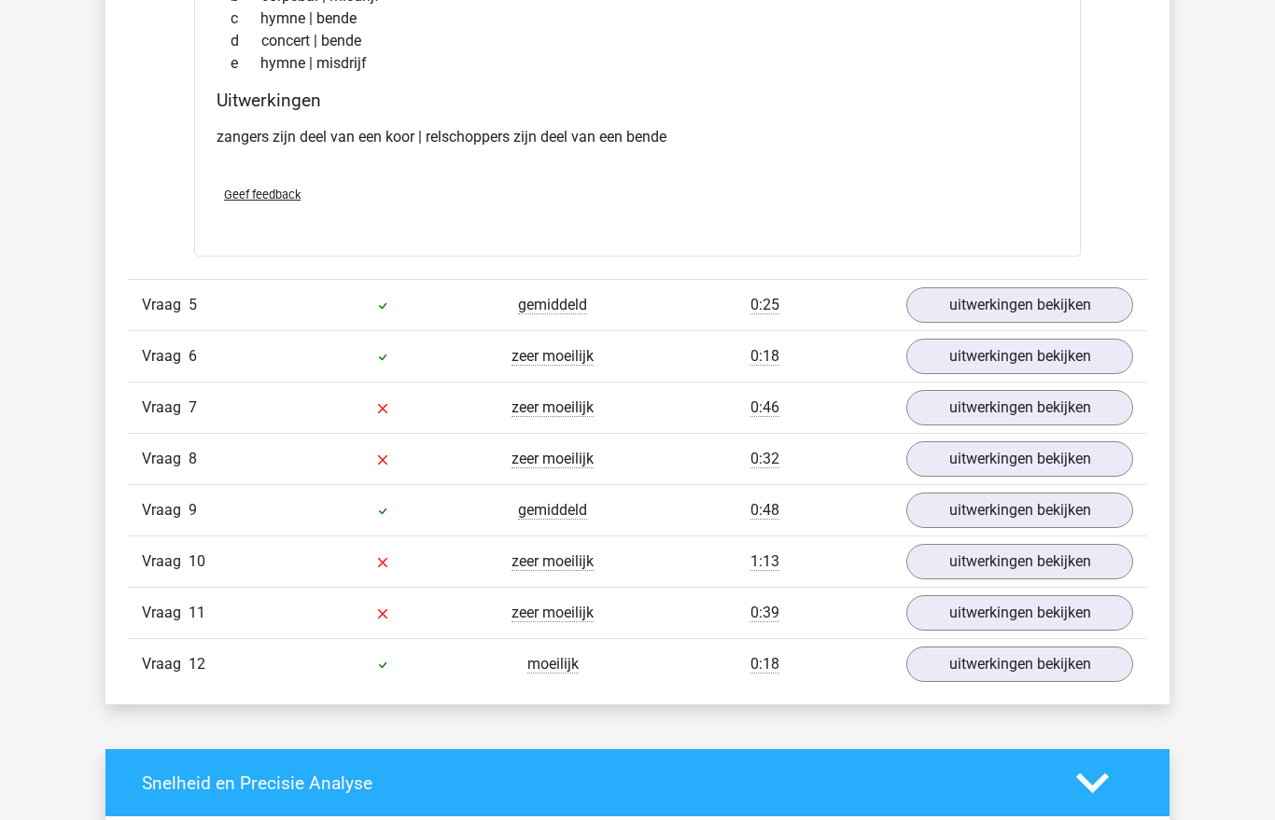
click at [1099, 319] on link "uitwerkingen bekijken" at bounding box center [1019, 304] width 227 height 35
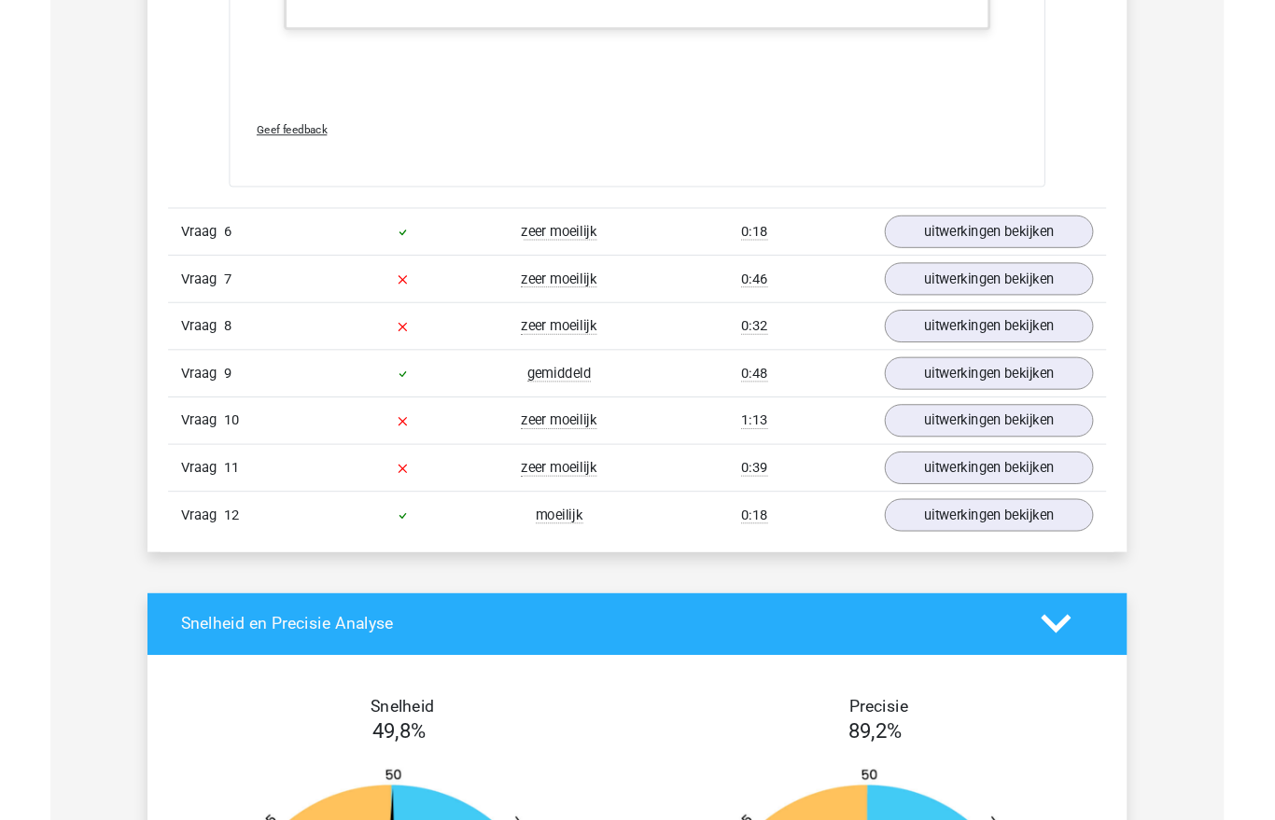
scroll to position [7421, 0]
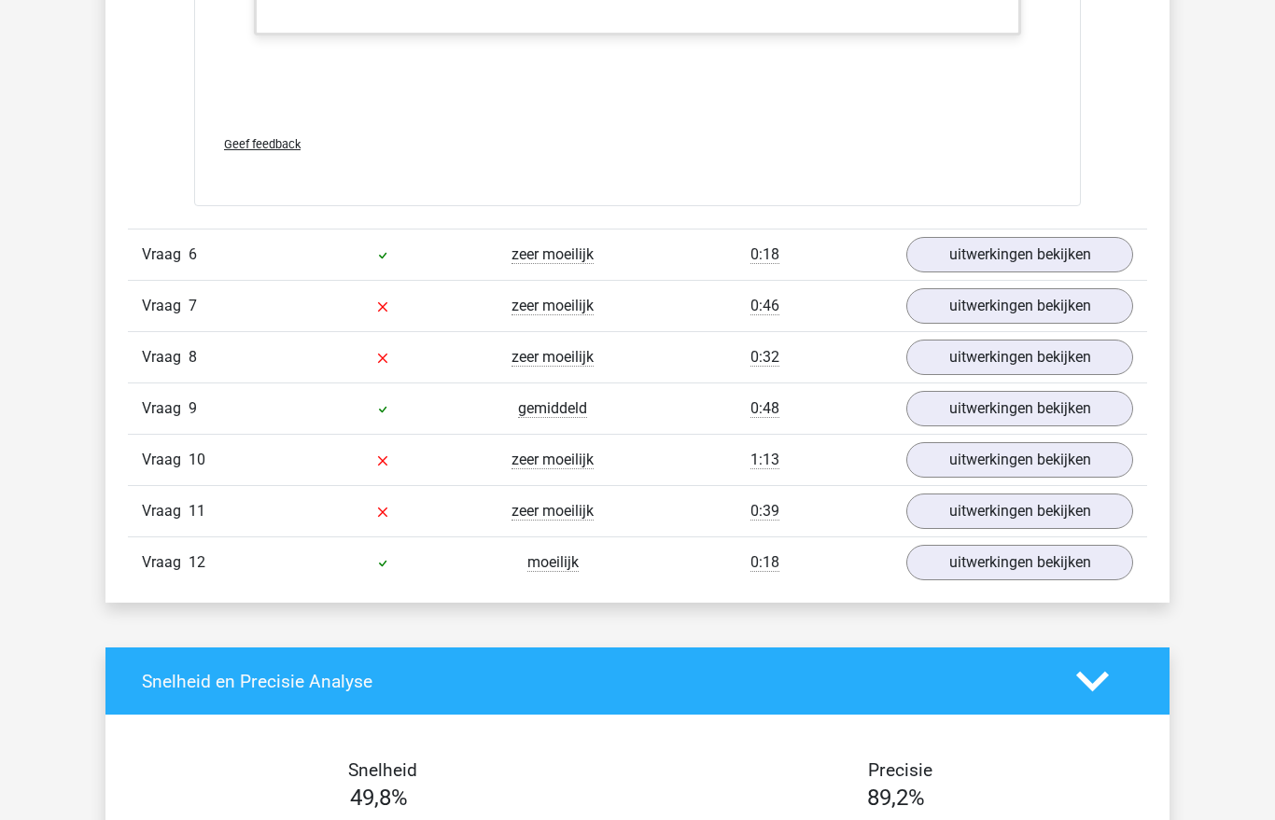
click at [1081, 262] on link "uitwerkingen bekijken" at bounding box center [1019, 254] width 227 height 35
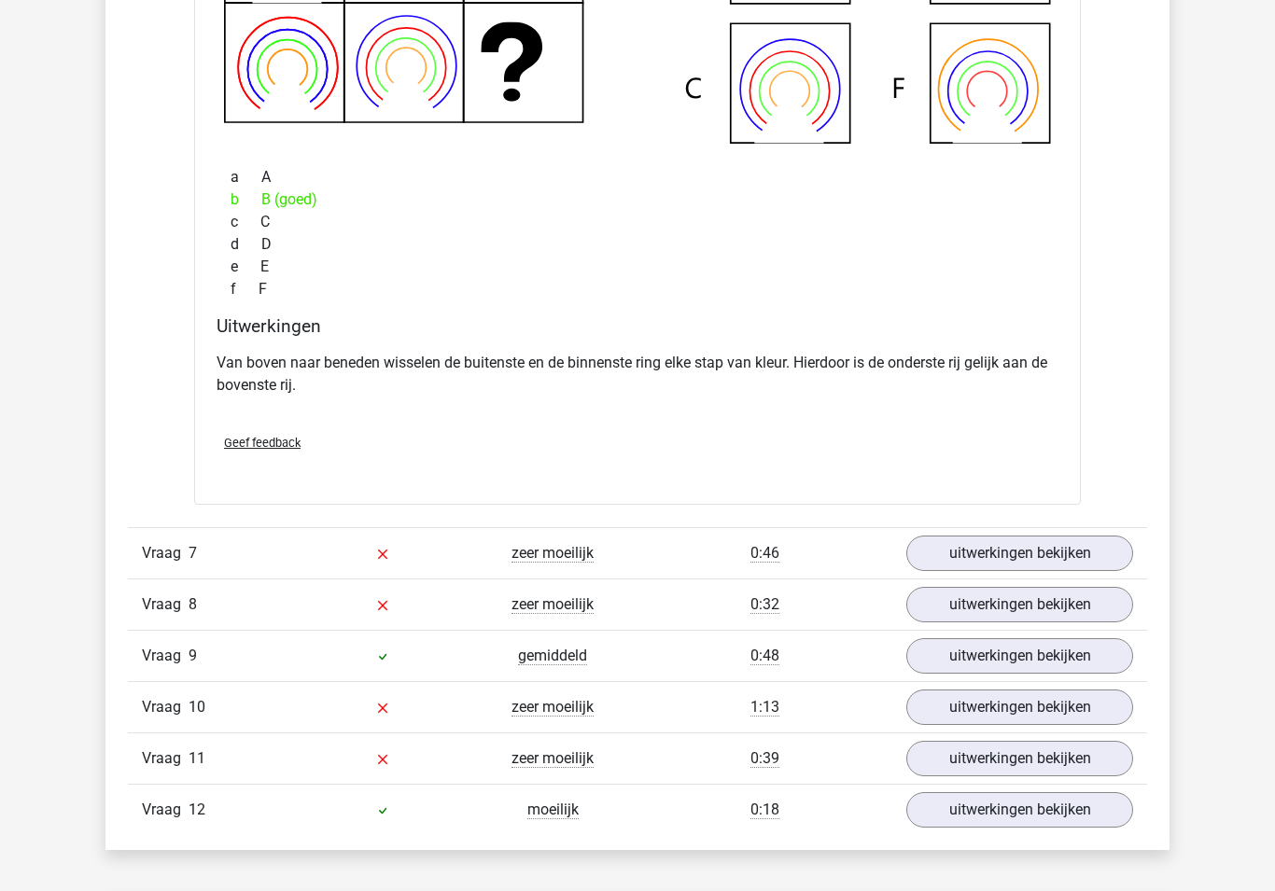
scroll to position [8037, 0]
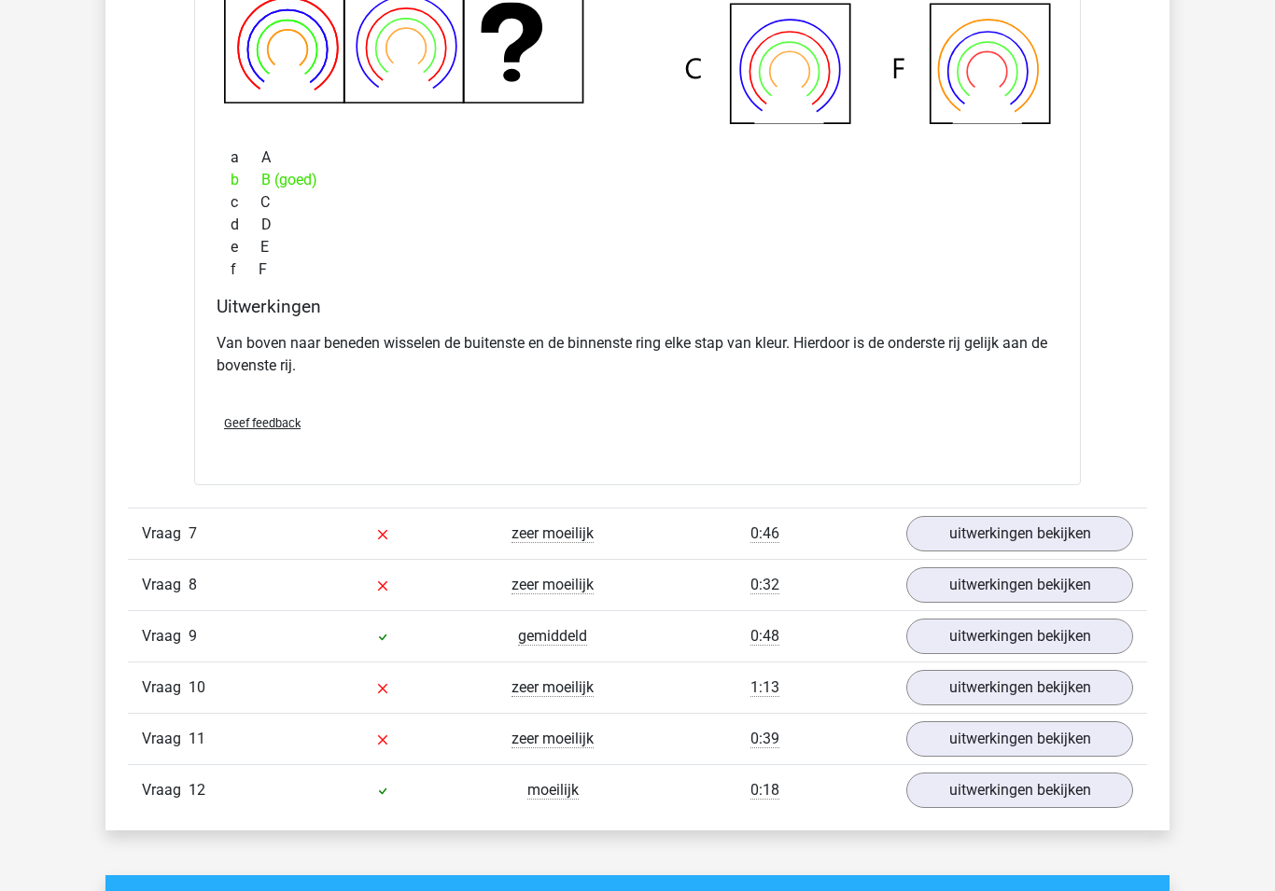
click at [1066, 552] on link "uitwerkingen bekijken" at bounding box center [1019, 534] width 227 height 35
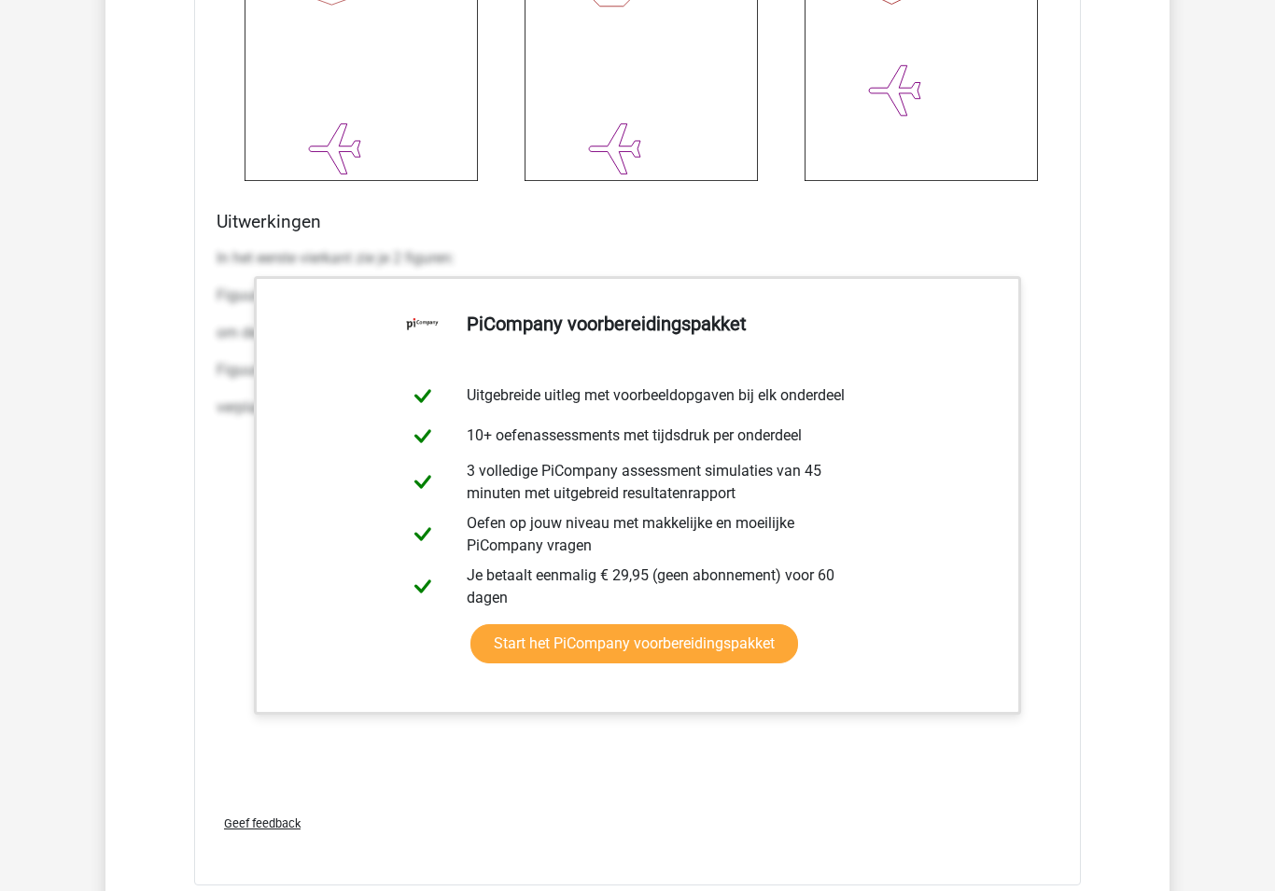
scroll to position [9613, 0]
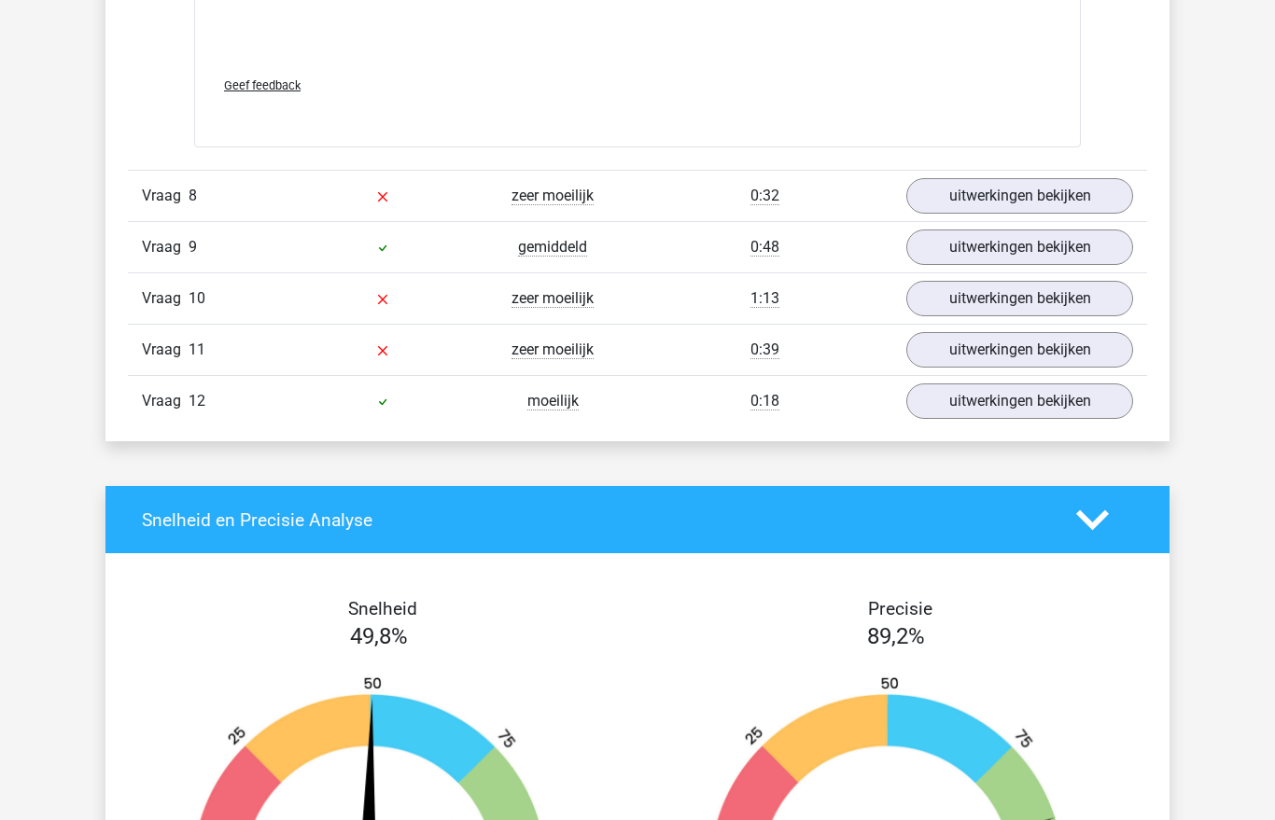
click at [955, 215] on link "uitwerkingen bekijken" at bounding box center [1019, 196] width 227 height 35
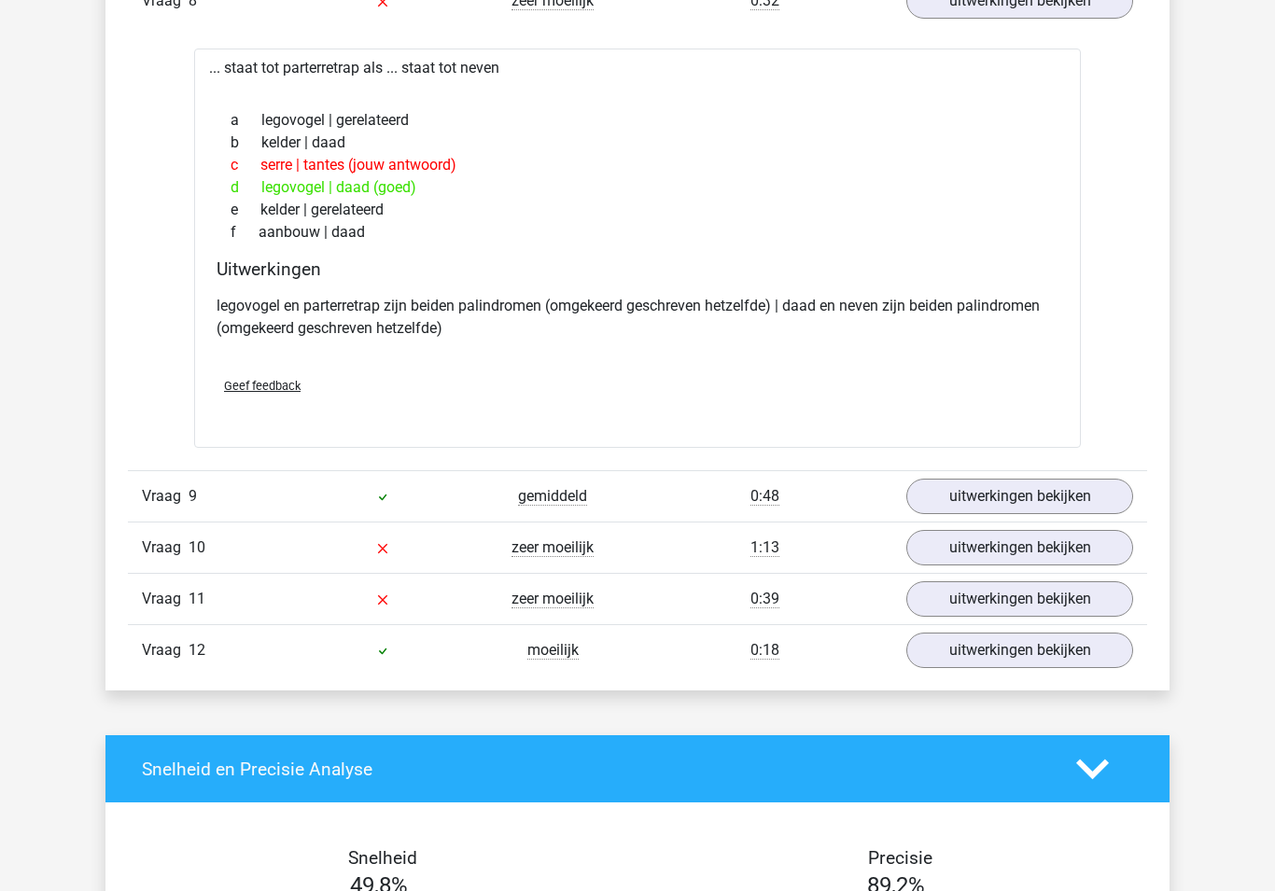
scroll to position [10547, 0]
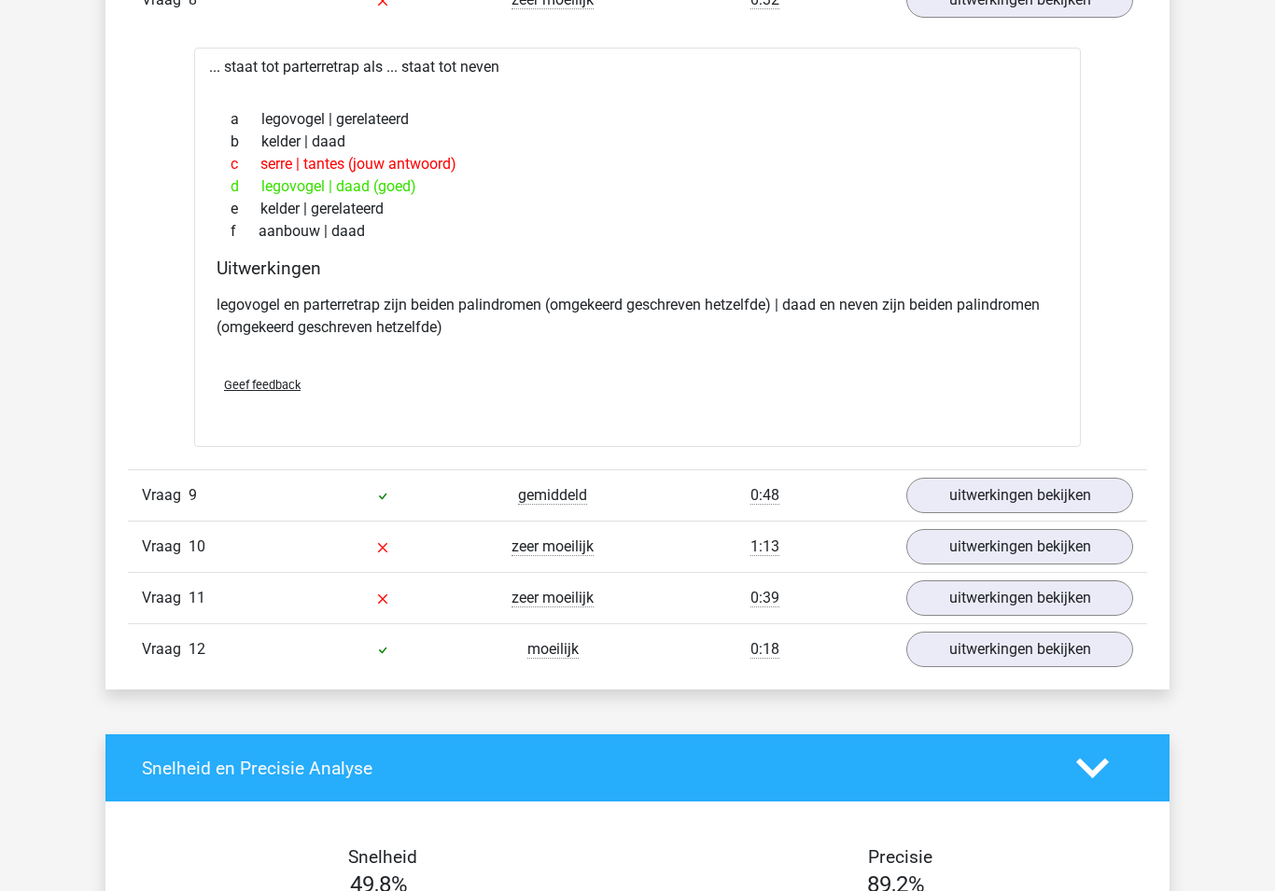
click at [968, 517] on div "Vraag 9 gemiddeld 0:48 uitwerkingen bekijken" at bounding box center [637, 495] width 1019 height 51
click at [934, 514] on link "uitwerkingen bekijken" at bounding box center [1019, 496] width 227 height 35
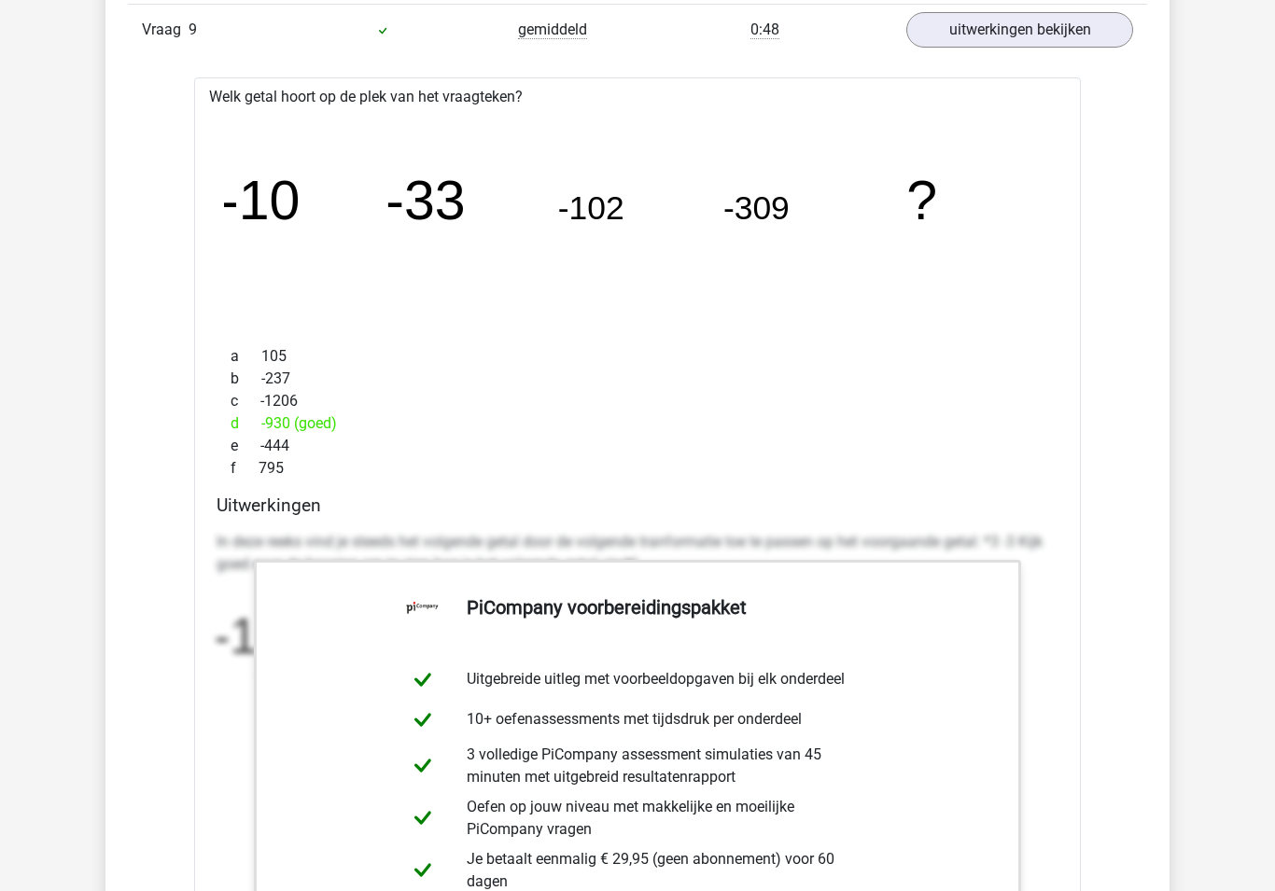
scroll to position [11013, 0]
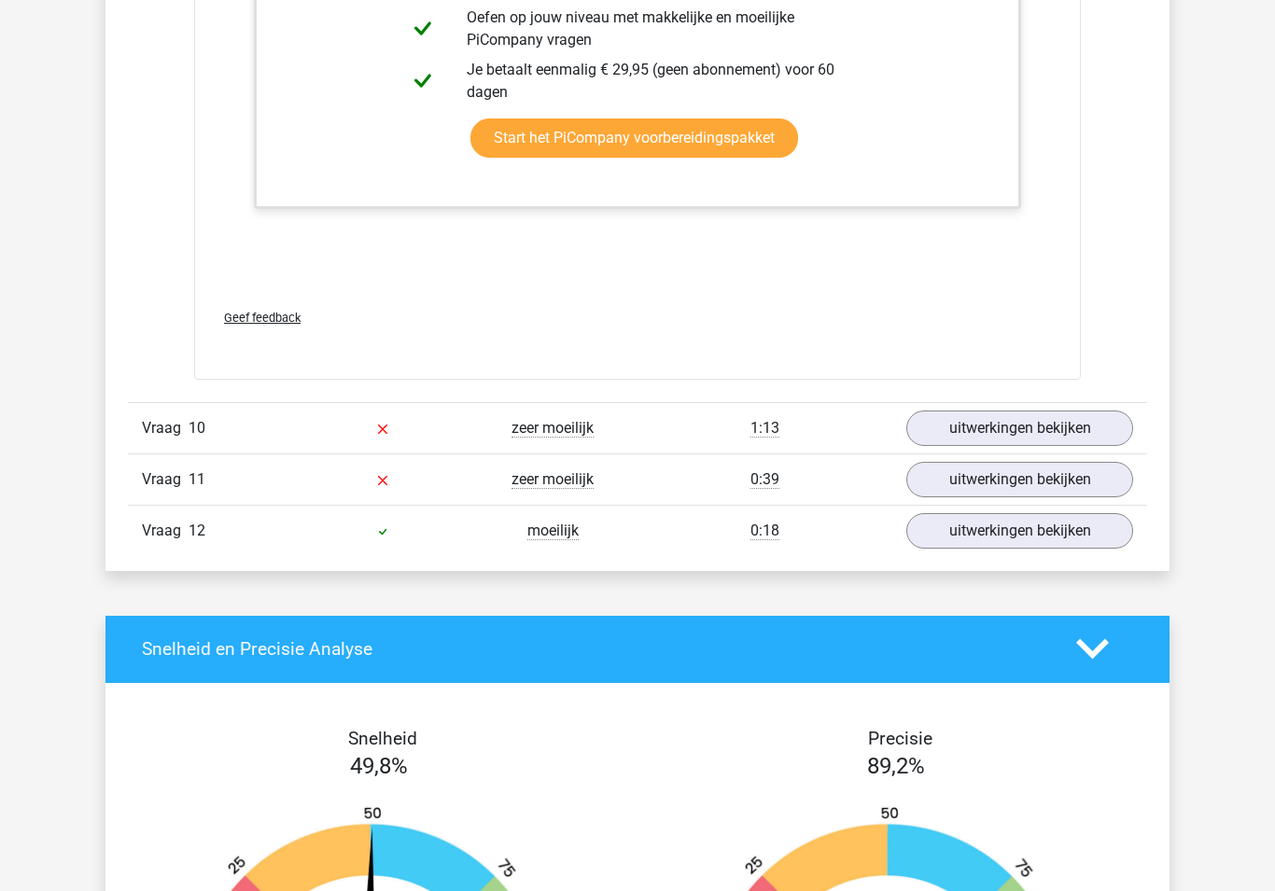
click at [985, 446] on link "uitwerkingen bekijken" at bounding box center [1019, 428] width 227 height 35
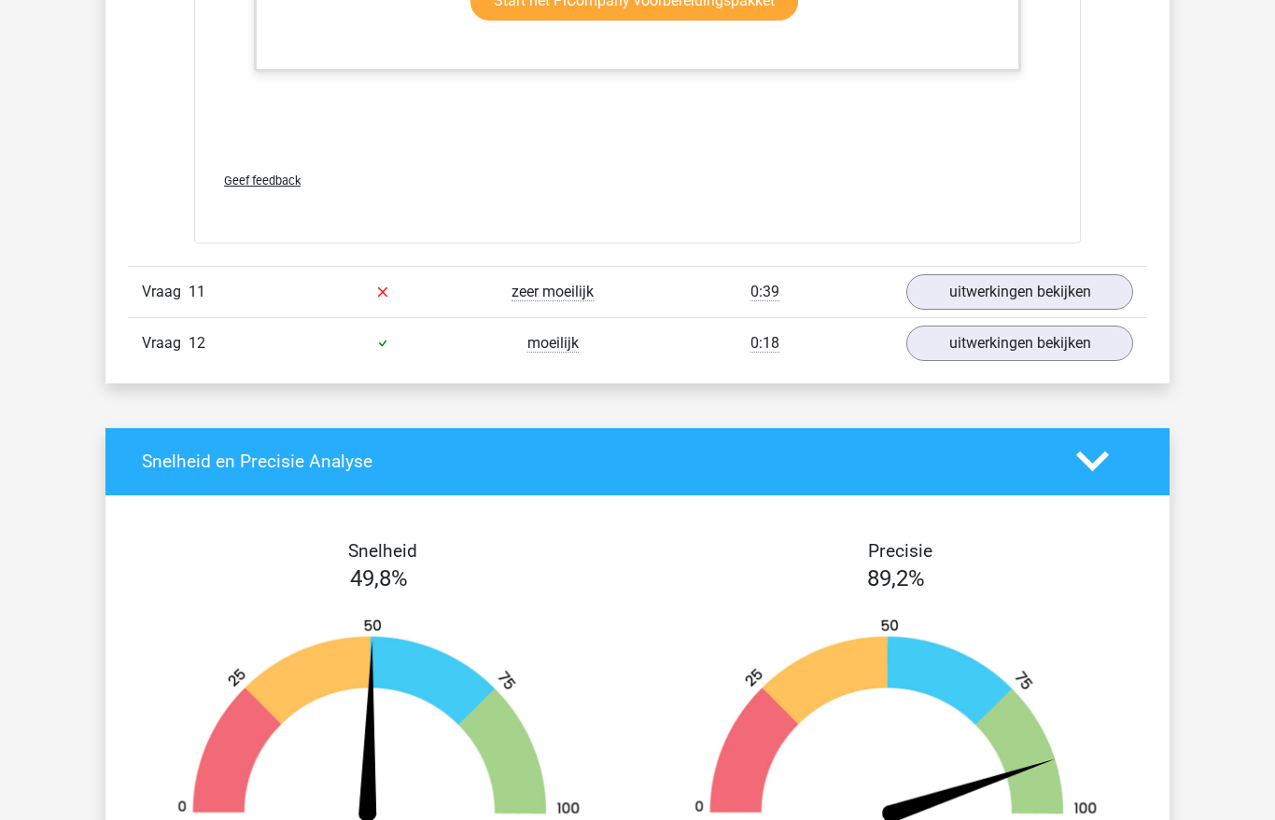
scroll to position [13319, 0]
click at [944, 310] on link "uitwerkingen bekijken" at bounding box center [1019, 291] width 227 height 35
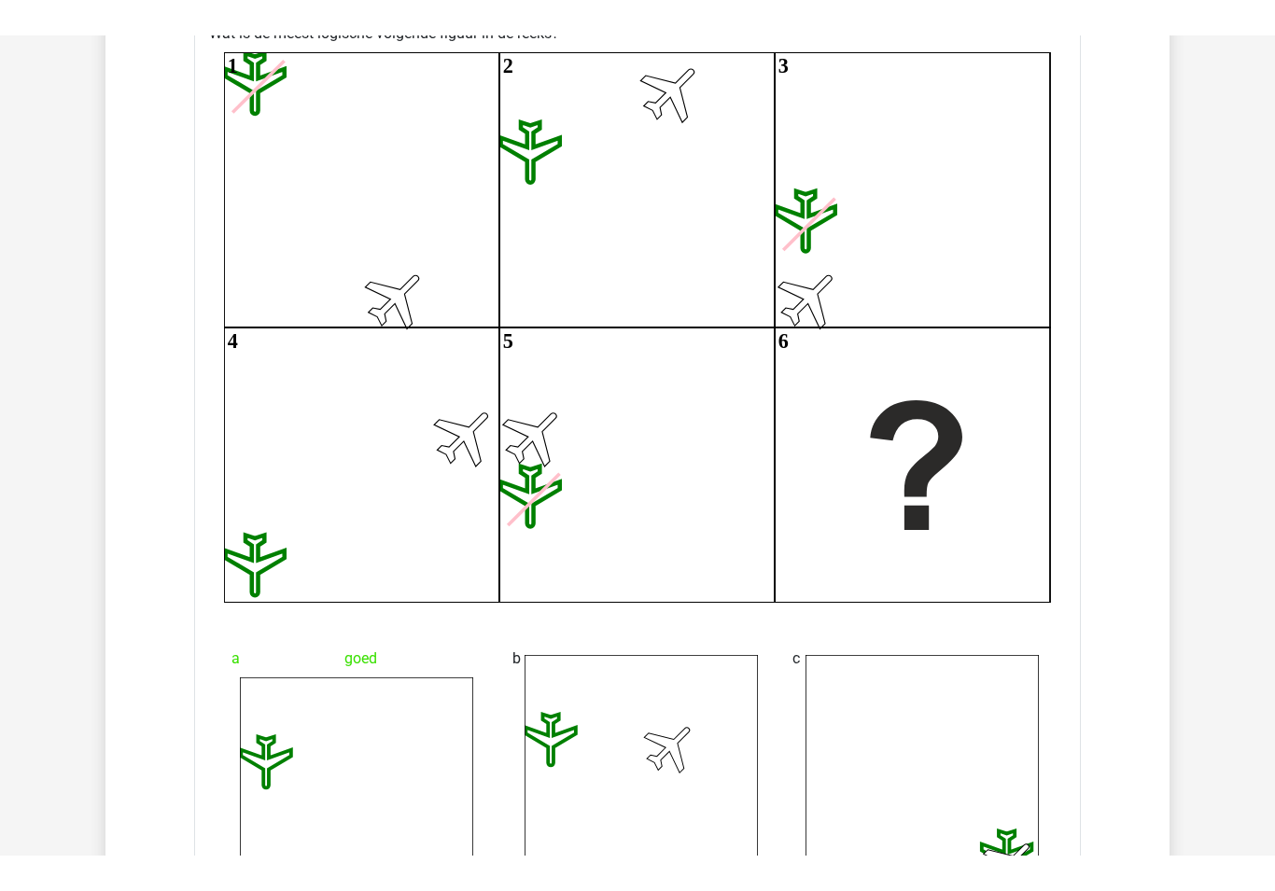
scroll to position [13679, 0]
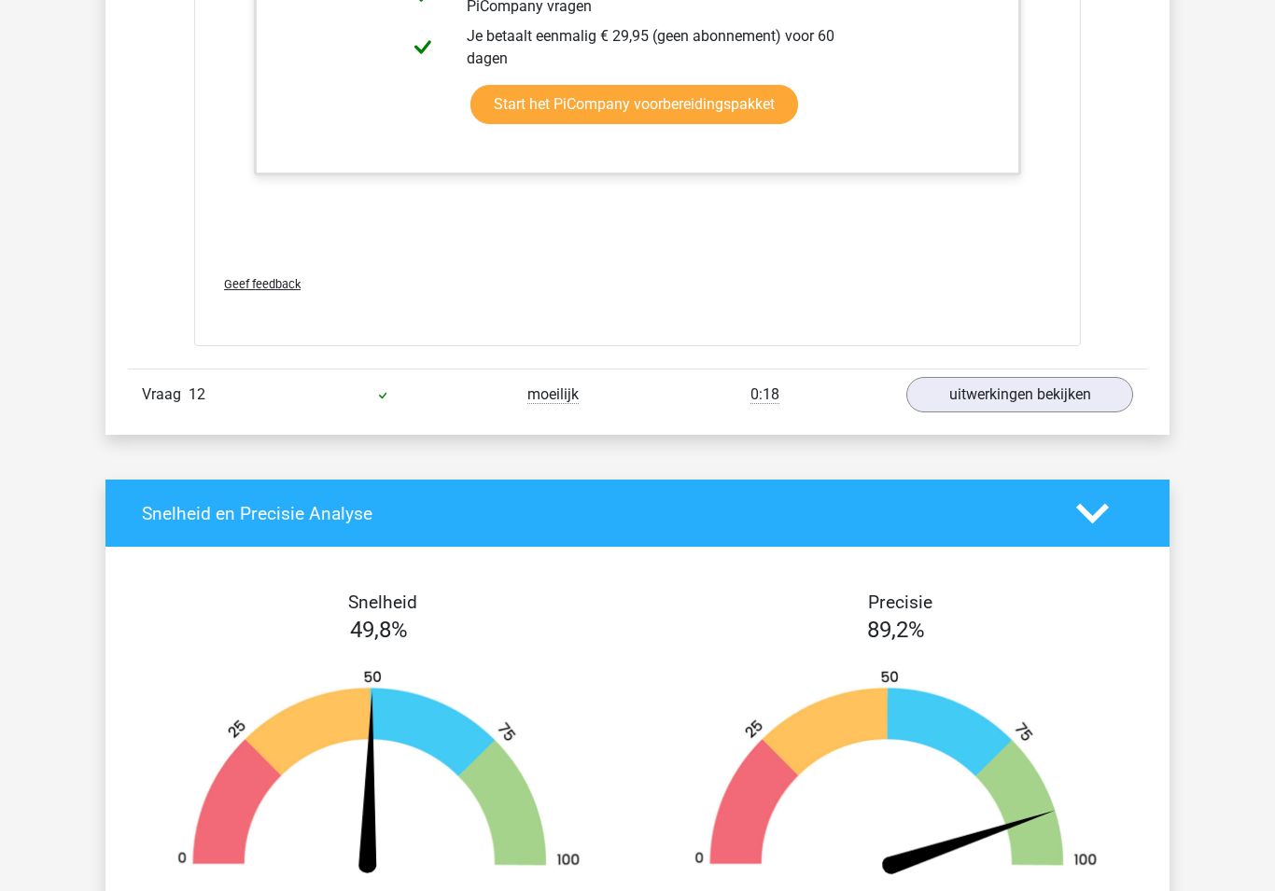
click at [1013, 412] on link "uitwerkingen bekijken" at bounding box center [1019, 394] width 227 height 35
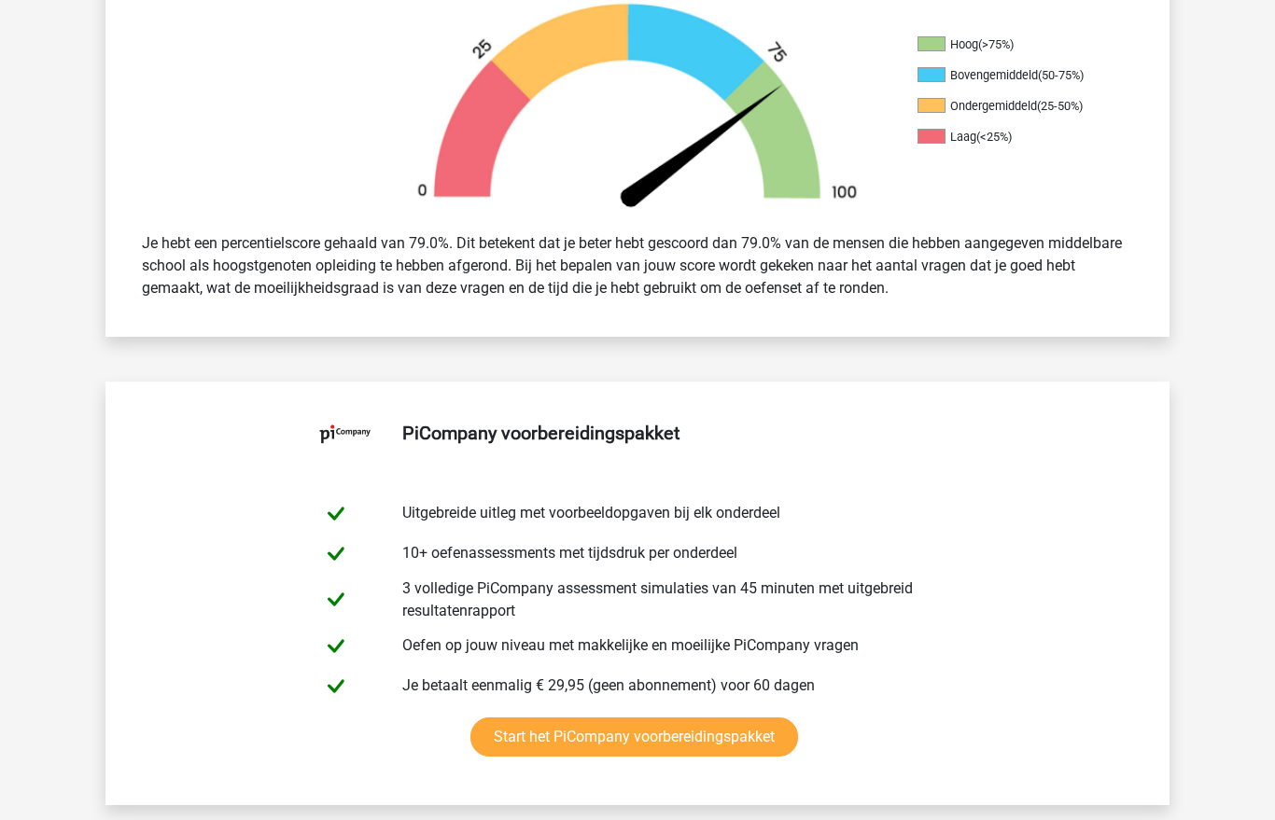
scroll to position [0, 0]
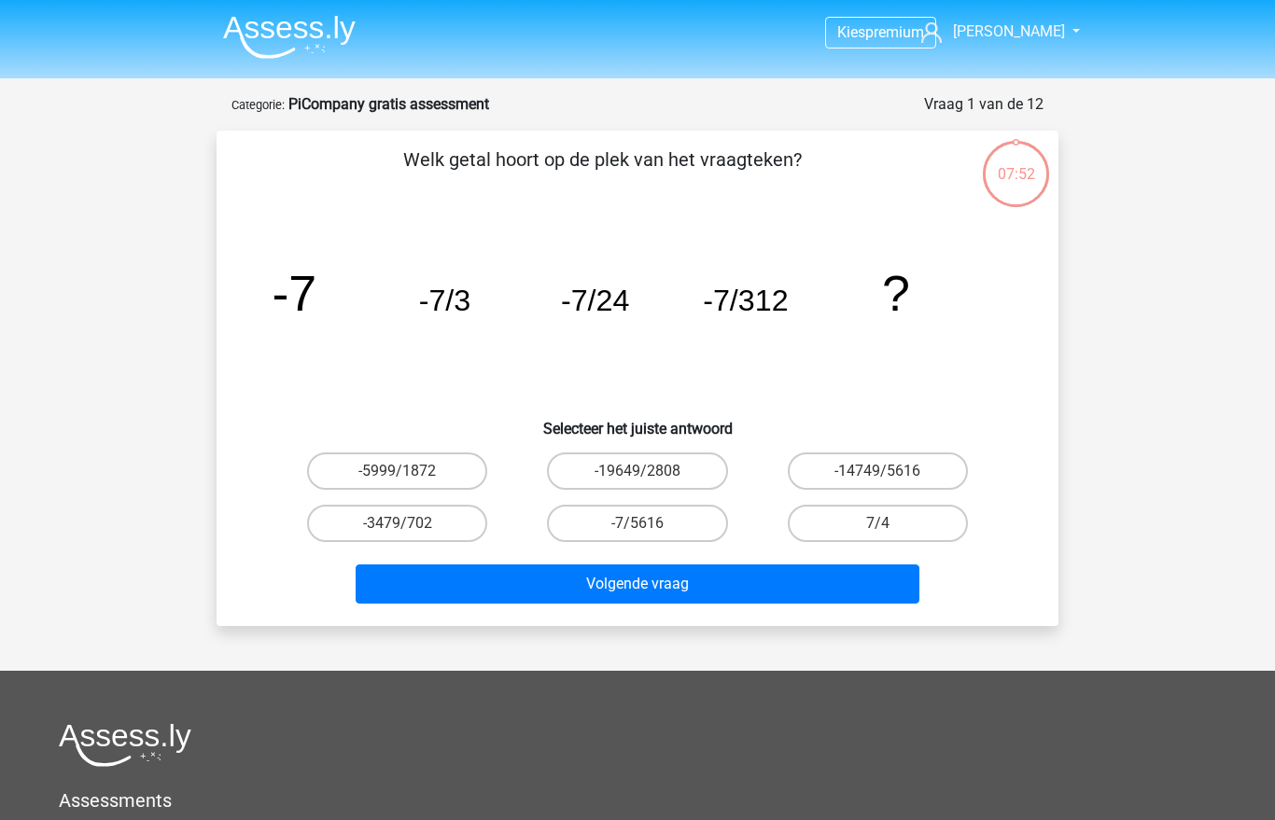
click at [341, 41] on img at bounding box center [289, 37] width 132 height 44
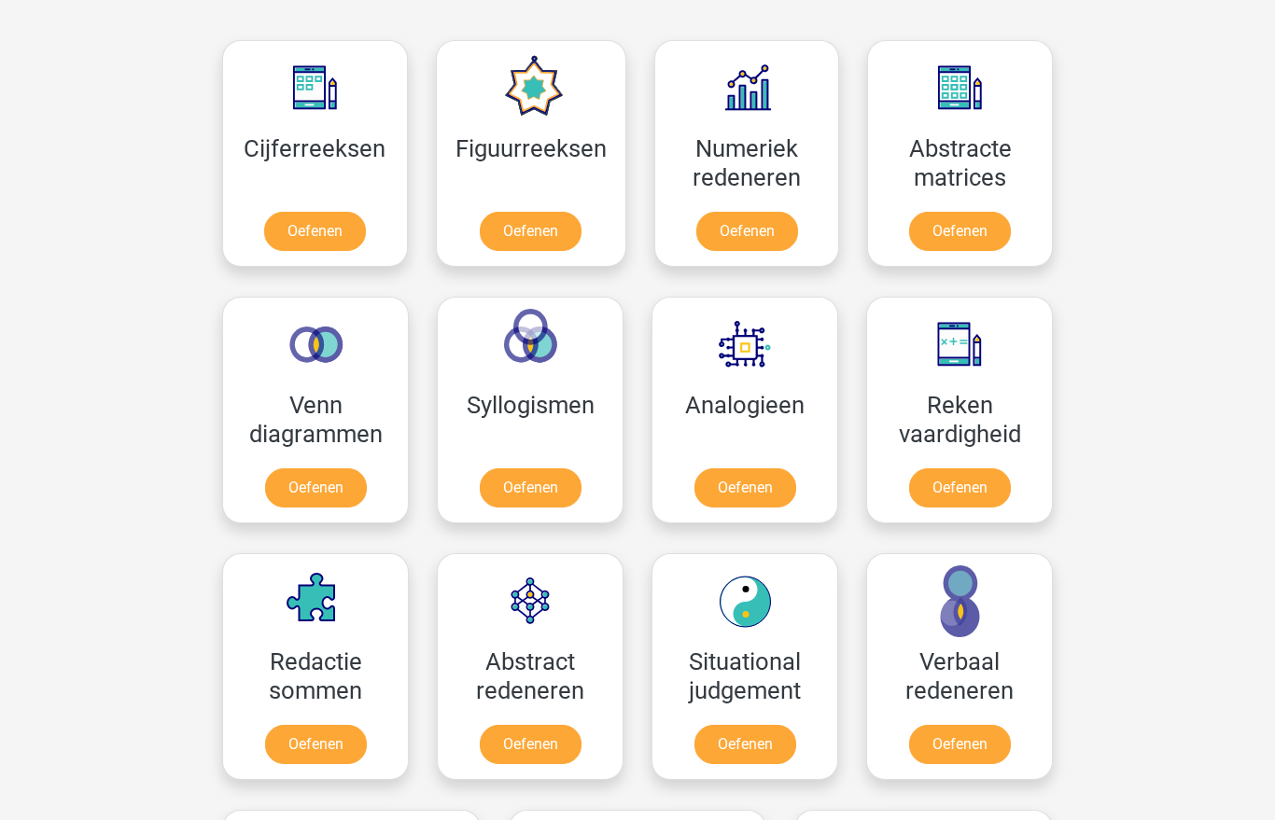
scroll to position [835, 0]
click at [301, 230] on link "Oefenen" at bounding box center [315, 231] width 102 height 39
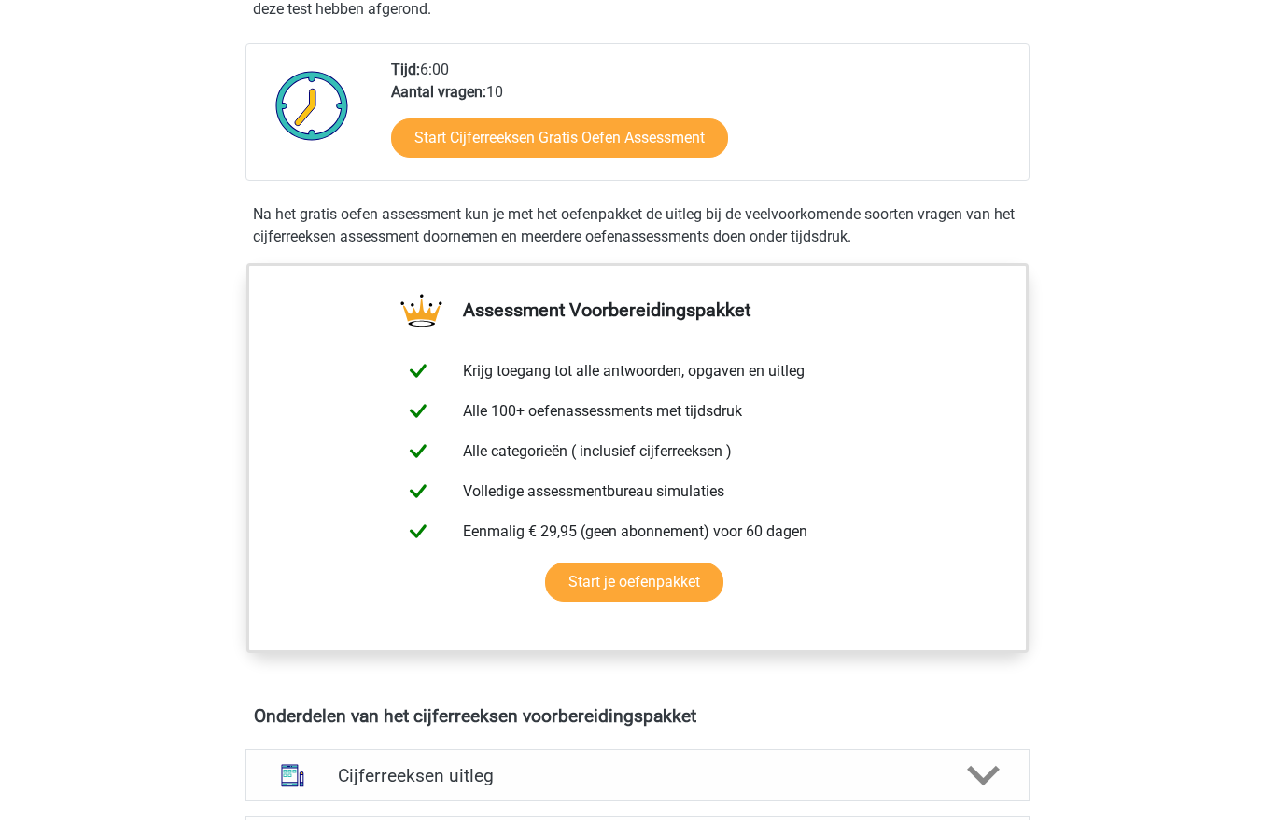
scroll to position [435, 0]
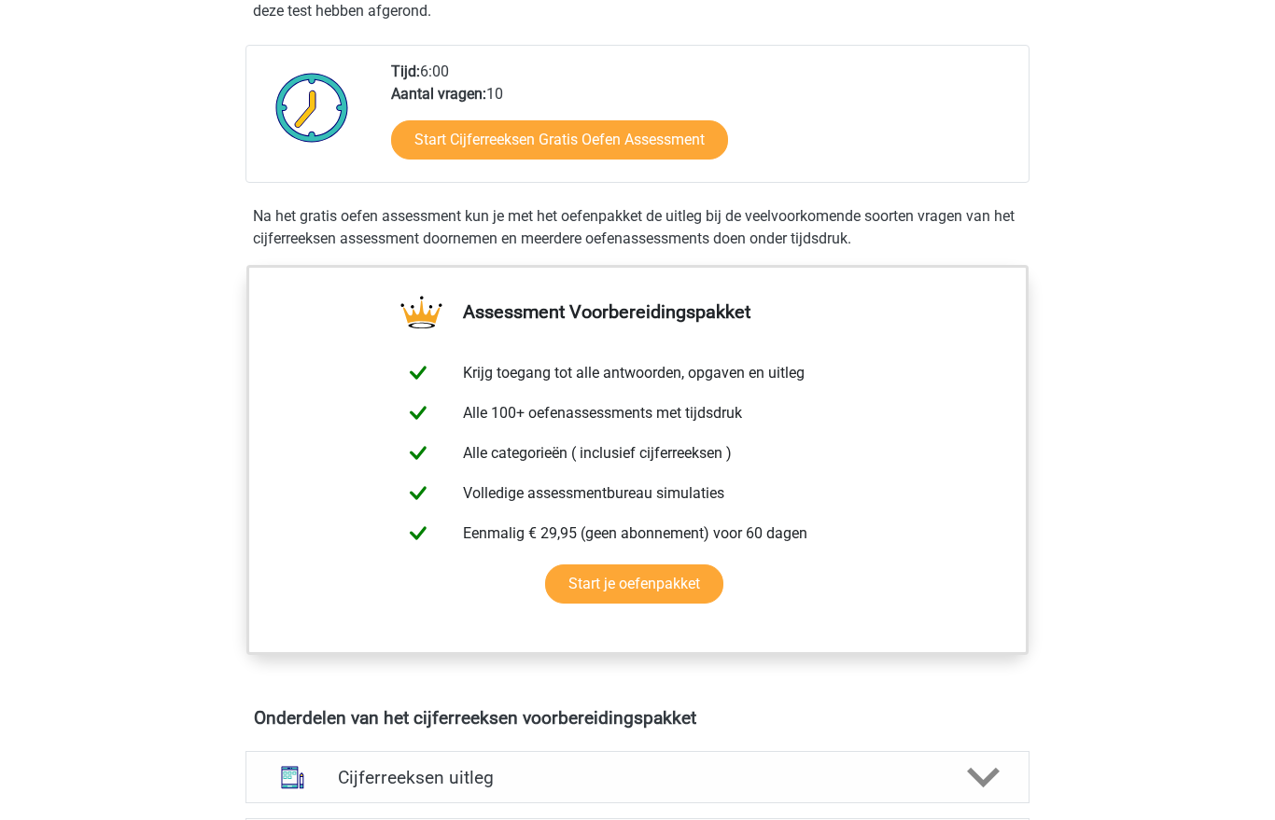
click at [641, 160] on link "Start Cijferreeksen Gratis Oefen Assessment" at bounding box center [559, 139] width 337 height 39
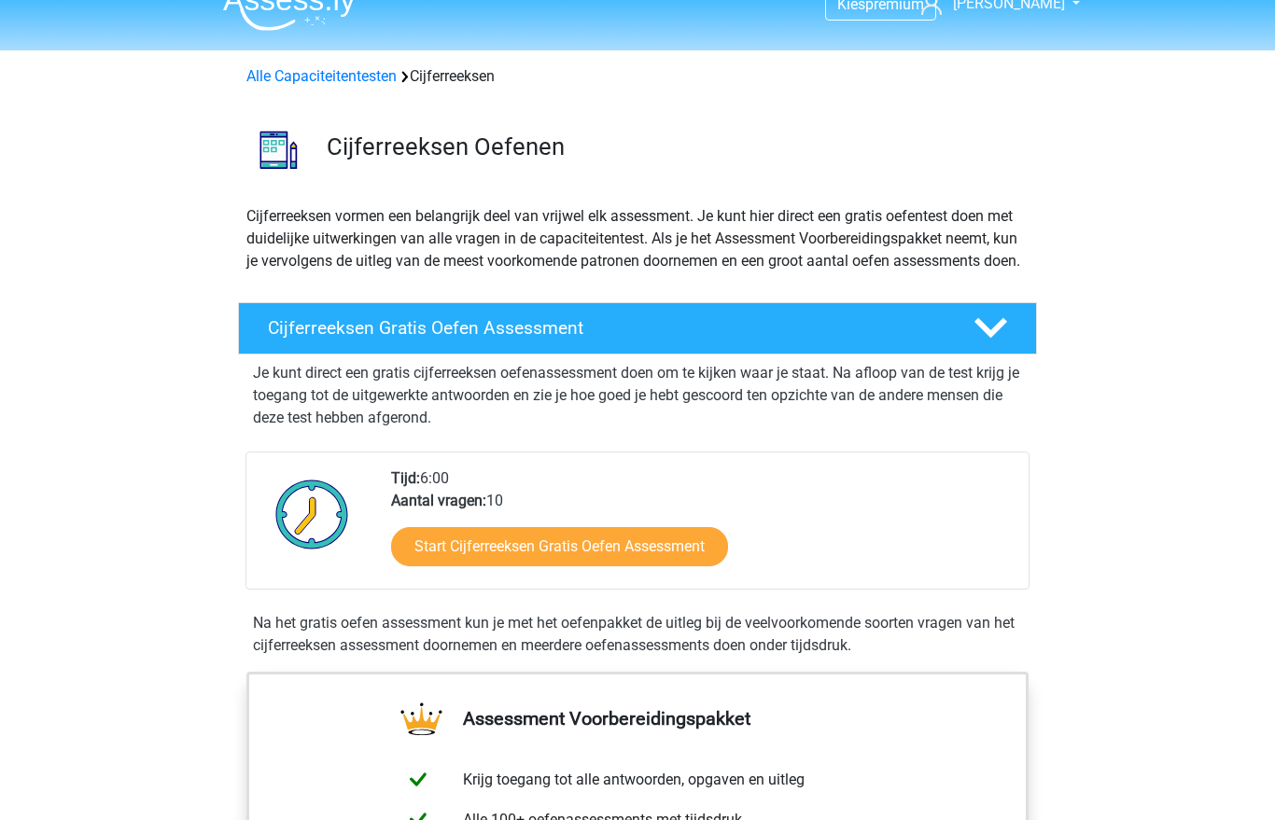
scroll to position [0, 0]
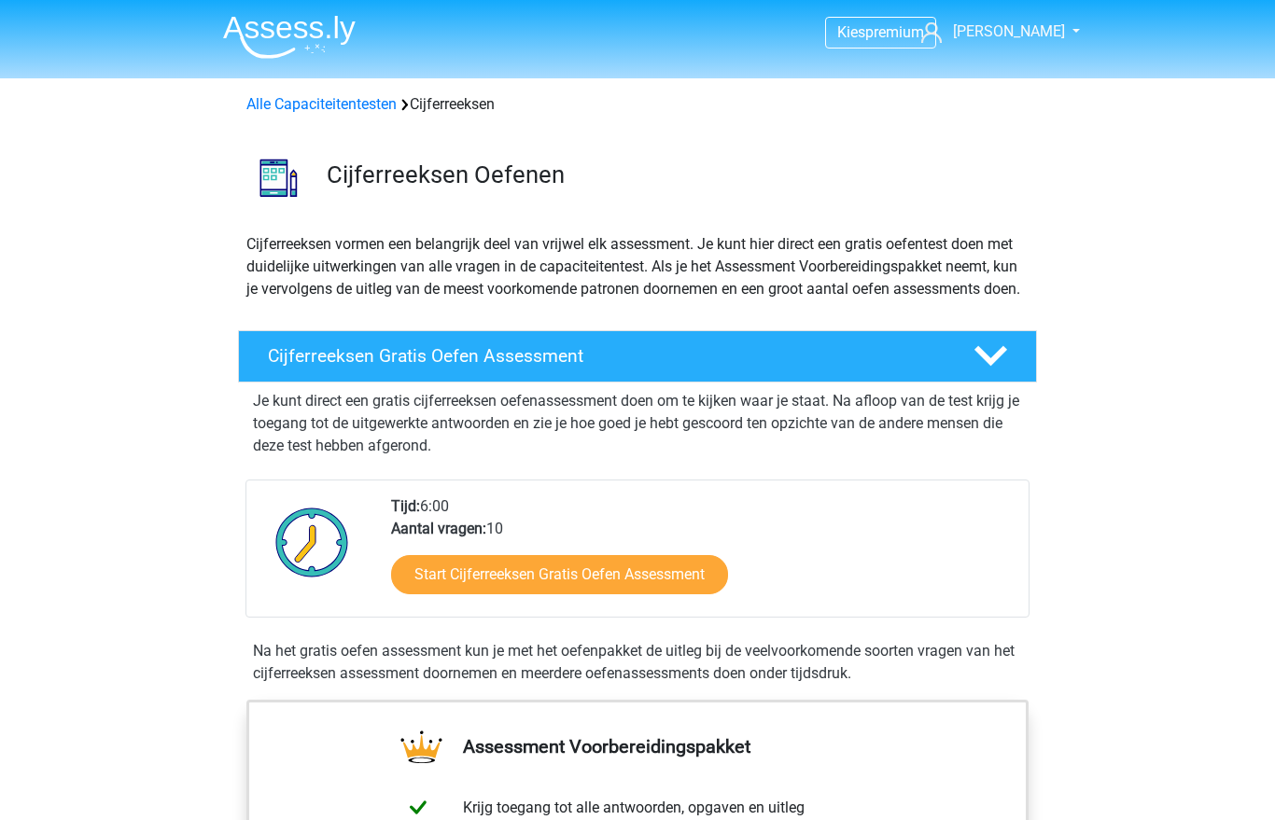
click at [259, 42] on img at bounding box center [289, 37] width 132 height 44
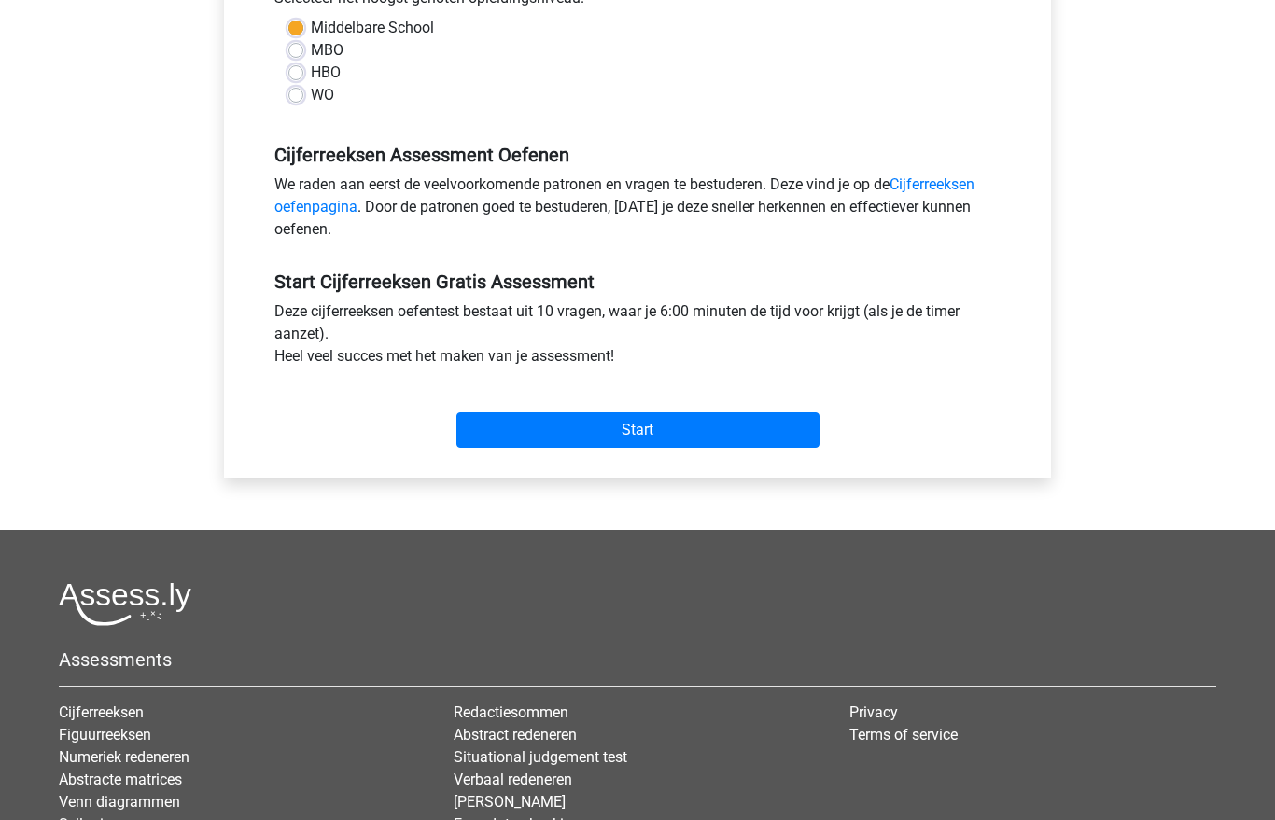
scroll to position [425, 0]
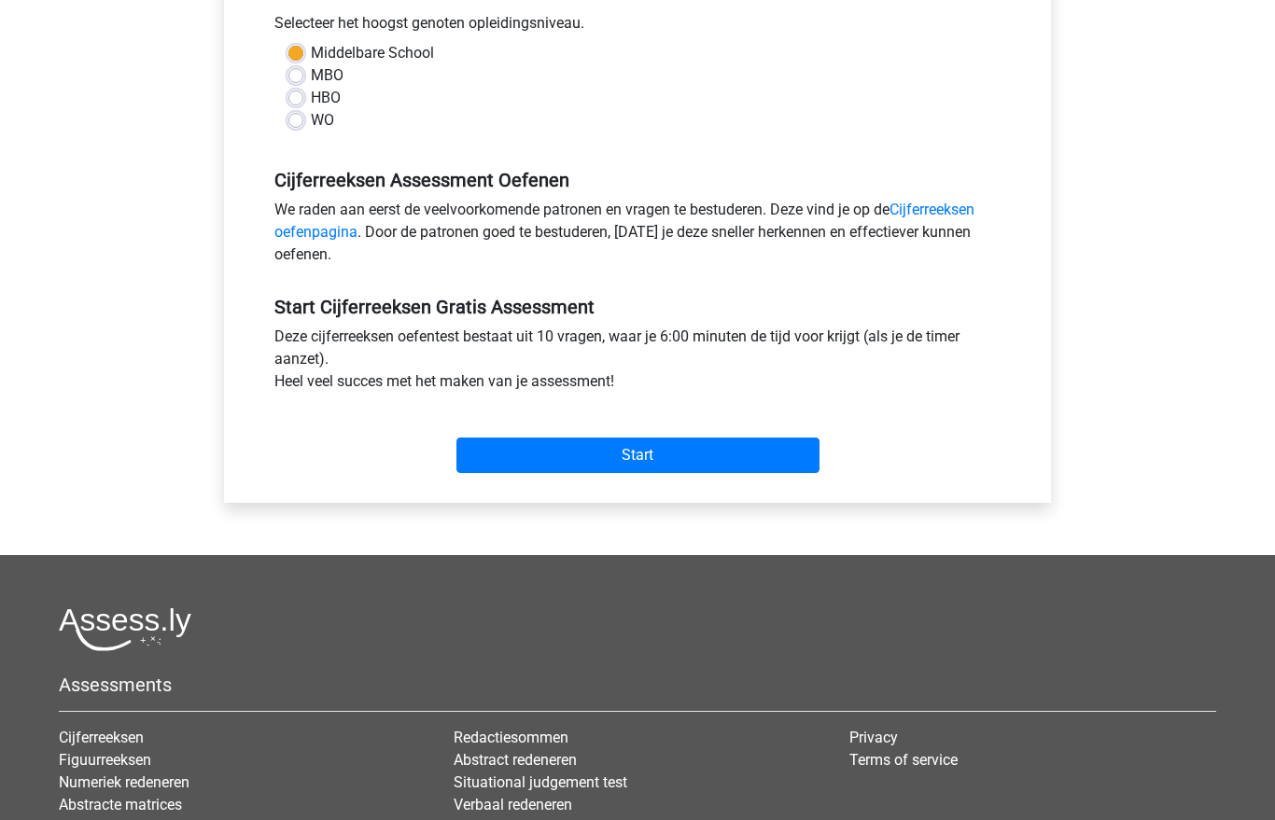
click at [739, 439] on input "Start" at bounding box center [637, 456] width 363 height 35
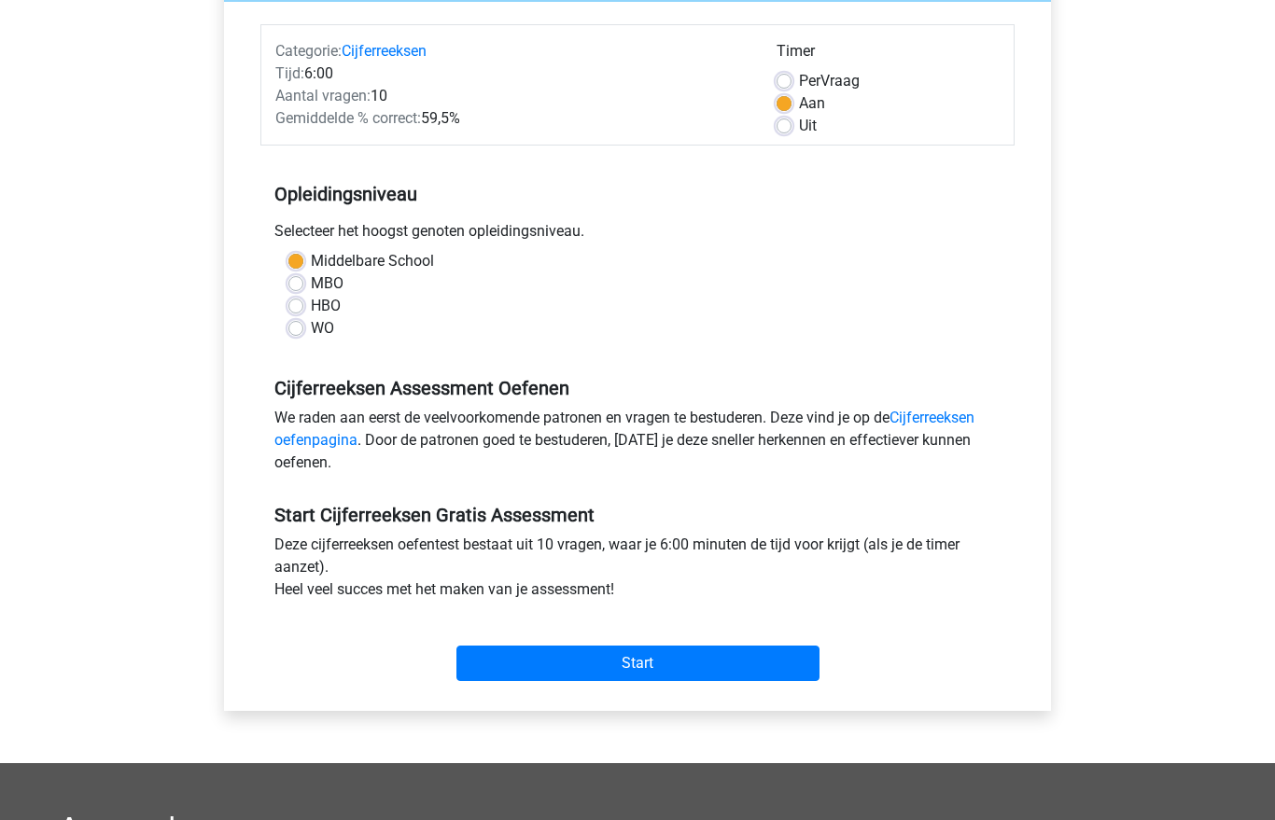
scroll to position [202, 0]
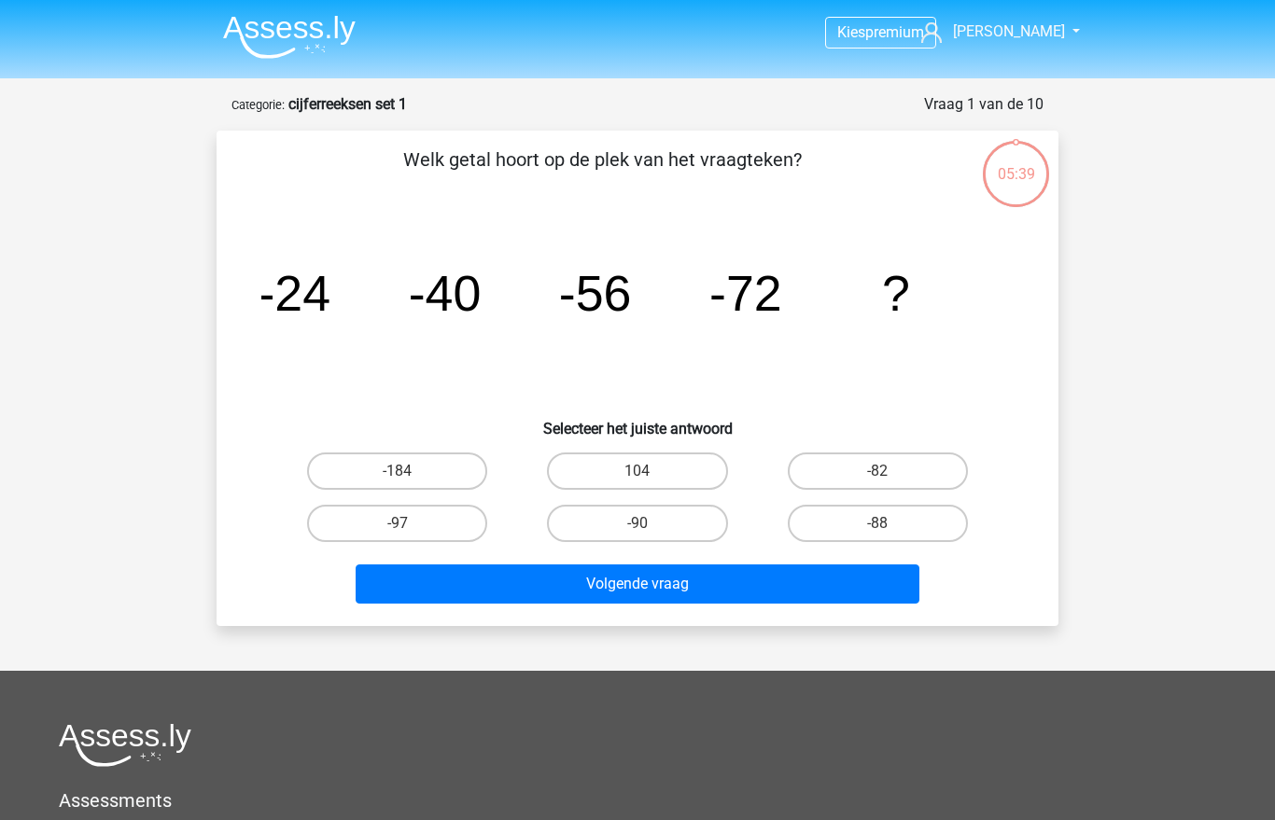
click at [904, 517] on label "-88" at bounding box center [878, 523] width 180 height 37
click at [889, 523] on input "-88" at bounding box center [883, 529] width 12 height 12
radio input "true"
click at [791, 580] on button "Volgende vraag" at bounding box center [638, 584] width 565 height 39
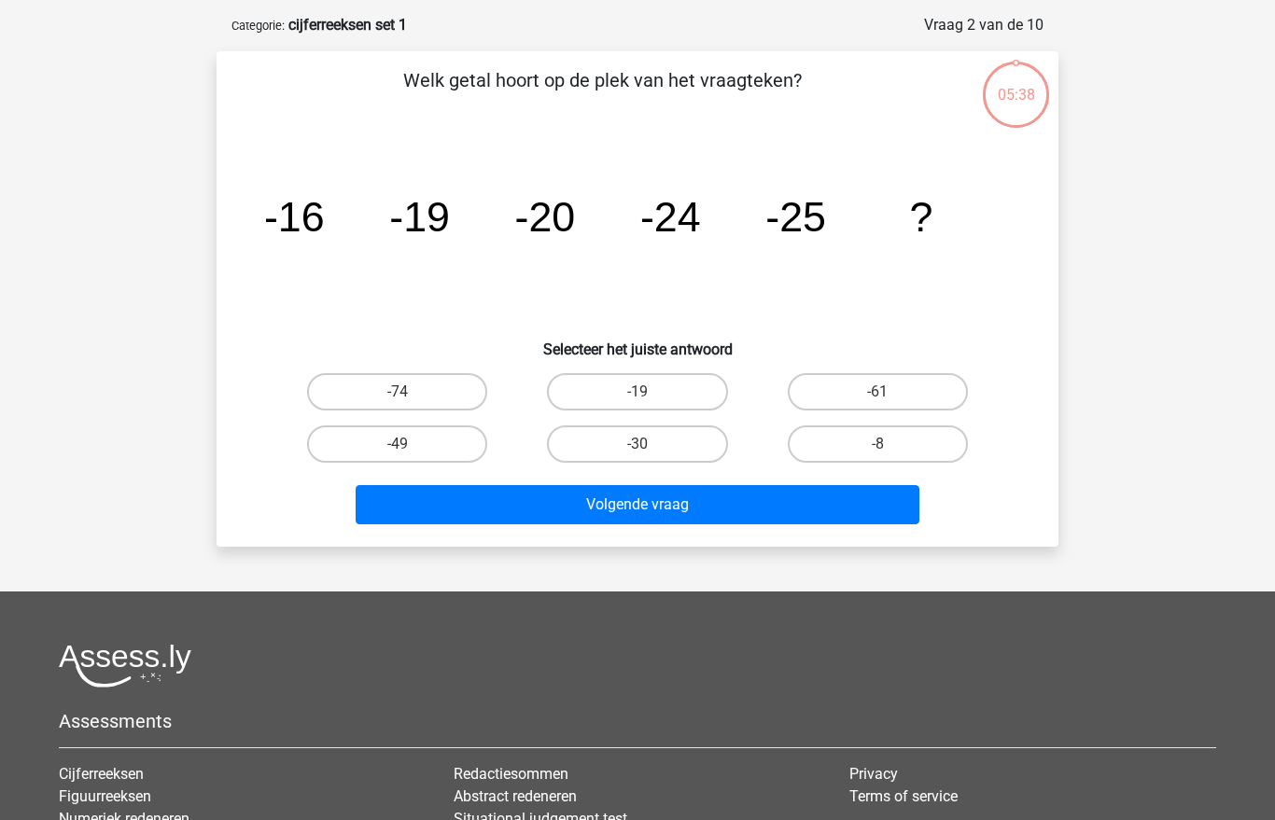
scroll to position [93, 0]
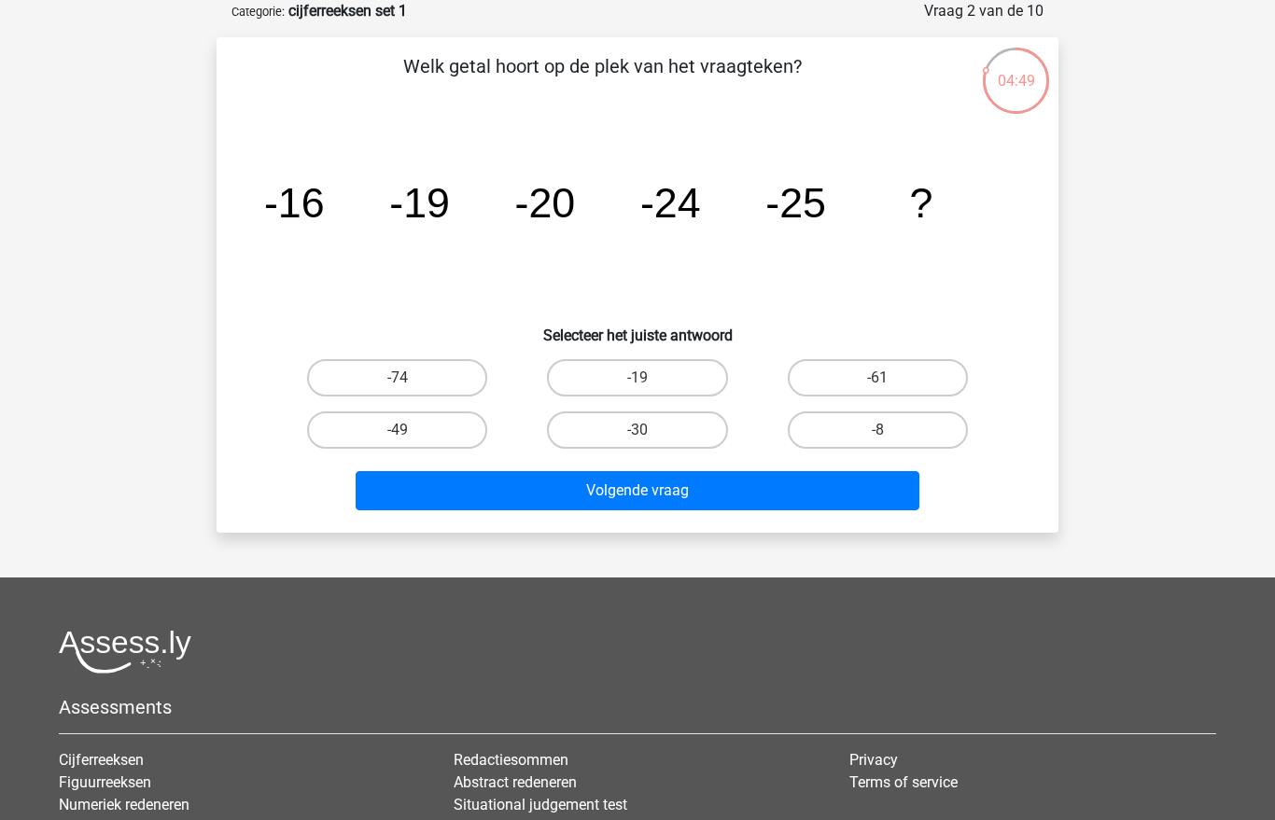
click at [616, 433] on label "-30" at bounding box center [637, 429] width 180 height 37
click at [637, 433] on input "-30" at bounding box center [643, 436] width 12 height 12
radio input "true"
click at [550, 501] on button "Volgende vraag" at bounding box center [638, 490] width 565 height 39
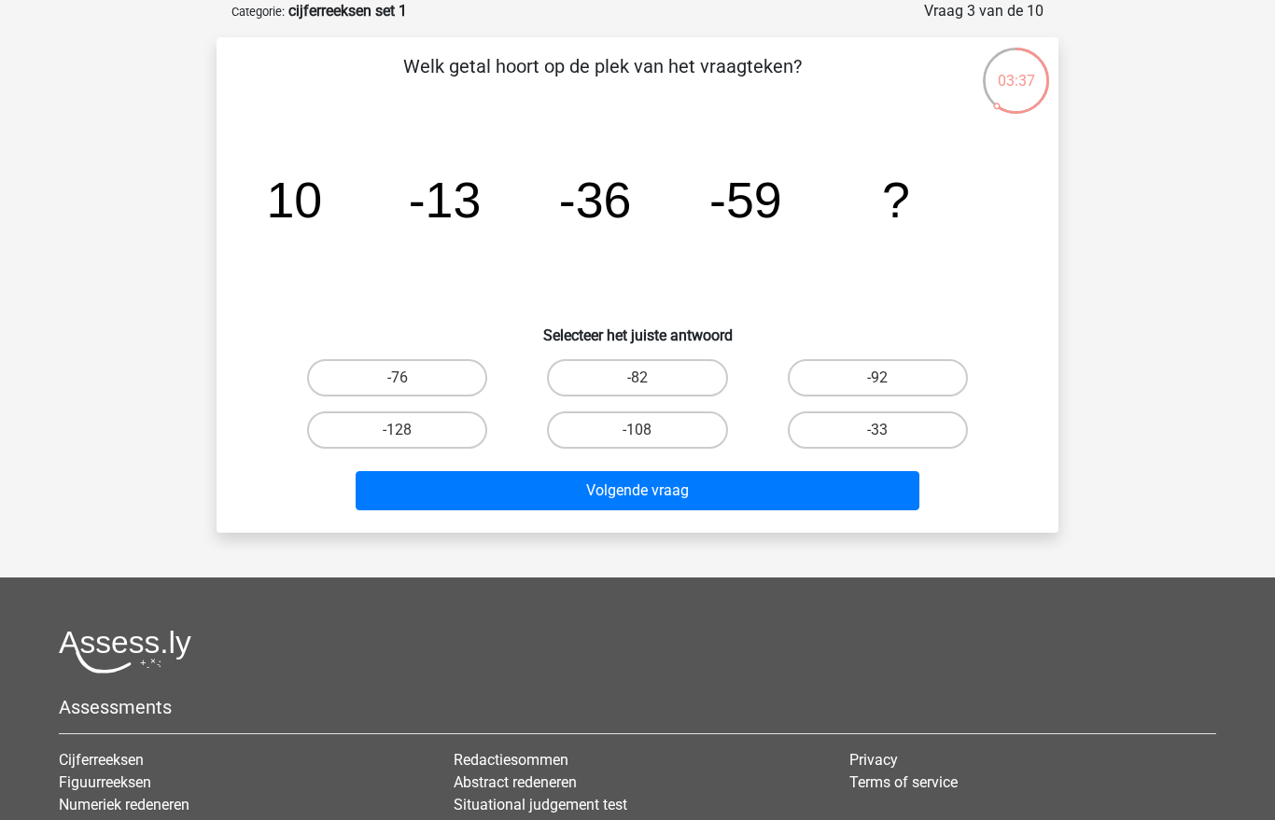
click at [638, 366] on label "-82" at bounding box center [637, 377] width 180 height 37
click at [638, 378] on input "-82" at bounding box center [643, 384] width 12 height 12
radio input "true"
click at [710, 487] on button "Volgende vraag" at bounding box center [638, 490] width 565 height 39
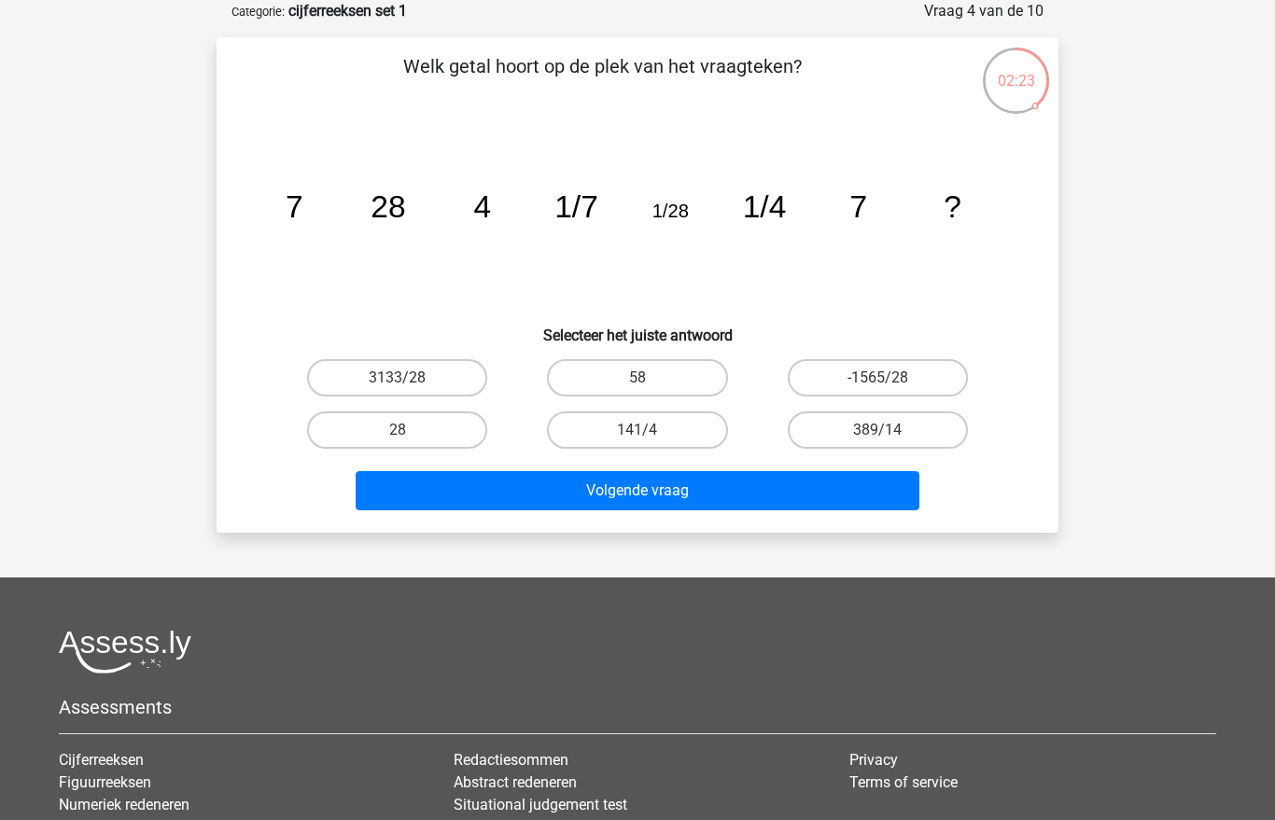
click at [439, 417] on label "28" at bounding box center [397, 429] width 180 height 37
click at [410, 430] on input "28" at bounding box center [403, 436] width 12 height 12
radio input "true"
click at [533, 483] on button "Volgende vraag" at bounding box center [638, 490] width 565 height 39
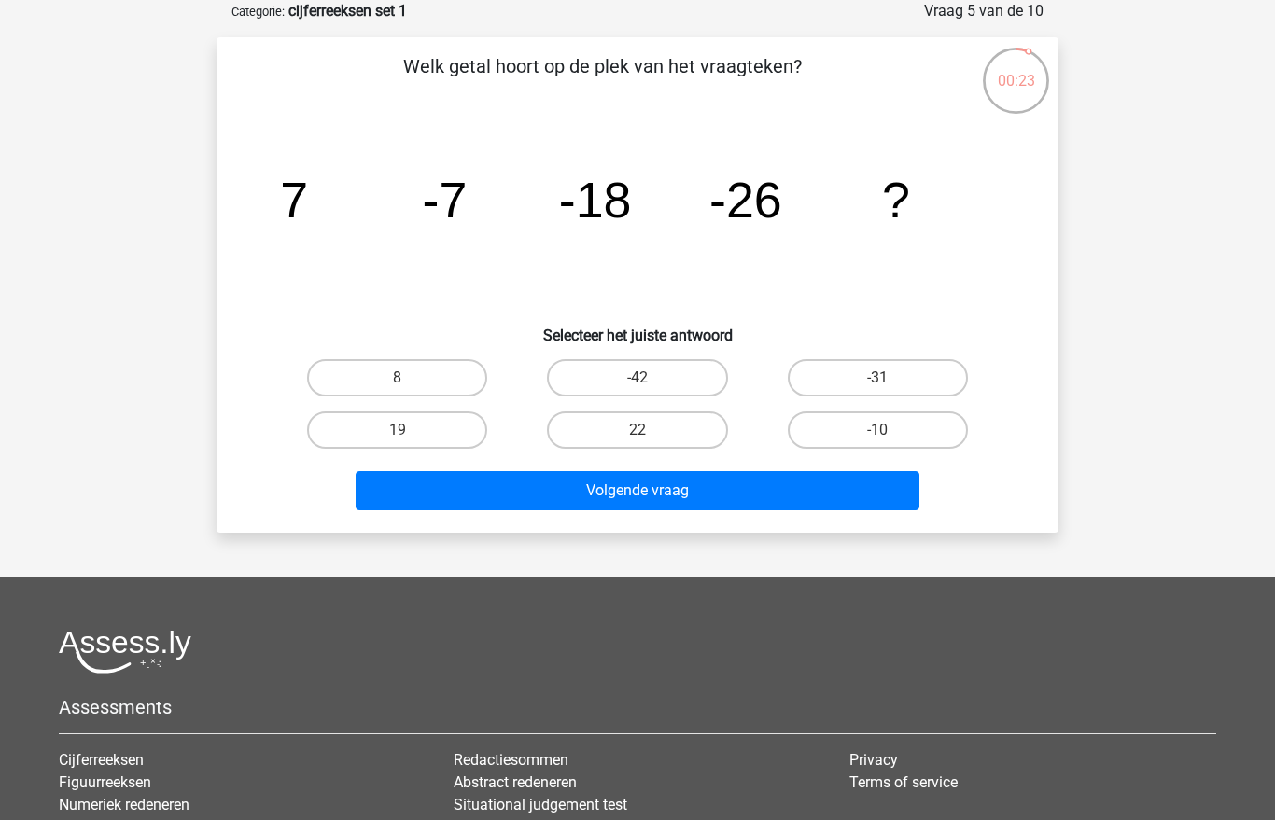
click at [873, 378] on label "-31" at bounding box center [878, 377] width 180 height 37
click at [877, 378] on input "-31" at bounding box center [883, 384] width 12 height 12
radio input "true"
click at [727, 488] on button "Volgende vraag" at bounding box center [638, 490] width 565 height 39
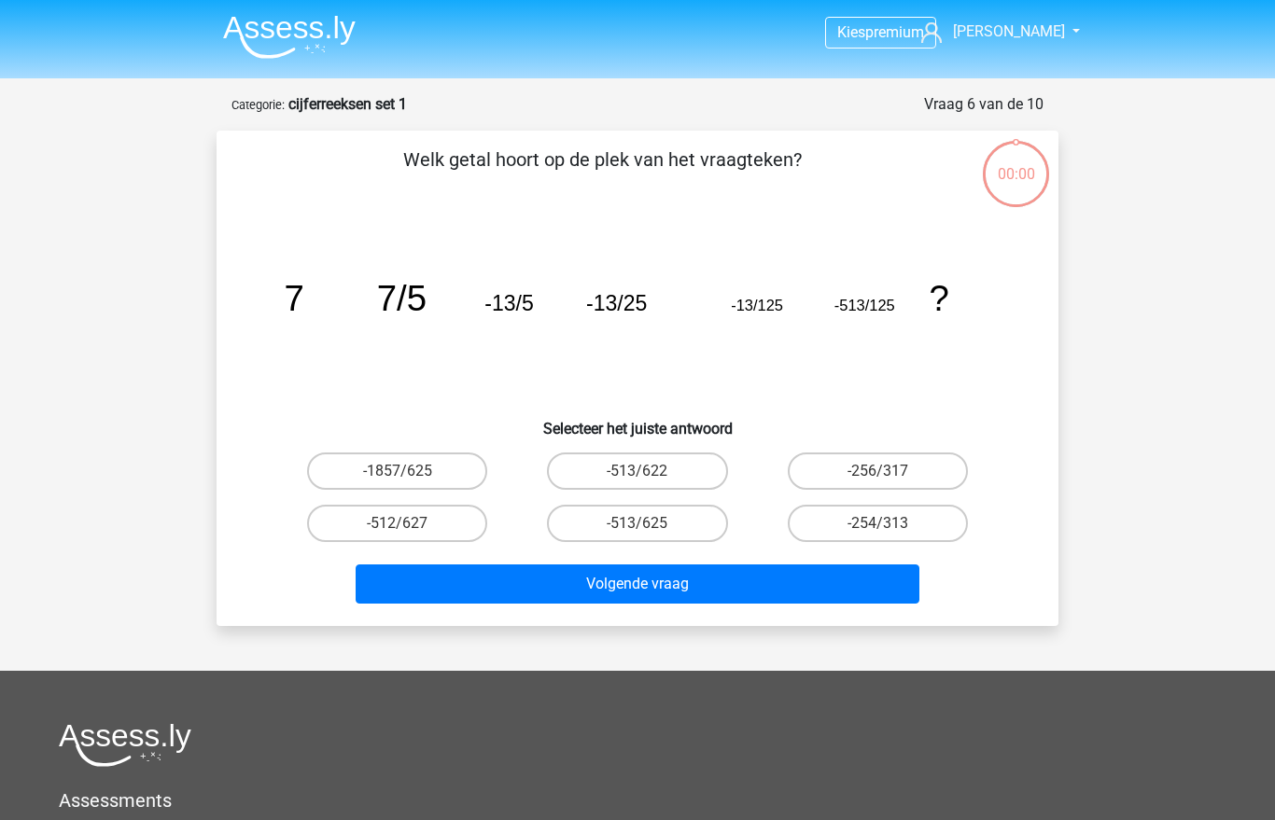
scroll to position [93, 0]
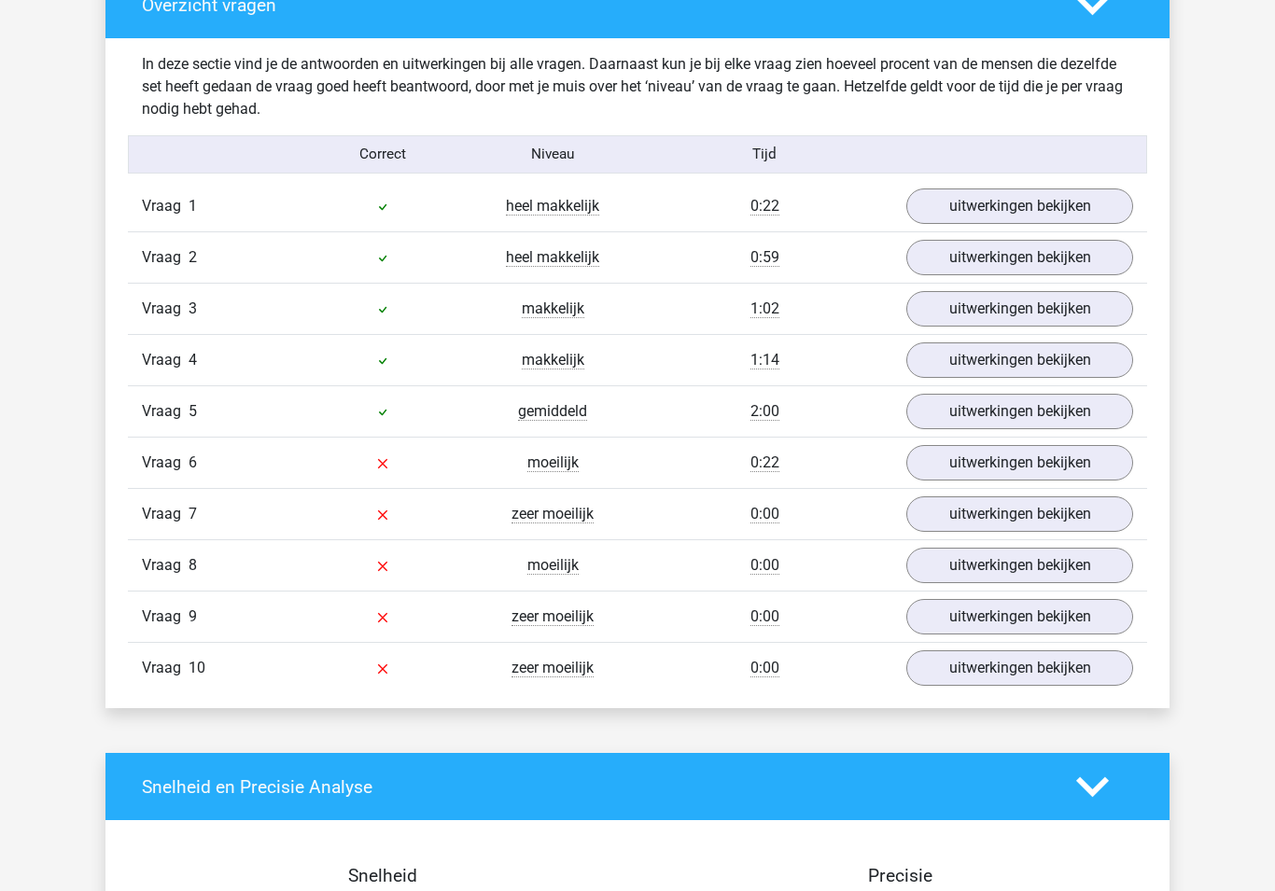
scroll to position [1429, 0]
click at [1013, 202] on link "uitwerkingen bekijken" at bounding box center [1019, 205] width 227 height 35
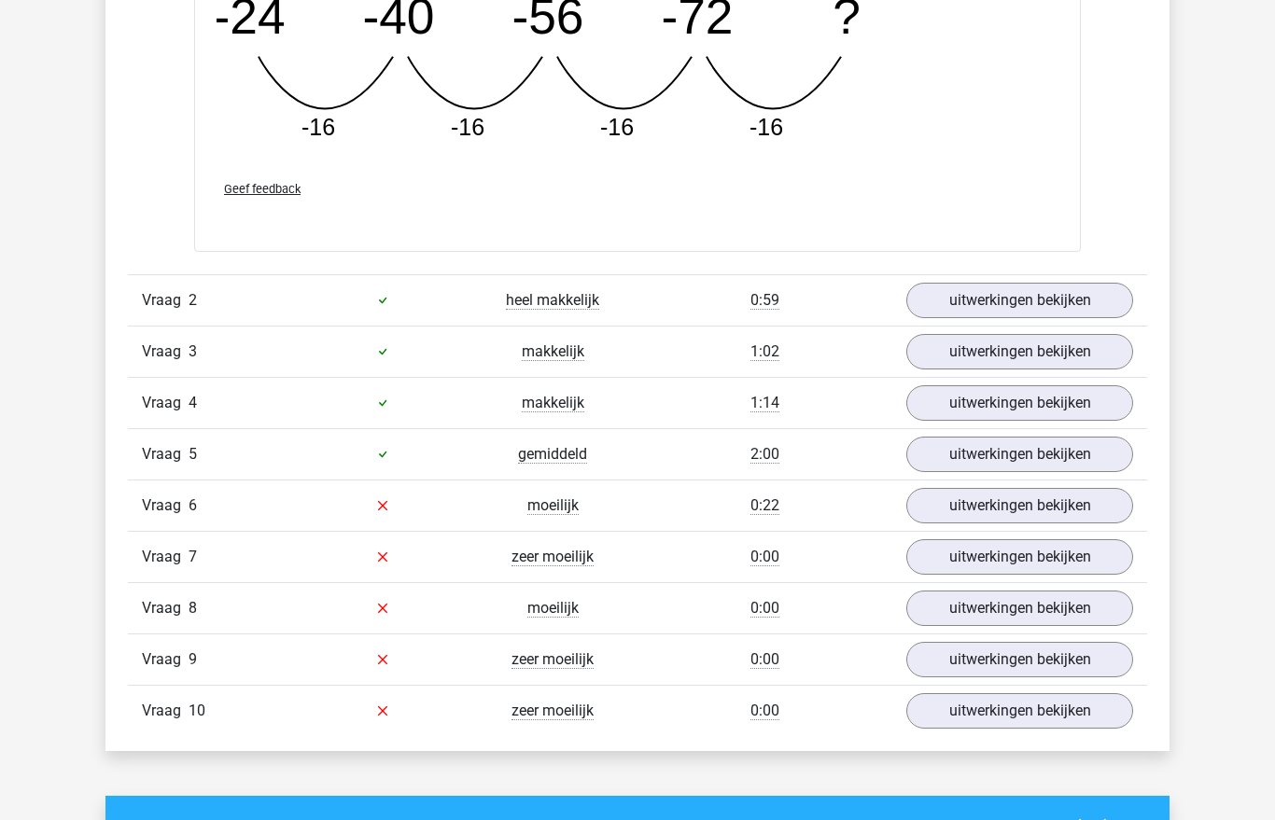
scroll to position [2202, 0]
click at [1005, 289] on link "uitwerkingen bekijken" at bounding box center [1019, 300] width 227 height 35
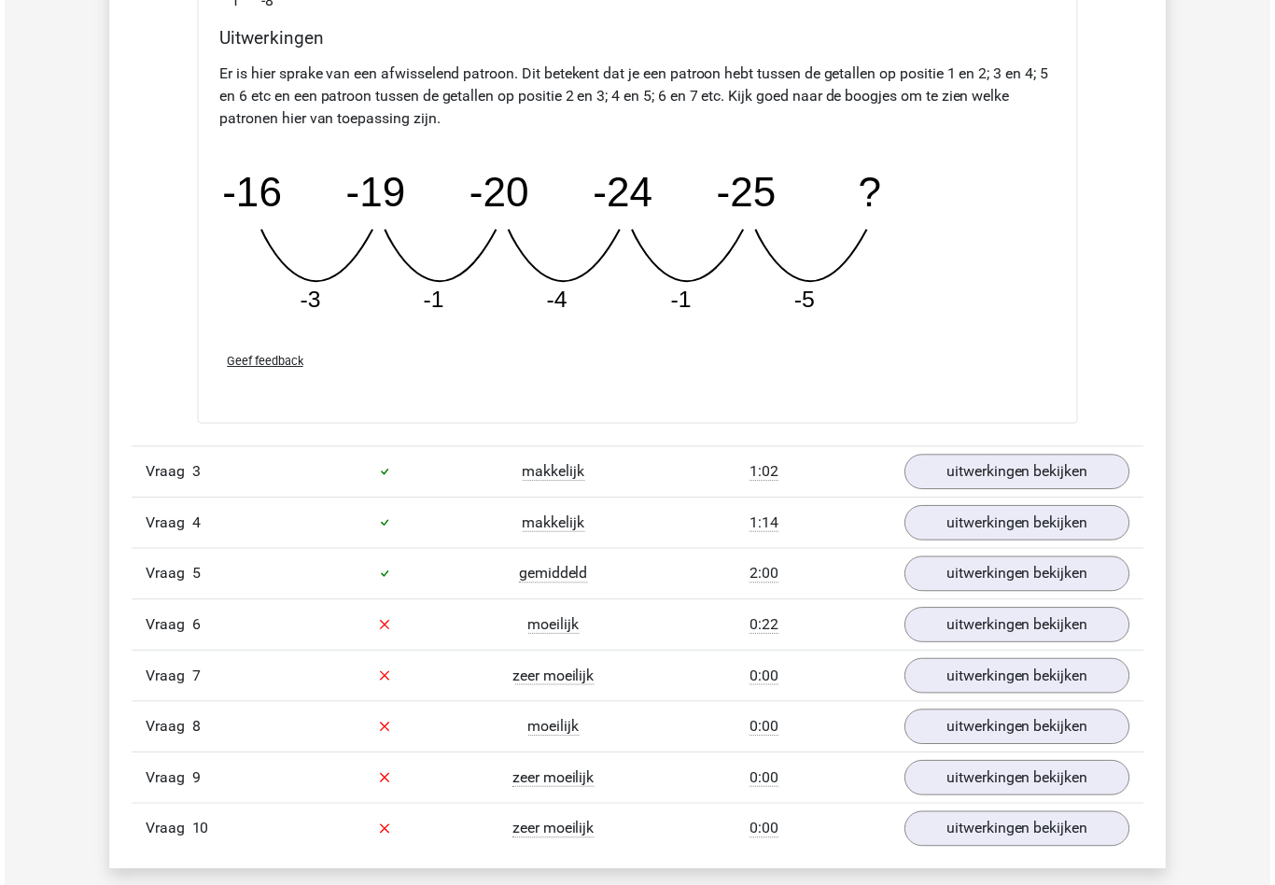
scroll to position [3012, 0]
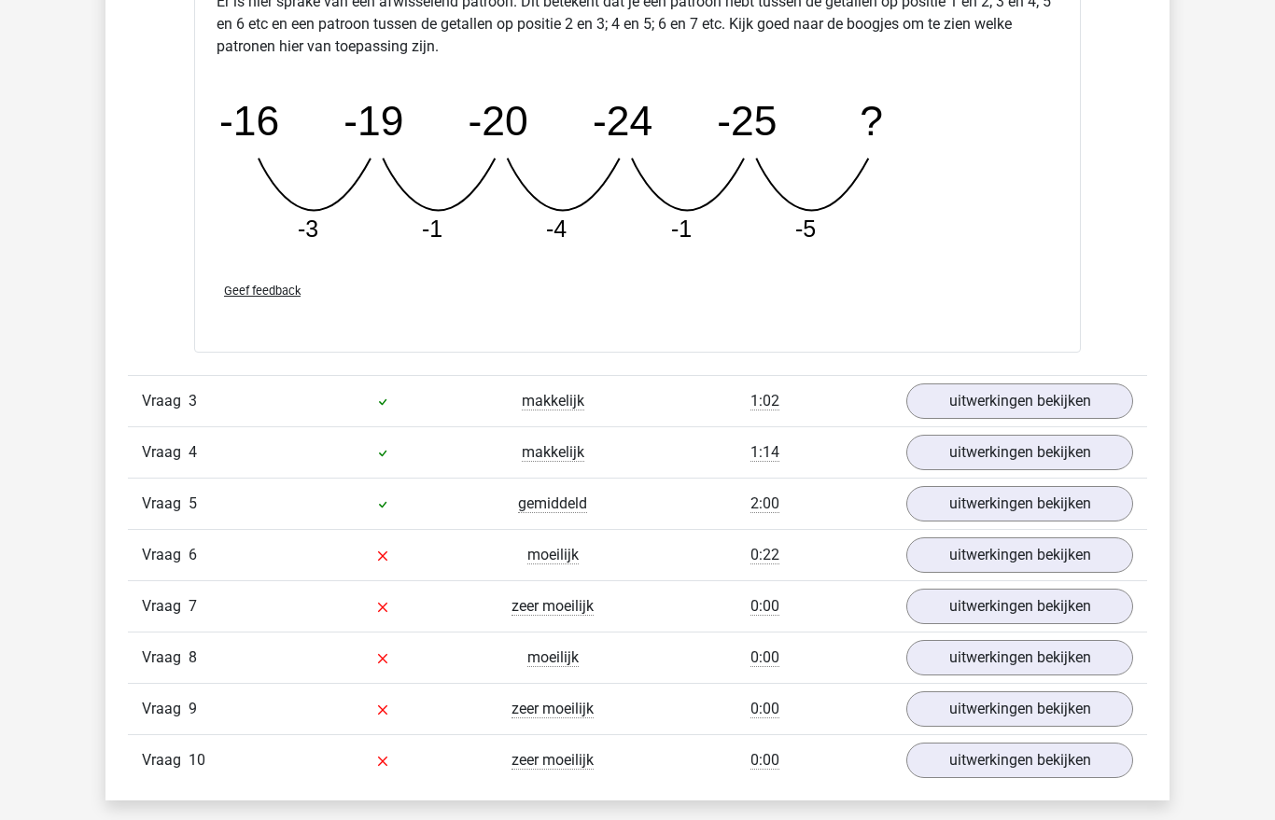
click at [1030, 396] on link "uitwerkingen bekijken" at bounding box center [1019, 400] width 227 height 35
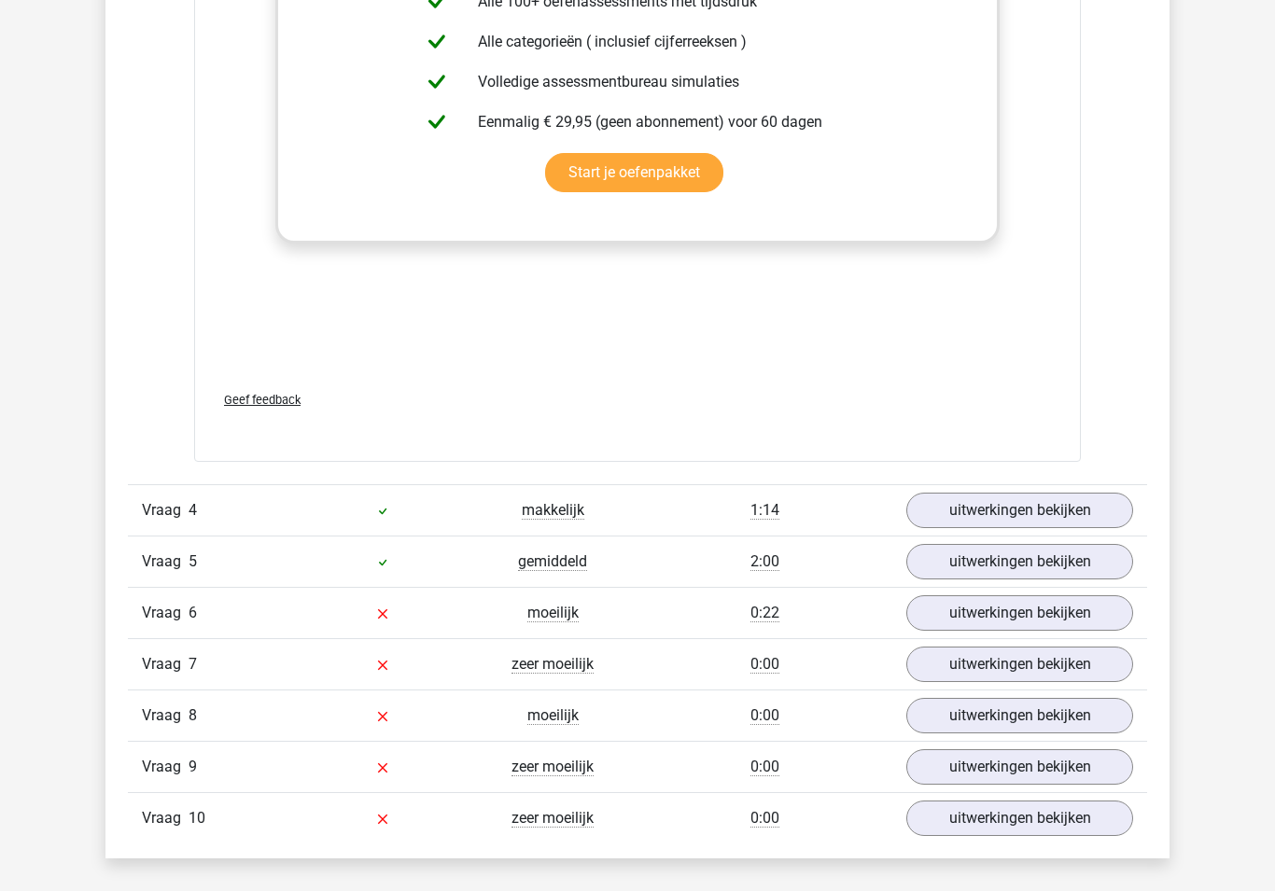
scroll to position [4110, 0]
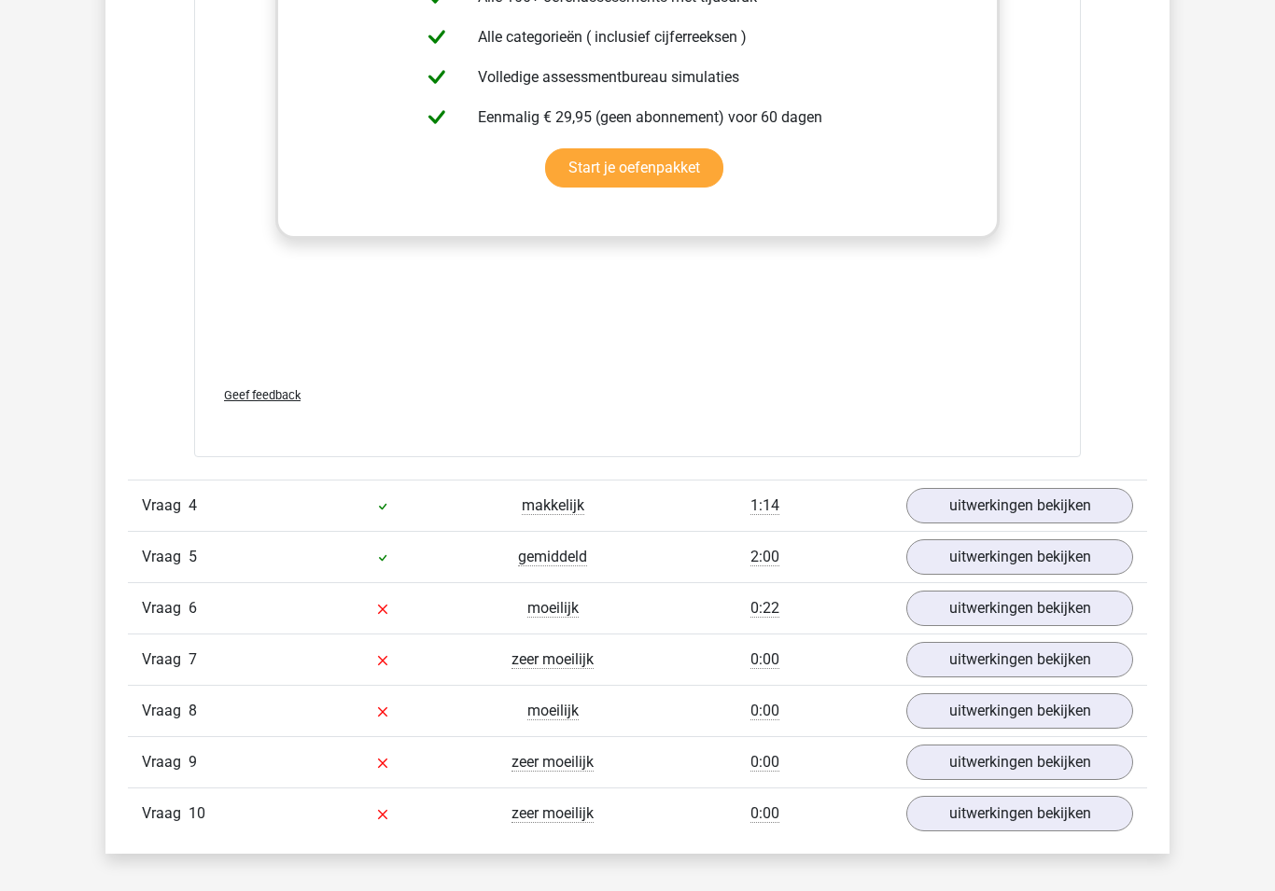
click at [1058, 509] on link "uitwerkingen bekijken" at bounding box center [1019, 505] width 227 height 35
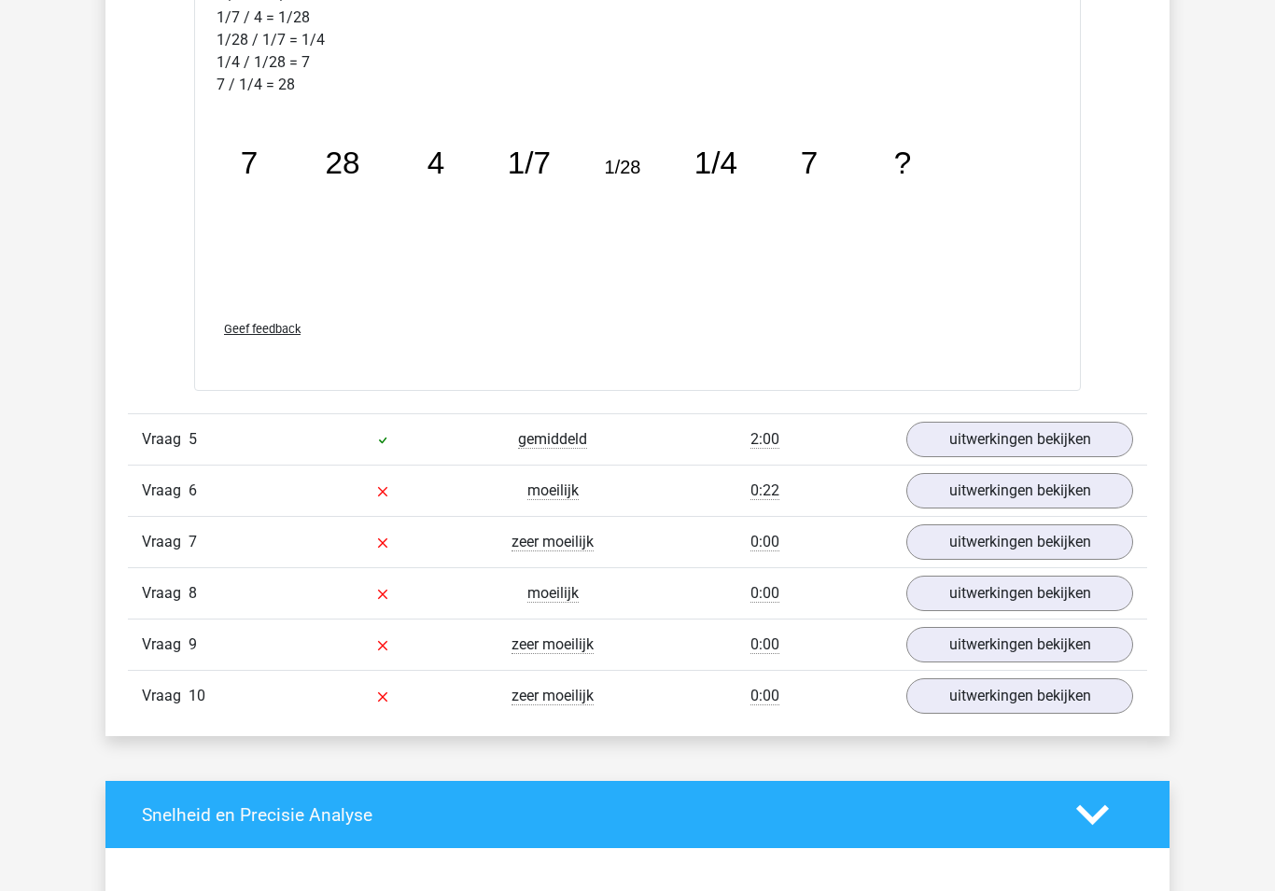
scroll to position [5200, 0]
click at [1017, 435] on link "uitwerkingen bekijken" at bounding box center [1019, 439] width 227 height 35
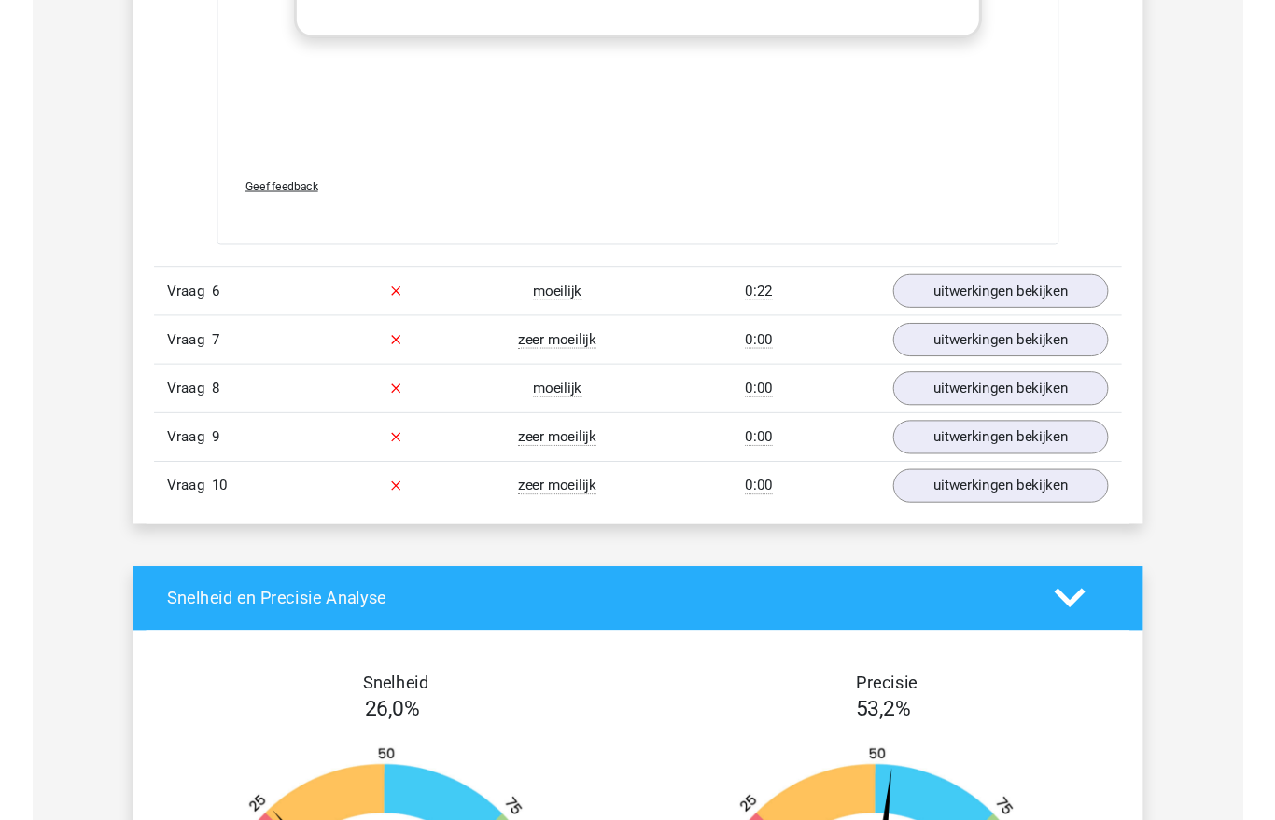
scroll to position [6578, 0]
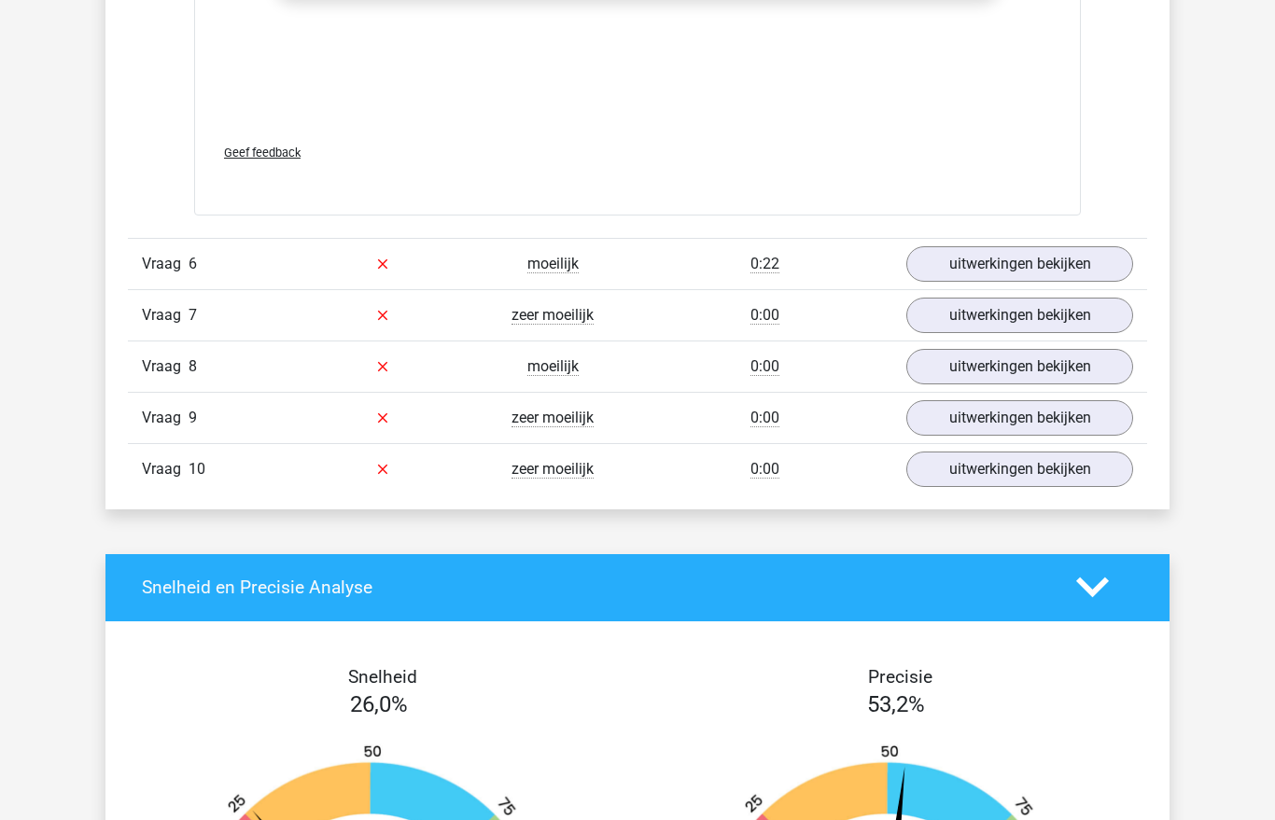
click at [1012, 267] on link "uitwerkingen bekijken" at bounding box center [1019, 263] width 227 height 35
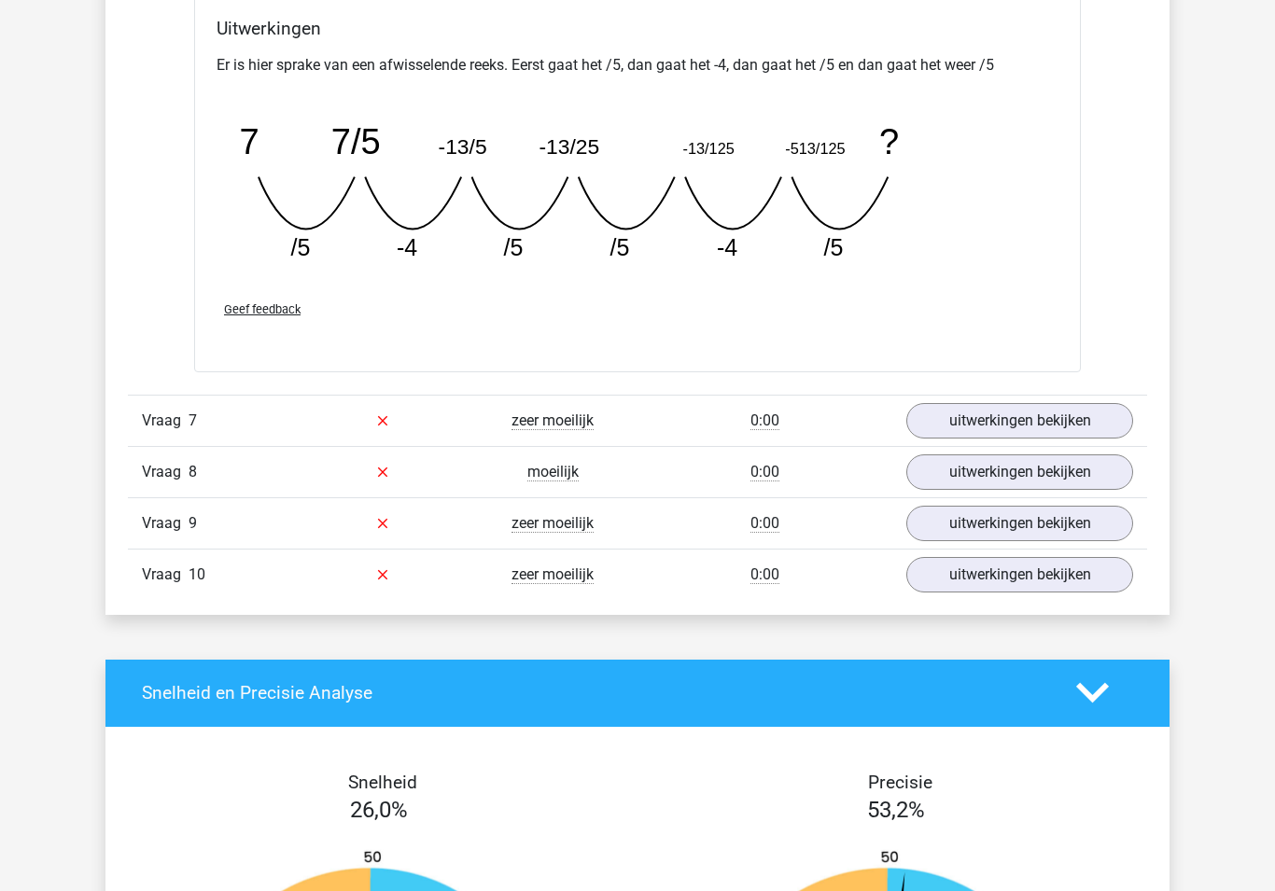
scroll to position [7299, 0]
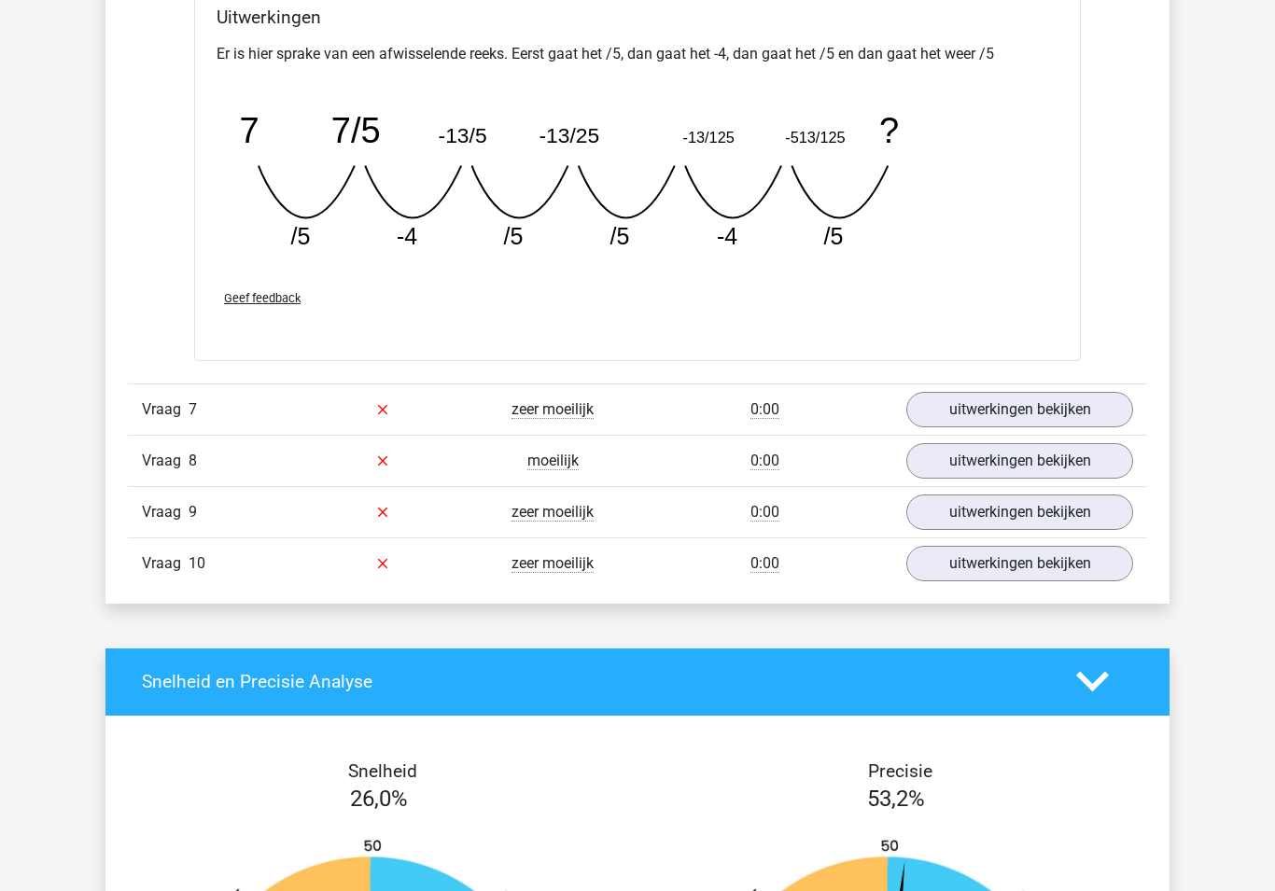
click at [1021, 399] on link "uitwerkingen bekijken" at bounding box center [1019, 409] width 227 height 35
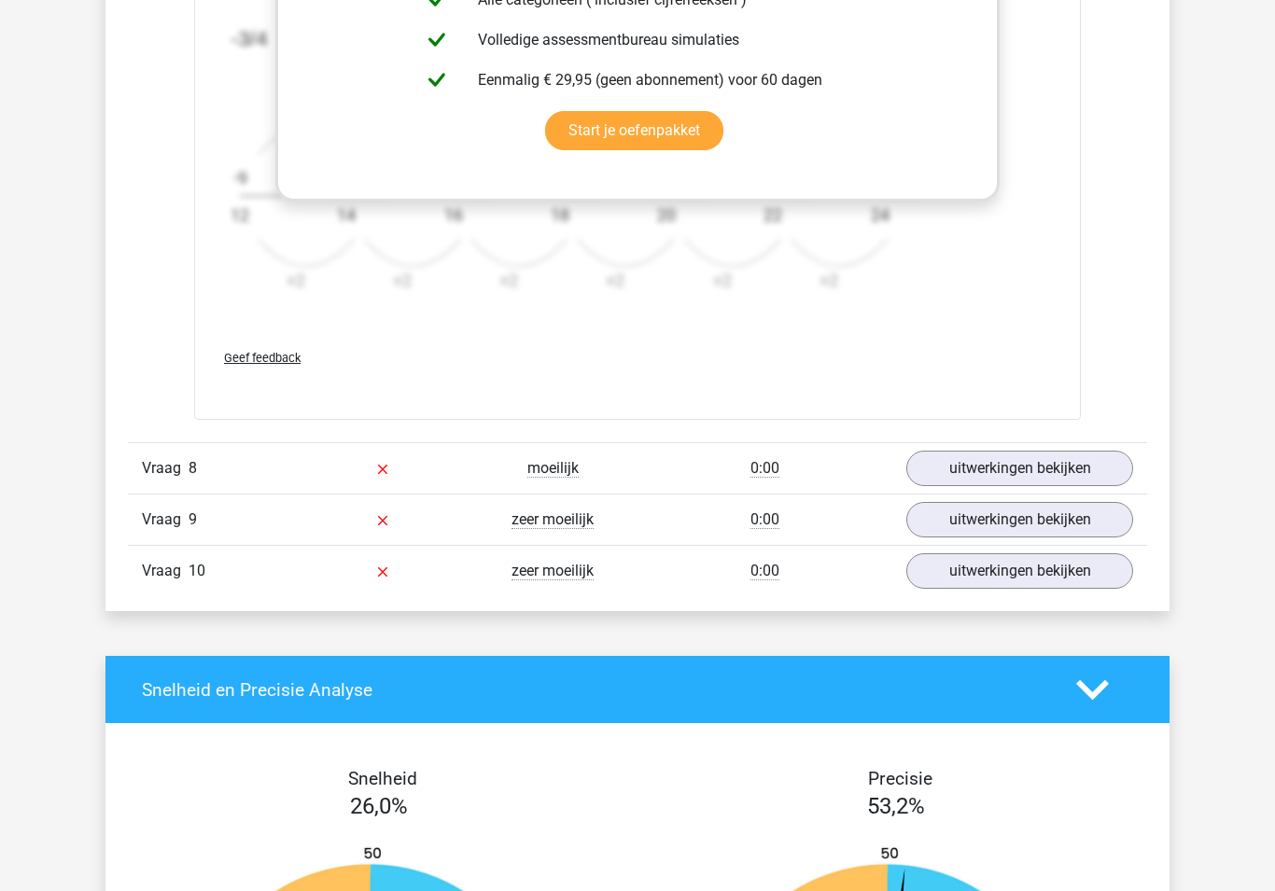
scroll to position [8444, 0]
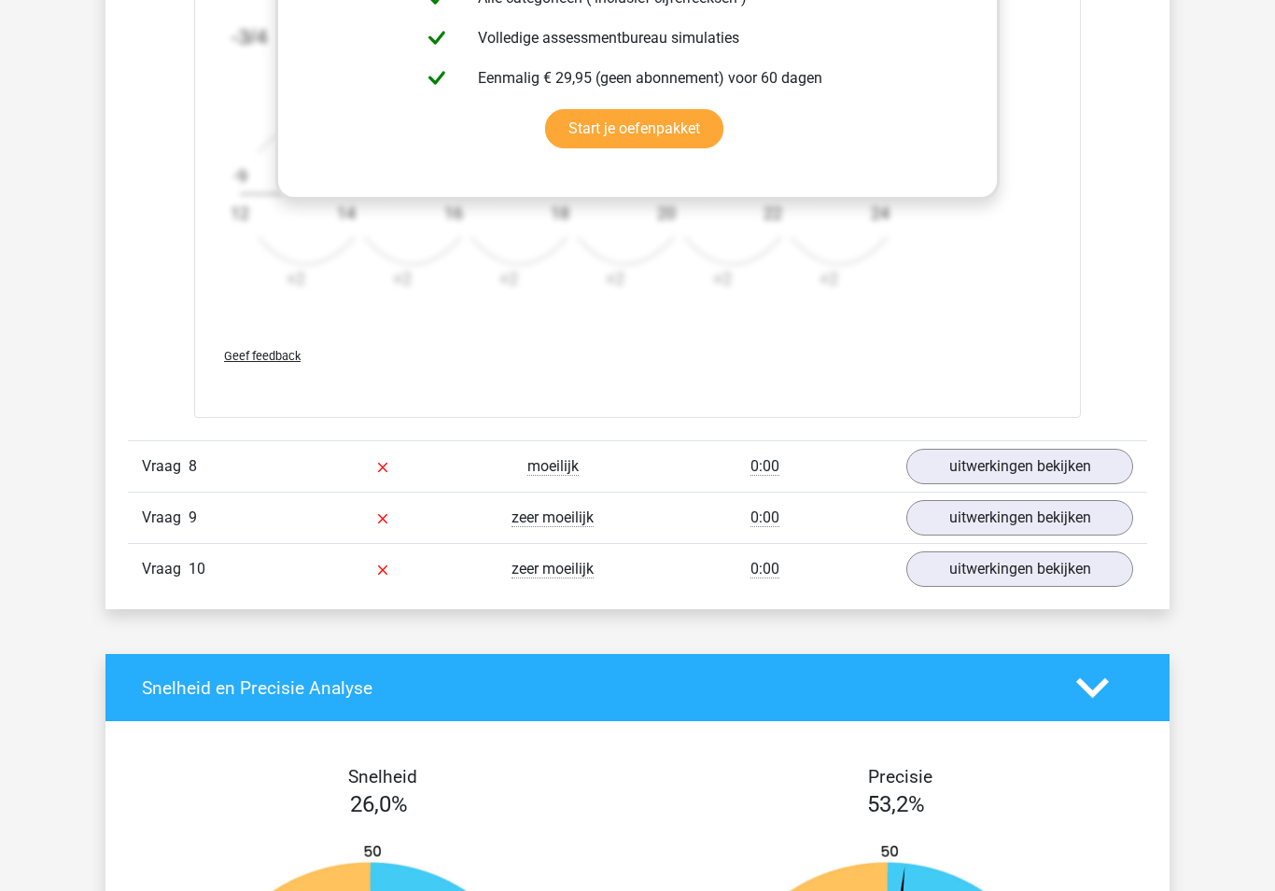
click at [1041, 460] on link "uitwerkingen bekijken" at bounding box center [1019, 466] width 227 height 35
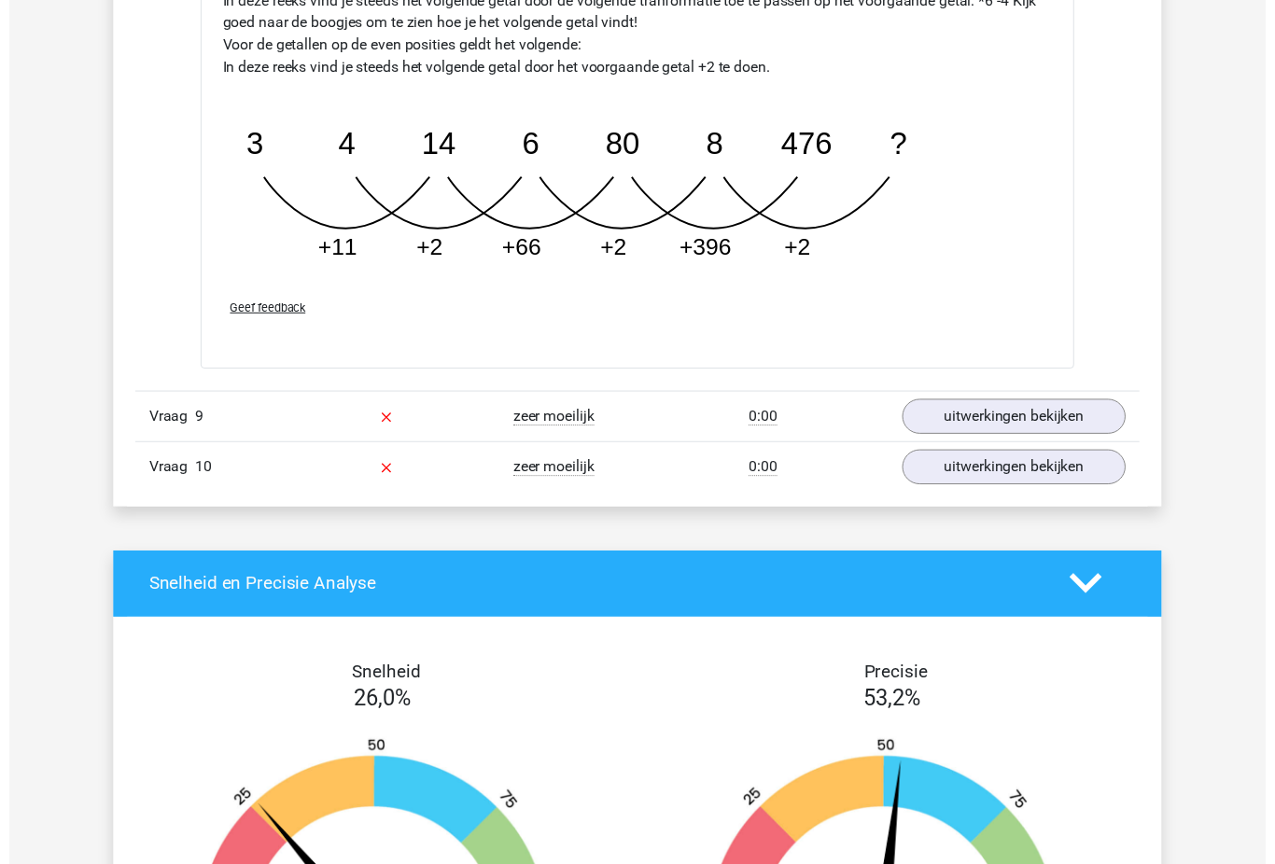
scroll to position [9480, 0]
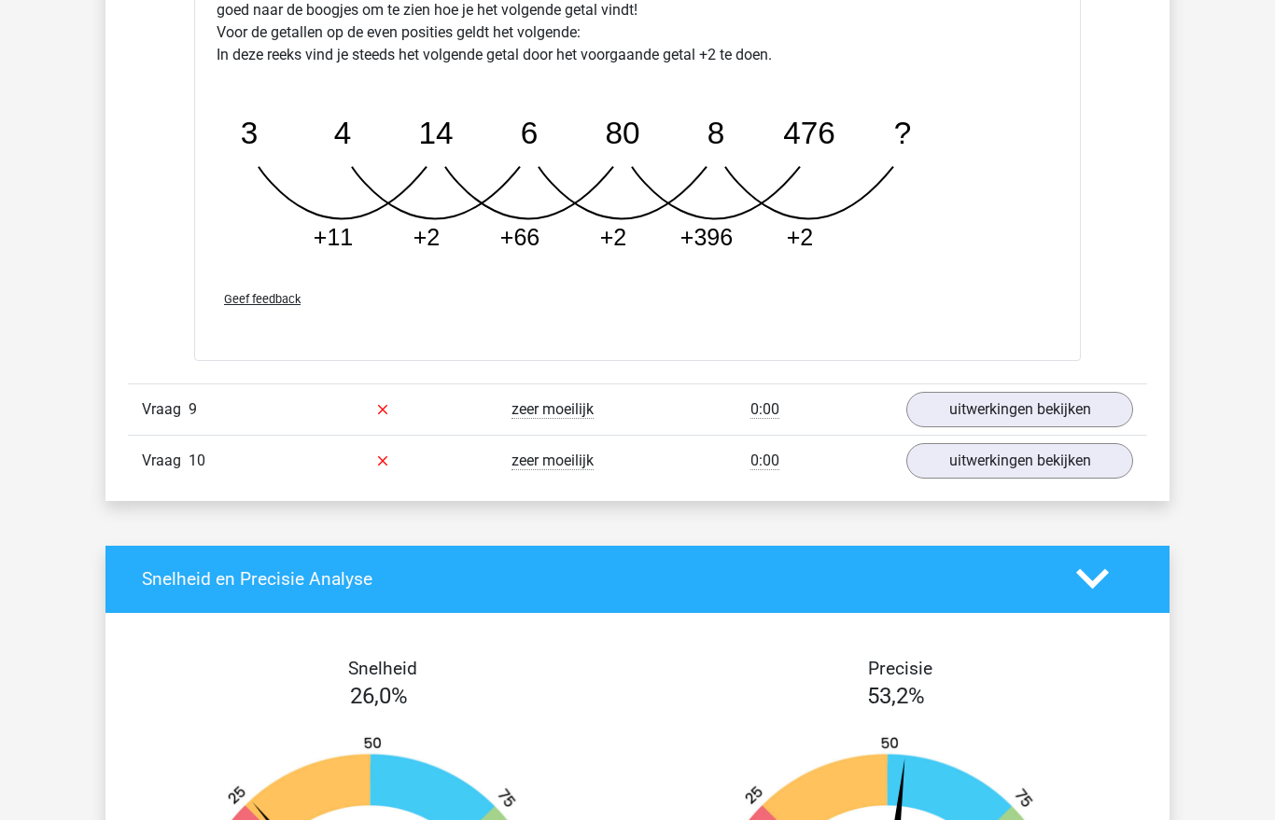
click at [971, 421] on link "uitwerkingen bekijken" at bounding box center [1019, 409] width 227 height 35
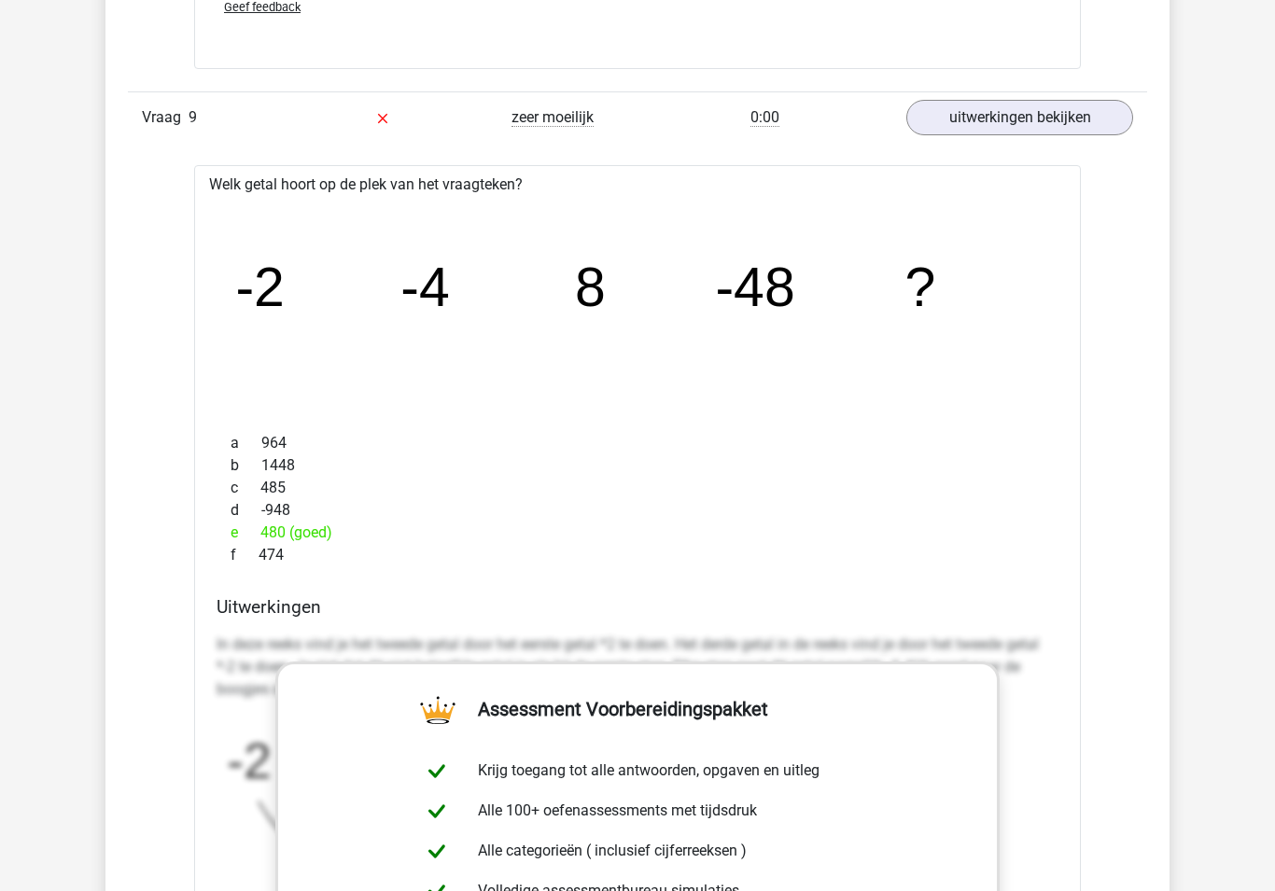
scroll to position [9778, 0]
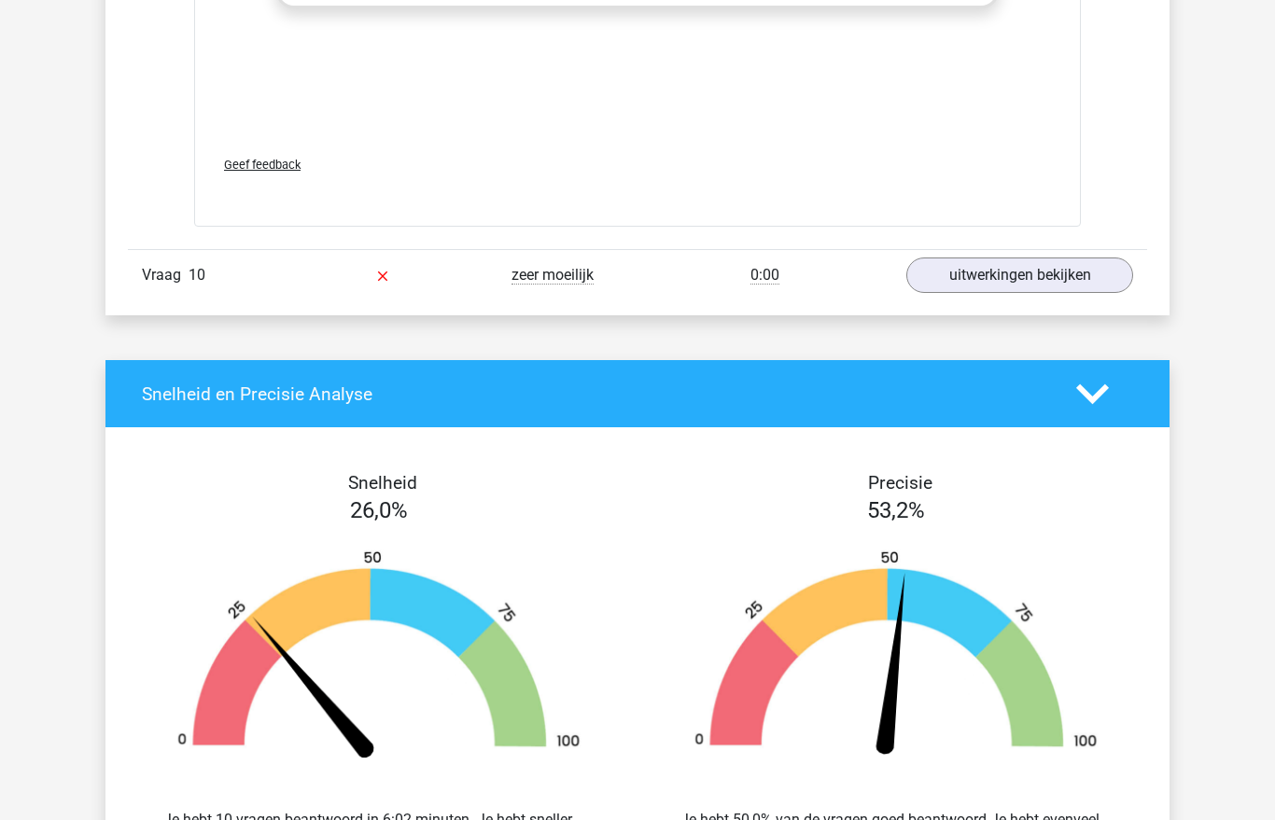
click at [1023, 274] on link "uitwerkingen bekijken" at bounding box center [1019, 275] width 227 height 35
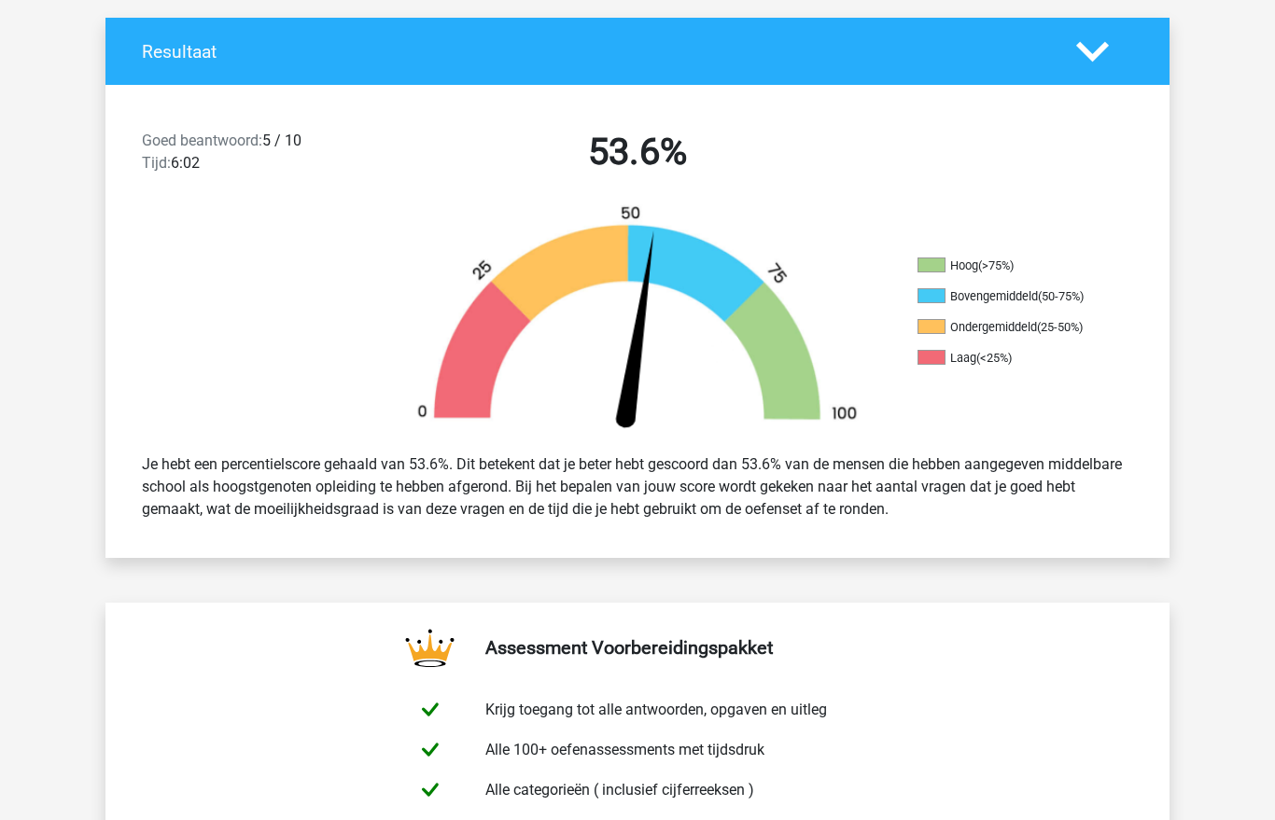
scroll to position [0, 0]
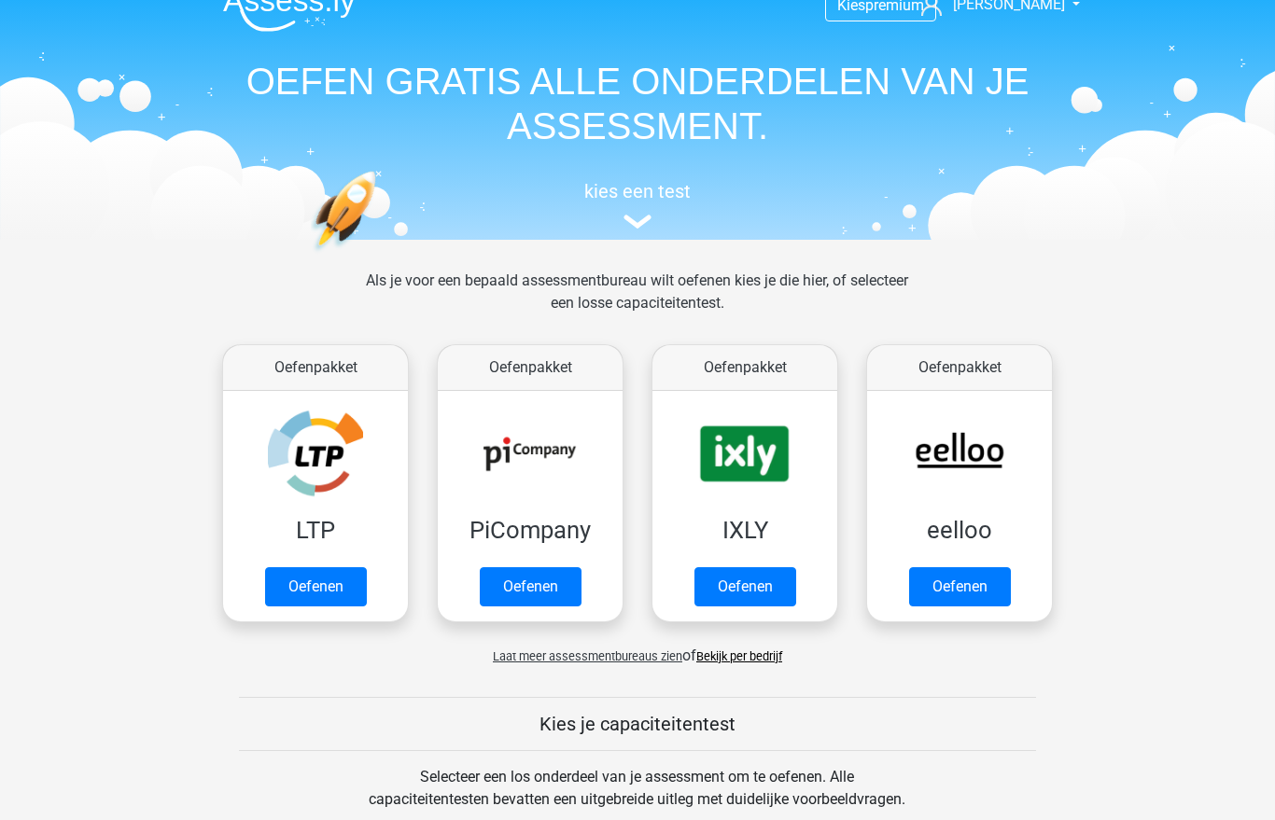
scroll to position [25, 0]
click at [638, 229] on img at bounding box center [637, 223] width 28 height 14
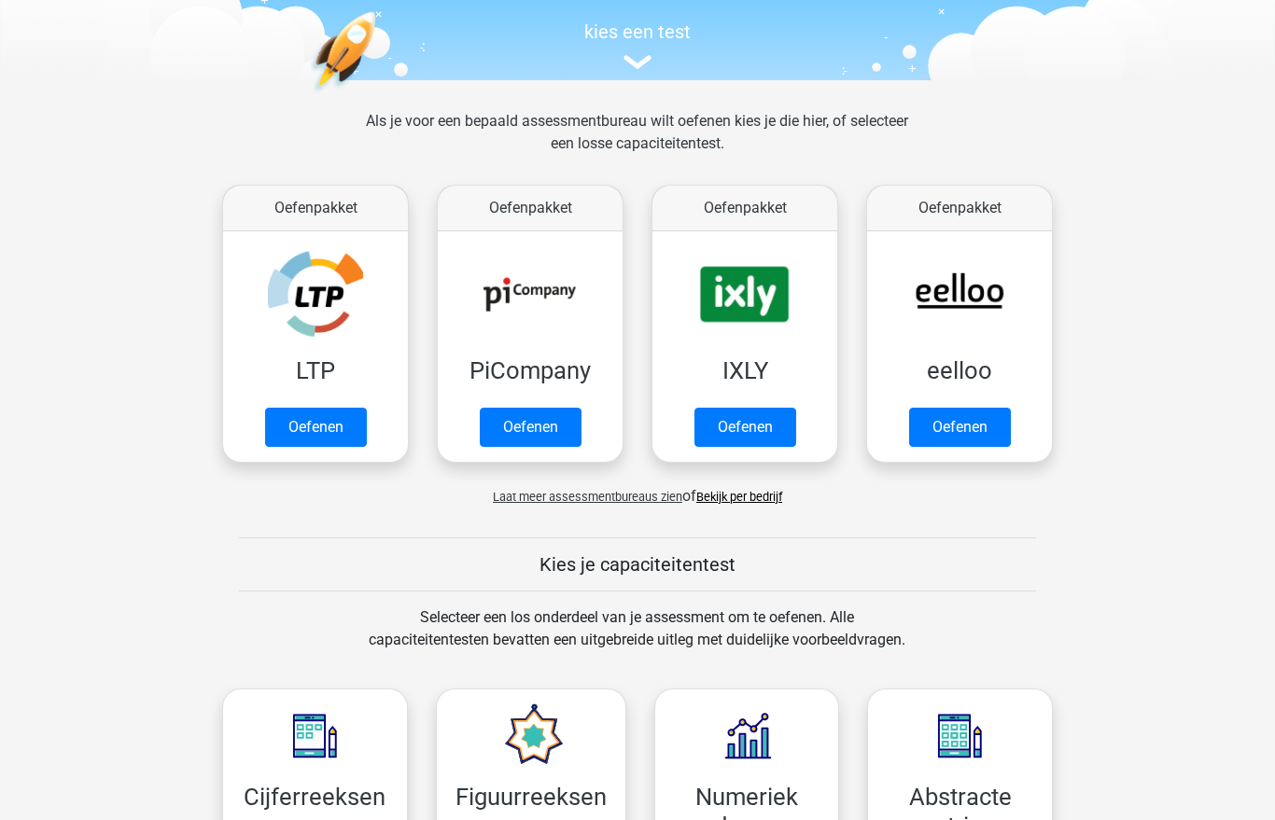
scroll to position [187, 0]
click at [306, 408] on link "Oefenen" at bounding box center [316, 427] width 102 height 39
click at [552, 408] on link "Oefenen" at bounding box center [531, 427] width 102 height 39
click at [761, 408] on link "Oefenen" at bounding box center [745, 427] width 102 height 39
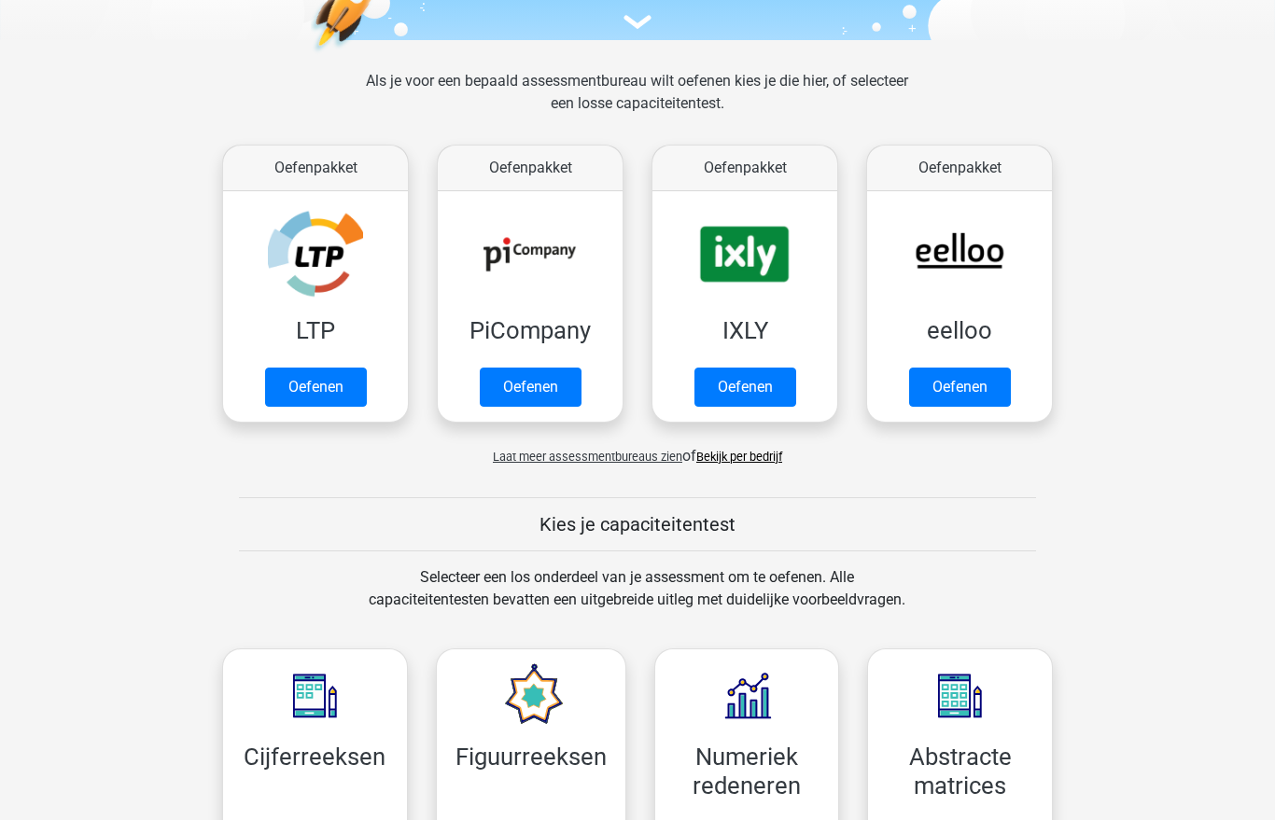
scroll to position [0, 0]
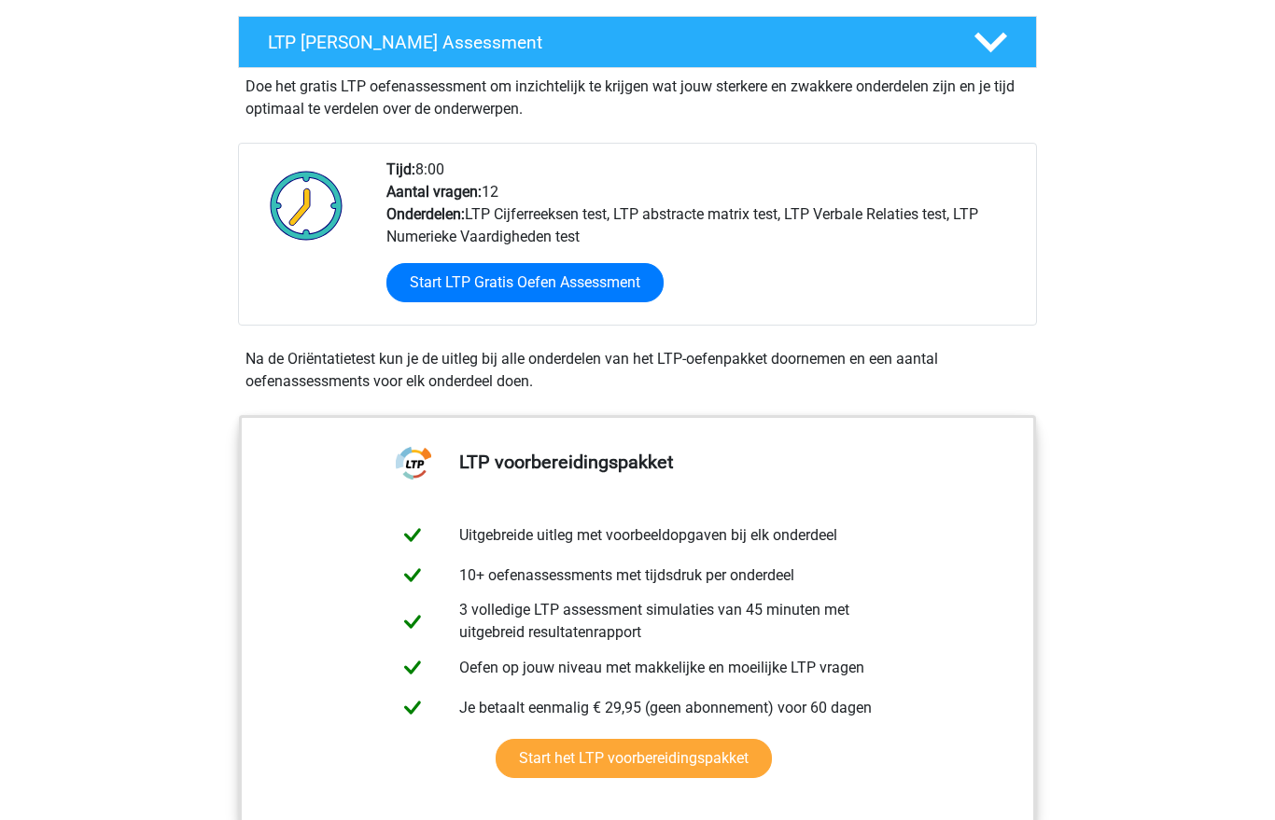
scroll to position [337, 0]
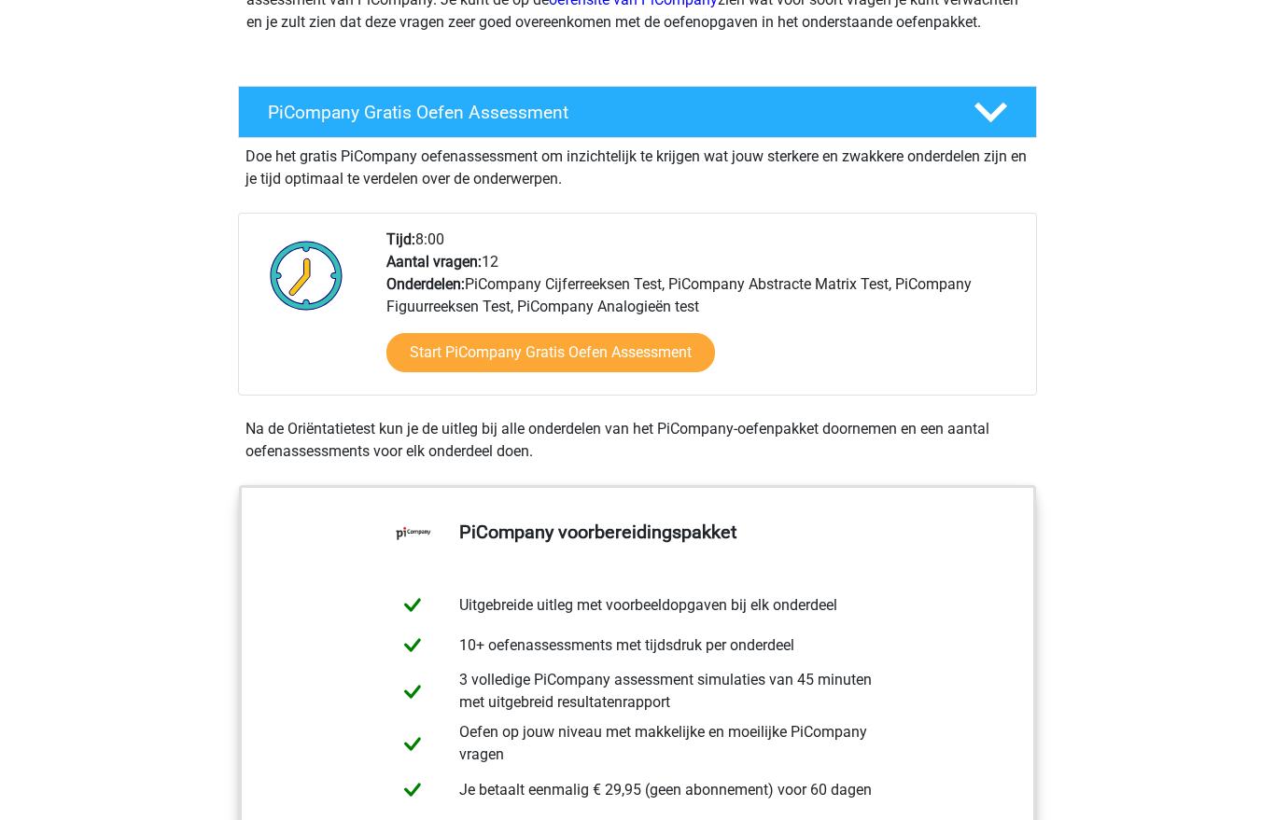
scroll to position [280, 0]
